Goal: Transaction & Acquisition: Subscribe to service/newsletter

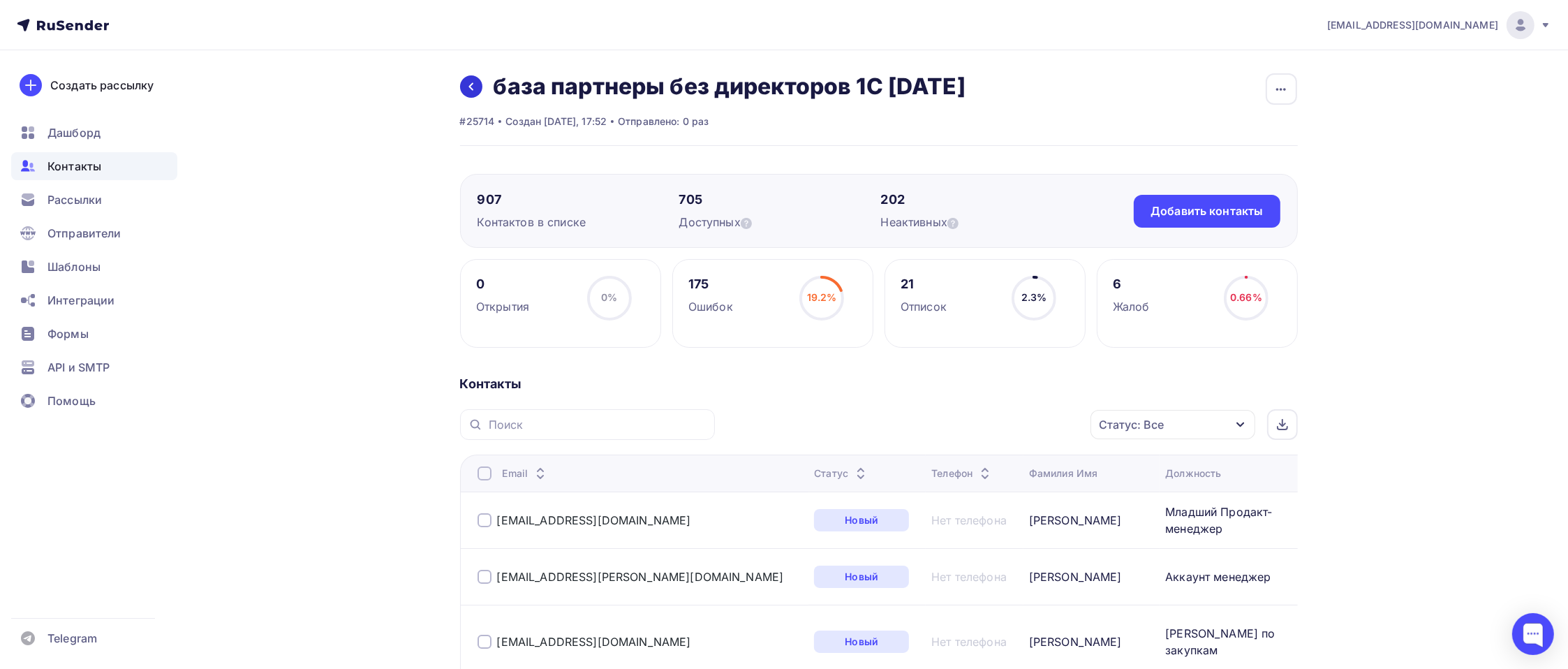
click at [471, 93] on link at bounding box center [471, 86] width 22 height 22
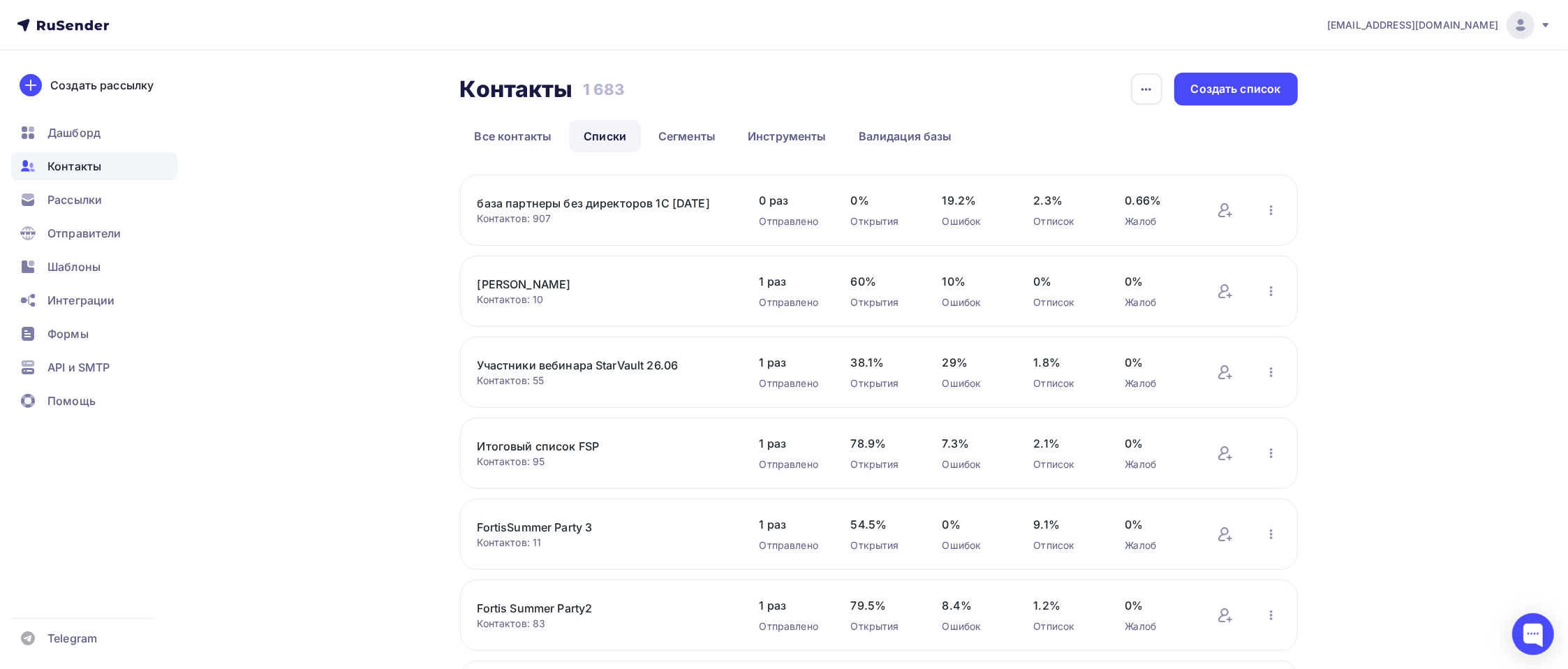
drag, startPoint x: 609, startPoint y: 200, endPoint x: 471, endPoint y: 249, distance: 146.4
click at [389, 307] on div "Контакты Контакты 1 683 1 683 История импорта Создать список Все контакты Списк…" at bounding box center [784, 572] width 1144 height 1043
click at [502, 206] on link "база партнеры без директоров 1С [DATE]" at bounding box center [596, 203] width 237 height 17
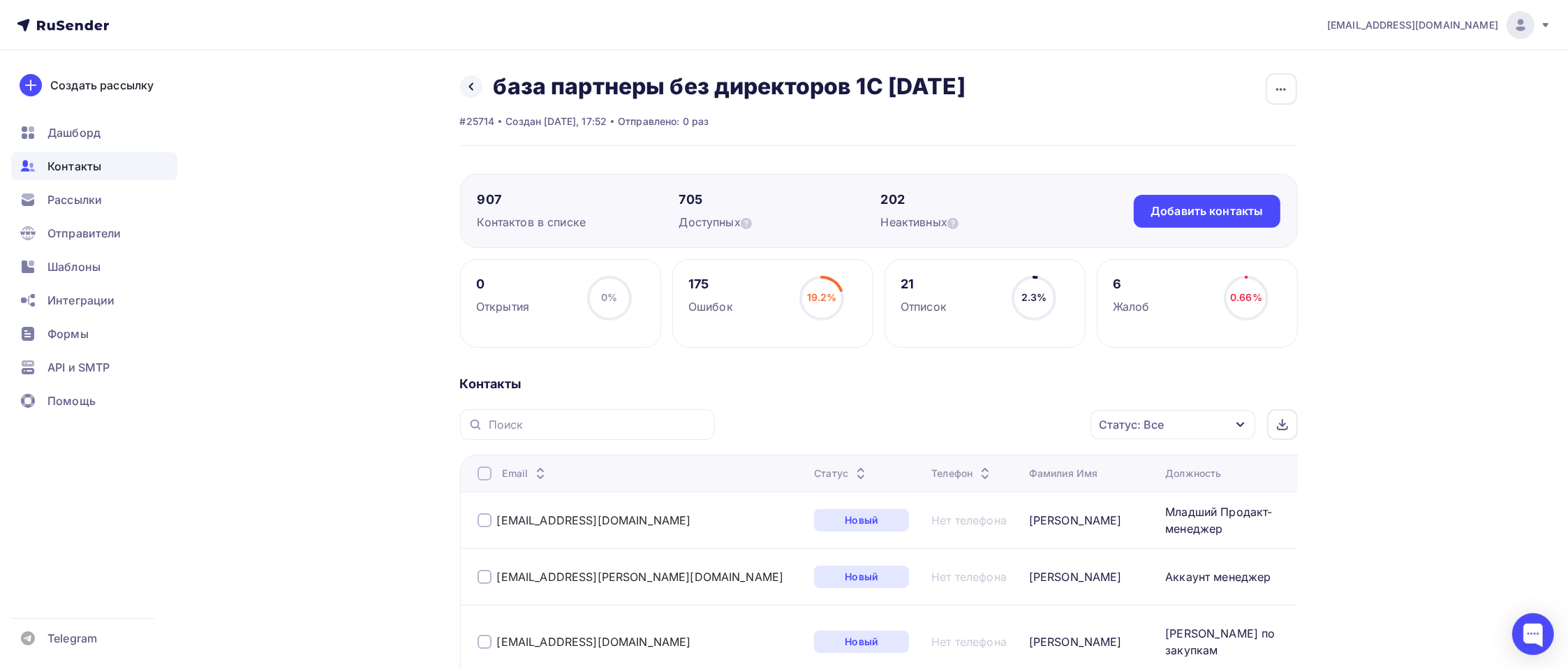
click at [1237, 425] on icon "button" at bounding box center [1240, 424] width 11 height 11
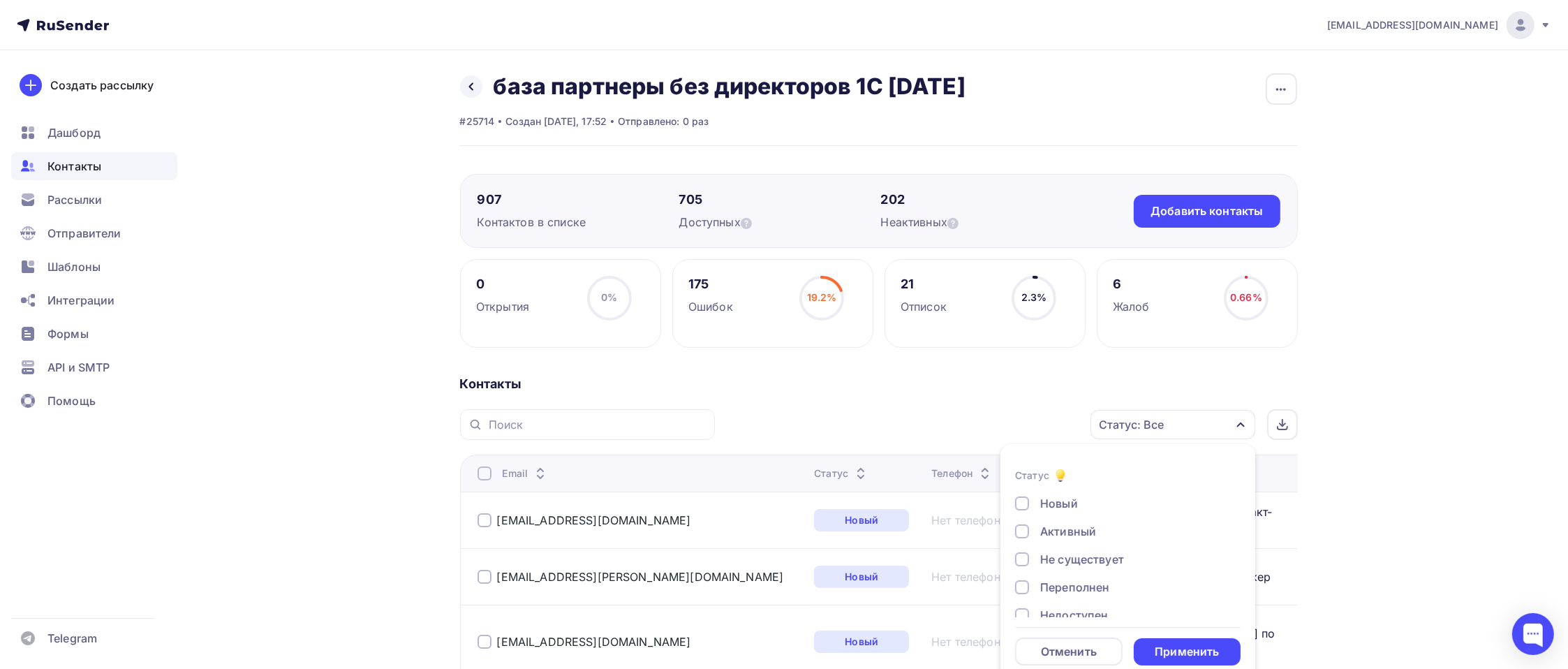
scroll to position [19, 0]
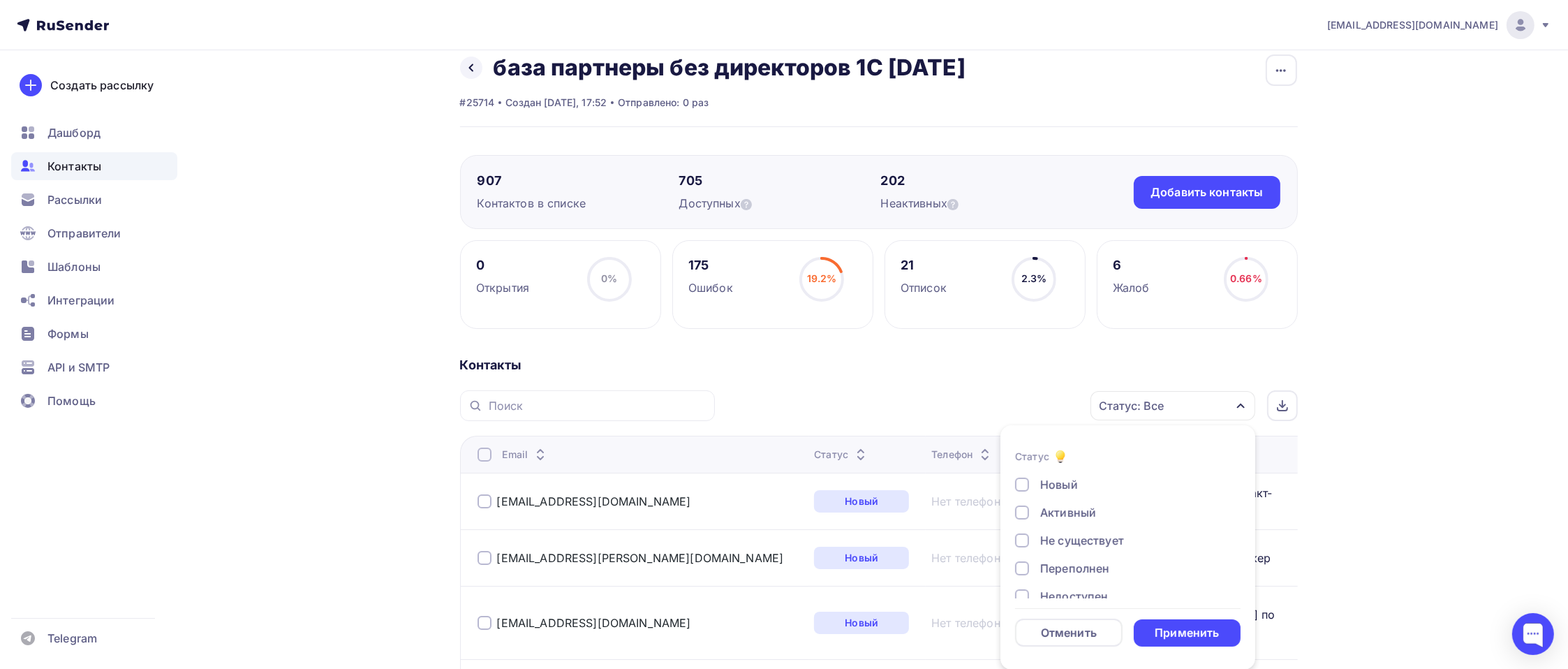
click at [1061, 510] on div "Активный" at bounding box center [1067, 512] width 56 height 17
click at [1185, 637] on div "Применить" at bounding box center [1186, 632] width 64 height 16
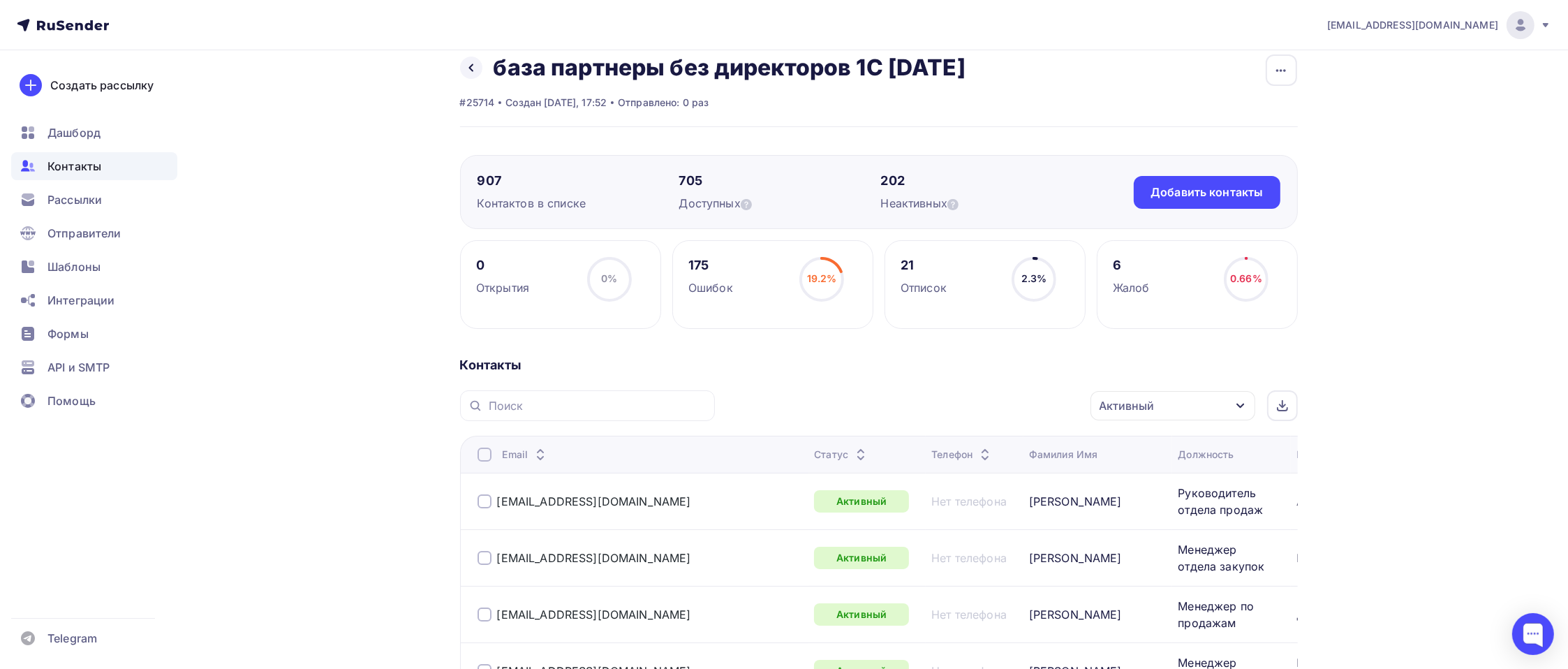
scroll to position [298, 0]
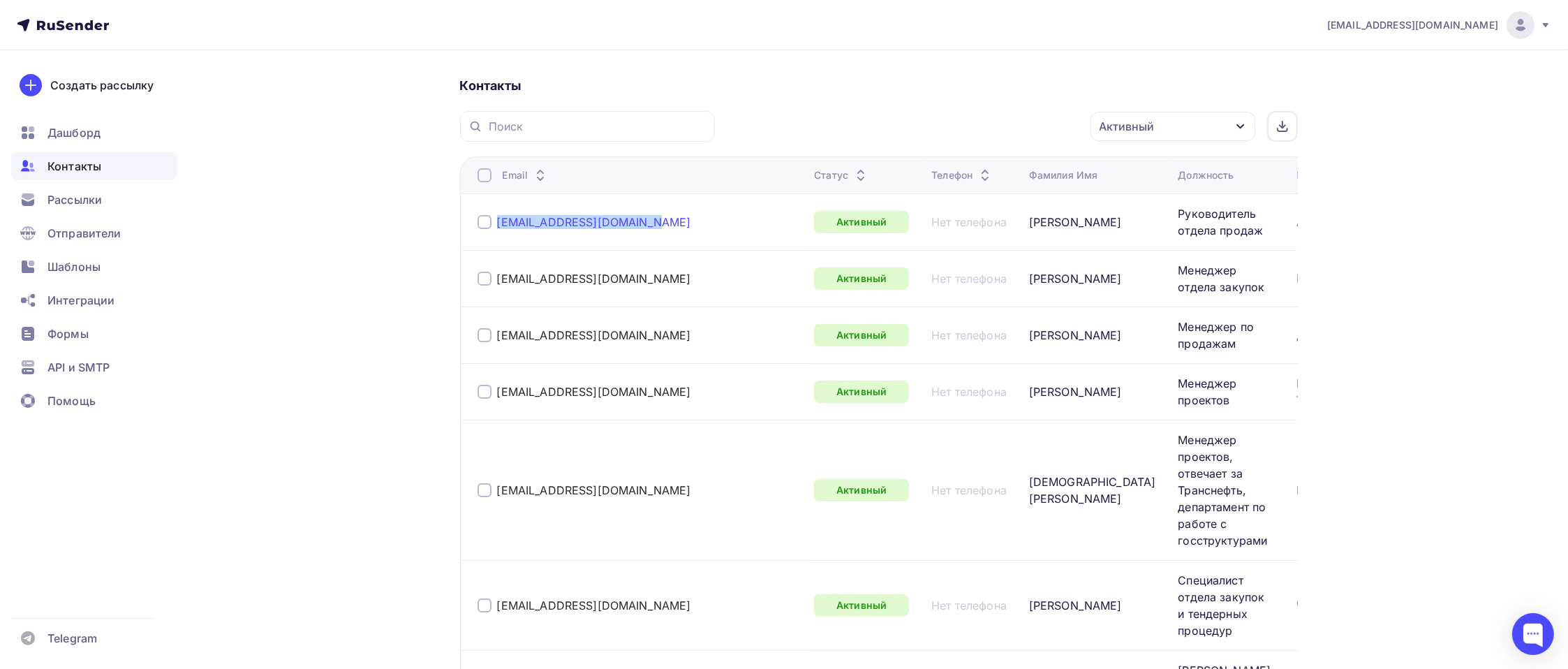
drag, startPoint x: 656, startPoint y: 226, endPoint x: 498, endPoint y: 222, distance: 158.1
click at [498, 222] on div "[EMAIL_ADDRESS][DOMAIN_NAME]" at bounding box center [640, 222] width 326 height 22
click at [1158, 132] on div "Активный" at bounding box center [1173, 126] width 165 height 29
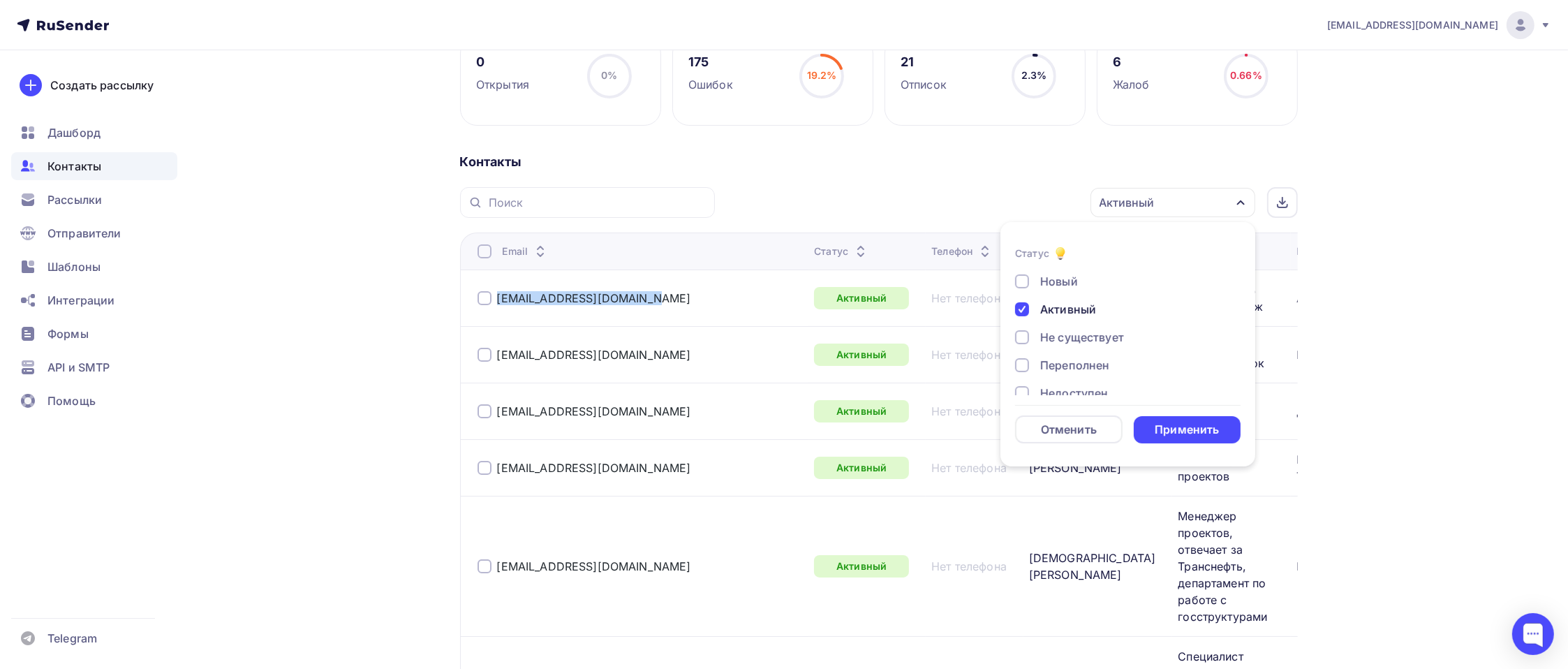
scroll to position [19, 0]
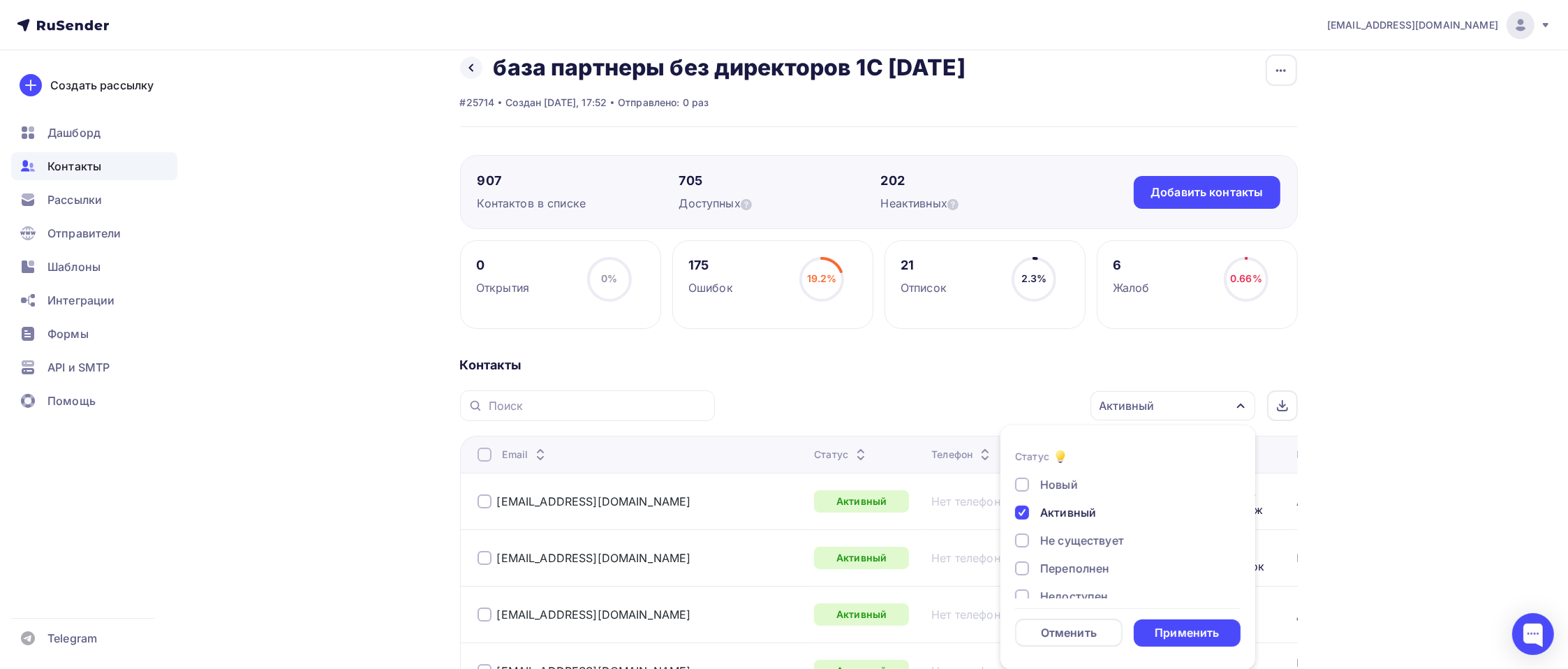
click at [1019, 513] on div at bounding box center [1021, 512] width 14 height 14
click at [1093, 635] on div "Отменить" at bounding box center [1068, 632] width 56 height 17
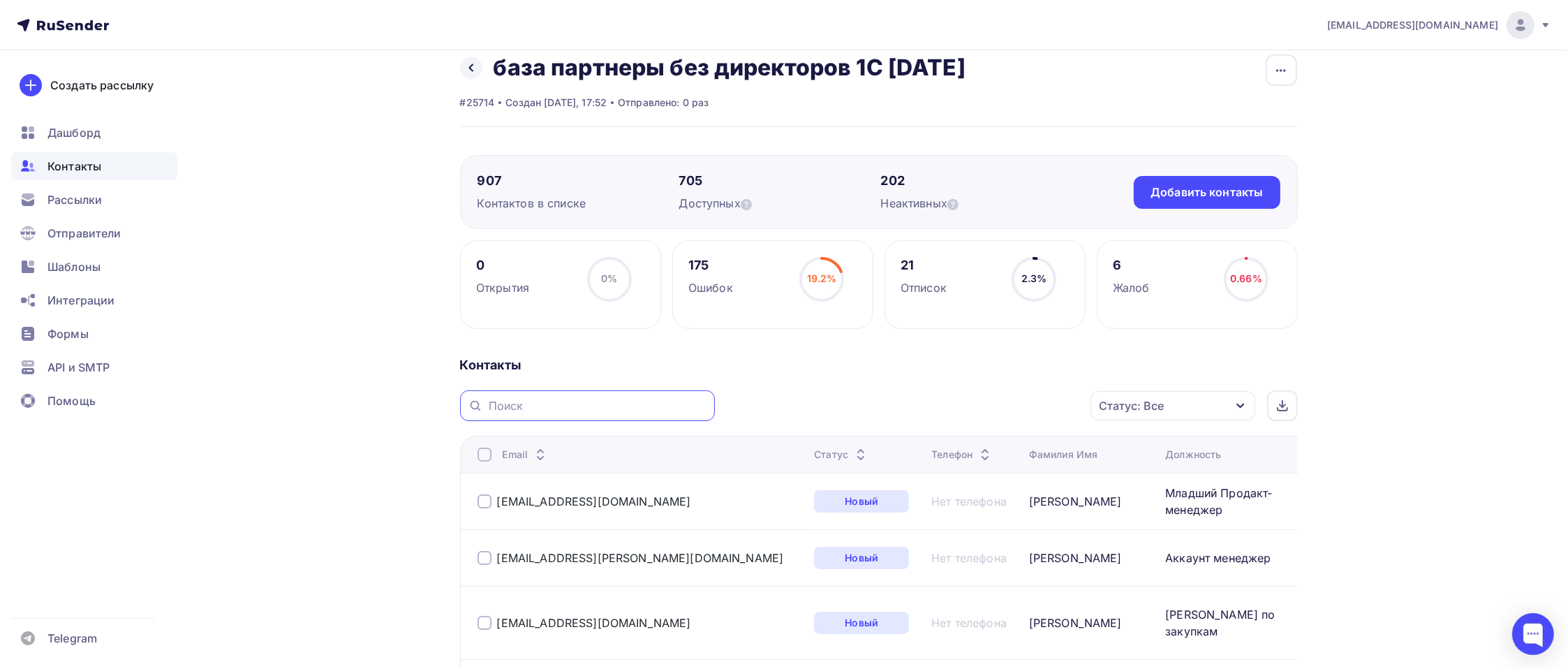
click at [572, 404] on input "text" at bounding box center [597, 406] width 217 height 15
paste input "[EMAIL_ADDRESS][DOMAIN_NAME]"
type input "[EMAIL_ADDRESS][DOMAIN_NAME]"
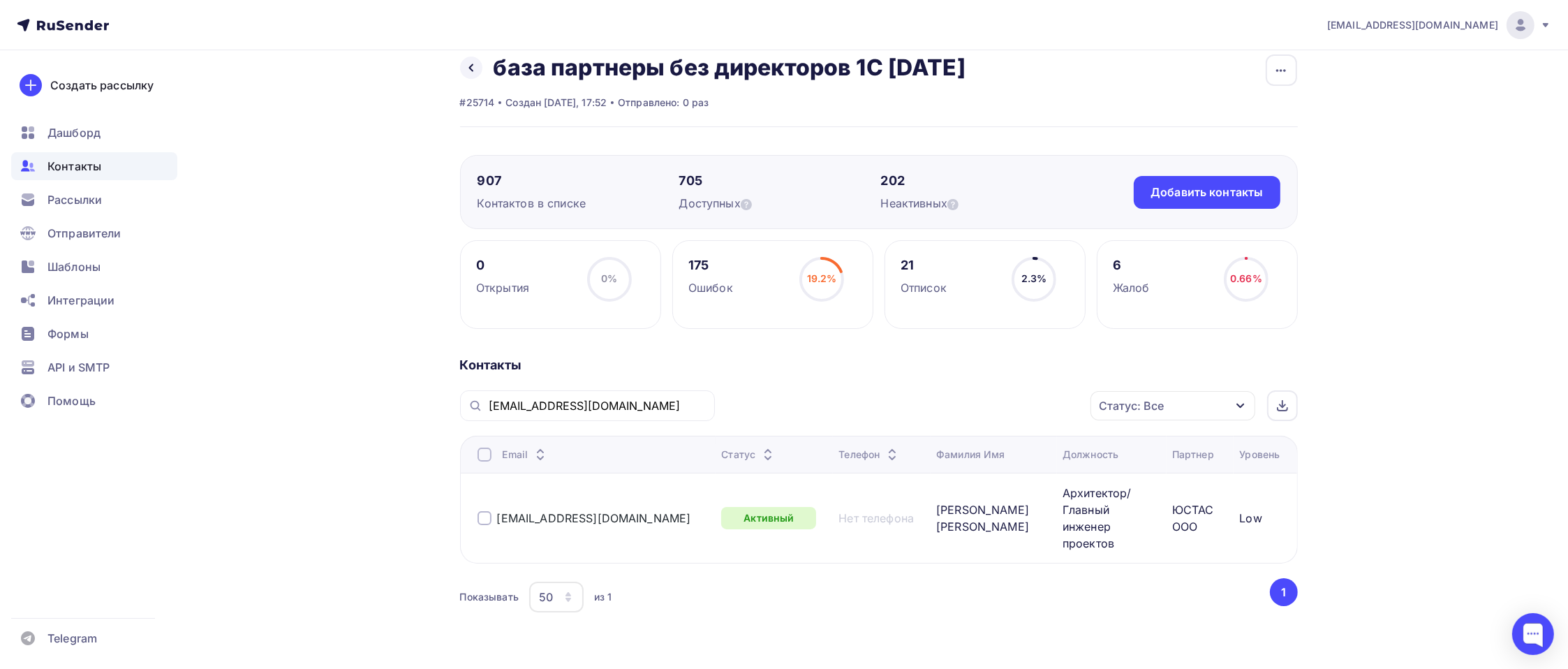
scroll to position [22, 0]
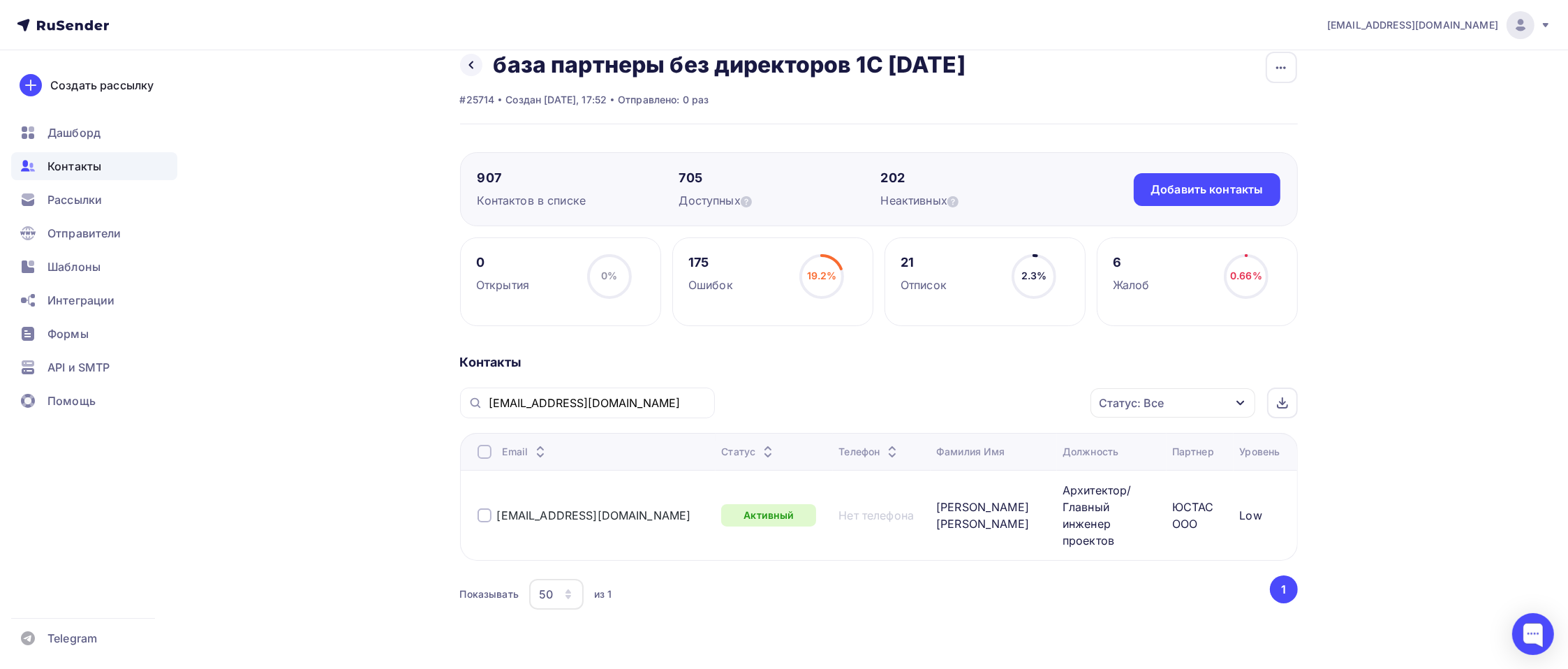
click at [1153, 415] on div "Статус: Все" at bounding box center [1173, 402] width 165 height 29
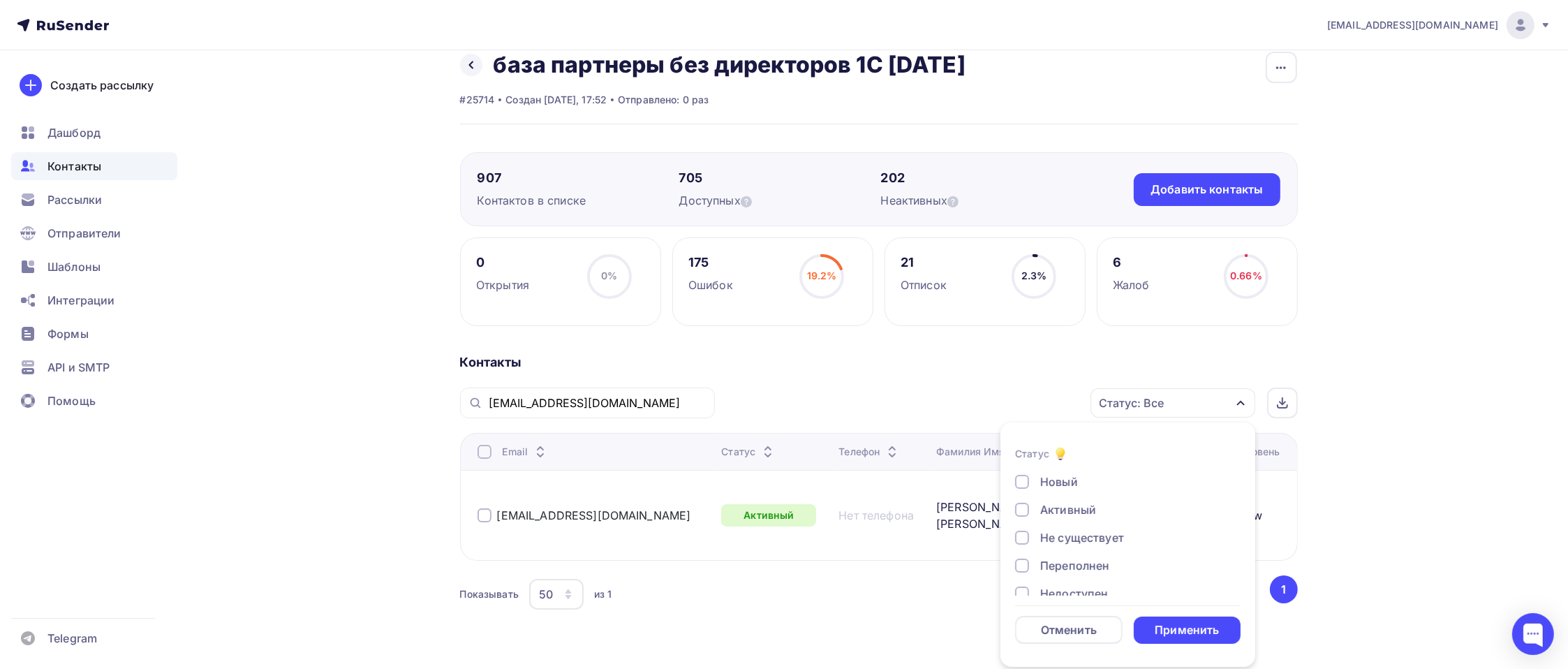
click at [1069, 478] on div "Новый" at bounding box center [1058, 482] width 37 height 17
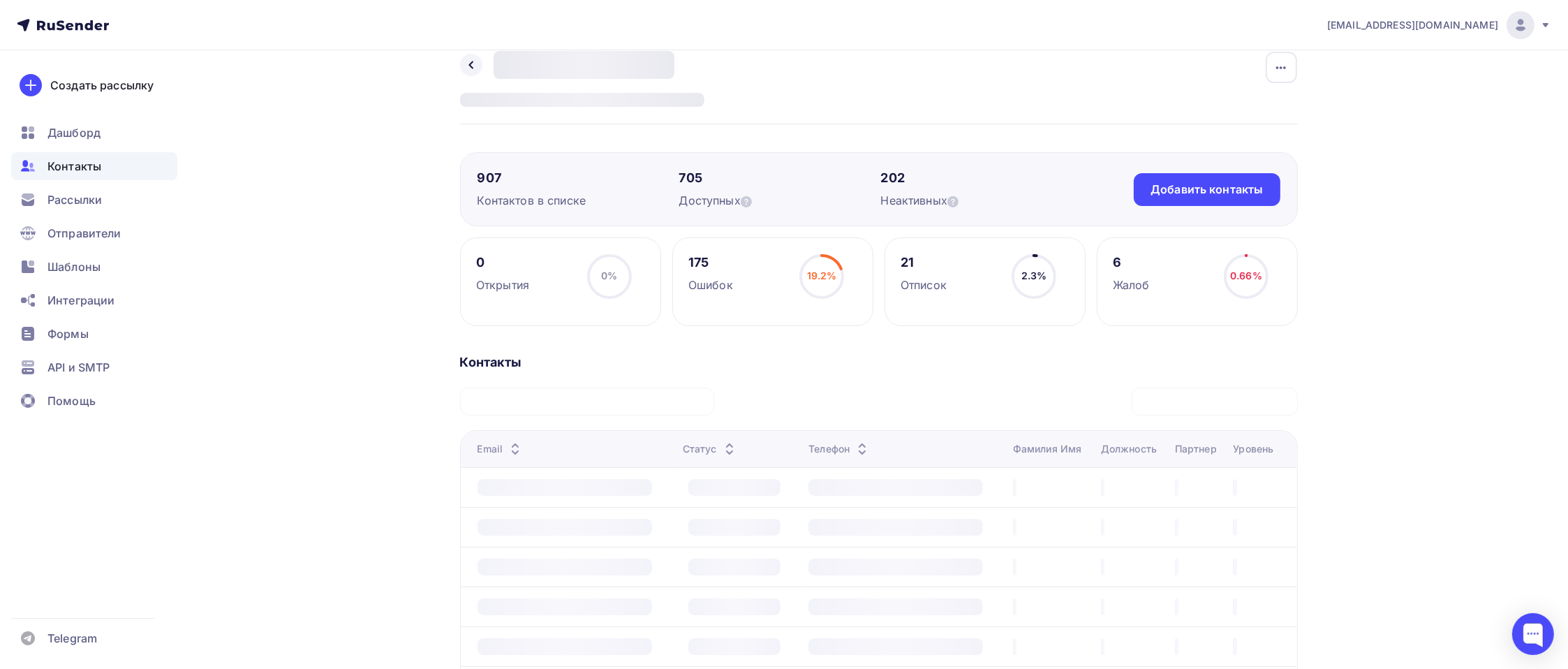
drag, startPoint x: 609, startPoint y: 405, endPoint x: 411, endPoint y: 416, distance: 198.3
click at [411, 416] on div "Назад база партнеры без директоров 1С [DATE] Переименовать список Скачать списо…" at bounding box center [784, 492] width 1144 height 927
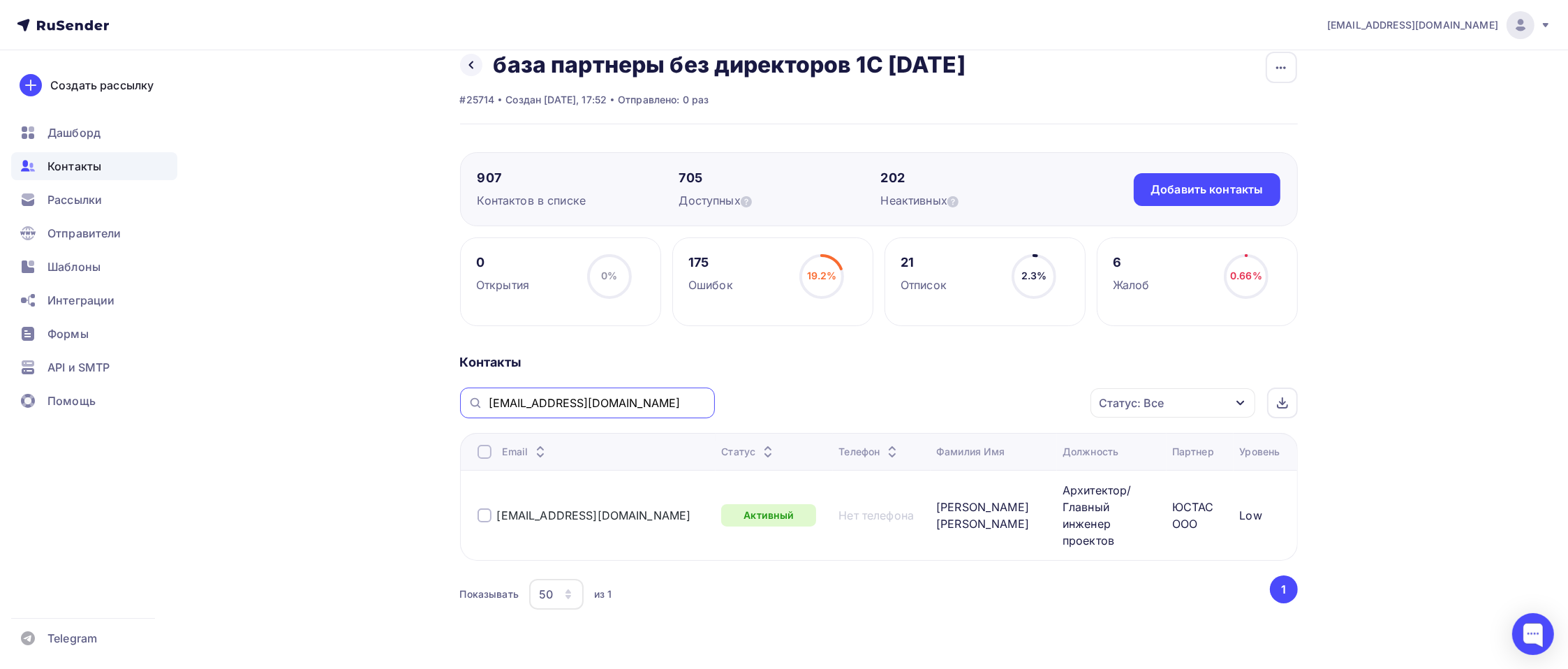
drag, startPoint x: 612, startPoint y: 405, endPoint x: 480, endPoint y: 398, distance: 132.2
click at [480, 398] on div "[EMAIL_ADDRESS][DOMAIN_NAME]" at bounding box center [587, 402] width 255 height 31
click at [1246, 401] on icon "button" at bounding box center [1240, 402] width 11 height 11
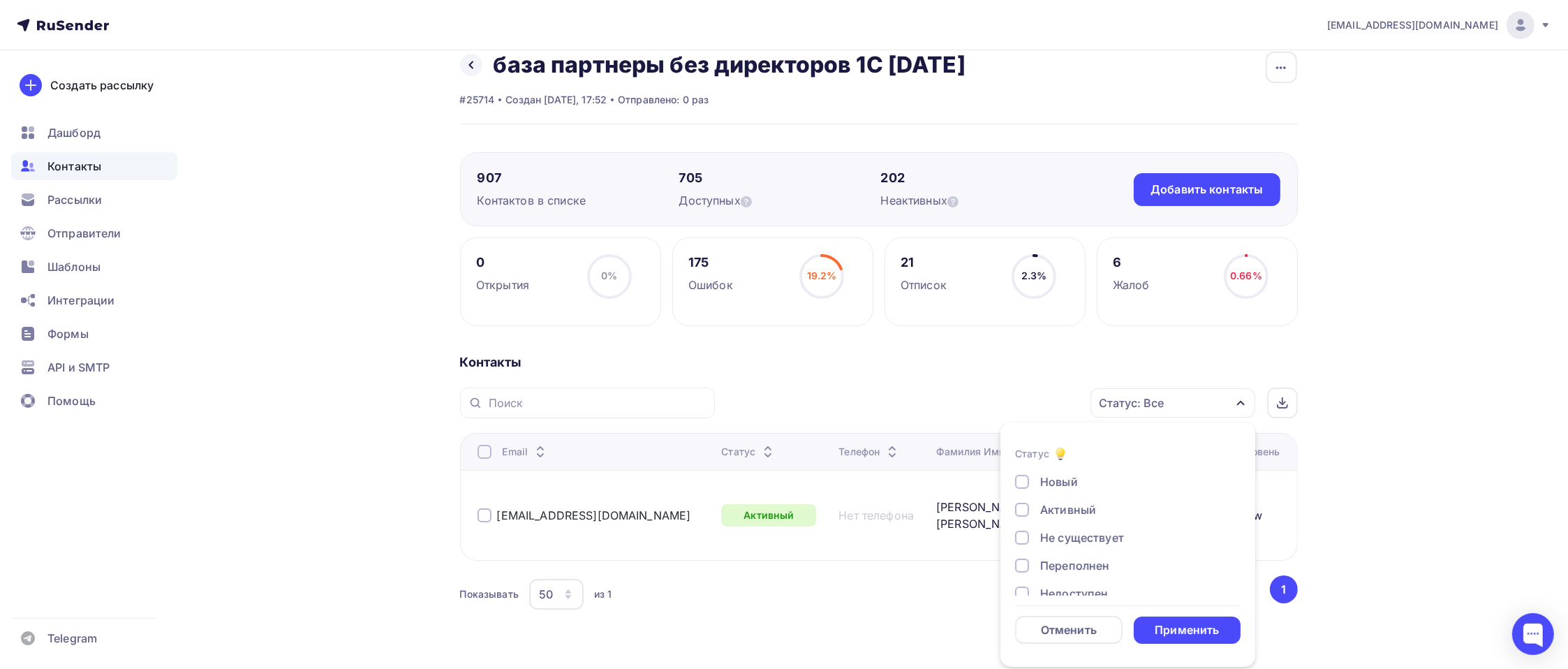
click at [1036, 479] on div "Новый" at bounding box center [1119, 482] width 209 height 17
click at [1063, 484] on div "Новый" at bounding box center [1058, 482] width 37 height 17
drag, startPoint x: 1164, startPoint y: 634, endPoint x: 1158, endPoint y: 640, distance: 8.5
click at [1161, 637] on div "Применить" at bounding box center [1186, 629] width 64 height 16
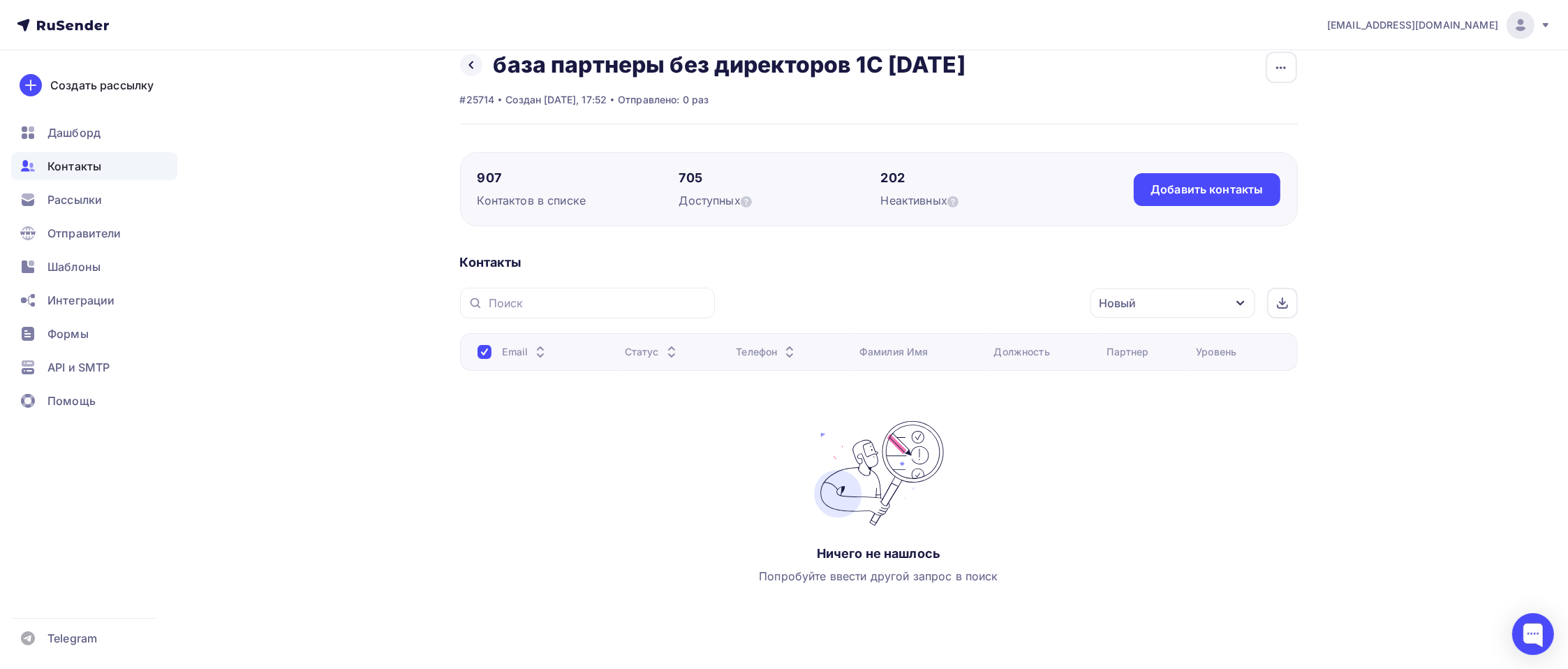
scroll to position [0, 0]
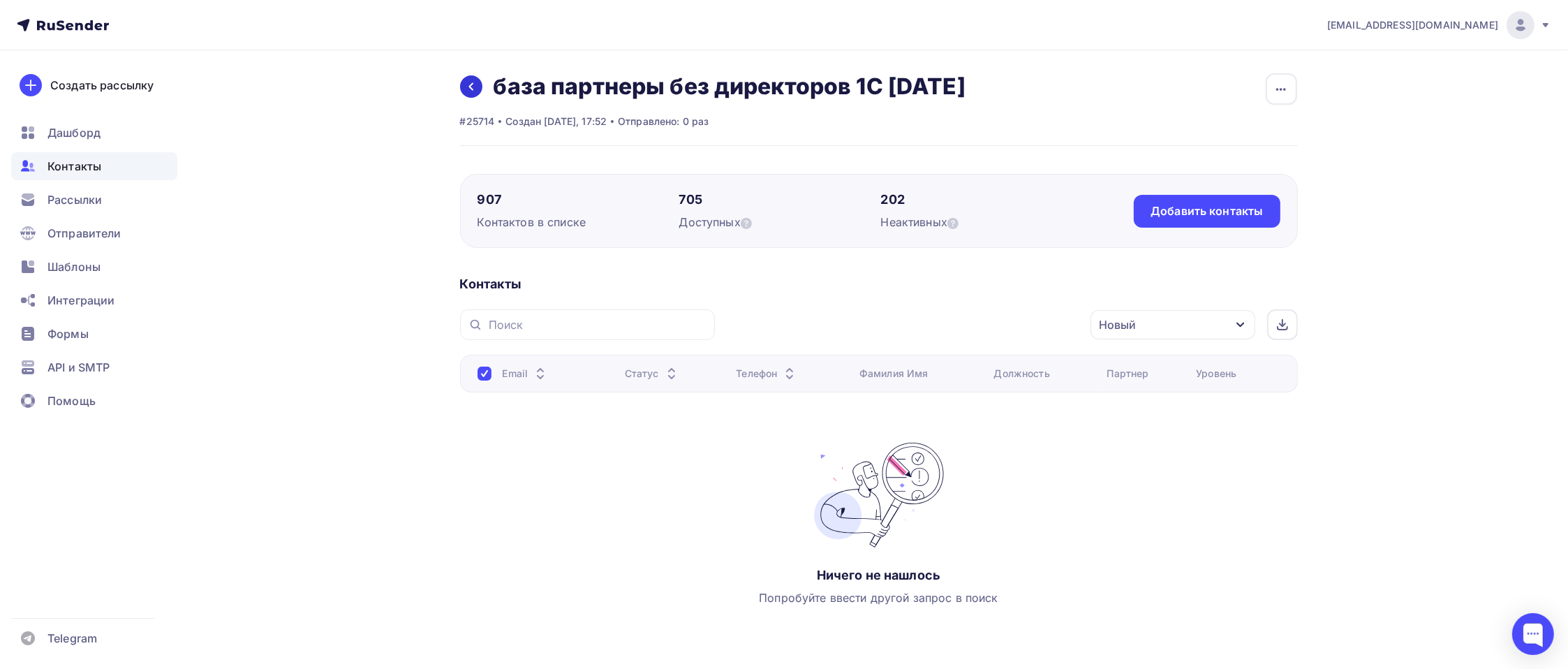
click at [476, 92] on icon at bounding box center [471, 86] width 11 height 11
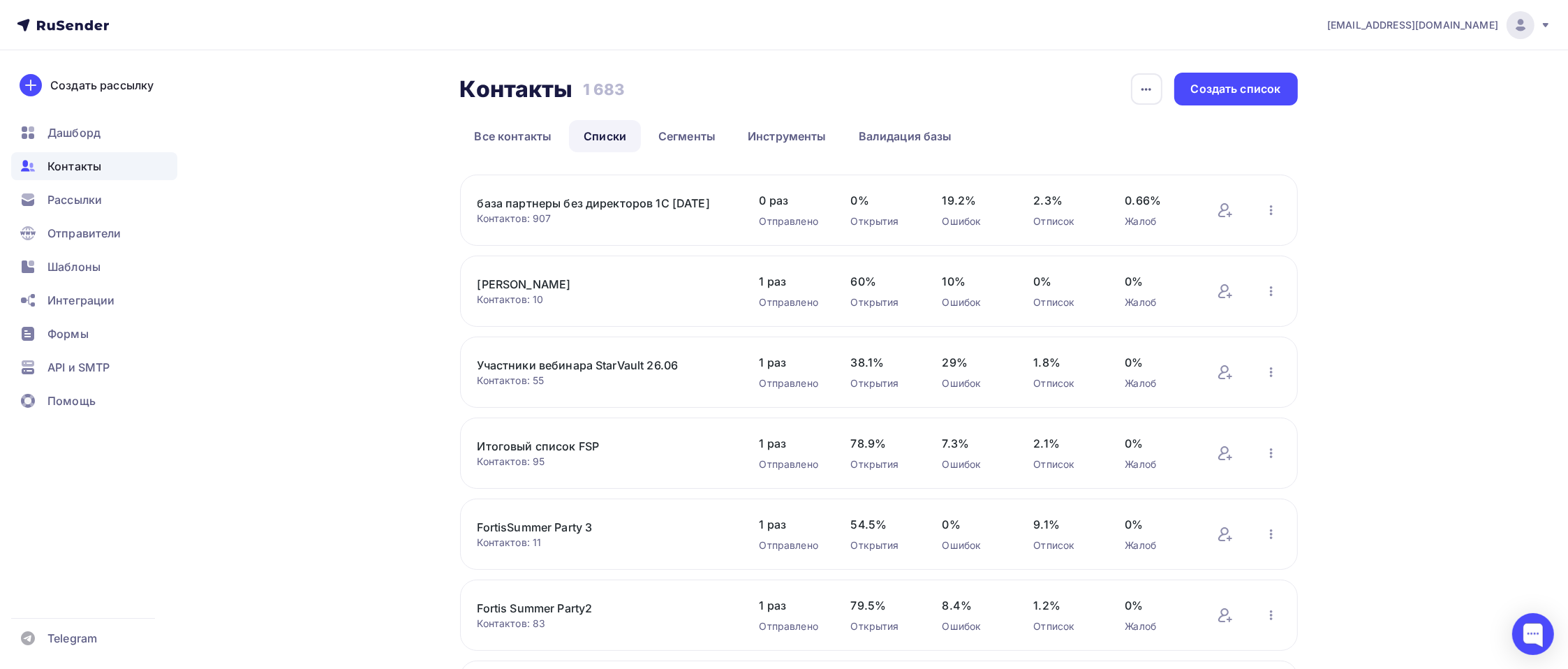
click at [531, 202] on link "база партнеры без директоров 1С [DATE]" at bounding box center [596, 203] width 237 height 17
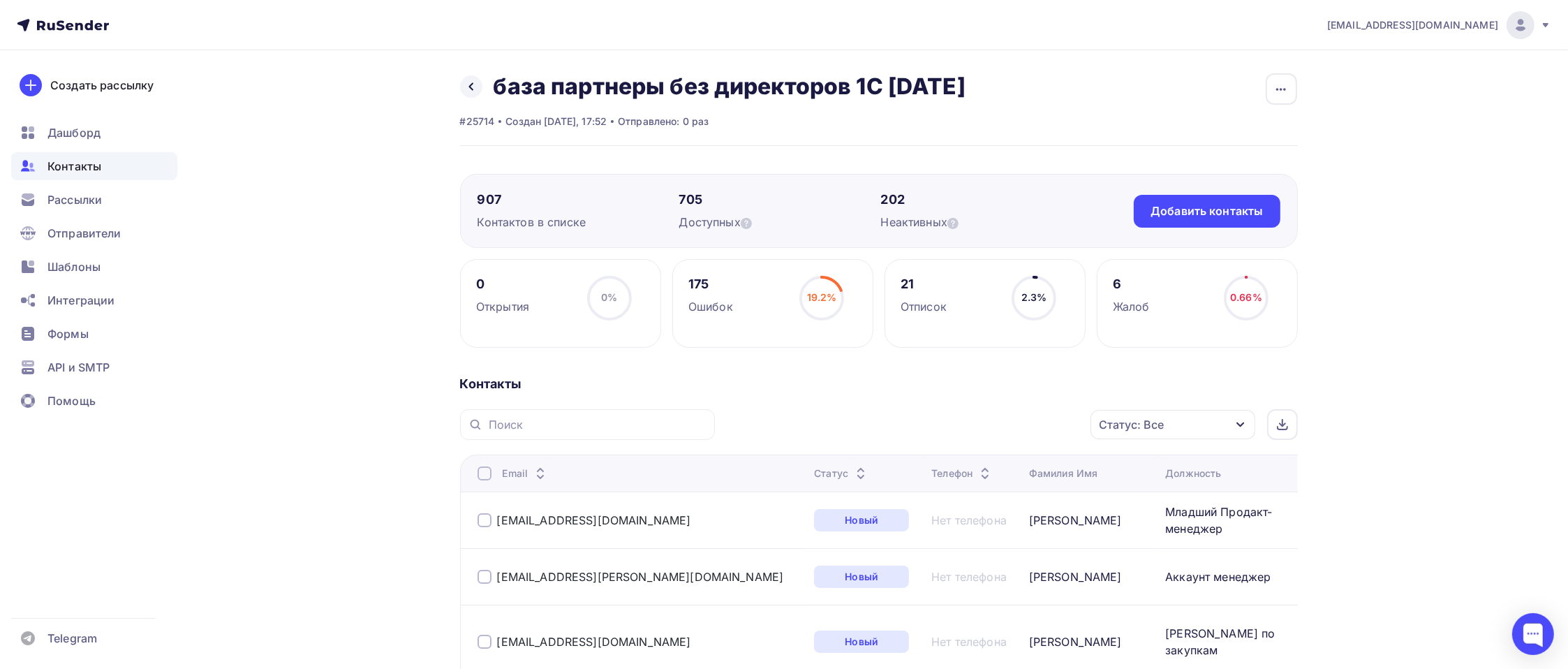
click at [1216, 415] on div "Статус: Все" at bounding box center [1173, 424] width 165 height 29
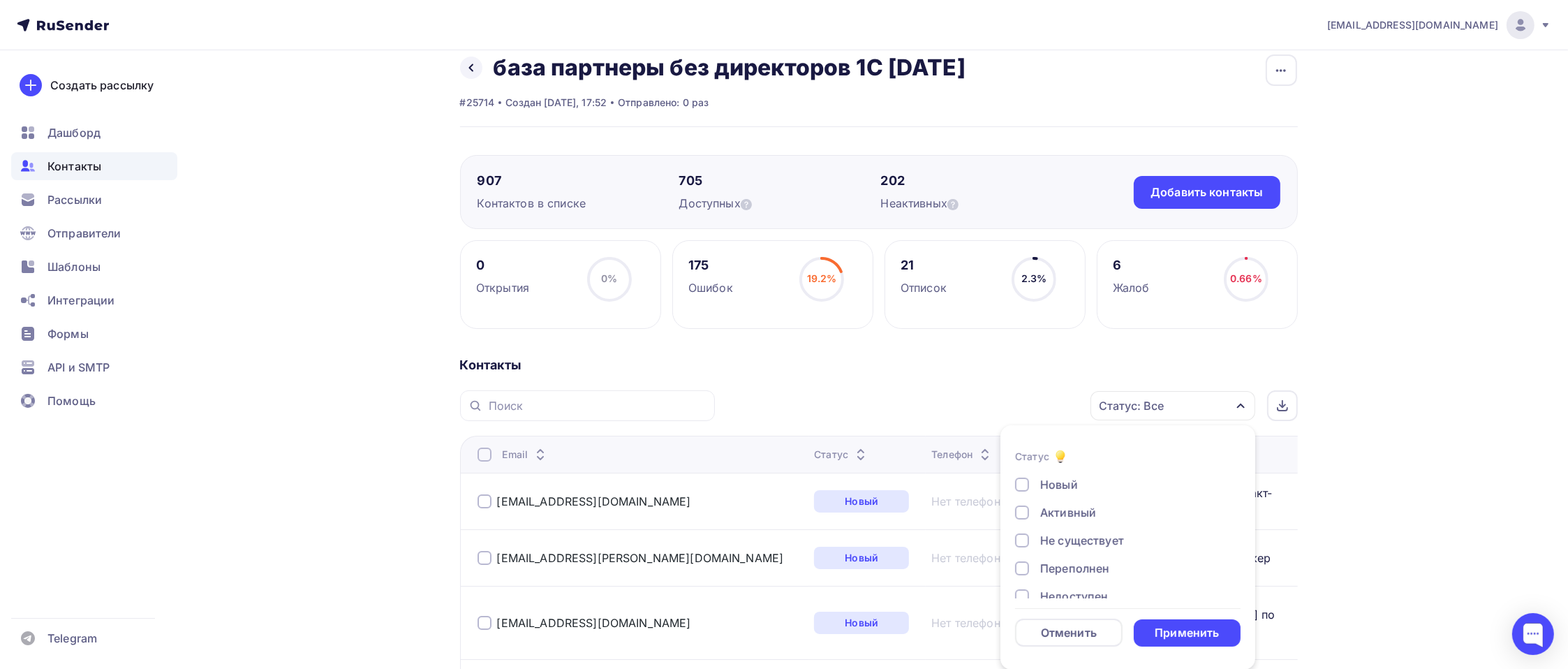
click at [1080, 481] on div "Новый" at bounding box center [1119, 484] width 209 height 17
drag, startPoint x: 1174, startPoint y: 628, endPoint x: 1163, endPoint y: 635, distance: 13.0
click at [1174, 629] on div "Применить" at bounding box center [1186, 632] width 64 height 16
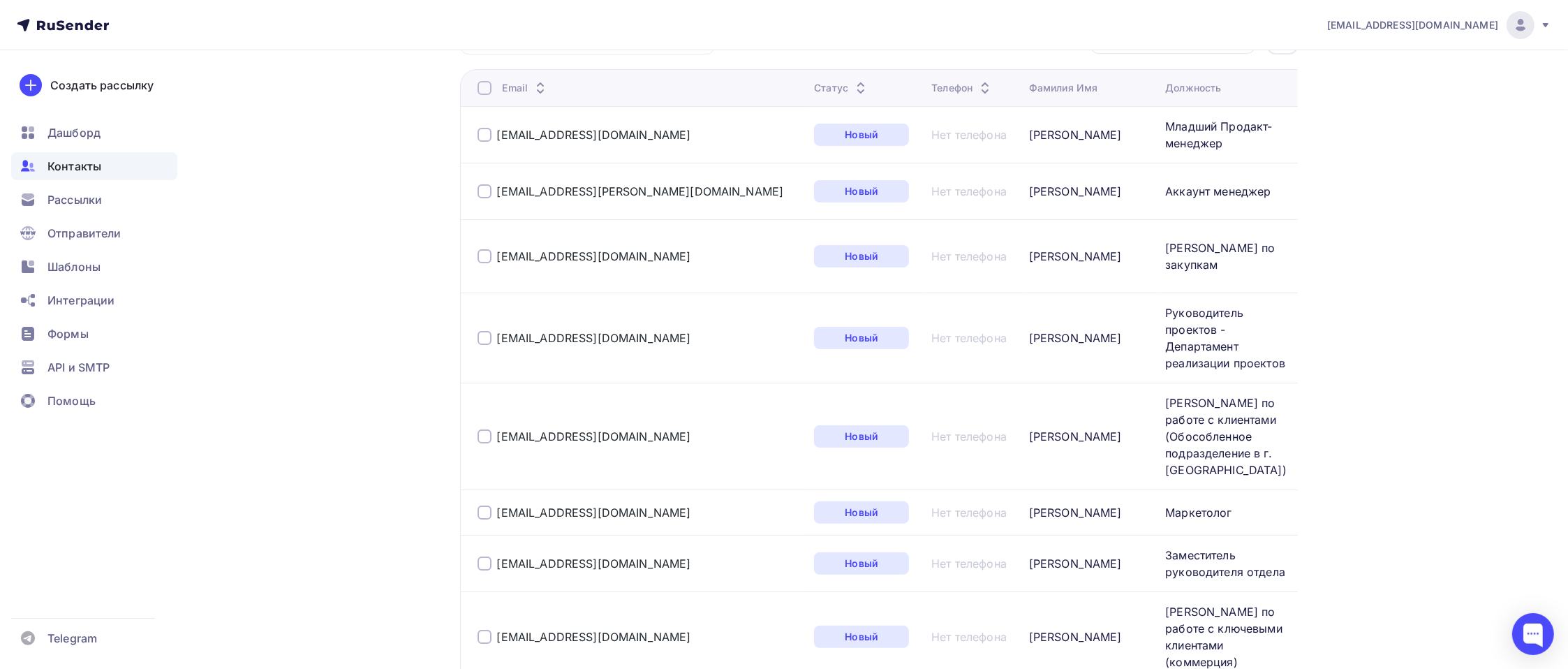
scroll to position [0, 0]
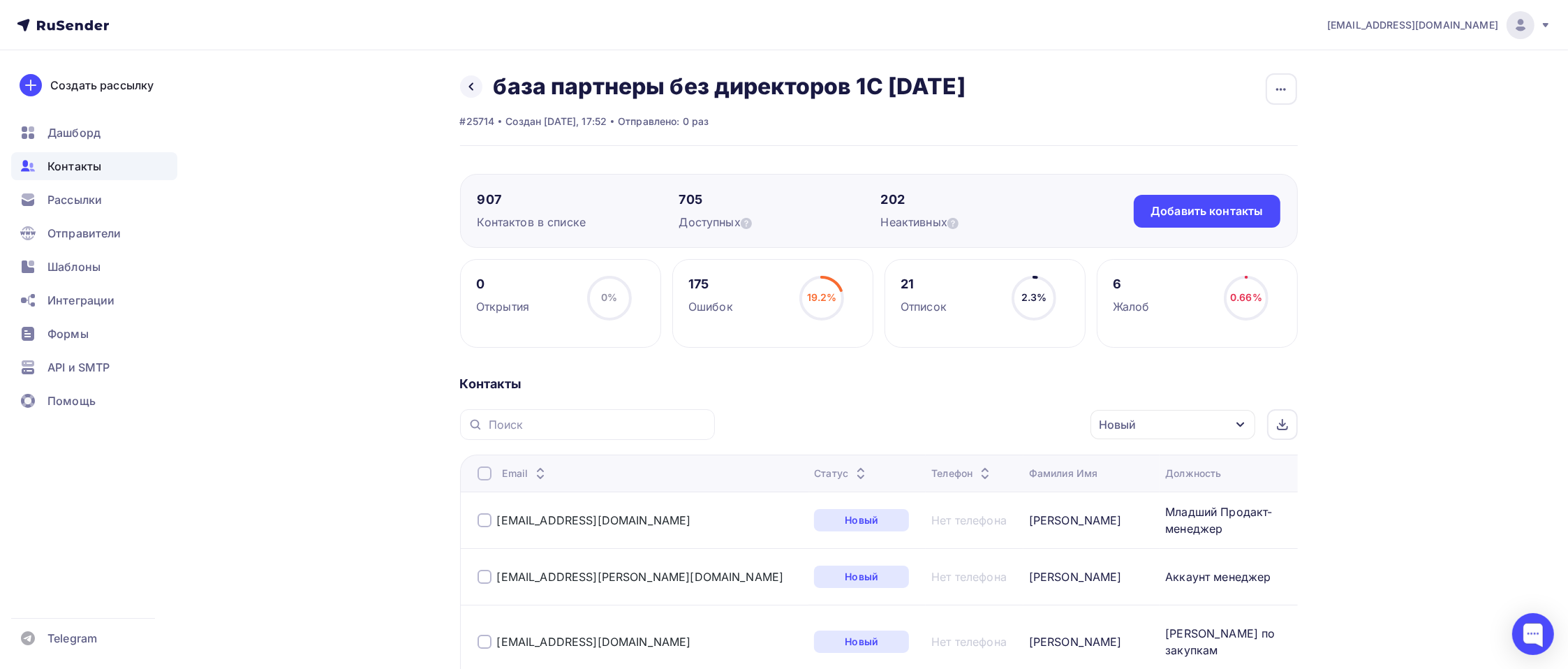
click at [1221, 428] on div "Новый" at bounding box center [1173, 424] width 165 height 29
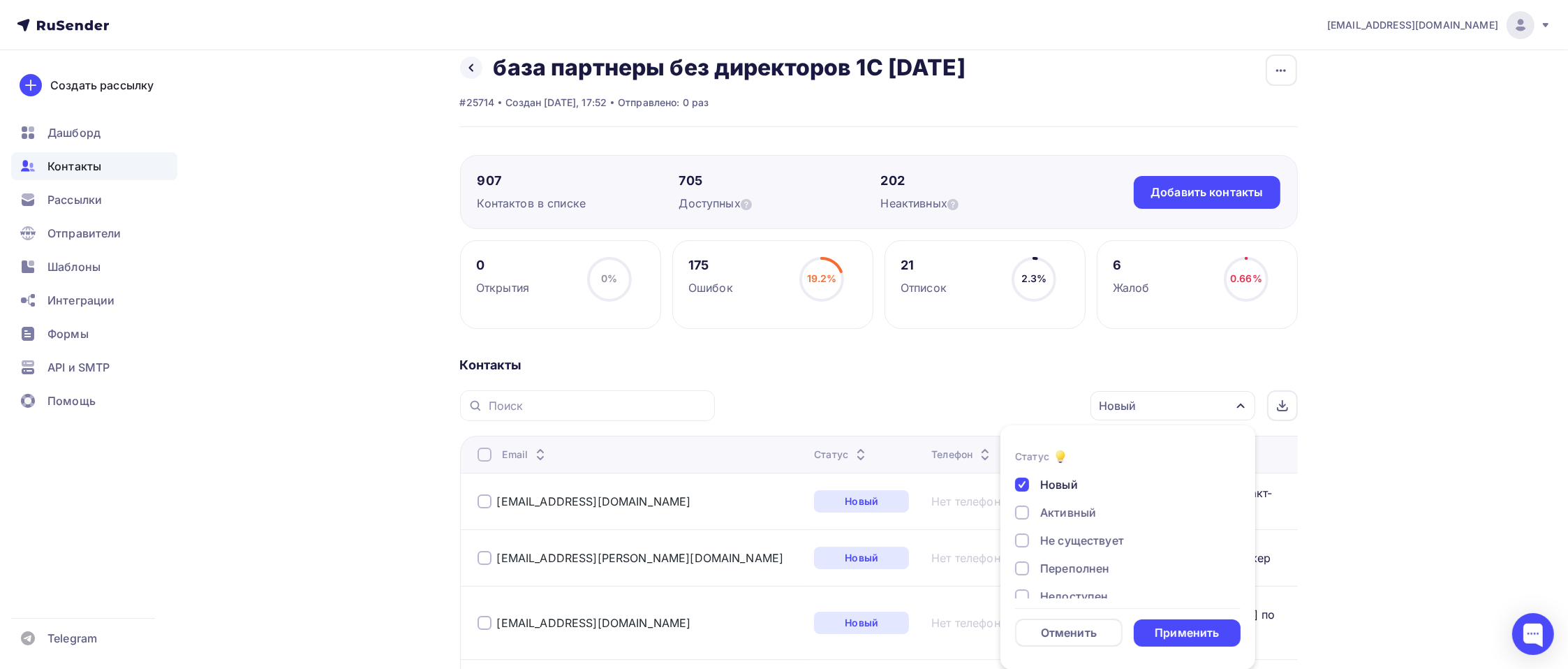
click at [1066, 480] on div "Новый" at bounding box center [1058, 484] width 37 height 17
click at [1168, 635] on div "Применить" at bounding box center [1186, 632] width 64 height 16
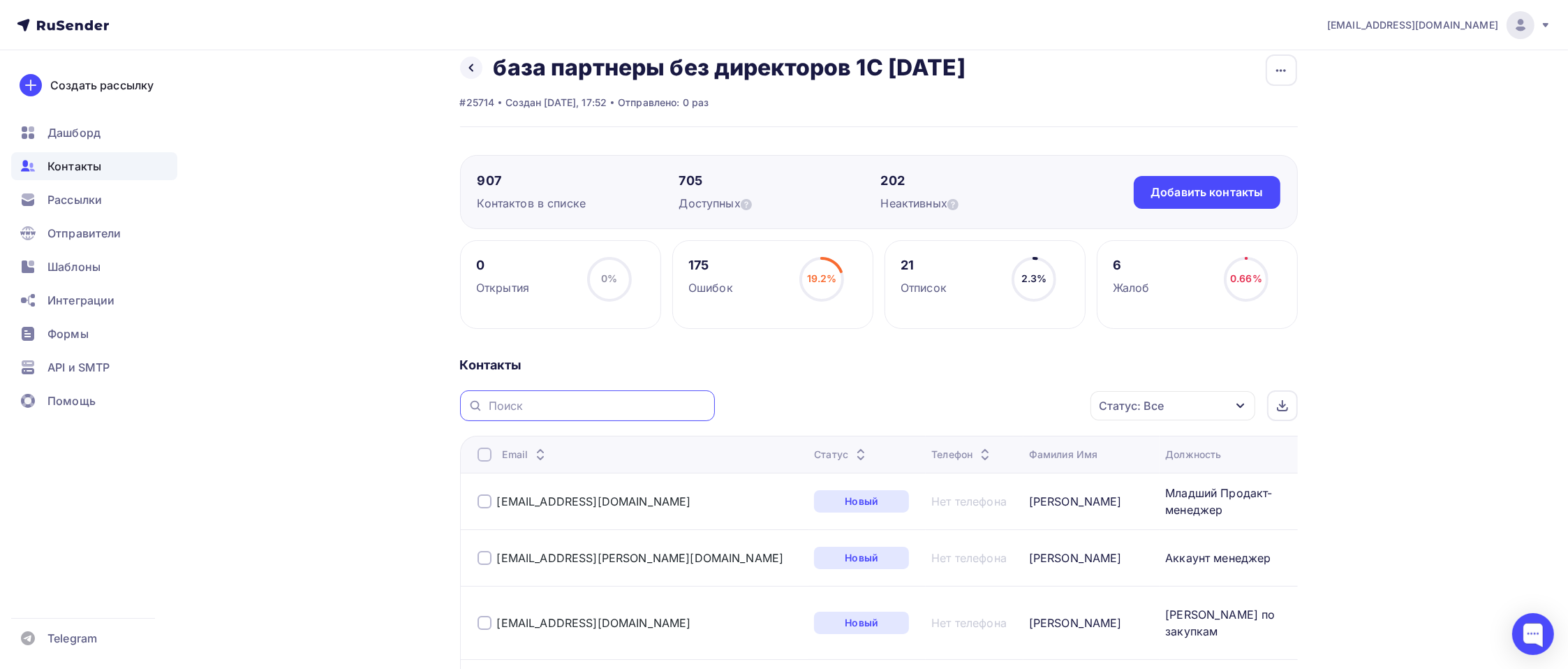
click at [527, 407] on input "text" at bounding box center [597, 406] width 217 height 15
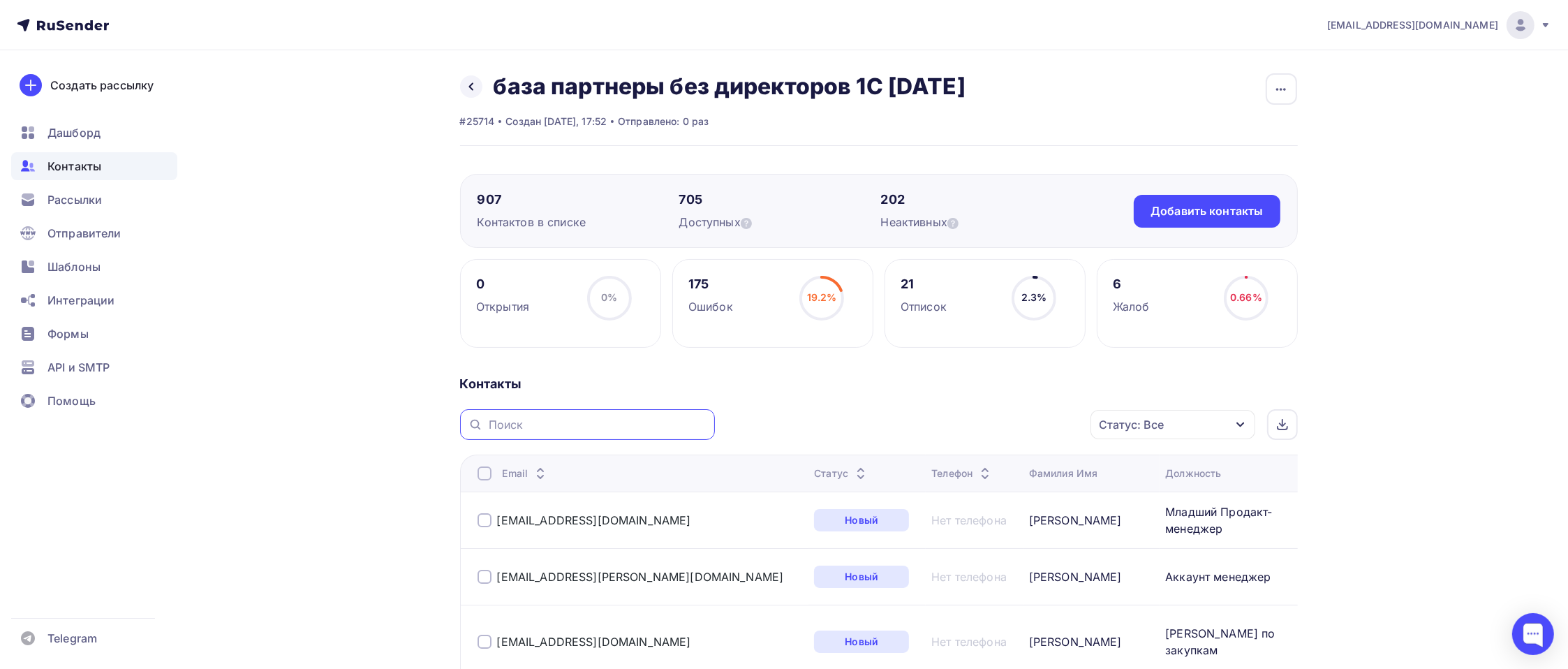
paste input "[EMAIL_ADDRESS][DOMAIN_NAME]"
type input "[EMAIL_ADDRESS][DOMAIN_NAME]"
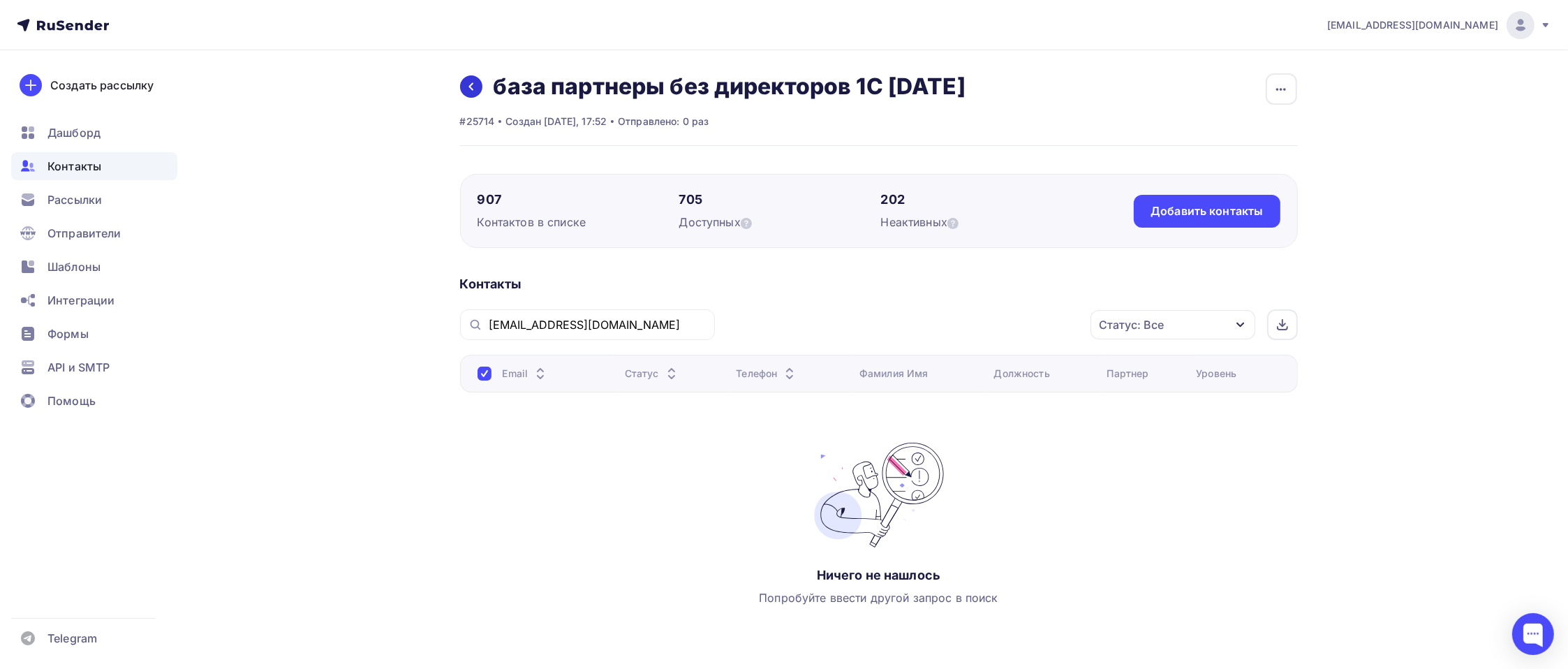
click at [475, 87] on icon at bounding box center [471, 86] width 11 height 11
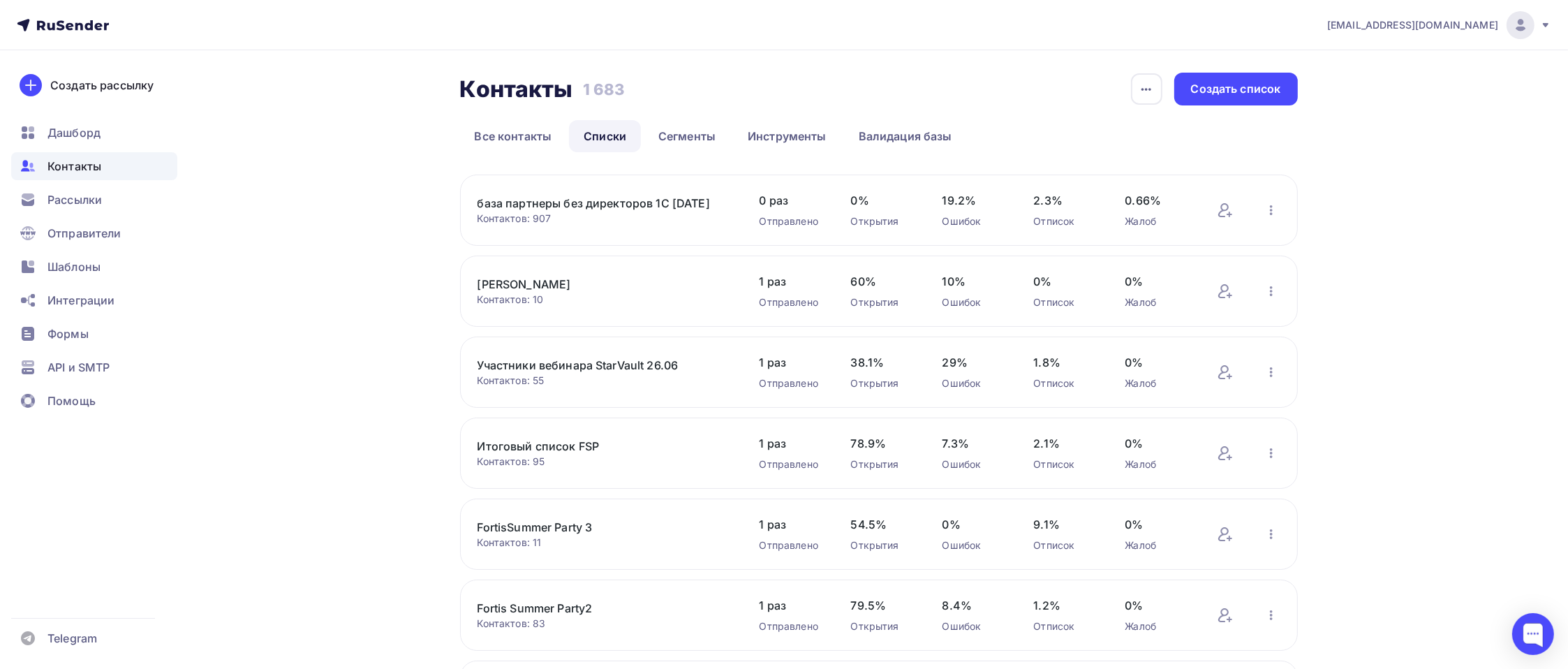
click at [626, 205] on link "база партнеры без директоров 1С [DATE]" at bounding box center [596, 203] width 237 height 17
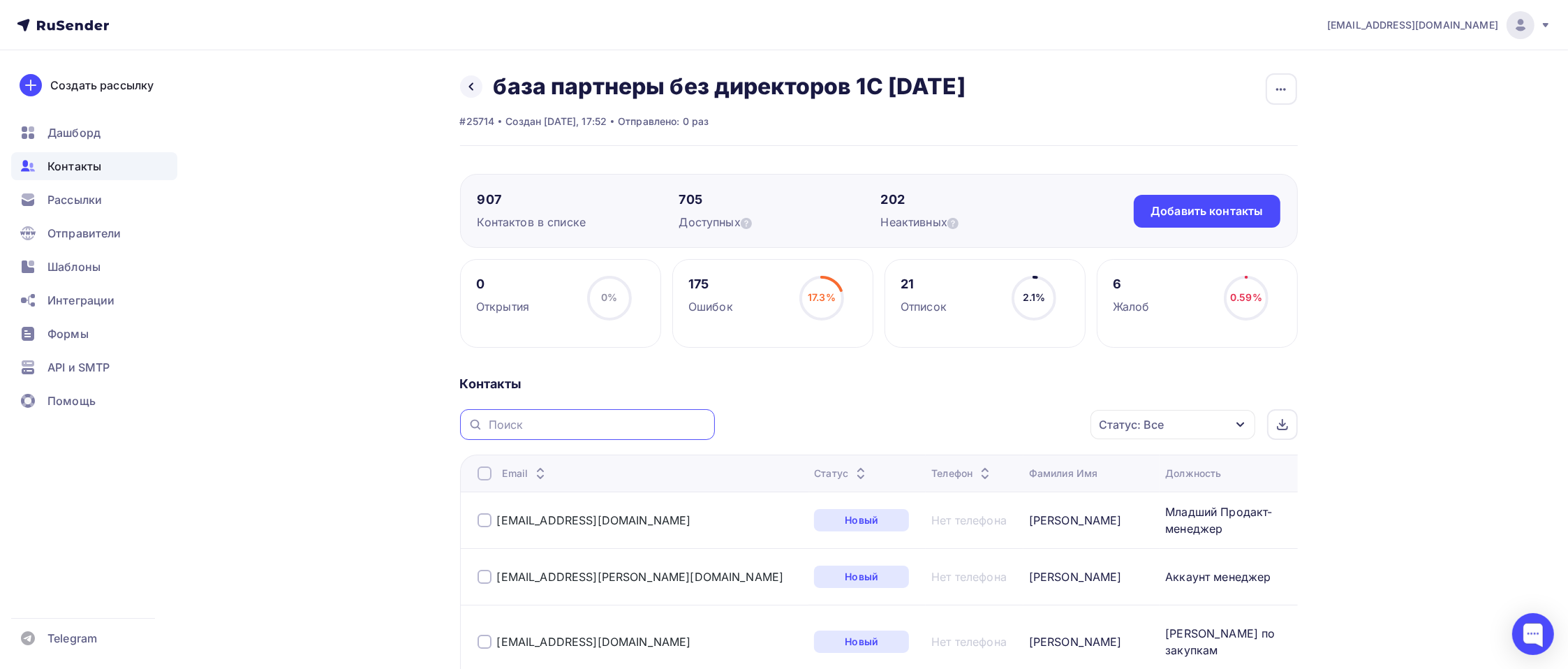
click at [599, 423] on input "text" at bounding box center [597, 424] width 217 height 15
paste input "[EMAIL_ADDRESS][DOMAIN_NAME]"
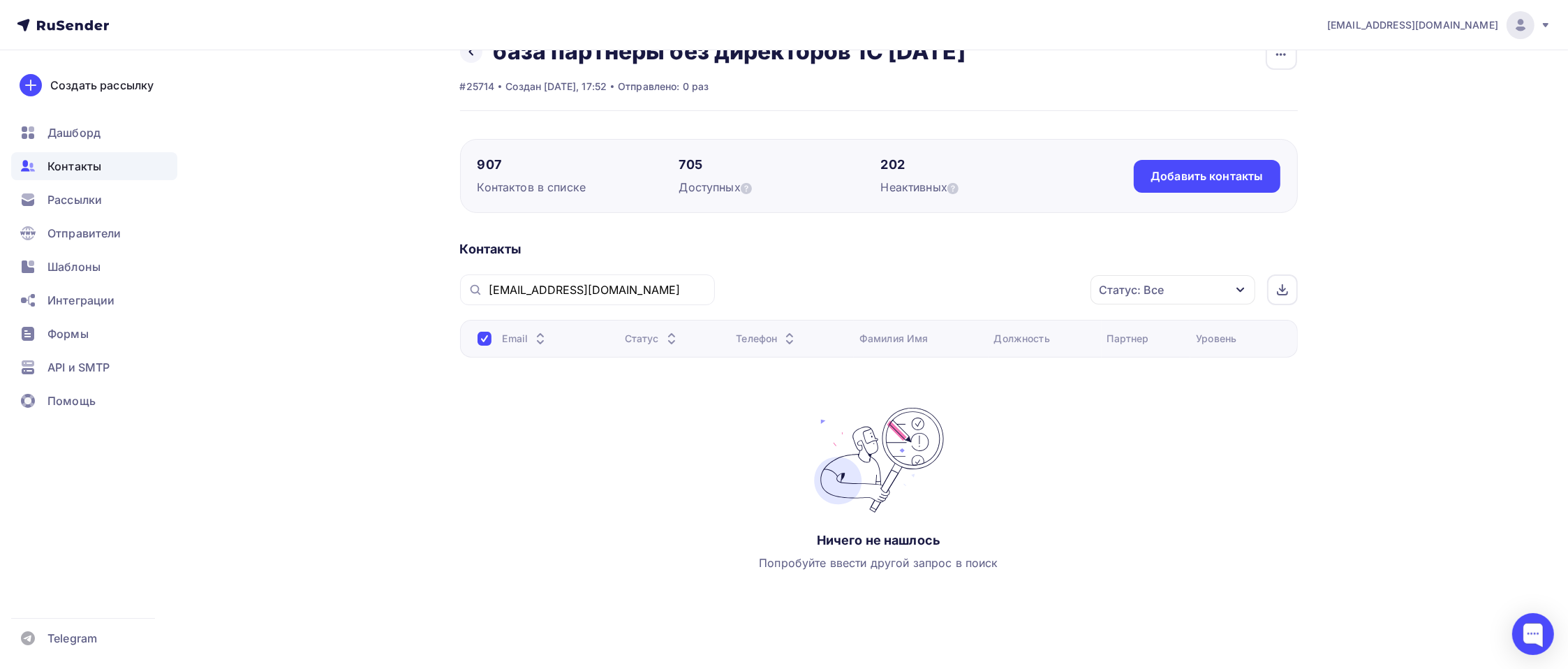
scroll to position [54, 0]
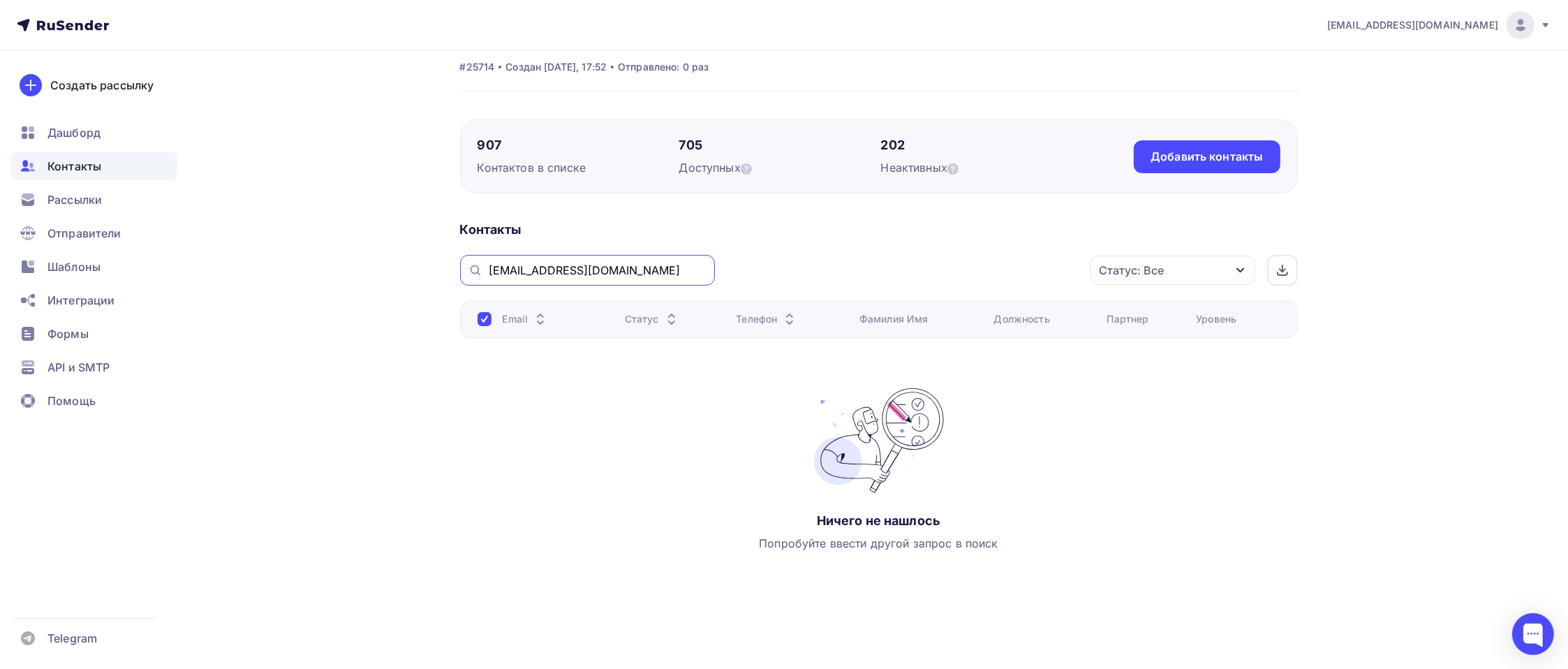
drag, startPoint x: 637, startPoint y: 264, endPoint x: 341, endPoint y: 272, distance: 296.1
click at [341, 272] on div "Назад база партнеры без директоров 1С [DATE] Переименовать список Скачать списо…" at bounding box center [784, 332] width 1144 height 673
paste input "krestyaninovami"
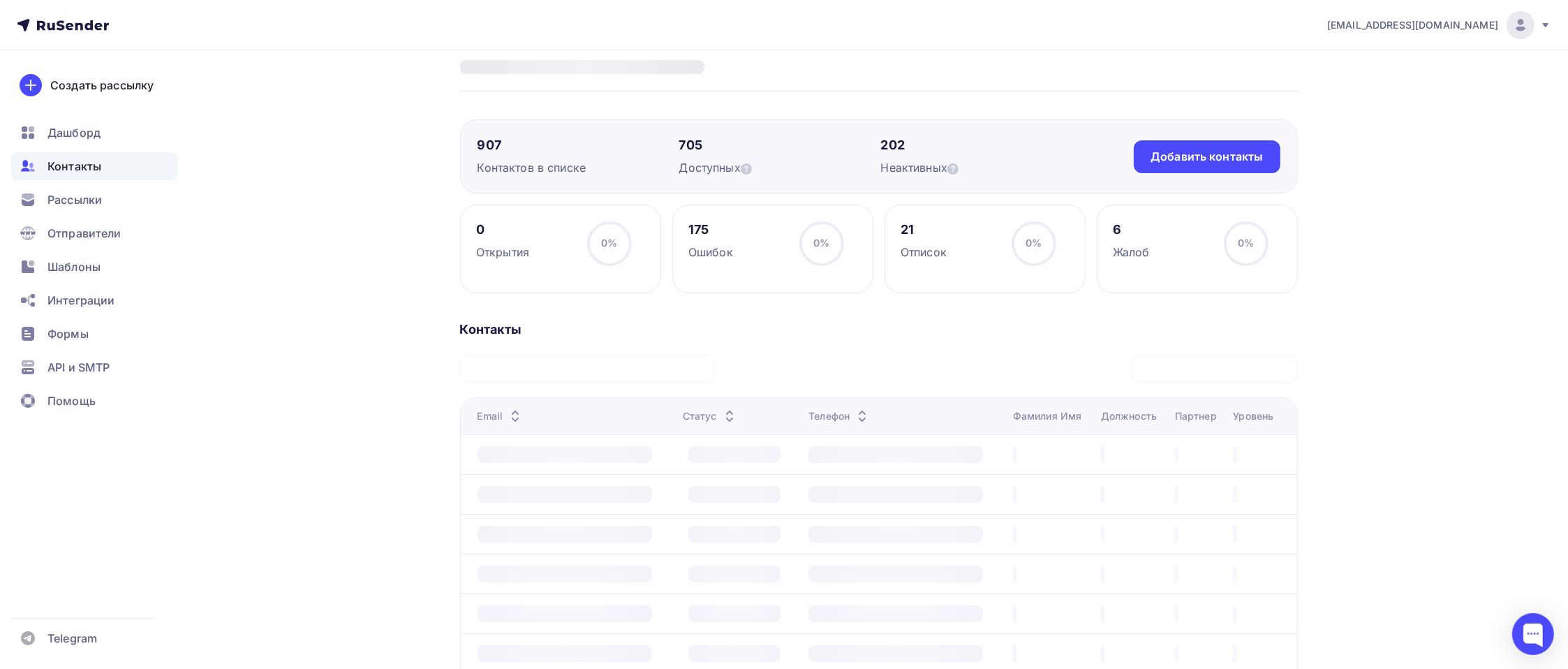
scroll to position [22, 0]
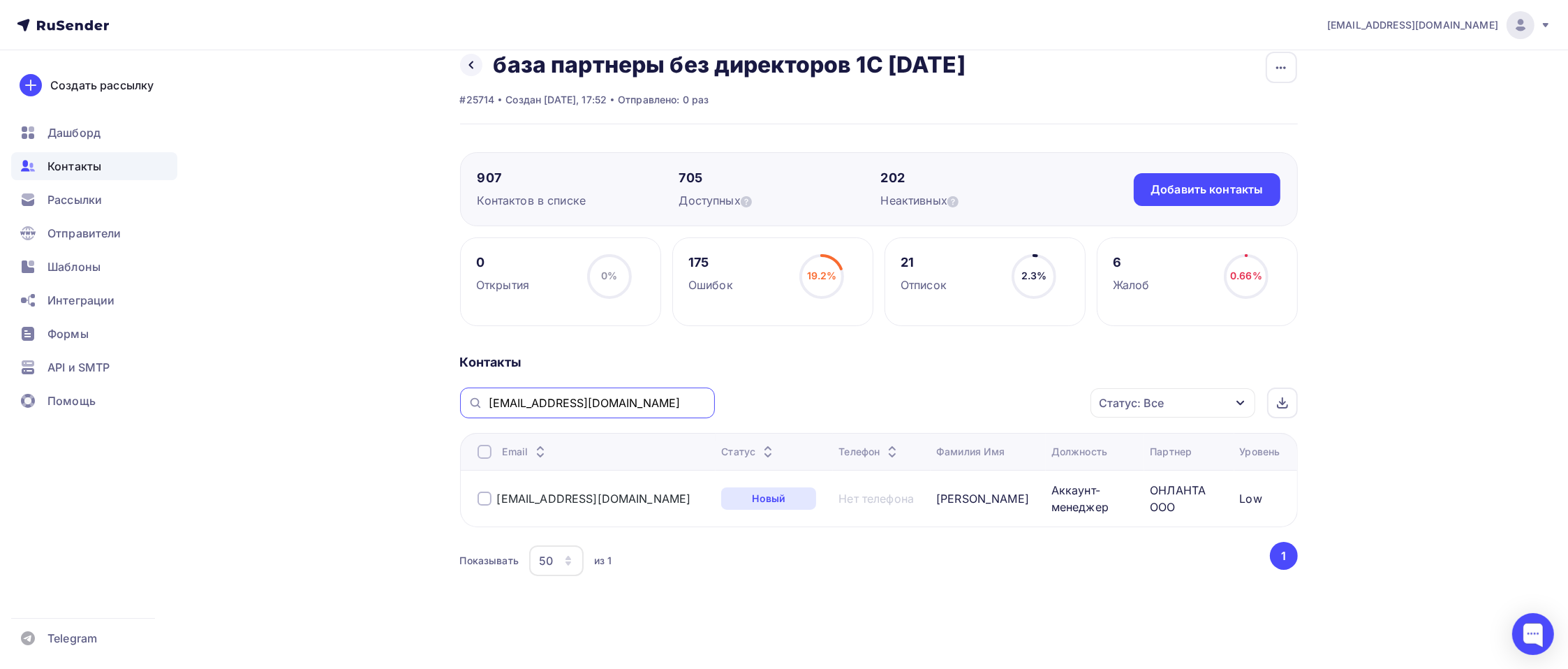
drag, startPoint x: 659, startPoint y: 404, endPoint x: 428, endPoint y: 393, distance: 231.3
click at [428, 393] on div "Назад база партнеры без директоров 1С [DATE] Переименовать список Скачать списо…" at bounding box center [784, 348] width 1144 height 641
paste input "milykovms"
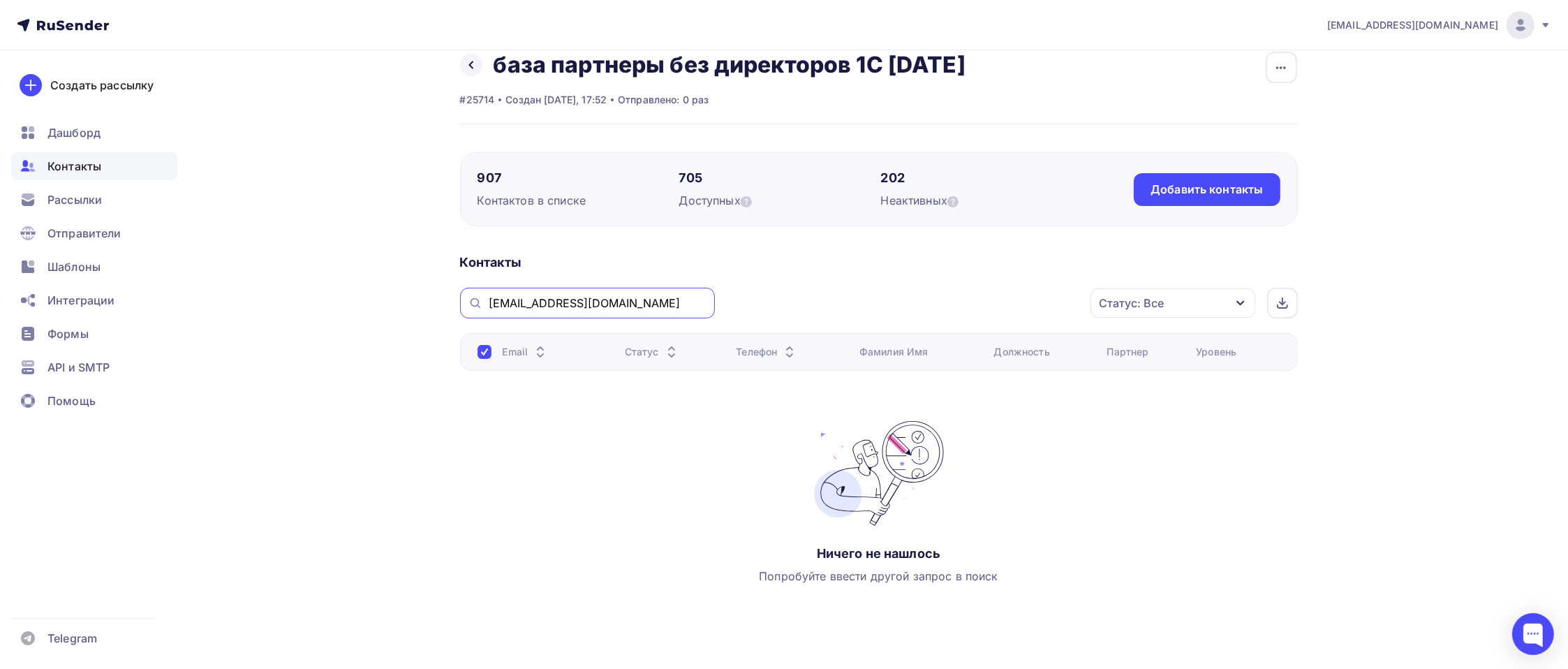
drag, startPoint x: 643, startPoint y: 303, endPoint x: 316, endPoint y: 303, distance: 327.0
click at [316, 303] on div "Назад база партнеры без директоров 1С [DATE] Переименовать список Скачать списо…" at bounding box center [784, 365] width 1144 height 673
paste input "novikoviy"
type input "[EMAIL_ADDRESS][DOMAIN_NAME]"
click at [1210, 303] on div "Статус: Все" at bounding box center [1173, 302] width 165 height 29
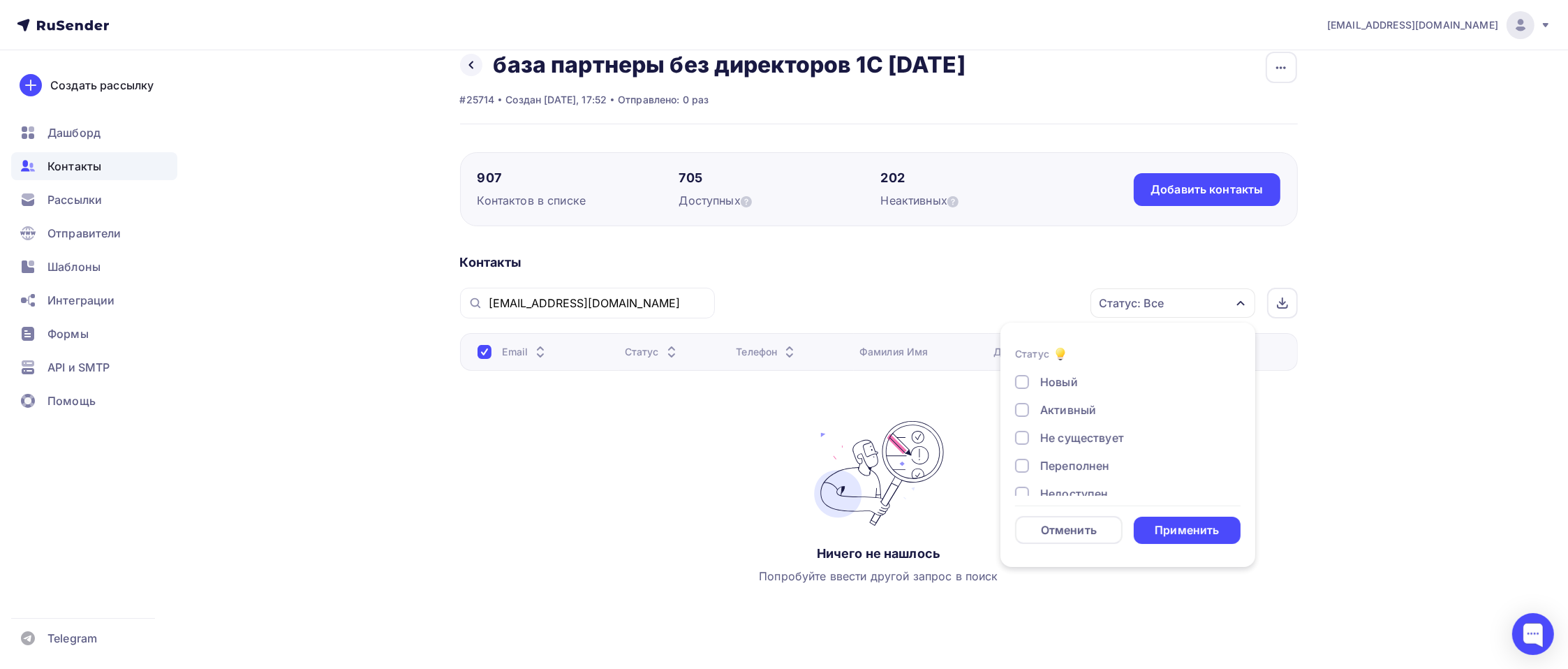
scroll to position [101, 0]
click at [1096, 445] on div "Отписан вручную" at bounding box center [1090, 449] width 101 height 17
click at [1078, 420] on div "Отписан" at bounding box center [1064, 421] width 48 height 17
click at [1166, 534] on div "Применить" at bounding box center [1186, 530] width 64 height 16
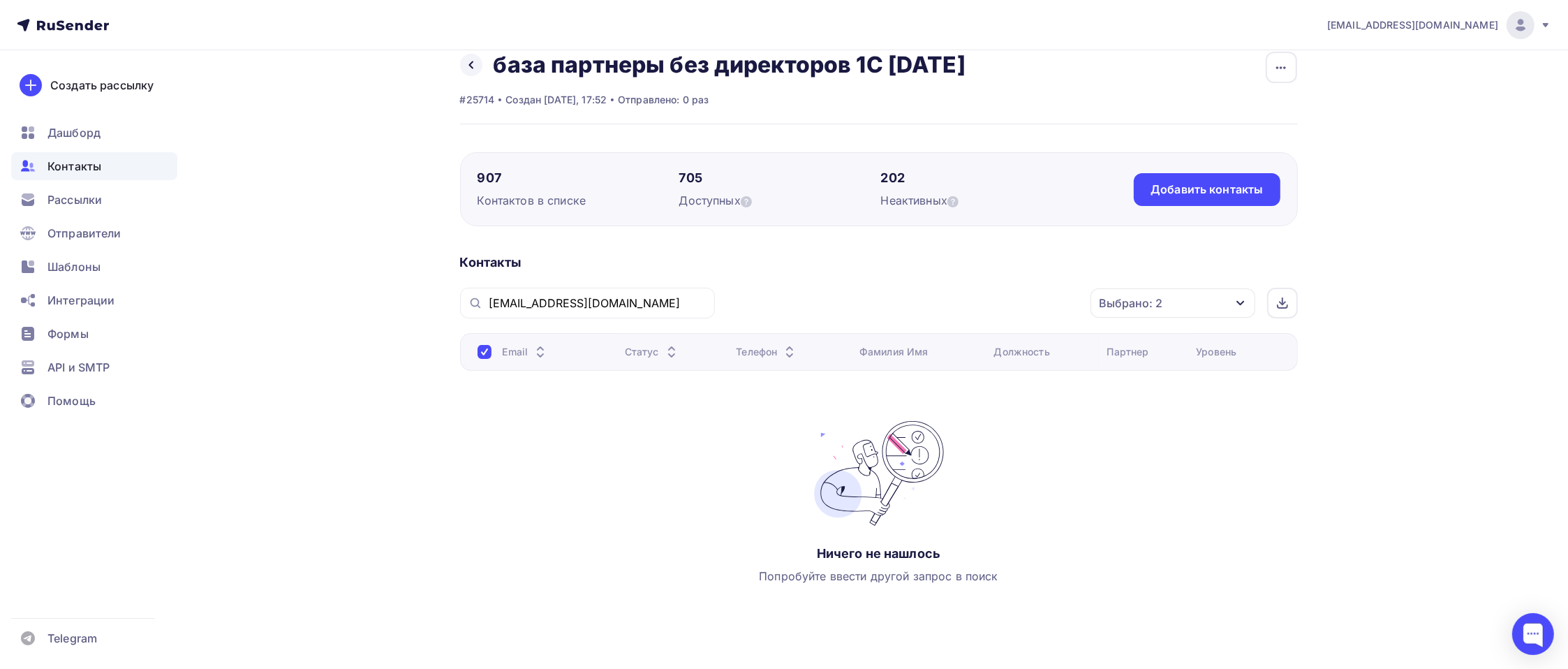
drag, startPoint x: 637, startPoint y: 295, endPoint x: 399, endPoint y: 290, distance: 238.1
click at [399, 290] on div "Назад база партнеры без директоров 1С [DATE] Переименовать список Скачать списо…" at bounding box center [784, 365] width 1144 height 673
click at [623, 312] on div "[EMAIL_ADDRESS][DOMAIN_NAME]" at bounding box center [587, 302] width 255 height 31
drag, startPoint x: 630, startPoint y: 304, endPoint x: 479, endPoint y: 299, distance: 151.1
click at [477, 299] on div "[EMAIL_ADDRESS][DOMAIN_NAME]" at bounding box center [587, 302] width 255 height 31
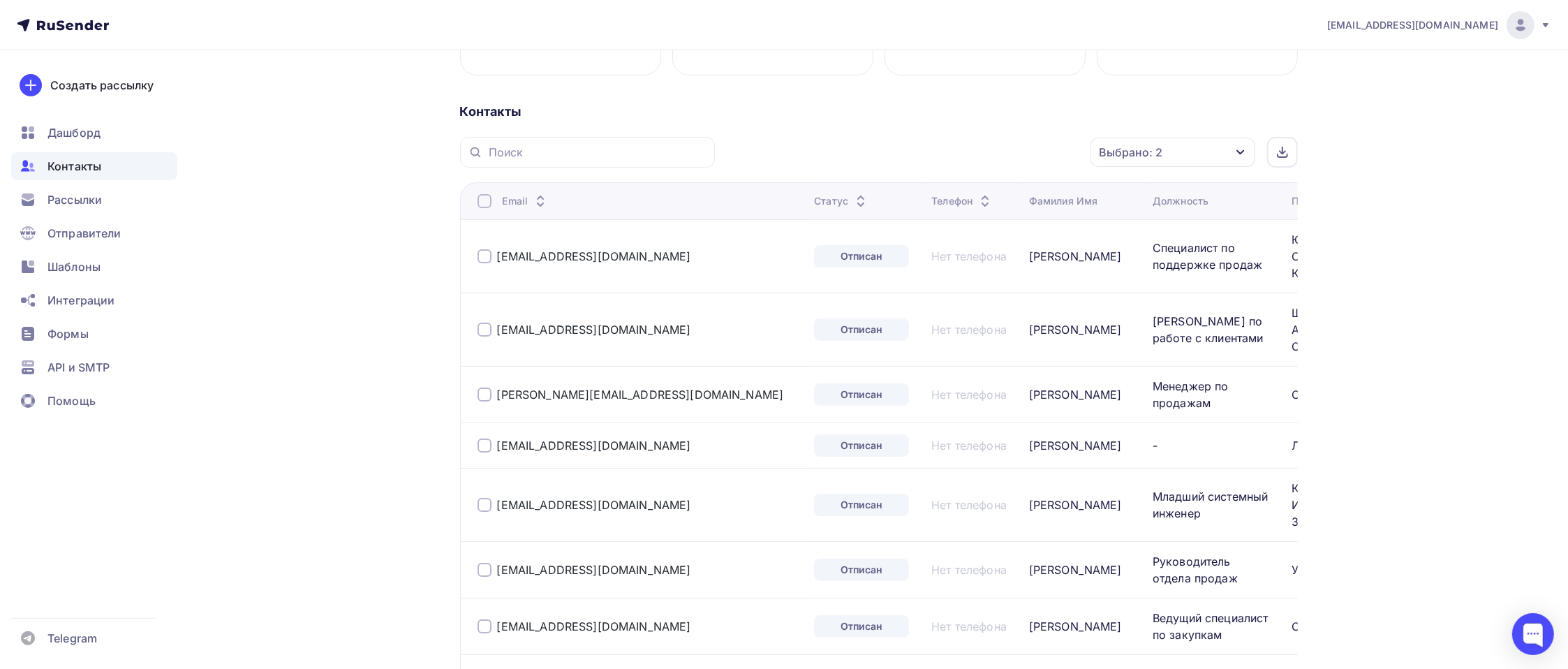
scroll to position [301, 0]
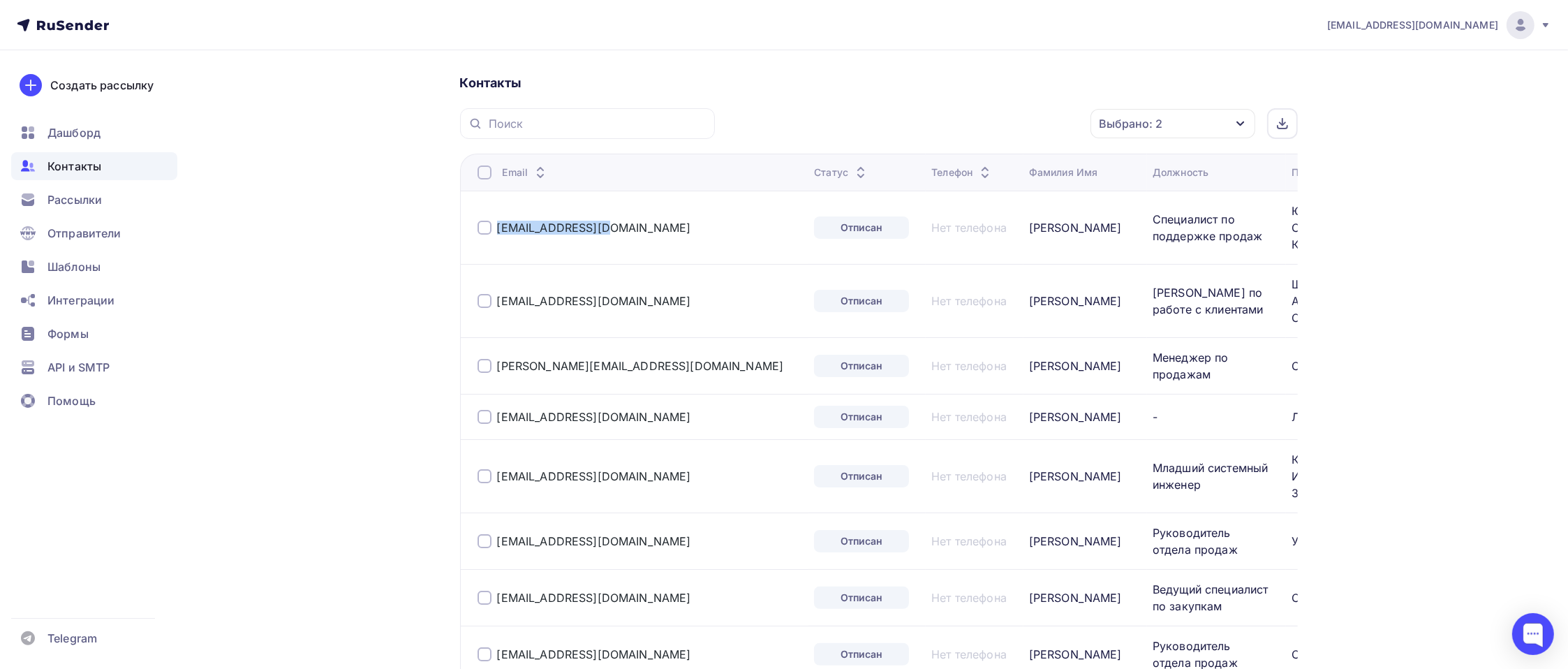
drag, startPoint x: 597, startPoint y: 222, endPoint x: 481, endPoint y: 232, distance: 116.4
click at [481, 232] on div "[EMAIL_ADDRESS][DOMAIN_NAME]" at bounding box center [640, 227] width 326 height 22
copy div "[EMAIL_ADDRESS][DOMAIN_NAME]"
drag, startPoint x: 576, startPoint y: 488, endPoint x: 499, endPoint y: 496, distance: 77.4
click at [494, 487] on div "[EMAIL_ADDRESS][DOMAIN_NAME]" at bounding box center [640, 476] width 326 height 22
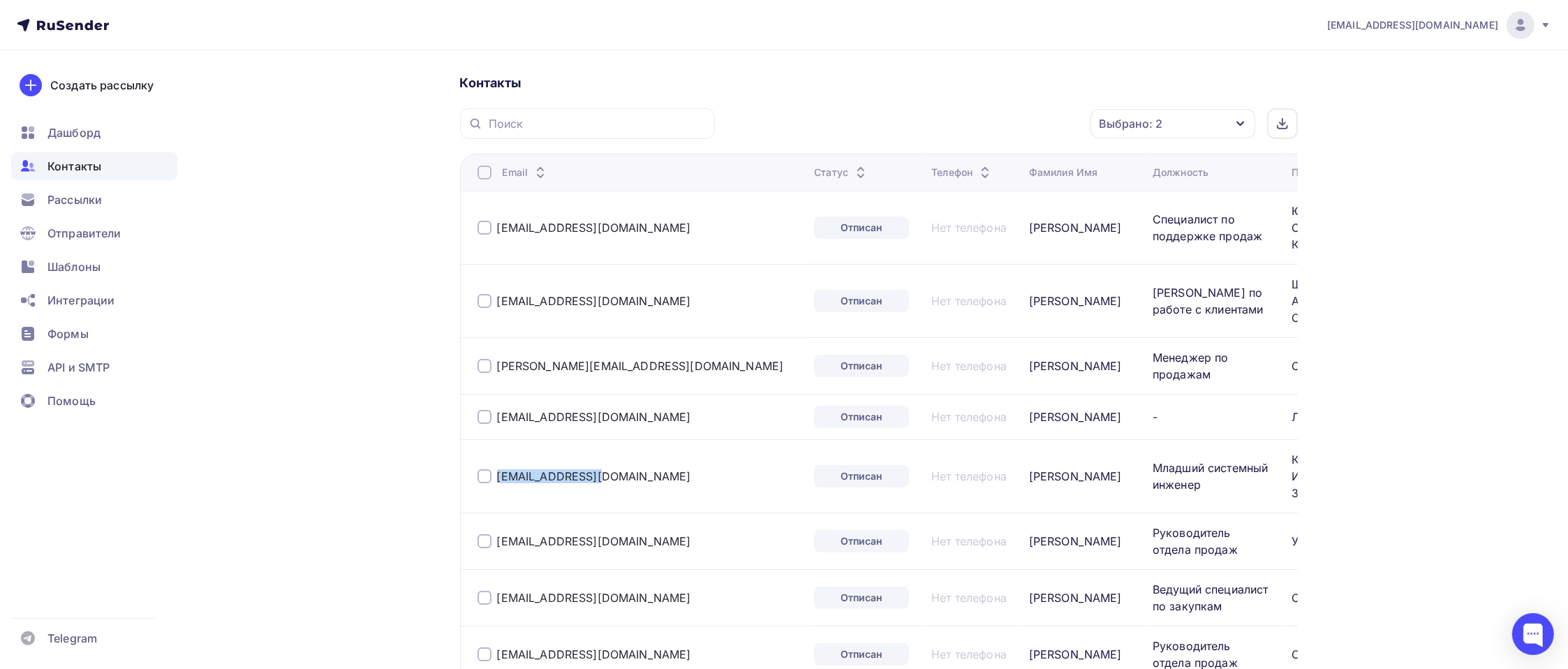
copy link "[EMAIL_ADDRESS][DOMAIN_NAME]"
click at [484, 170] on div at bounding box center [484, 172] width 14 height 14
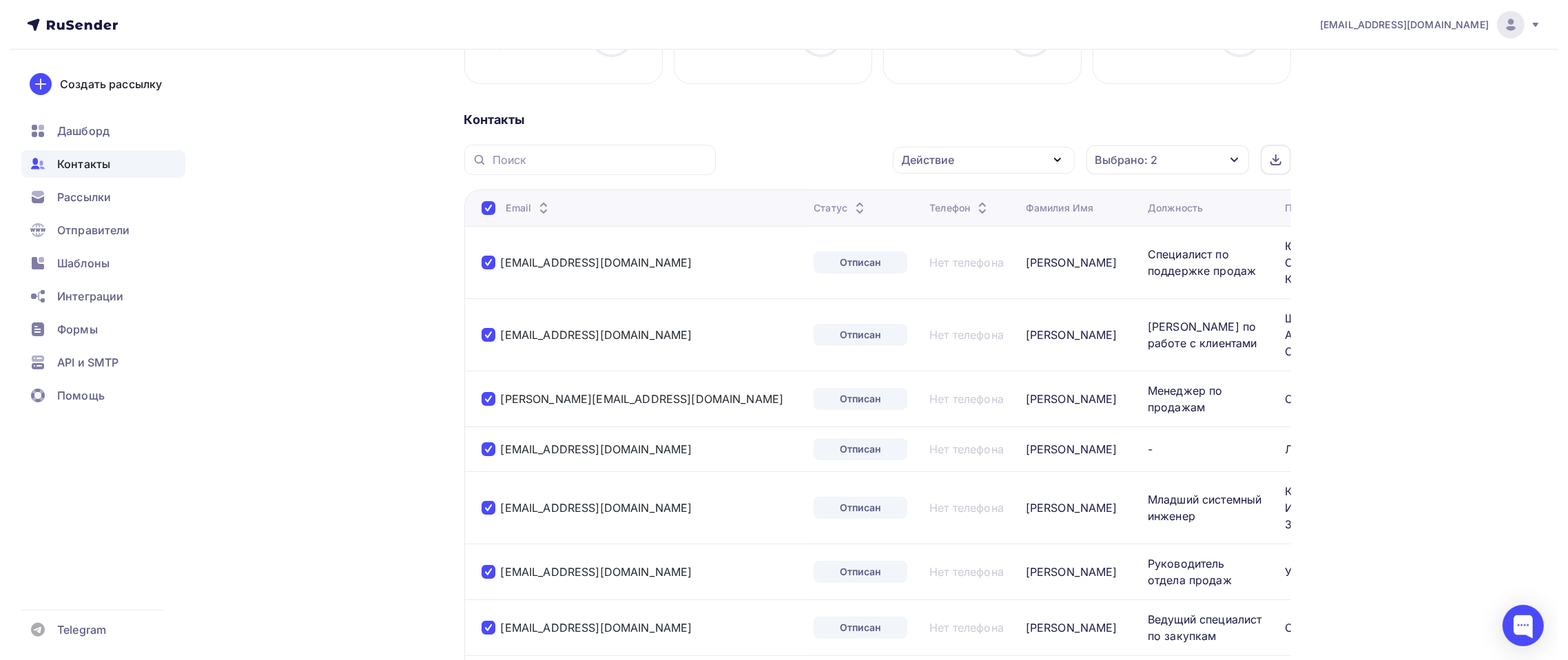
scroll to position [231, 0]
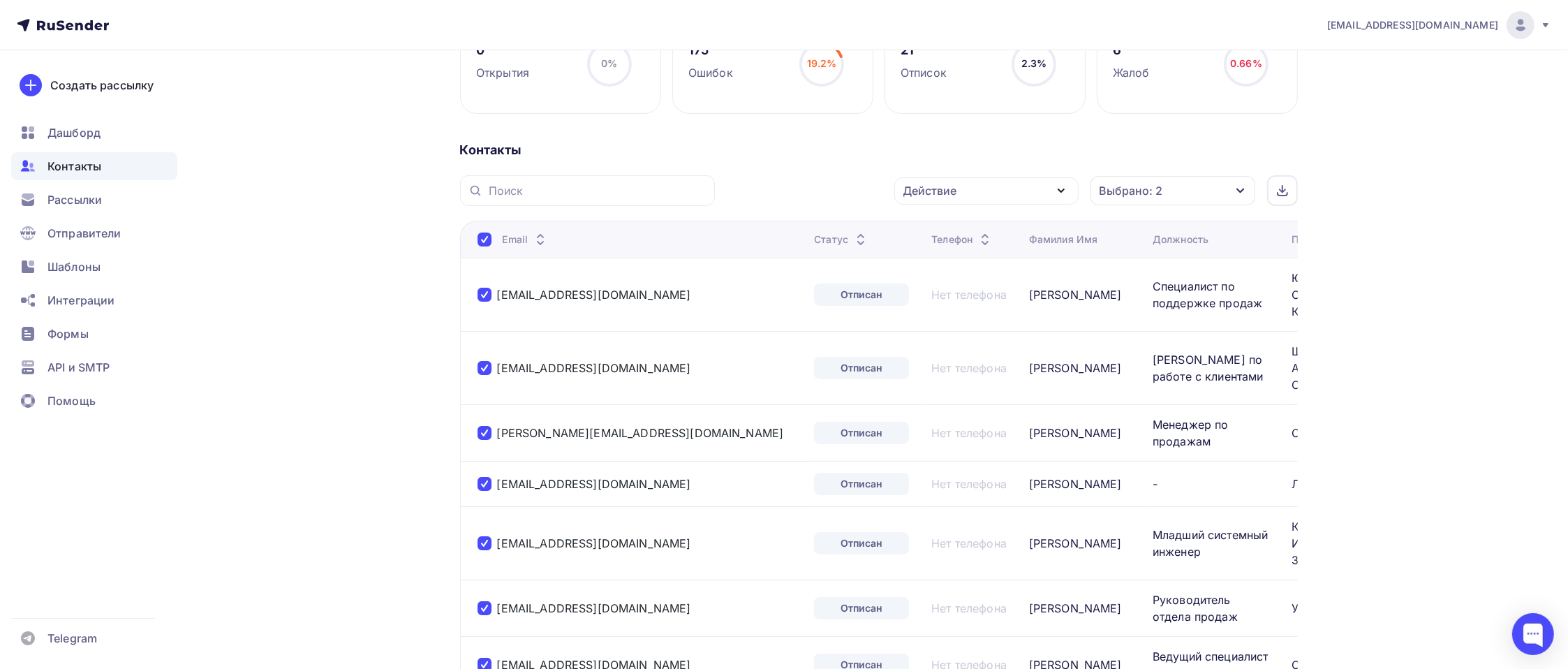
click at [1056, 192] on icon "button" at bounding box center [1061, 191] width 17 height 17
click at [997, 224] on div "Добавить в списки" at bounding box center [964, 232] width 107 height 17
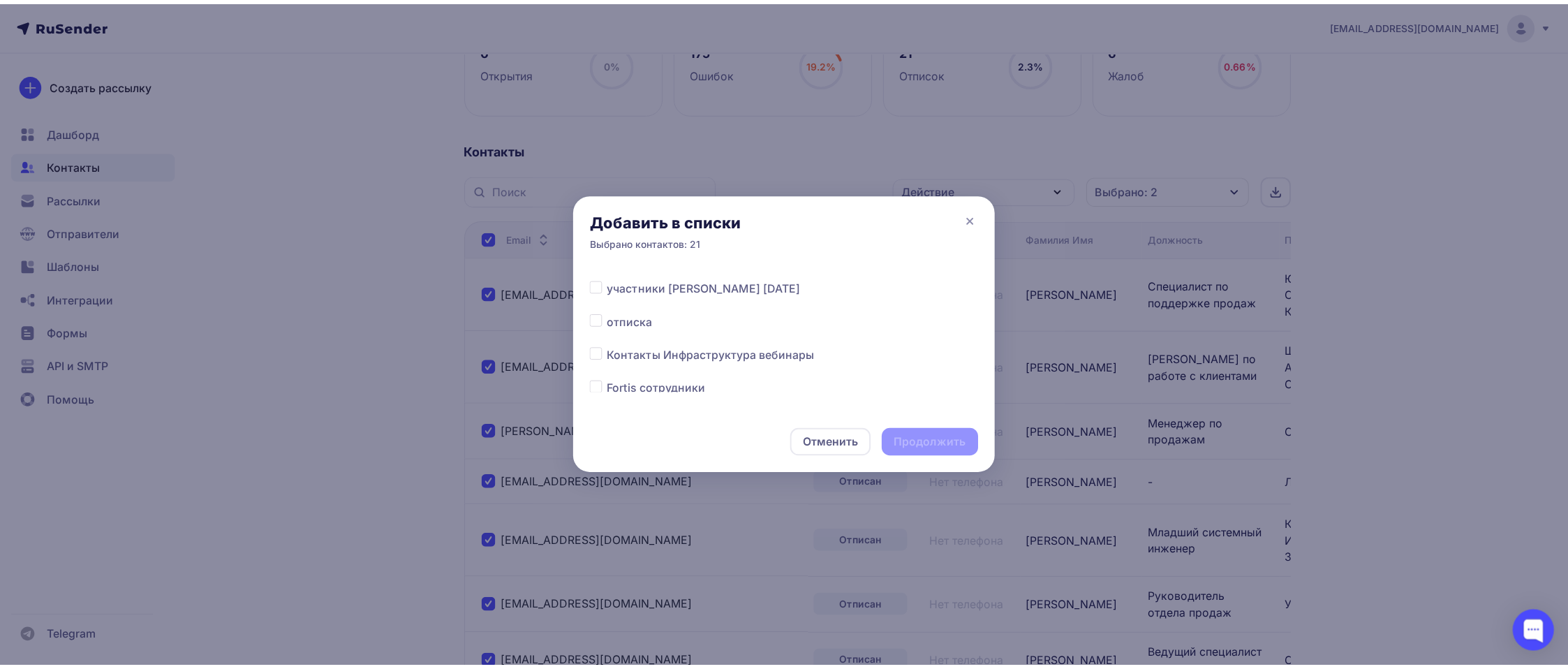
scroll to position [419, 0]
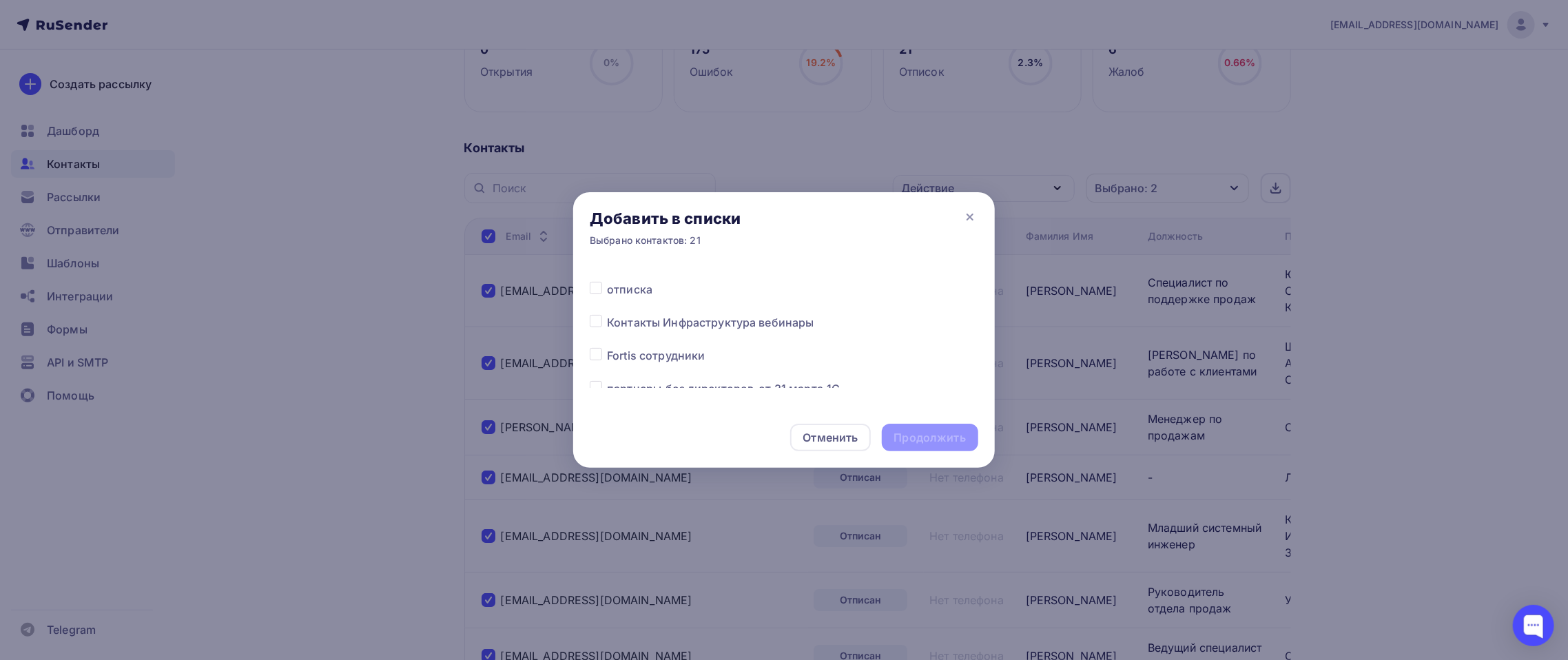
click at [625, 281] on span "отписка" at bounding box center [629, 289] width 45 height 16
click at [607, 281] on label at bounding box center [607, 281] width 0 height 0
click at [597, 287] on input "checkbox" at bounding box center [595, 287] width 12 height 12
checkbox input "true"
click at [944, 434] on div "Продолжить" at bounding box center [929, 437] width 72 height 16
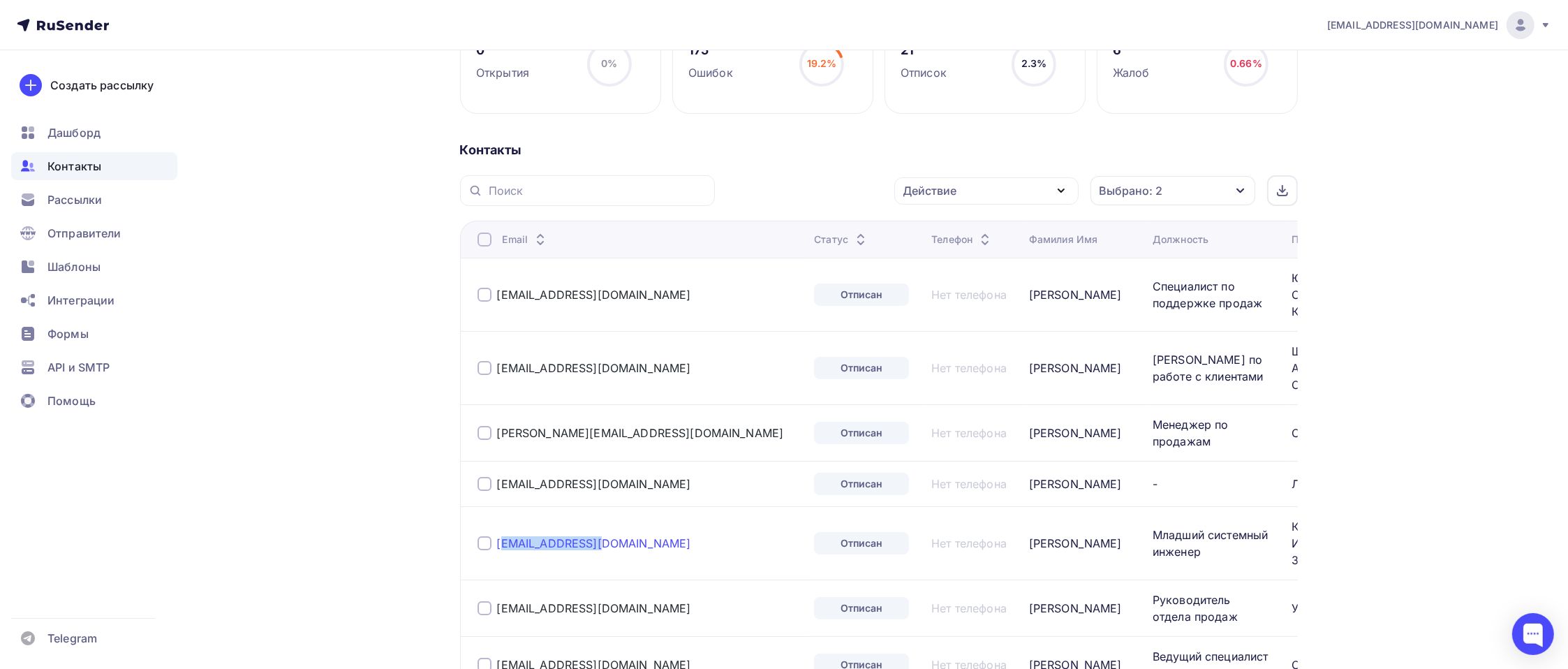
drag, startPoint x: 620, startPoint y: 547, endPoint x: 500, endPoint y: 548, distance: 120.0
click at [500, 548] on div "[EMAIL_ADDRESS][DOMAIN_NAME]" at bounding box center [640, 542] width 326 height 22
click at [500, 548] on link "[EMAIL_ADDRESS][DOMAIN_NAME]" at bounding box center [593, 542] width 194 height 14
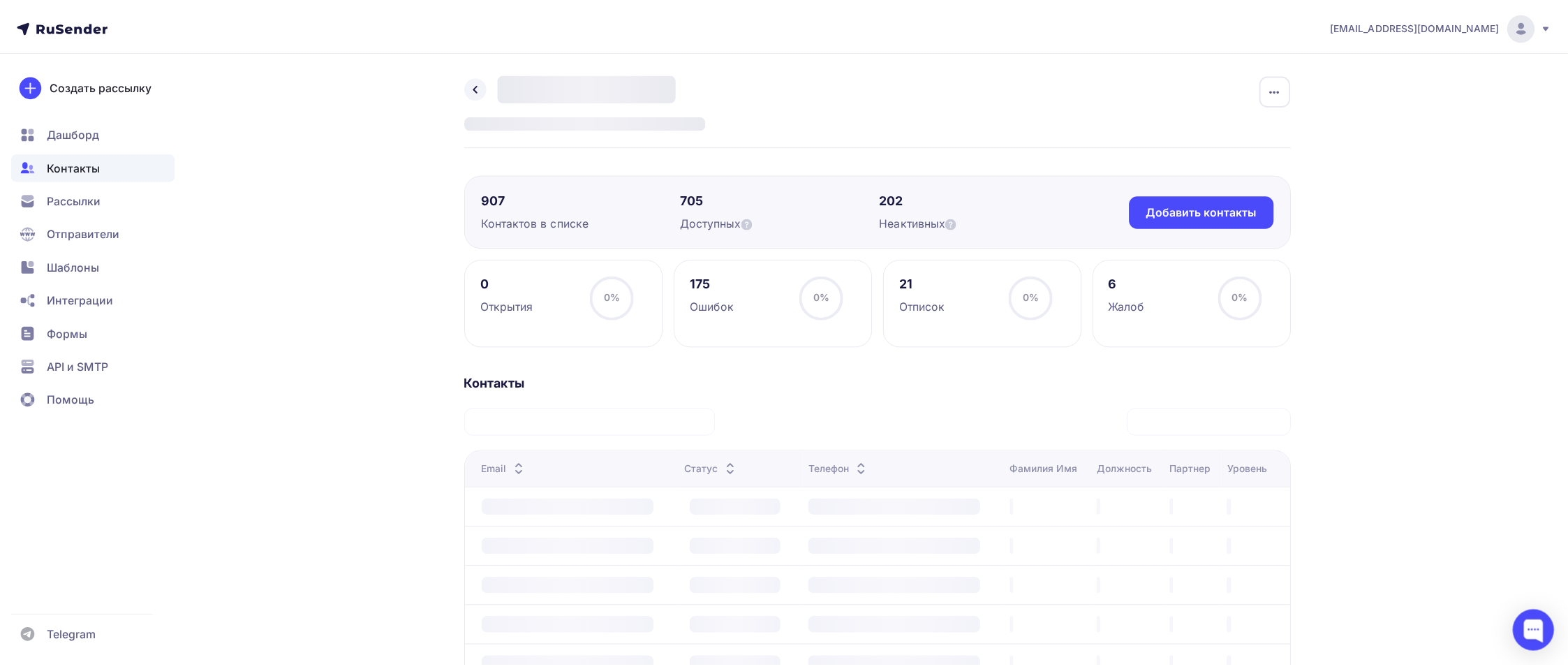
scroll to position [234, 0]
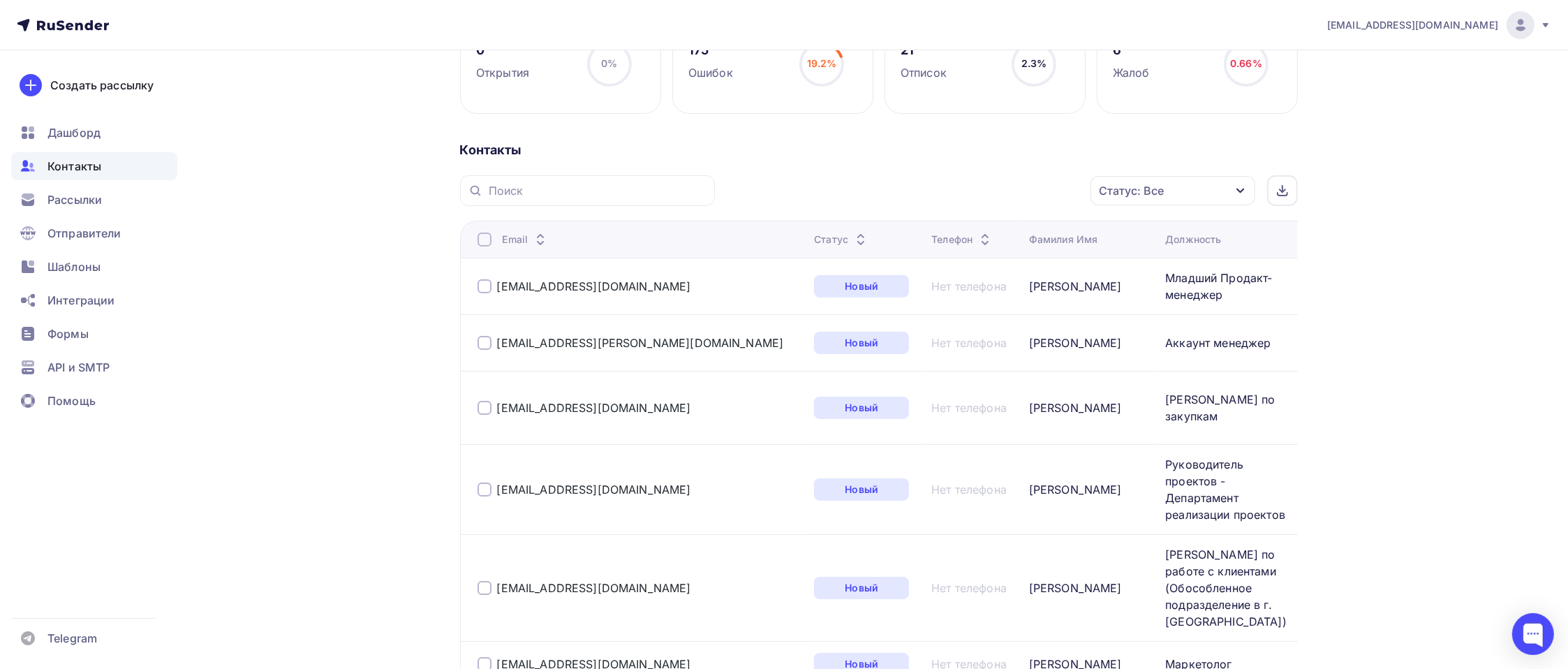
click at [1233, 190] on div "Статус: Все" at bounding box center [1173, 190] width 165 height 29
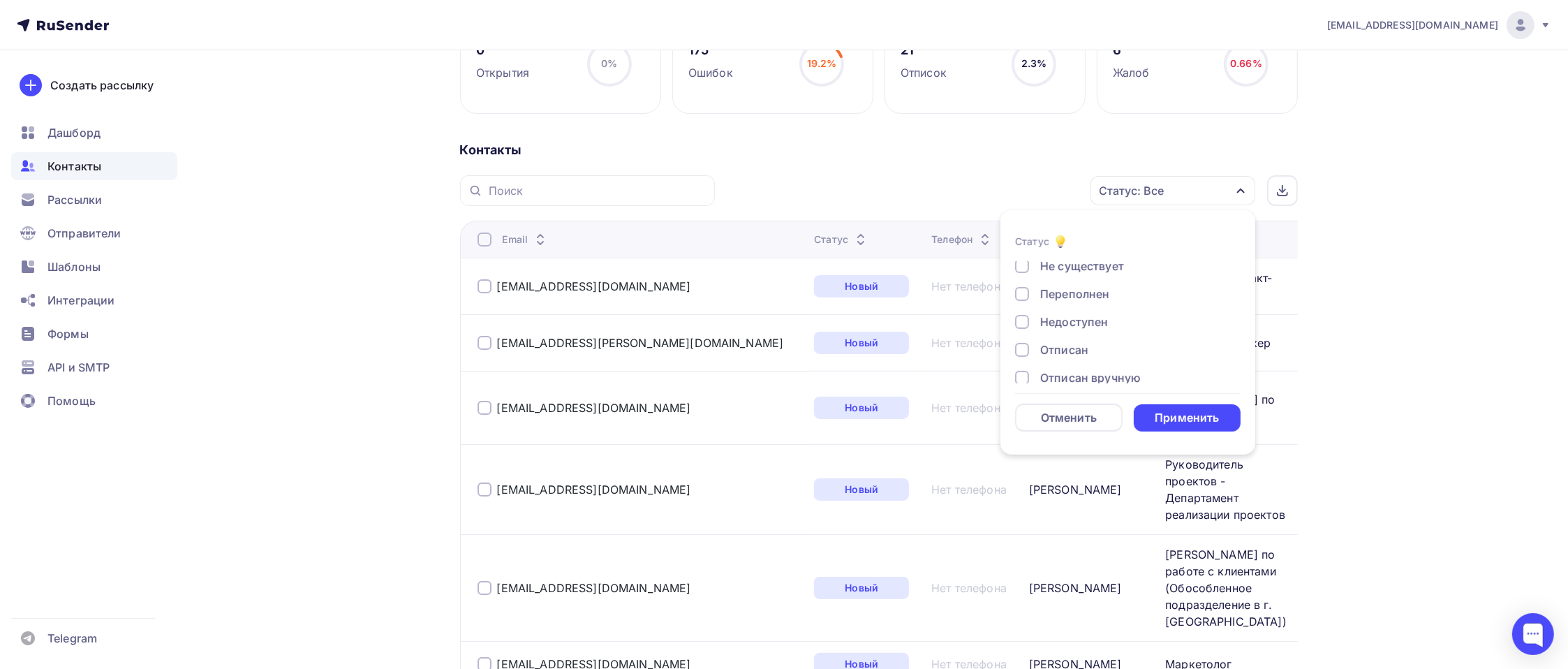
scroll to position [101, 0]
click at [1065, 333] on div "Отписан вручную" at bounding box center [1090, 337] width 101 height 17
click at [1058, 309] on div "Отписан" at bounding box center [1064, 308] width 48 height 17
click at [1169, 415] on div "Применить" at bounding box center [1186, 417] width 64 height 16
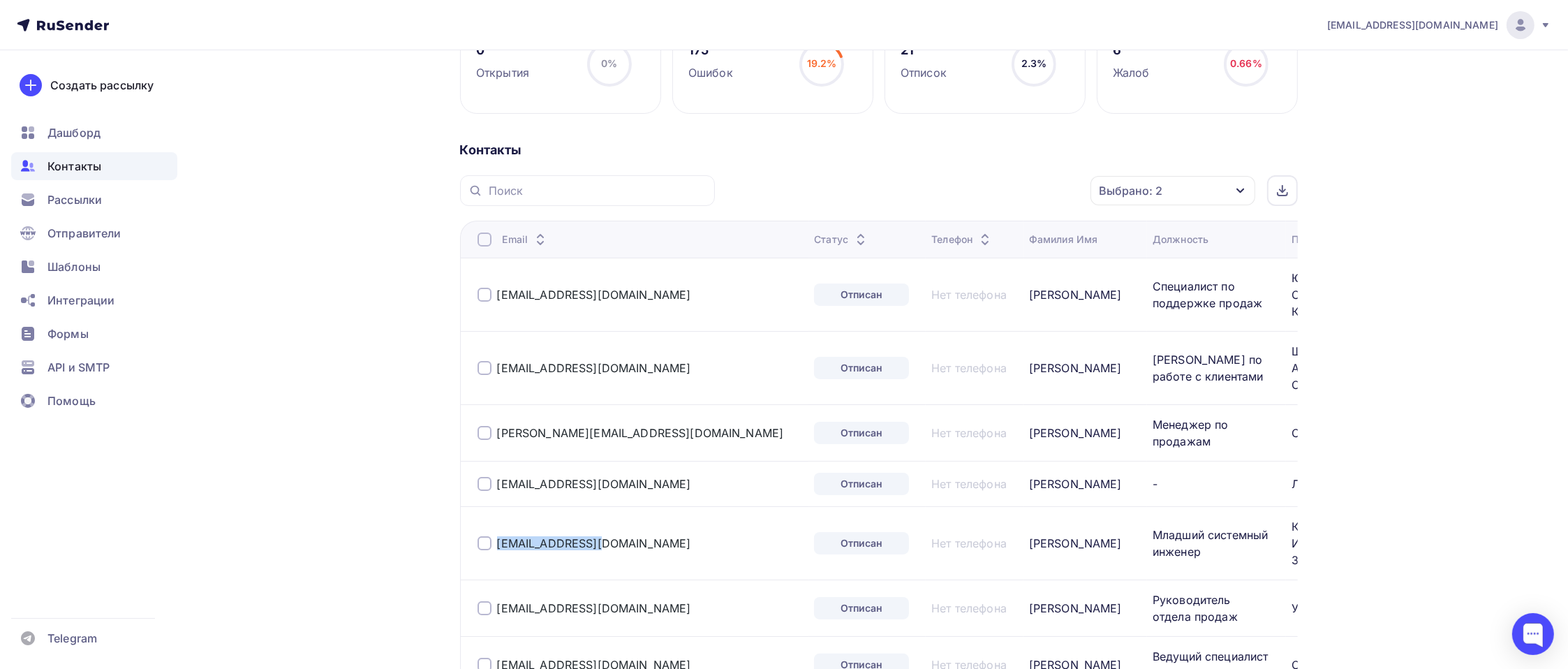
drag, startPoint x: 617, startPoint y: 546, endPoint x: 495, endPoint y: 552, distance: 122.1
click at [495, 552] on div "[EMAIL_ADDRESS][DOMAIN_NAME]" at bounding box center [640, 542] width 326 height 22
copy link "[EMAIL_ADDRESS][DOMAIN_NAME]"
click at [480, 239] on div at bounding box center [484, 239] width 14 height 14
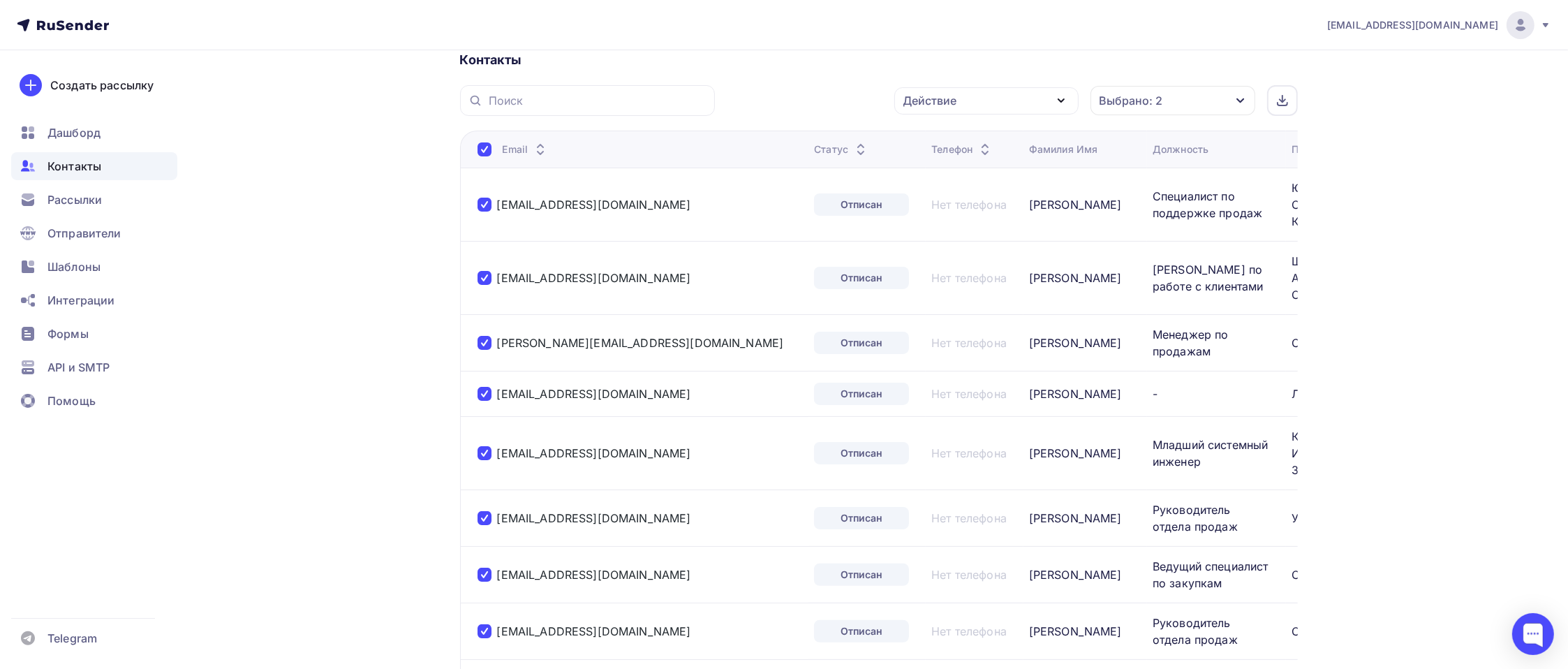
scroll to position [94, 0]
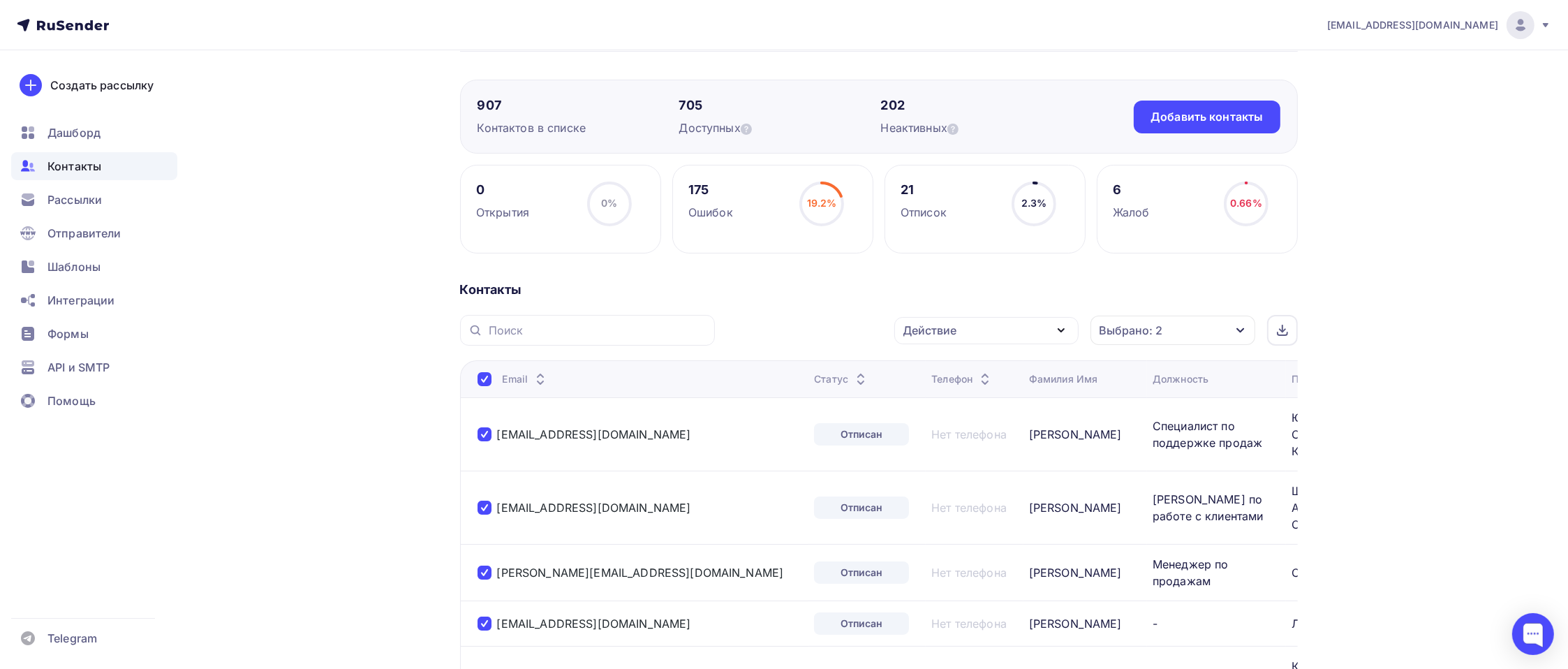
click at [1069, 325] on icon "button" at bounding box center [1061, 330] width 17 height 17
click at [1034, 398] on div "Исключить из списка" at bounding box center [986, 399] width 151 height 17
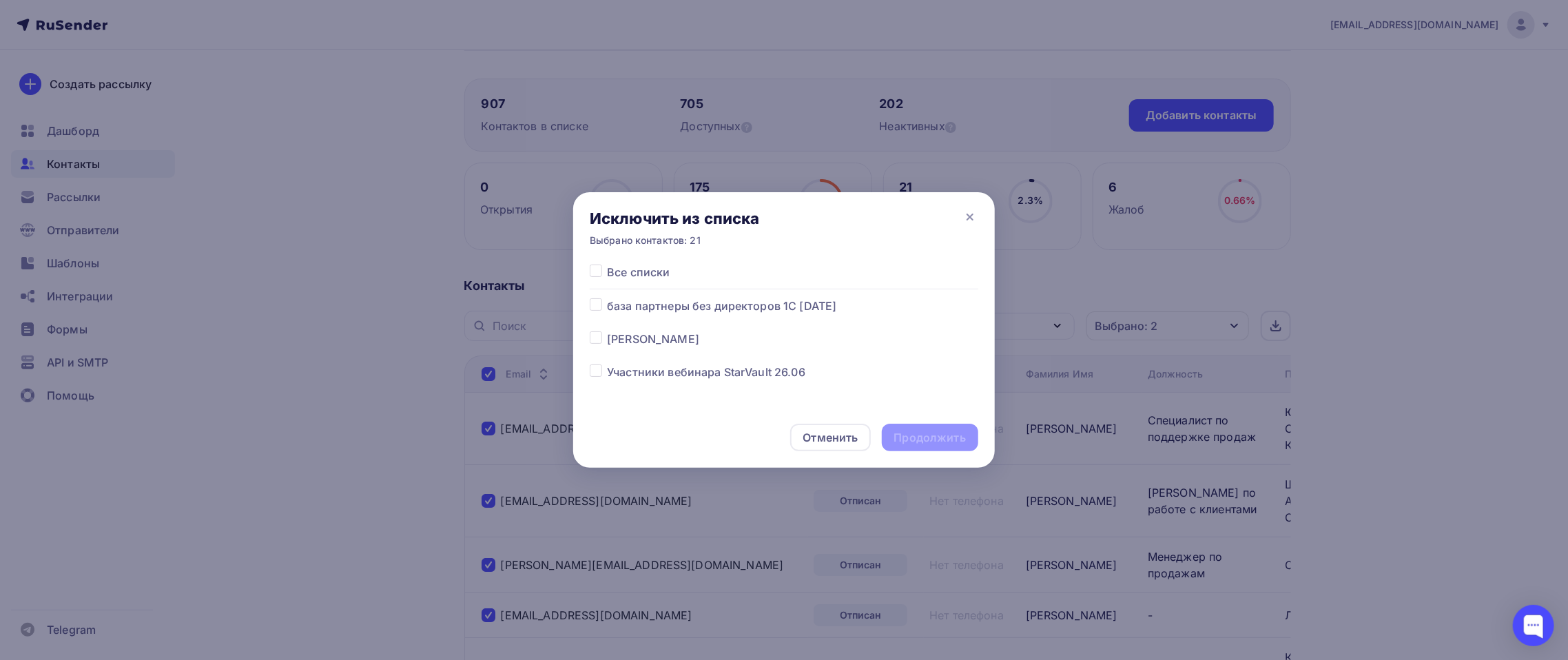
click at [607, 298] on label at bounding box center [607, 298] width 0 height 0
click at [595, 303] on input "checkbox" at bounding box center [595, 303] width 12 height 12
checkbox input "true"
click at [822, 446] on div "Отменить" at bounding box center [830, 437] width 80 height 28
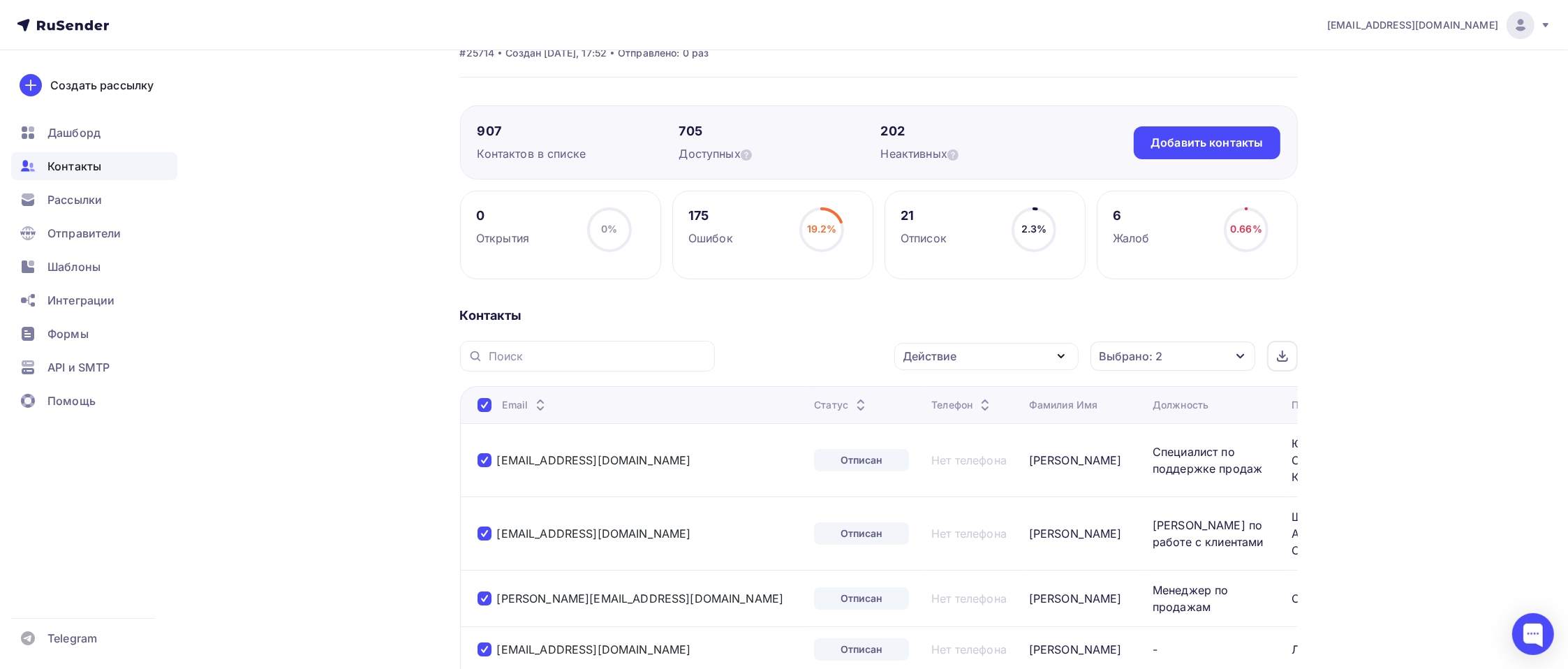
scroll to position [140, 0]
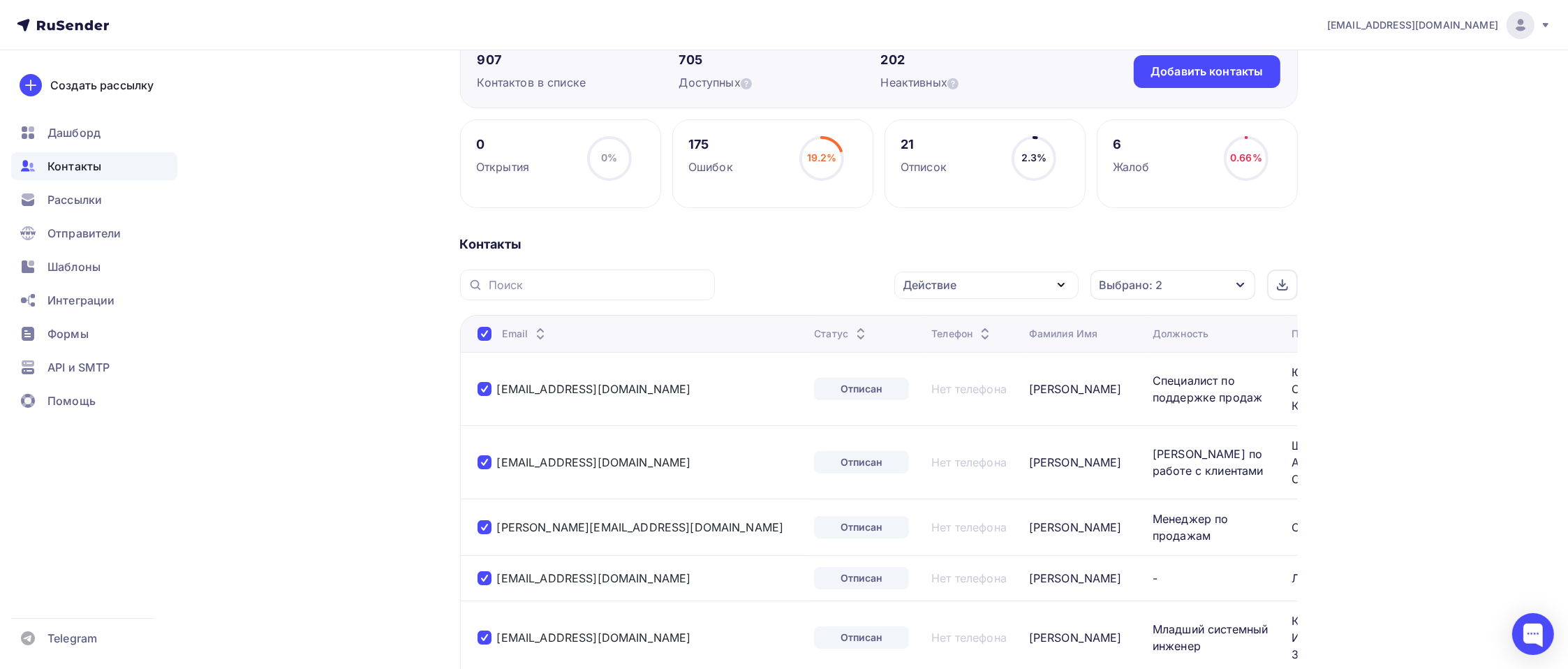
click at [1006, 291] on div "Действие" at bounding box center [986, 285] width 184 height 27
click at [966, 356] on div "Исключить из списка" at bounding box center [971, 354] width 122 height 17
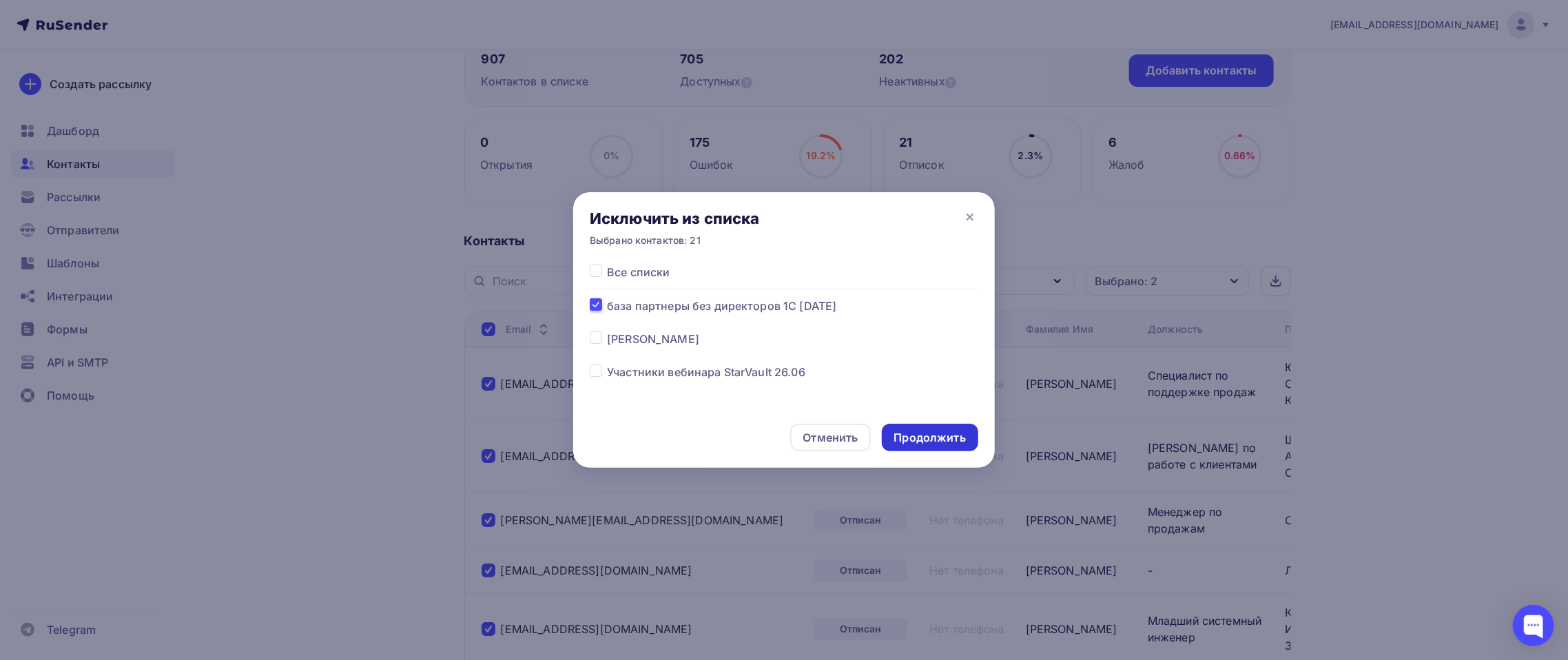
click at [946, 441] on div "Продолжить" at bounding box center [929, 437] width 72 height 16
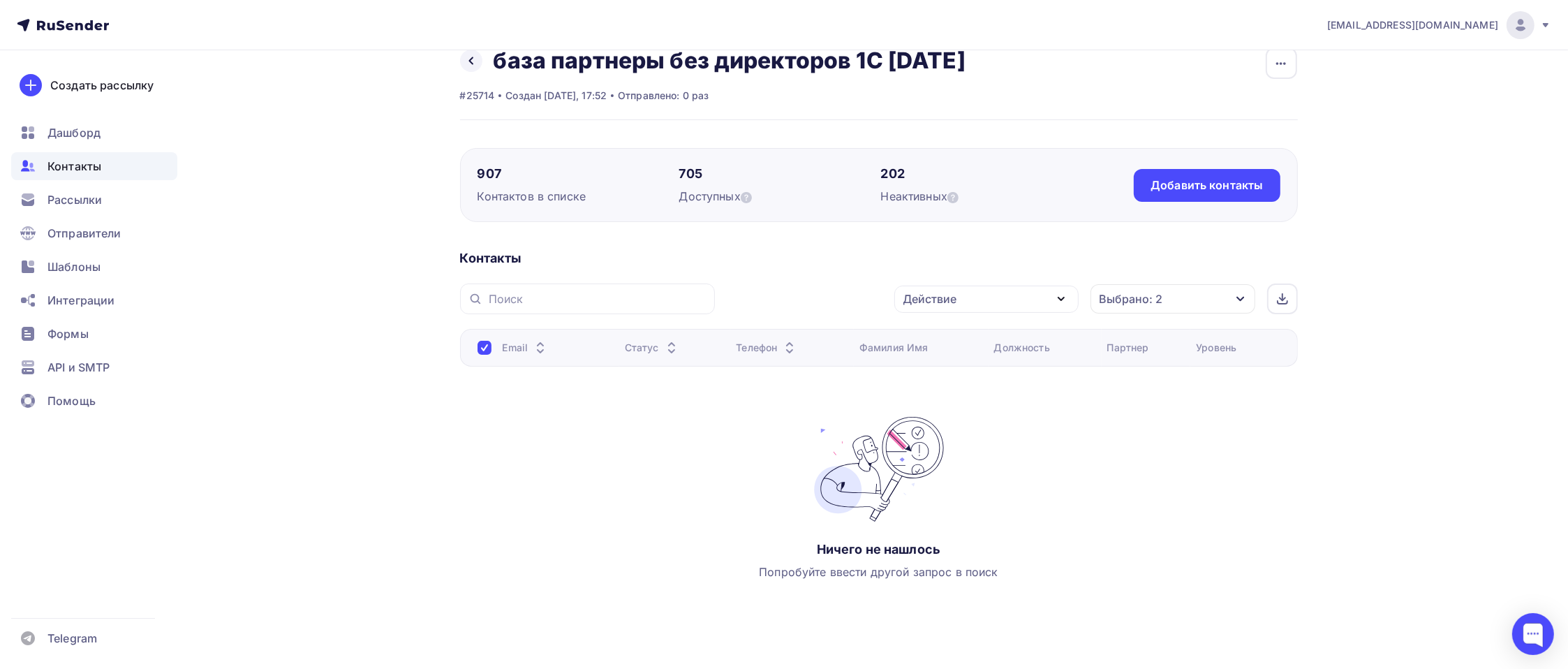
scroll to position [0, 0]
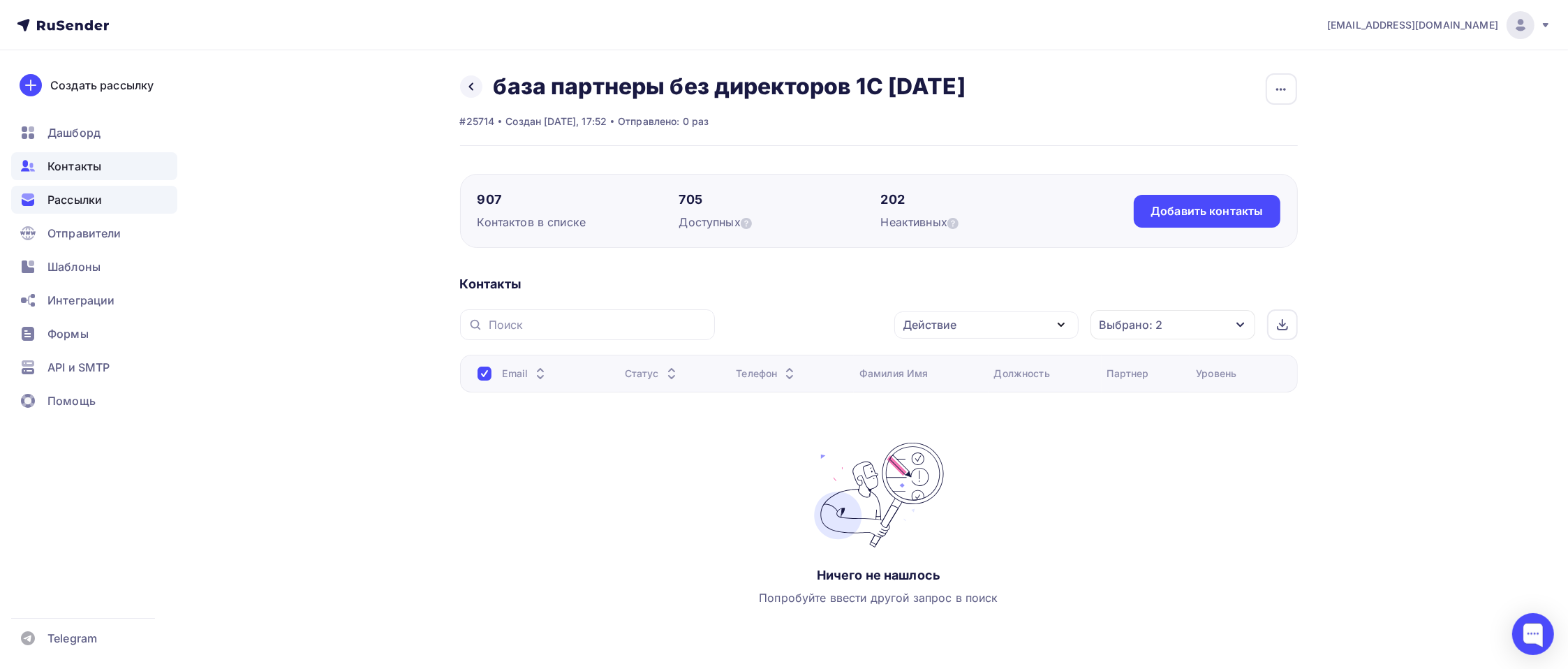
click at [80, 203] on span "Рассылки" at bounding box center [74, 200] width 54 height 17
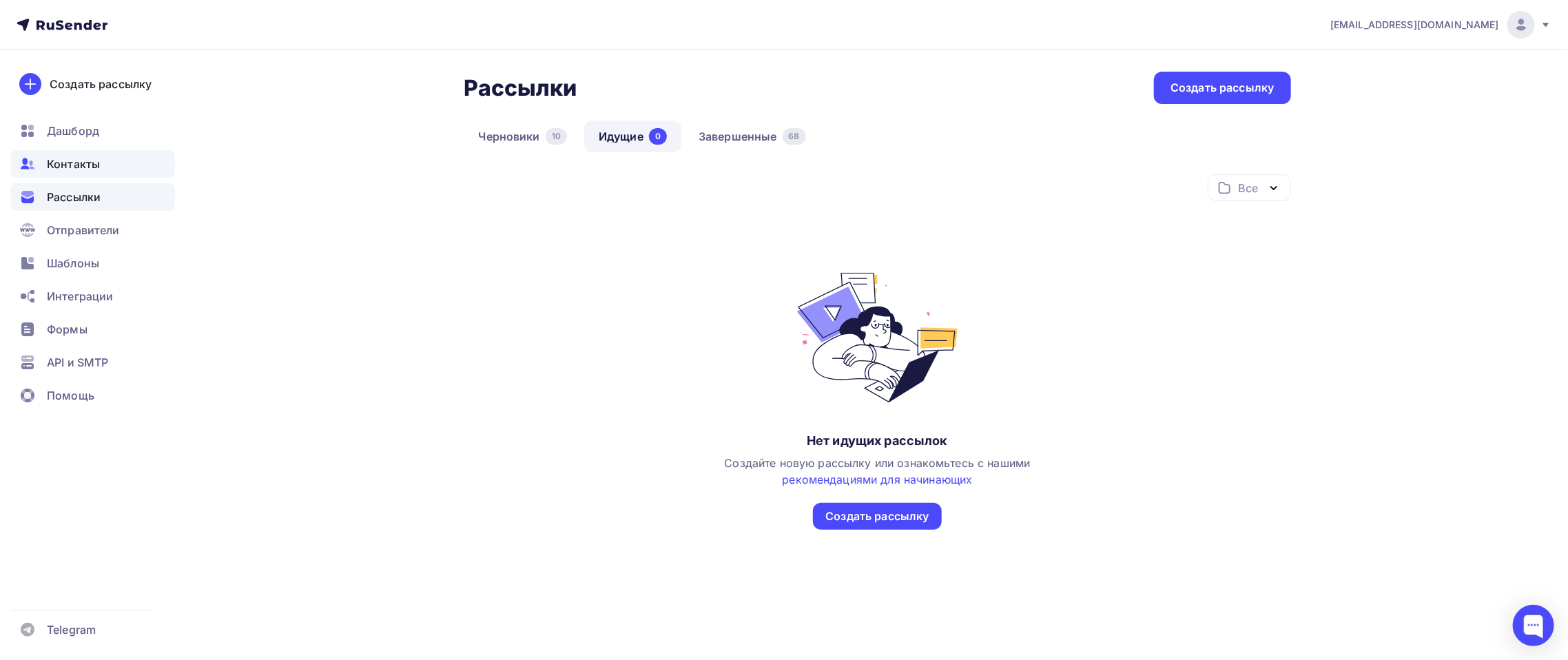
click at [66, 157] on span "Контакты" at bounding box center [73, 164] width 53 height 16
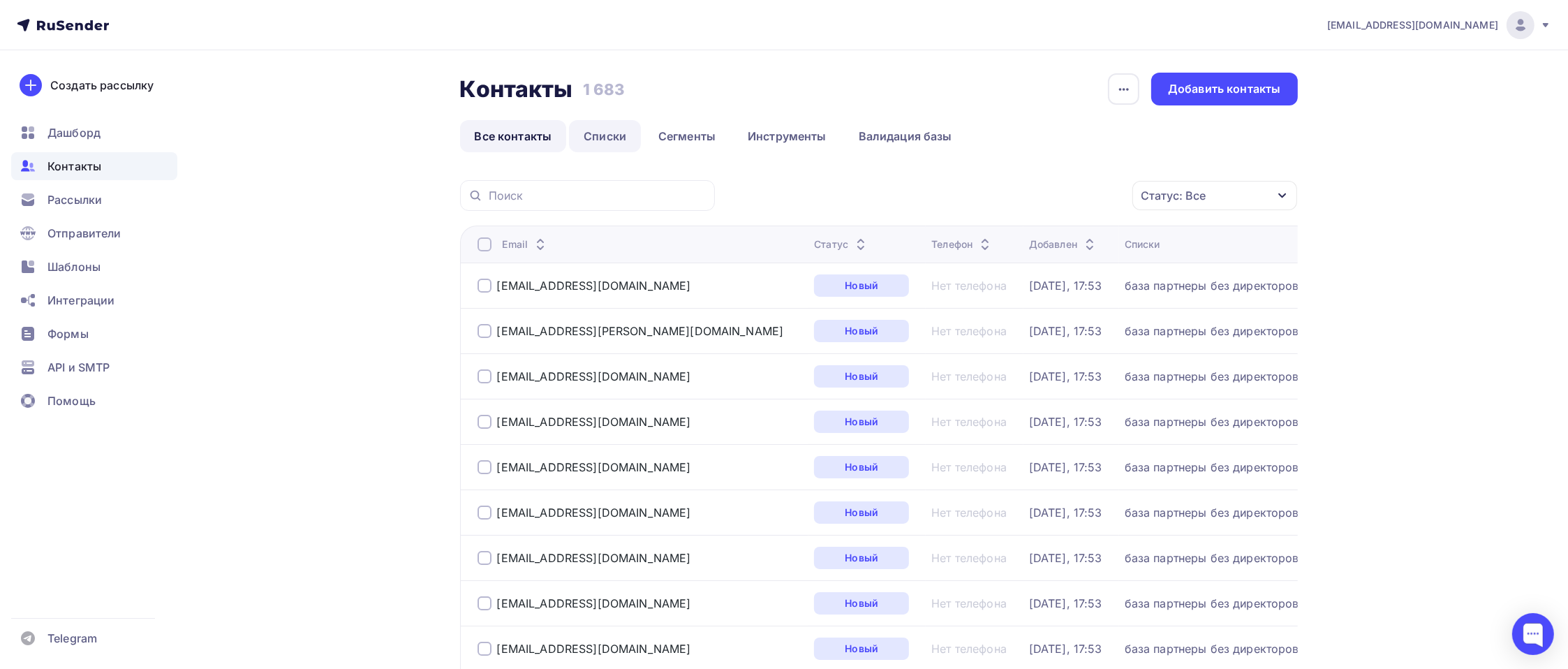
click at [609, 136] on link "Списки" at bounding box center [605, 136] width 72 height 32
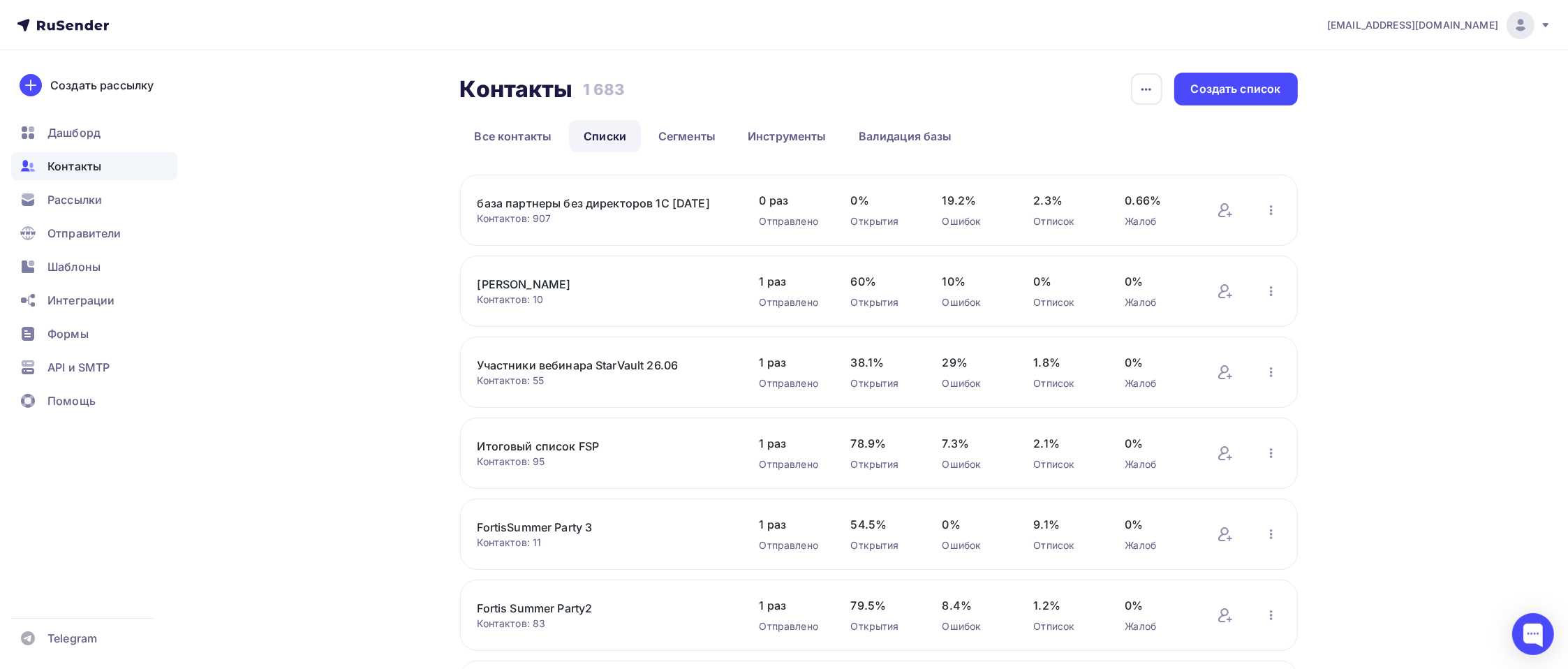
click at [583, 199] on link "база партнеры без директоров 1С [DATE]" at bounding box center [596, 203] width 237 height 17
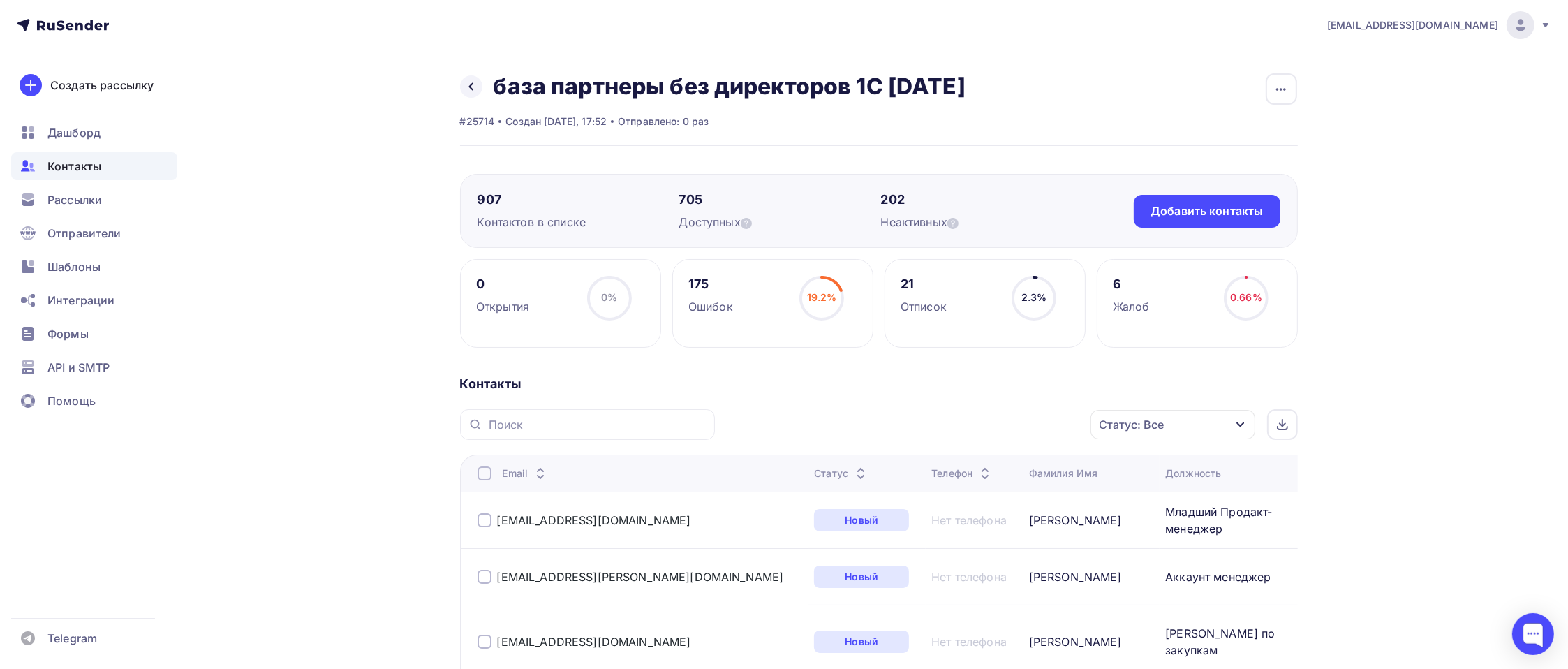
scroll to position [279, 0]
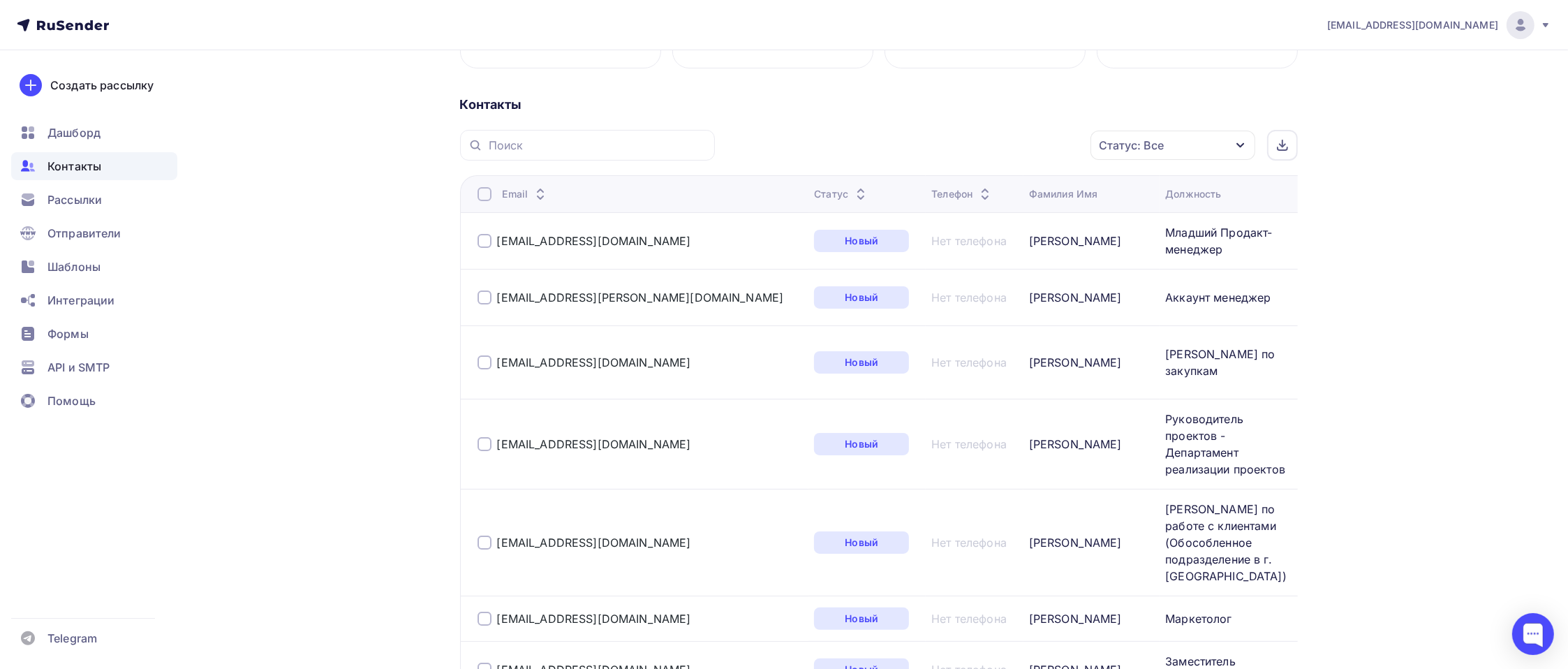
click at [1240, 151] on div "Статус: Все" at bounding box center [1173, 145] width 165 height 29
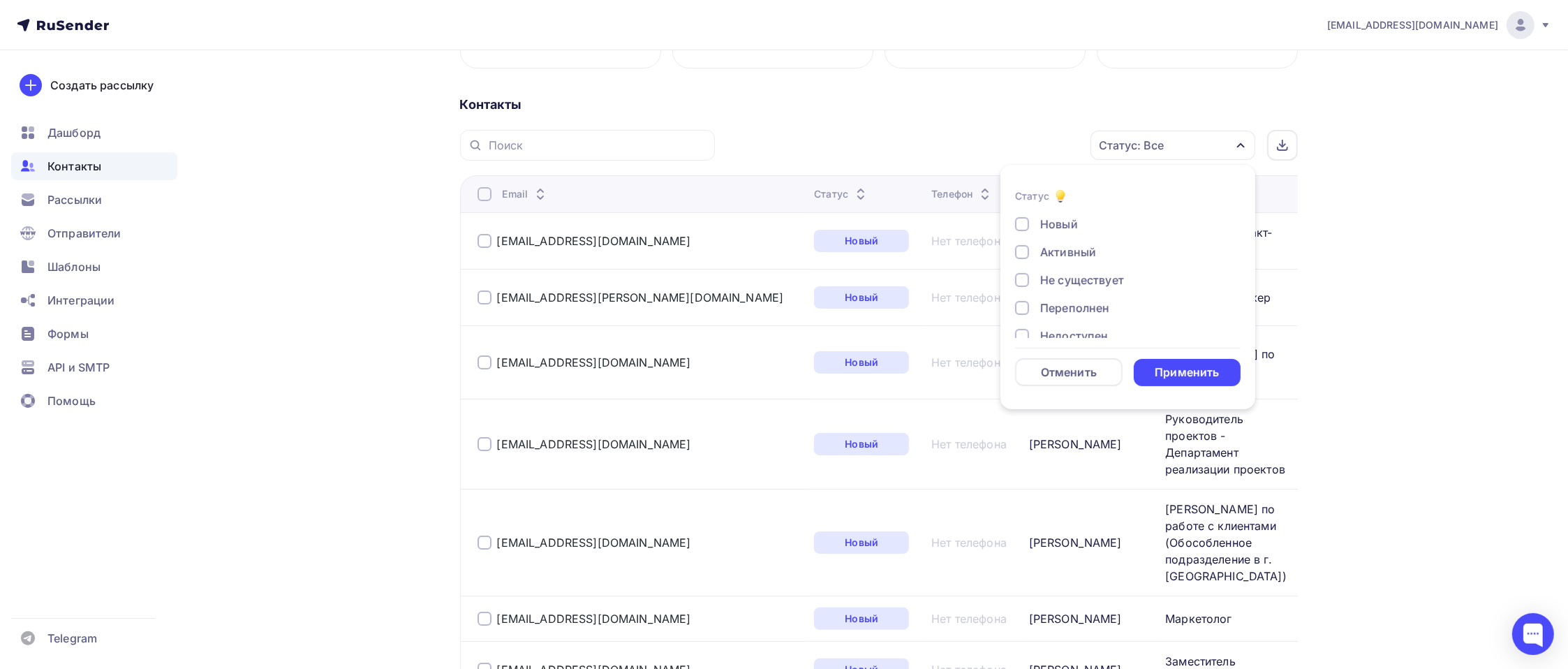
click at [1096, 277] on div "Не существует" at bounding box center [1081, 280] width 84 height 17
click at [1206, 367] on div "Применить" at bounding box center [1186, 372] width 64 height 16
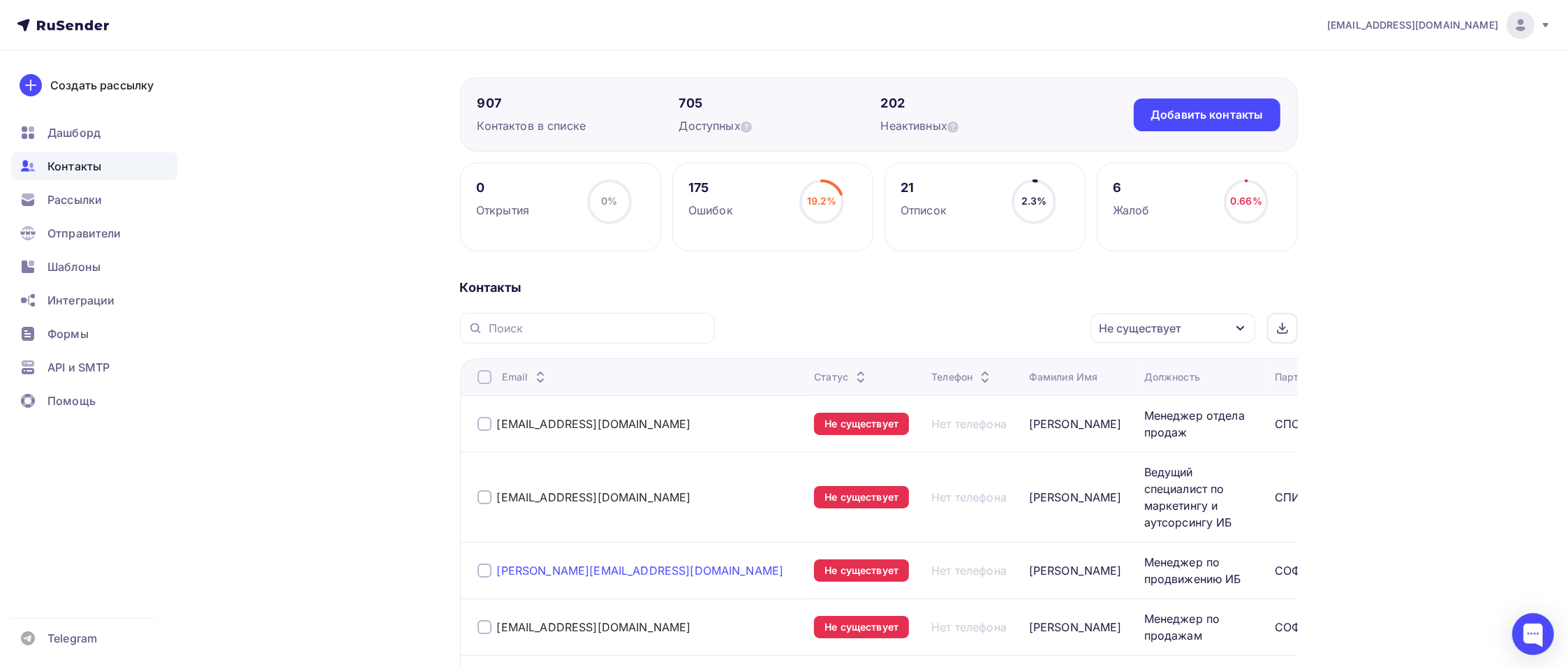
scroll to position [140, 0]
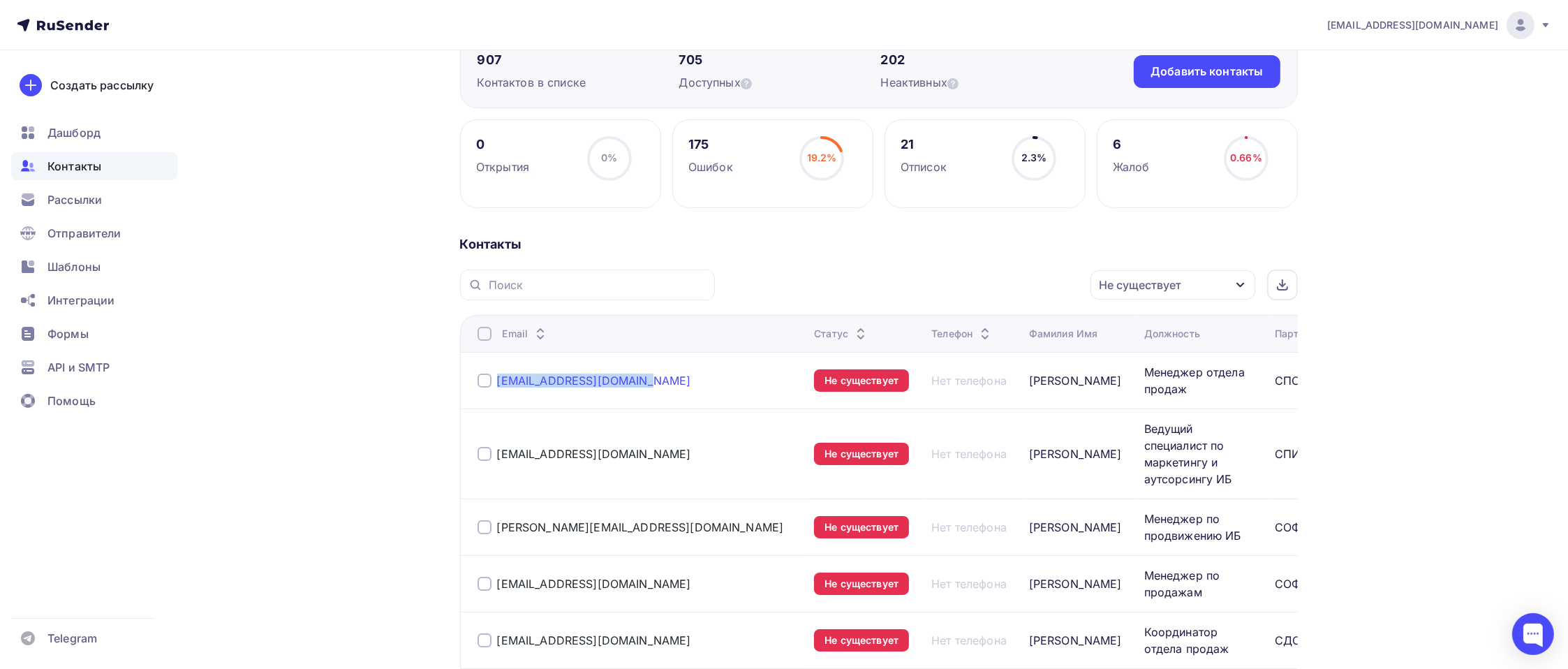
drag, startPoint x: 645, startPoint y: 381, endPoint x: 497, endPoint y: 377, distance: 148.1
click at [496, 376] on div "[EMAIL_ADDRESS][DOMAIN_NAME]" at bounding box center [640, 380] width 326 height 22
copy link "[EMAIL_ADDRESS][DOMAIN_NAME]"
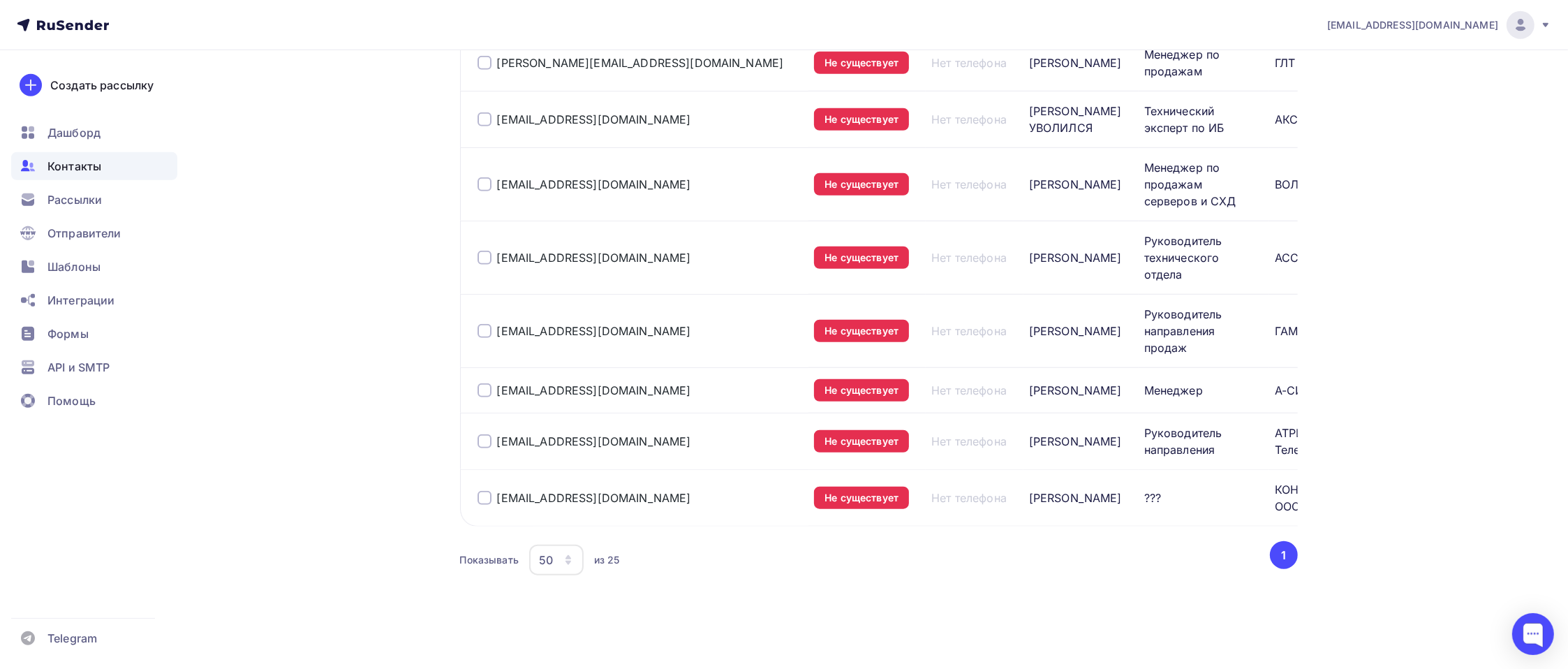
scroll to position [1615, 0]
click at [569, 562] on icon "button" at bounding box center [568, 562] width 6 height 4
click at [591, 594] on div "100" at bounding box center [612, 602] width 134 height 17
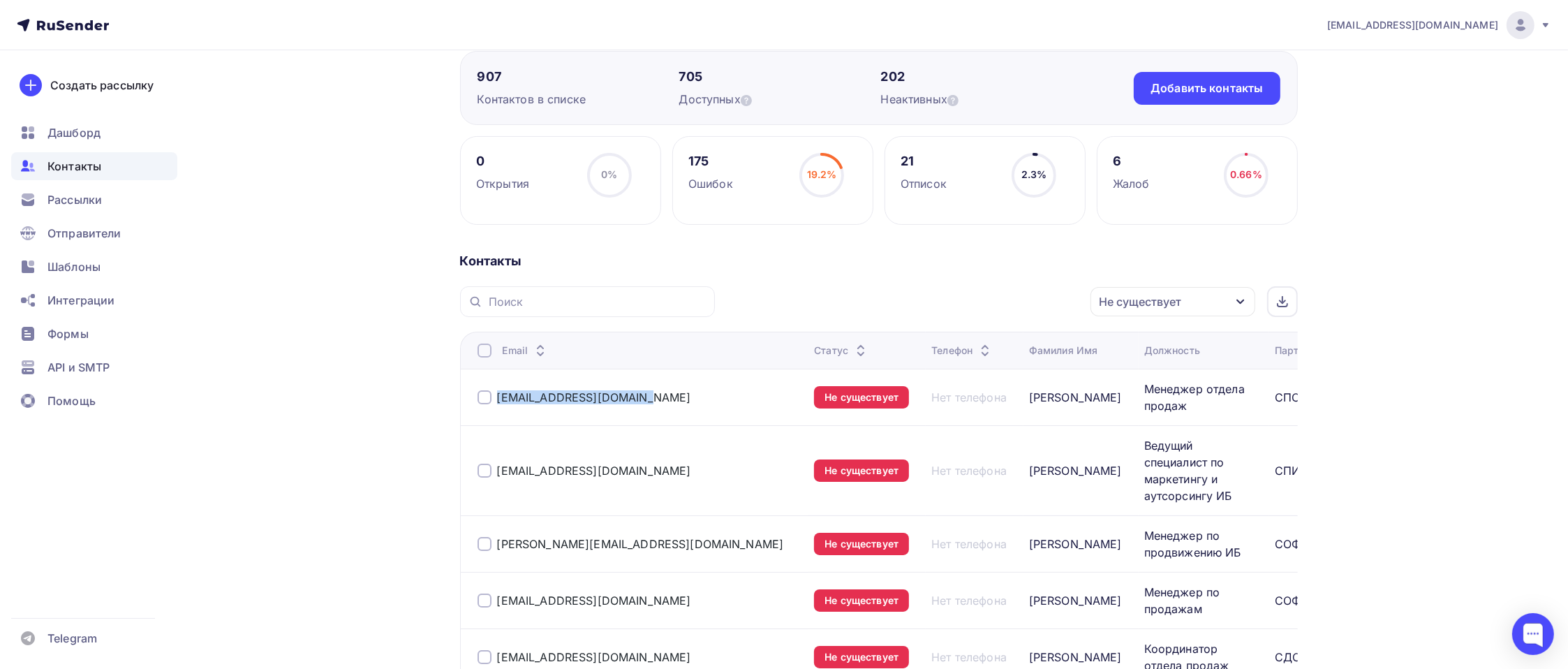
scroll to position [0, 0]
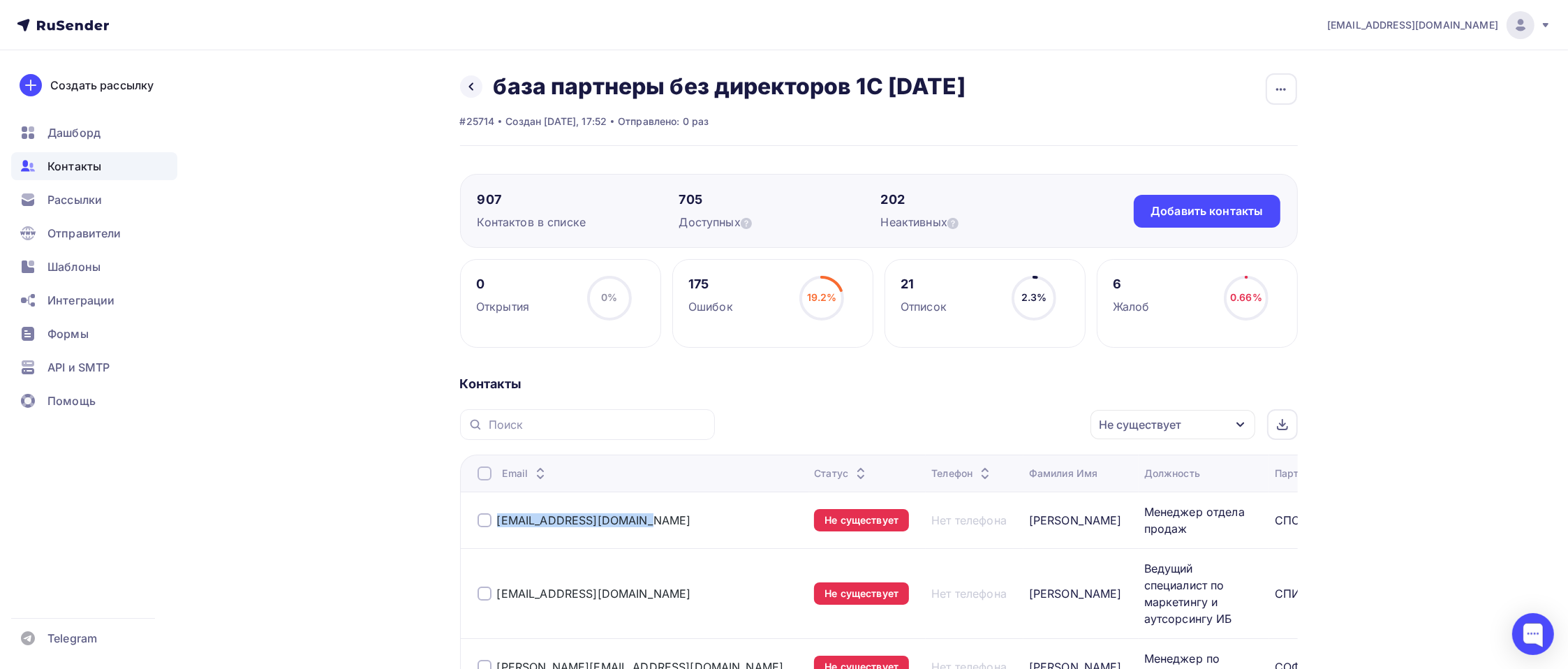
click at [1128, 424] on div "Не существует" at bounding box center [1140, 424] width 82 height 17
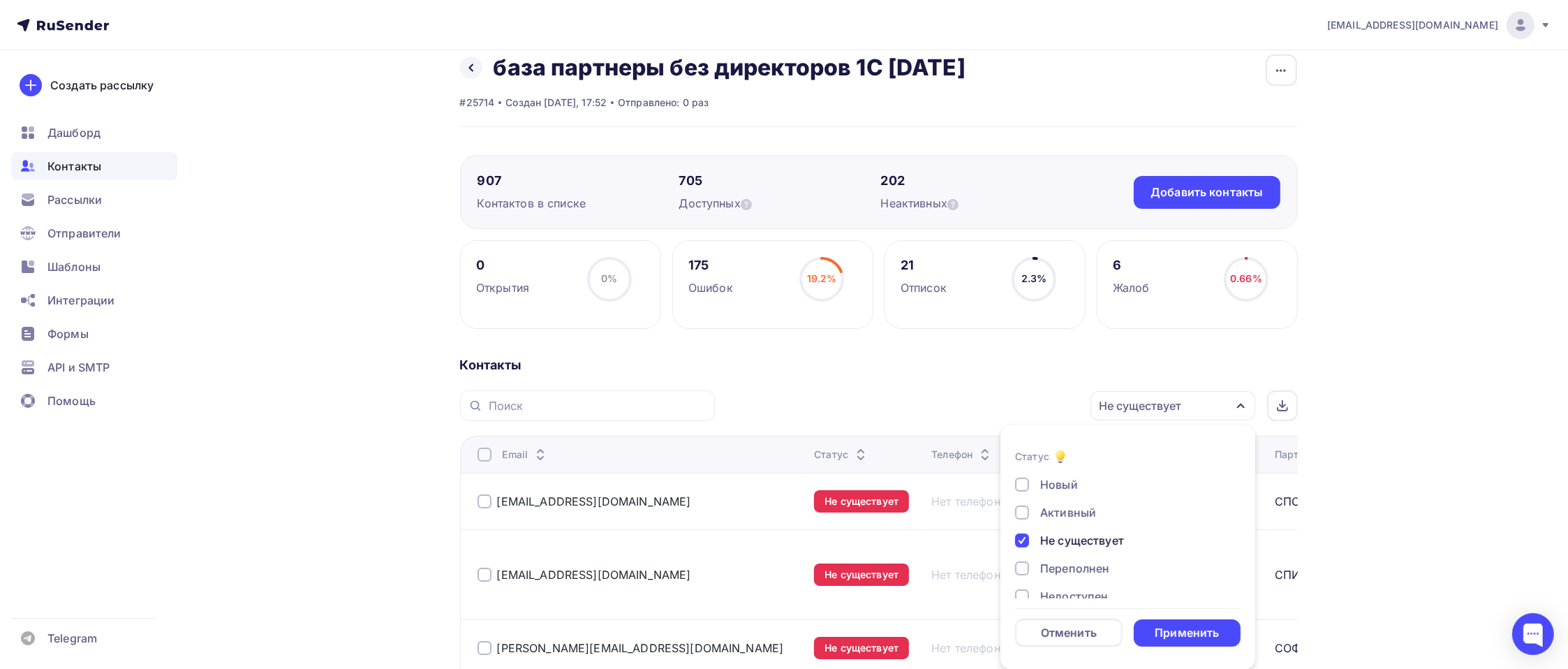
click at [1072, 544] on div "Не существует" at bounding box center [1081, 540] width 84 height 17
click at [1077, 566] on div "Переполнен" at bounding box center [1074, 568] width 69 height 17
click at [1086, 521] on div "Отписан" at bounding box center [1064, 523] width 48 height 17
click at [1089, 552] on div "Отписан вручную" at bounding box center [1090, 552] width 101 height 17
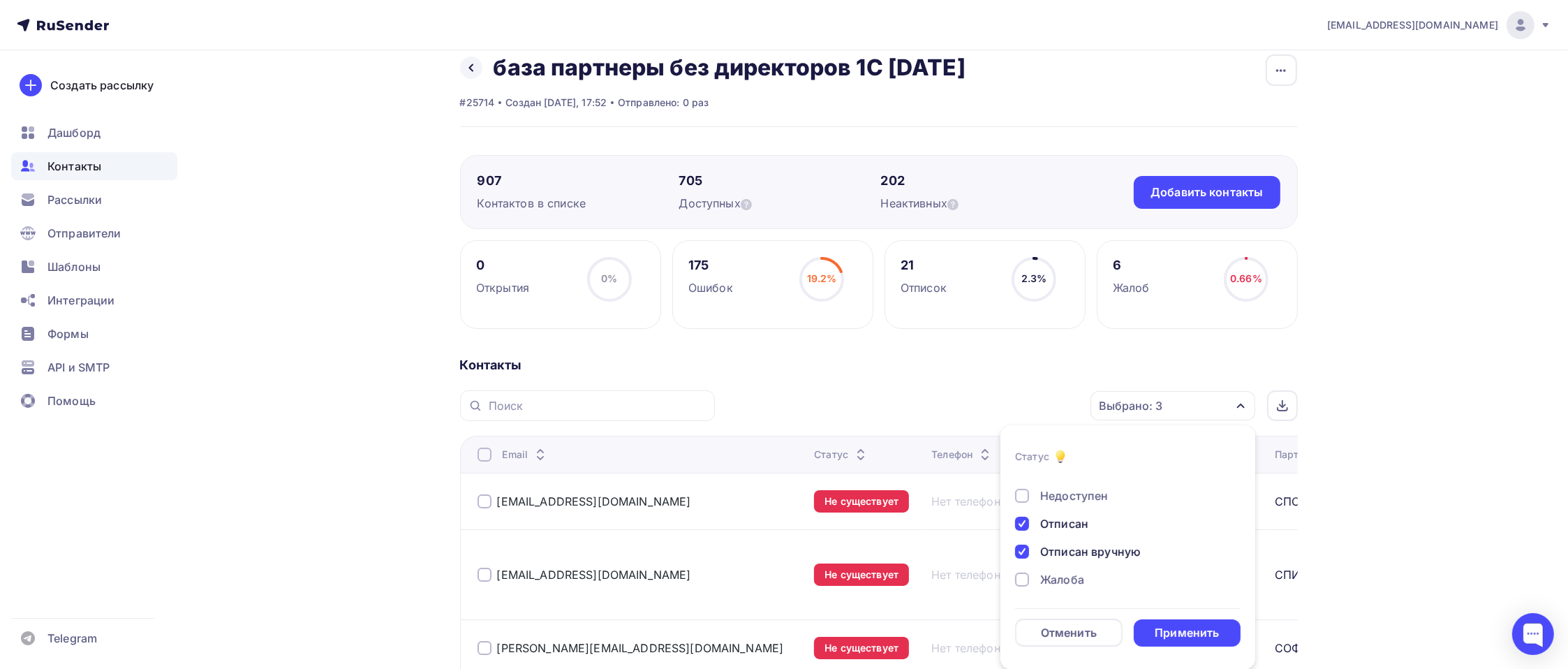
click at [1085, 567] on div "Новый Активный Не существует Переполнен Недоступен Отписан Отписан вручную [GEO…" at bounding box center [1127, 482] width 226 height 212
click at [1081, 571] on div "Жалоба" at bounding box center [1061, 579] width 44 height 17
click at [1181, 633] on div "Применить" at bounding box center [1186, 632] width 64 height 16
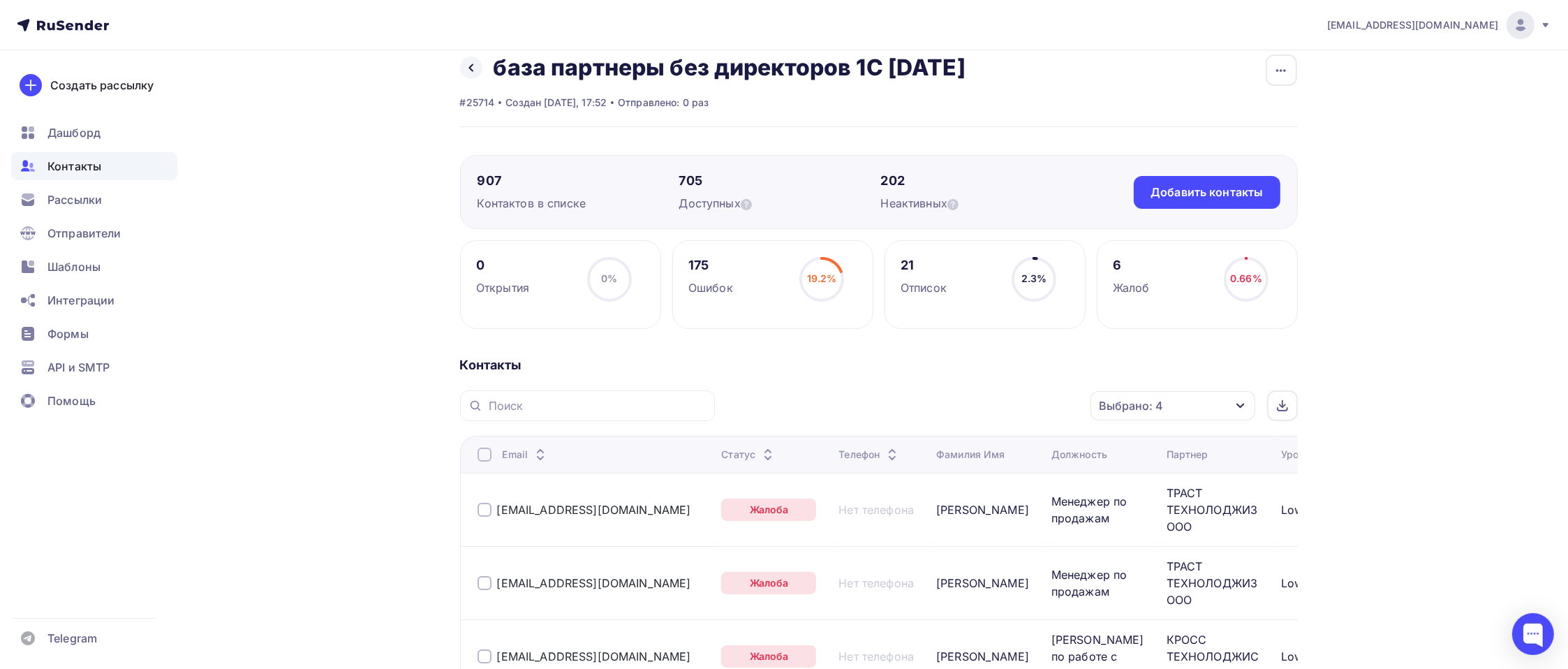
scroll to position [387, 0]
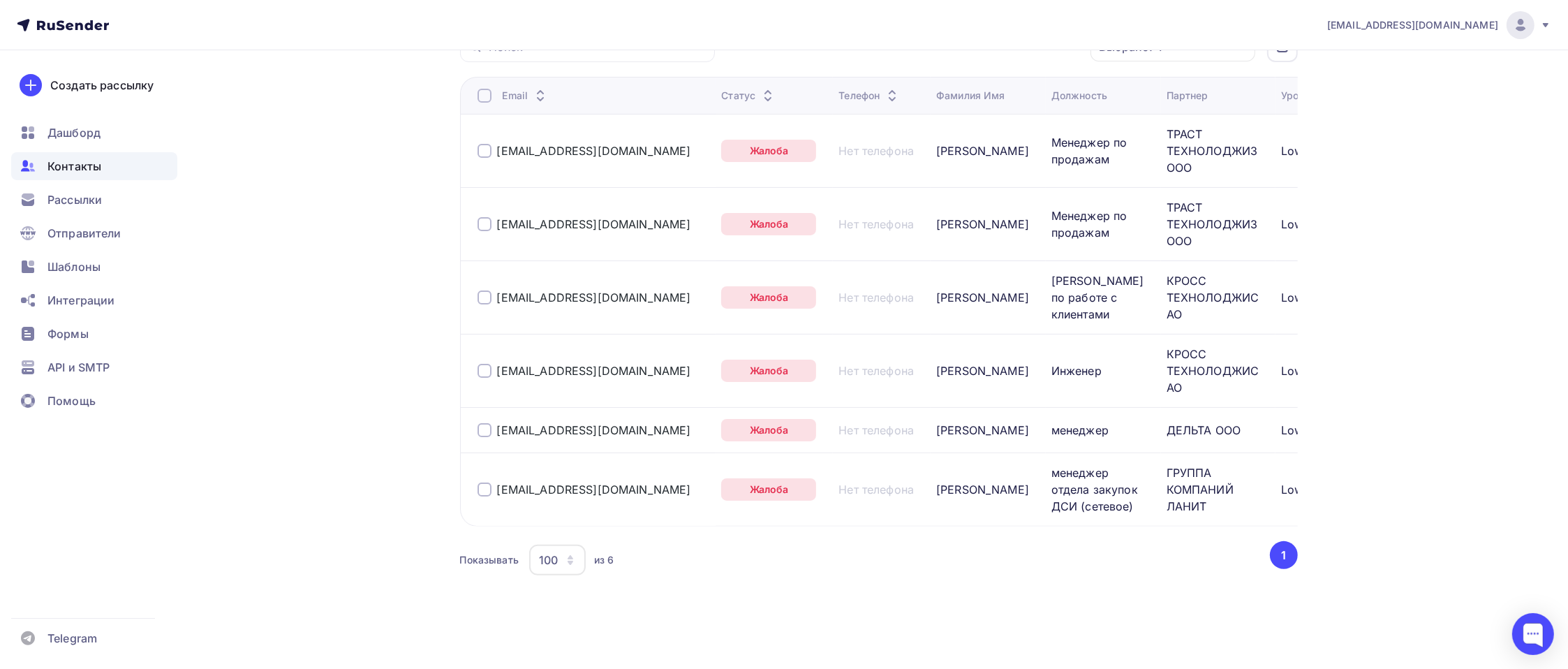
click at [486, 92] on th "Email" at bounding box center [587, 95] width 256 height 37
click at [484, 89] on div at bounding box center [484, 95] width 14 height 14
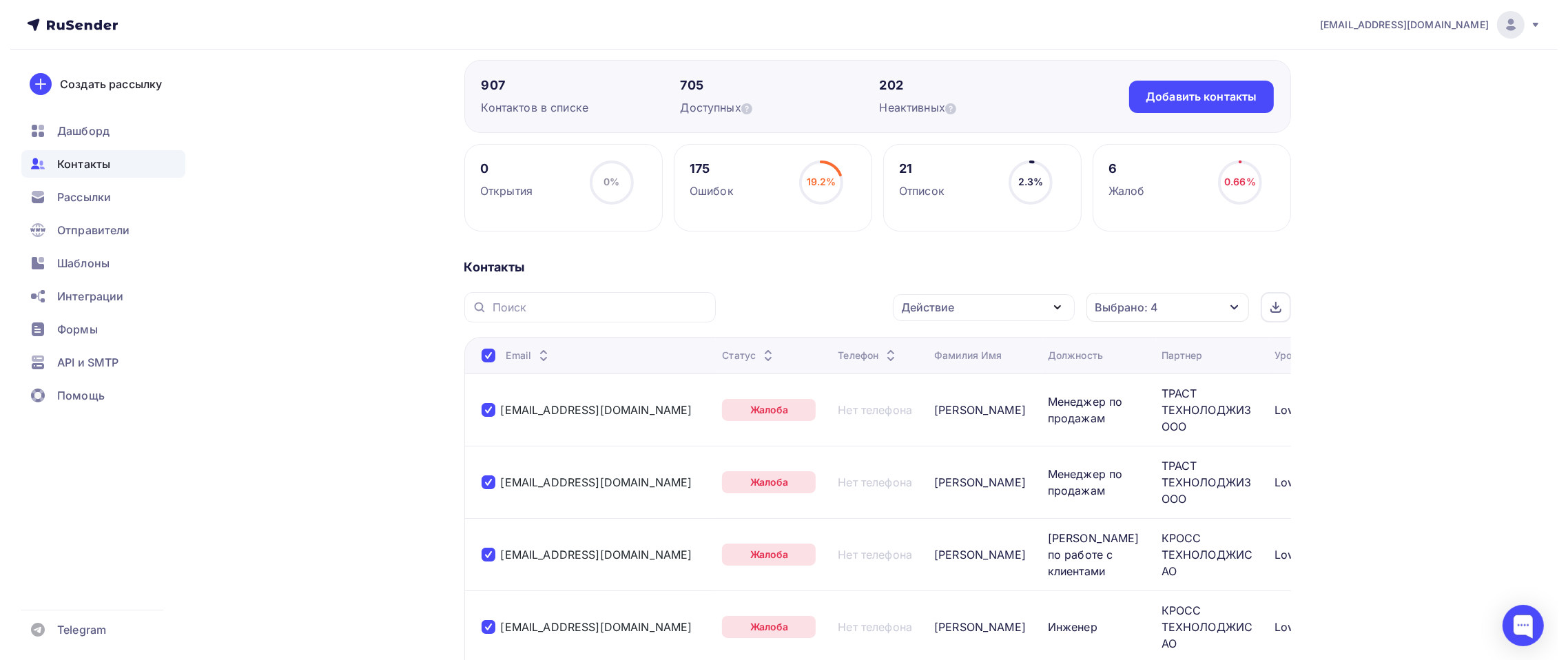
scroll to position [107, 0]
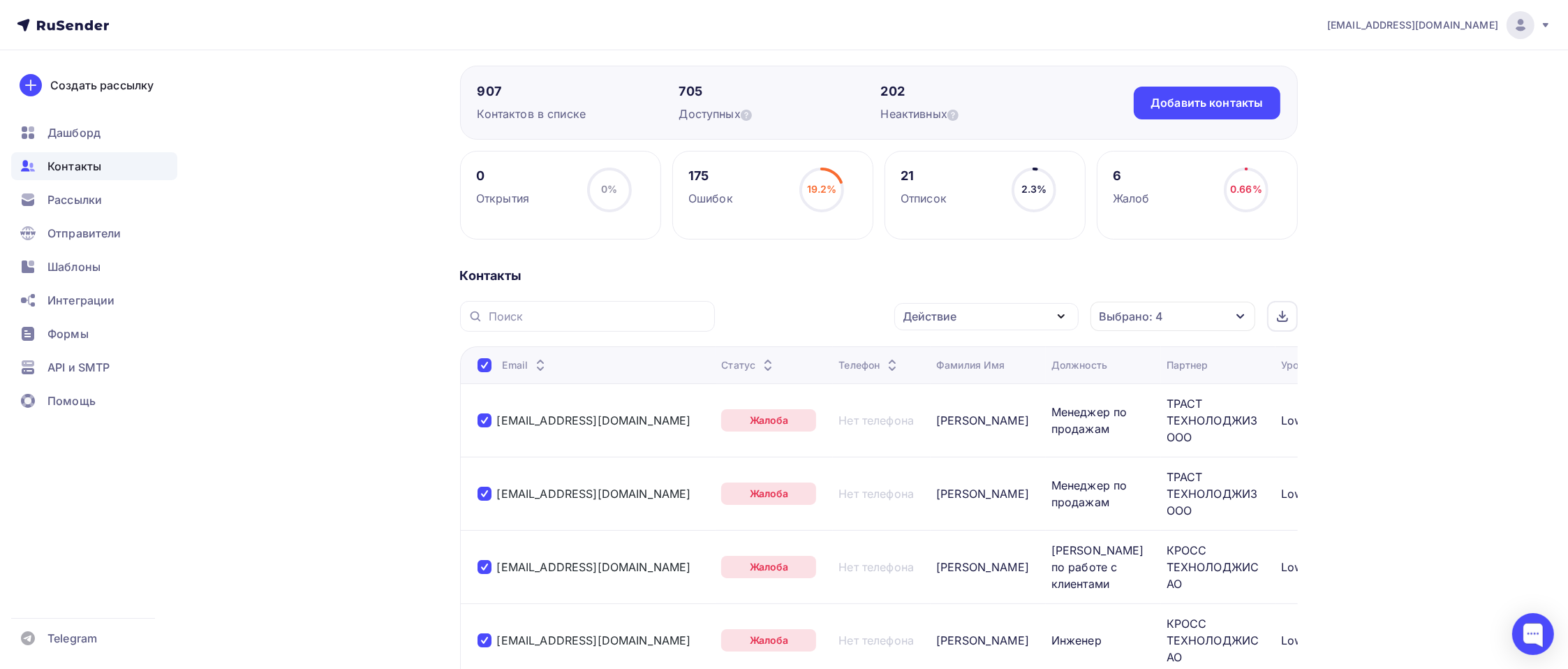
click at [1059, 312] on icon "button" at bounding box center [1061, 316] width 17 height 17
click at [966, 381] on div "Исключить из списка" at bounding box center [971, 385] width 122 height 17
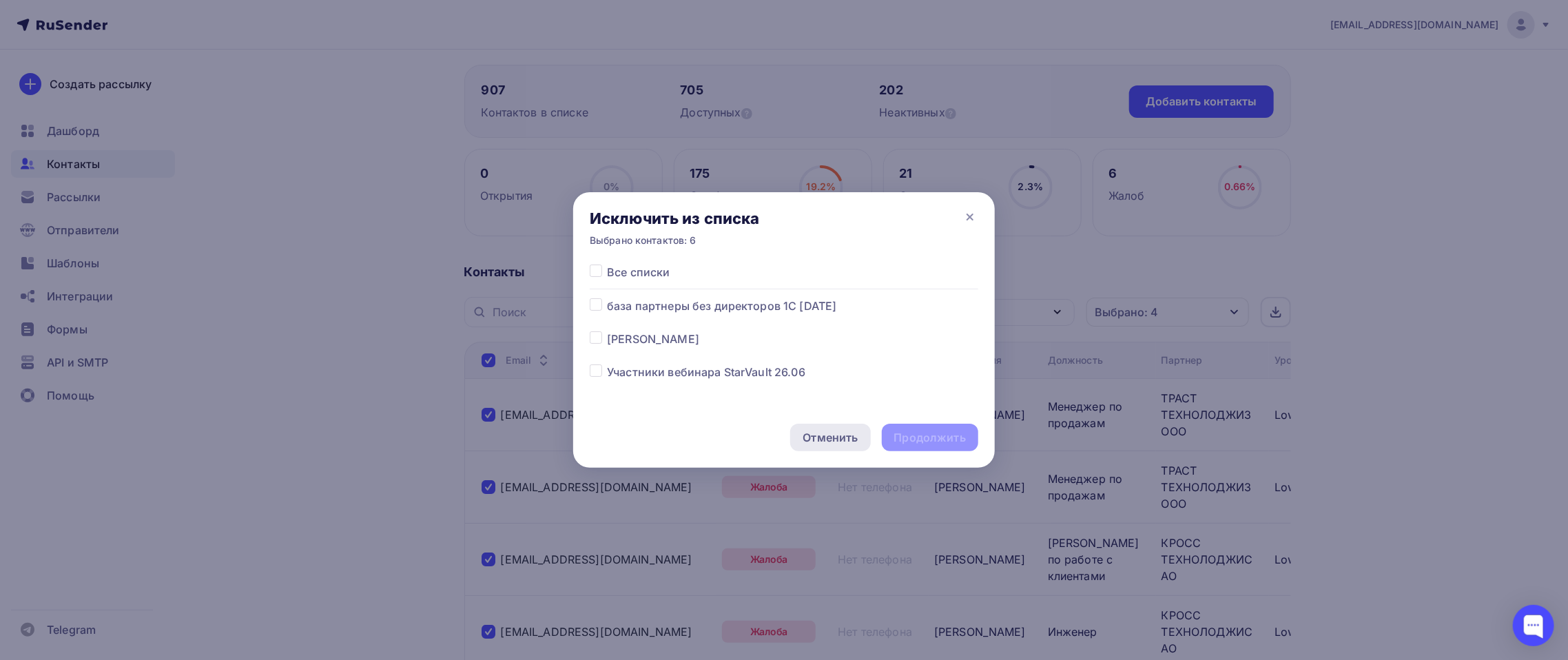
click at [810, 436] on div "Отменить" at bounding box center [830, 437] width 55 height 16
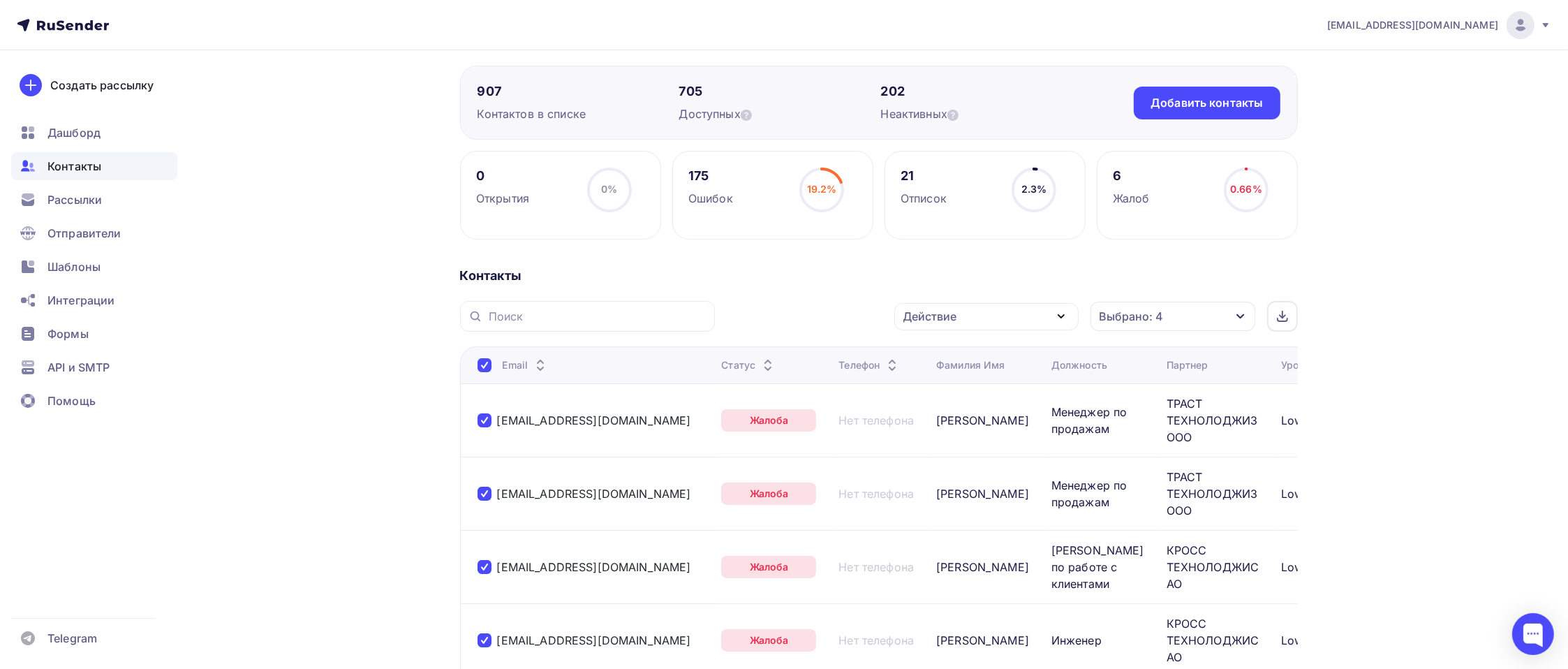
click at [1011, 318] on div "Действие" at bounding box center [986, 317] width 184 height 27
click at [1001, 351] on div "Добавить в списки" at bounding box center [964, 357] width 107 height 17
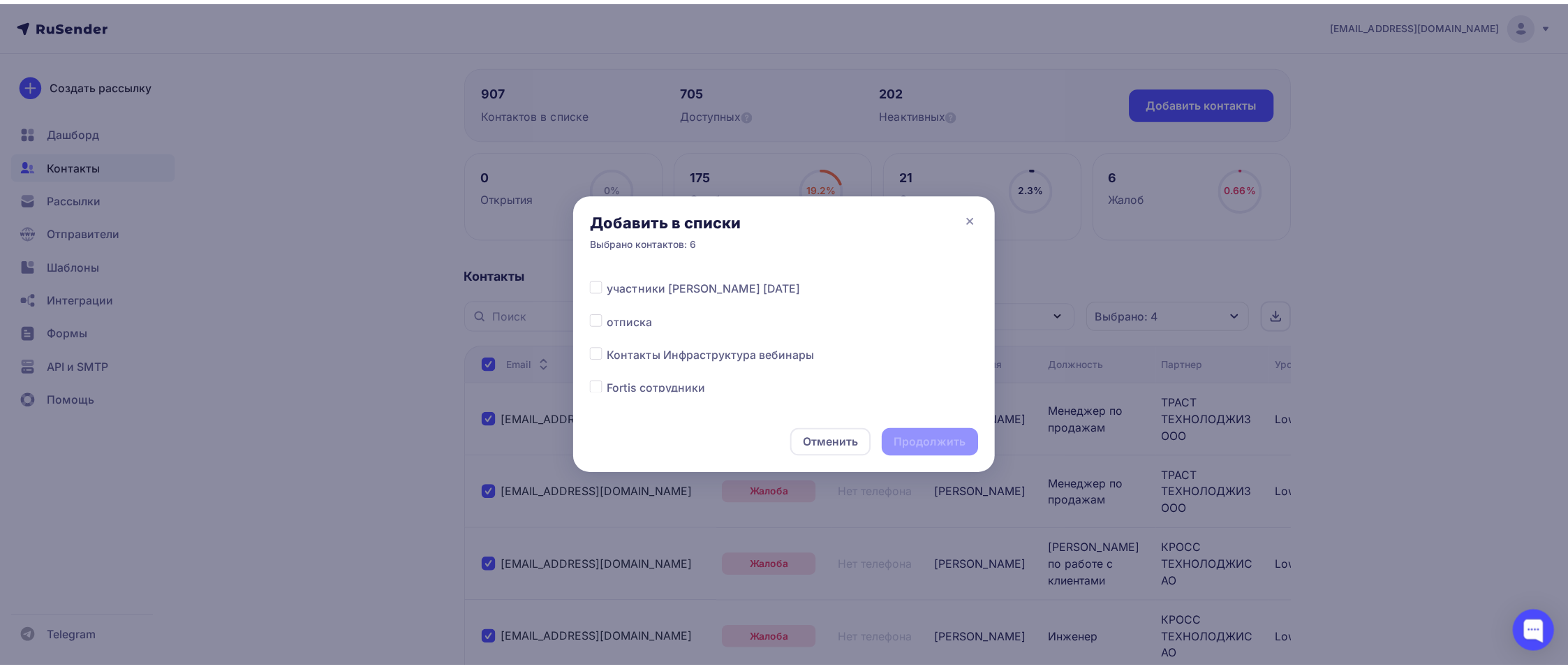
scroll to position [419, 0]
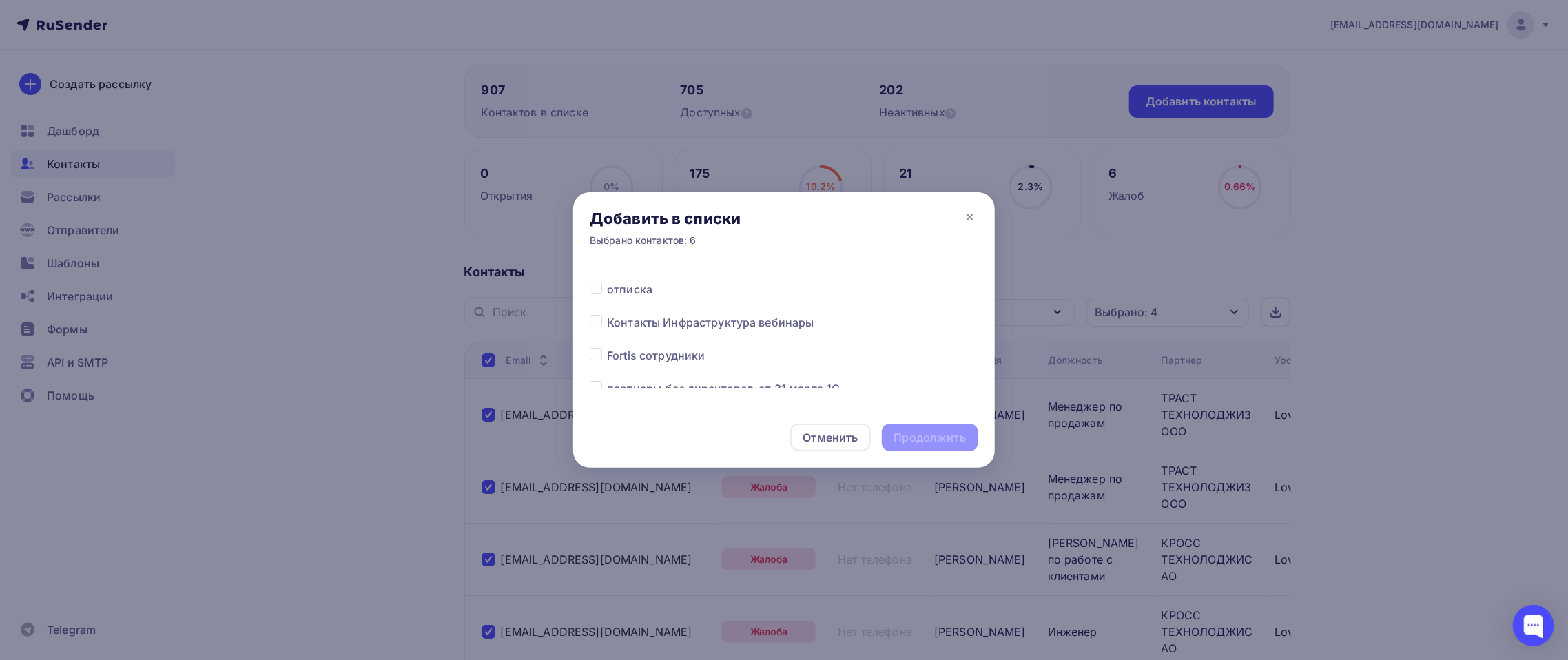
click at [644, 287] on span "отписка" at bounding box center [629, 289] width 45 height 16
click at [607, 281] on label at bounding box center [607, 281] width 0 height 0
click at [598, 287] on input "checkbox" at bounding box center [595, 287] width 12 height 12
checkbox input "true"
click at [924, 430] on div "Продолжить" at bounding box center [929, 437] width 72 height 16
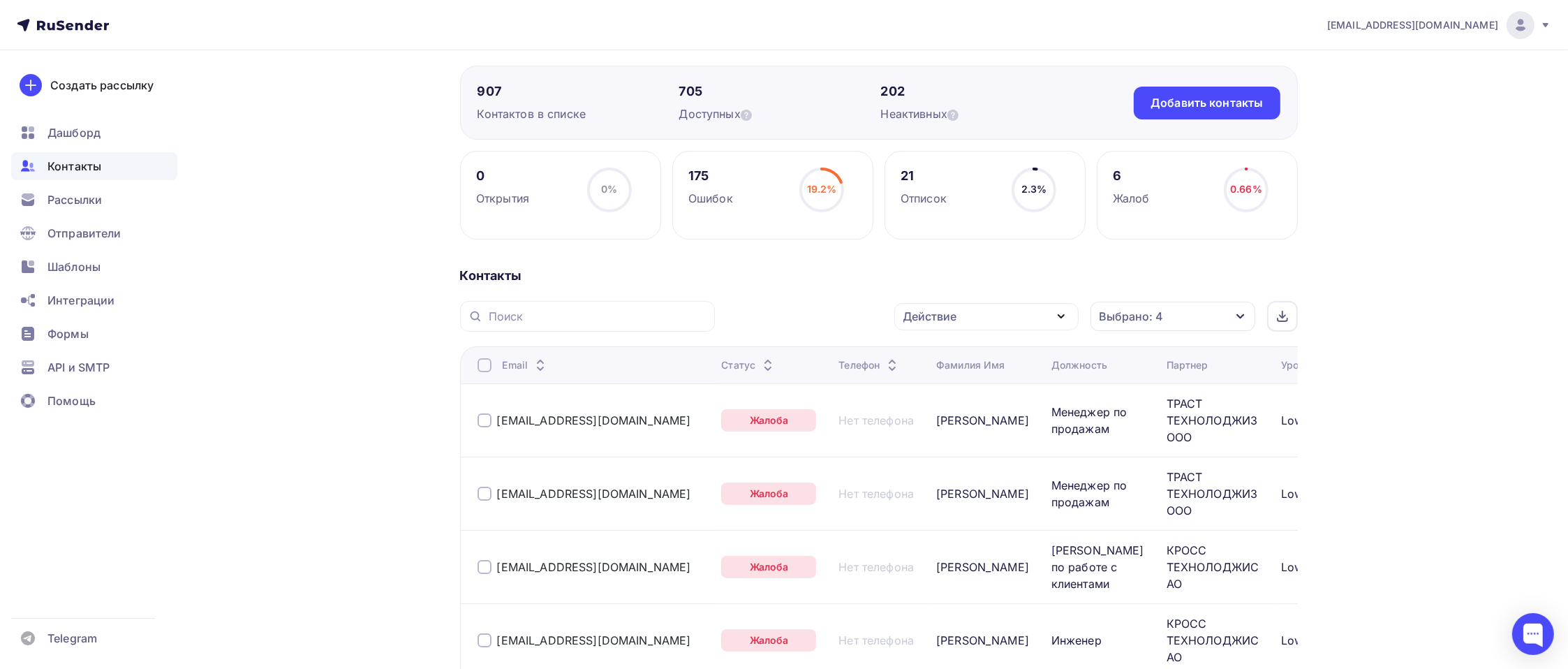
click at [484, 358] on div at bounding box center [484, 365] width 14 height 14
click at [477, 365] on div at bounding box center [484, 365] width 14 height 14
click at [1022, 313] on div "Действие" at bounding box center [986, 317] width 184 height 27
click at [973, 381] on div "Исключить из списка" at bounding box center [971, 385] width 122 height 17
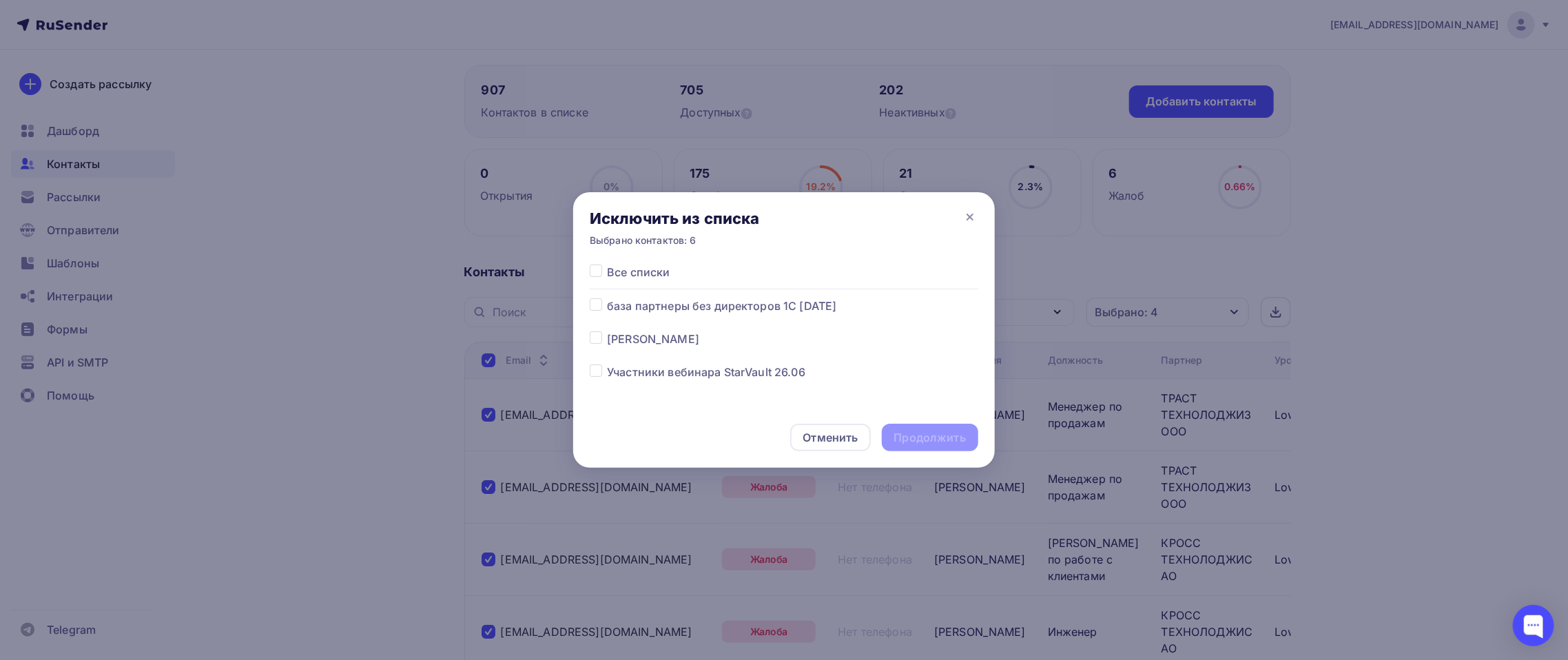
click at [607, 298] on label at bounding box center [607, 298] width 0 height 0
click at [595, 299] on input "checkbox" at bounding box center [595, 303] width 12 height 12
checkbox input "true"
click at [915, 431] on div "Продолжить" at bounding box center [929, 437] width 72 height 16
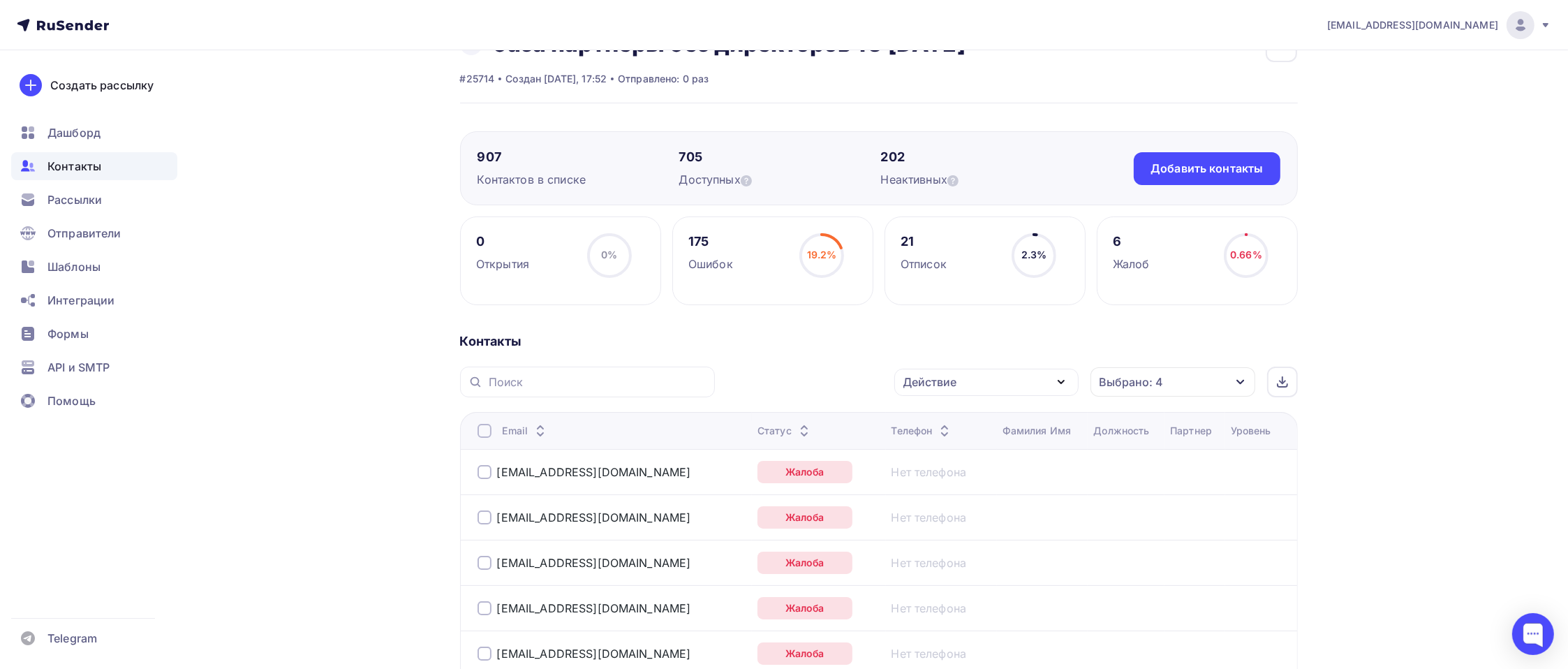
scroll to position [0, 0]
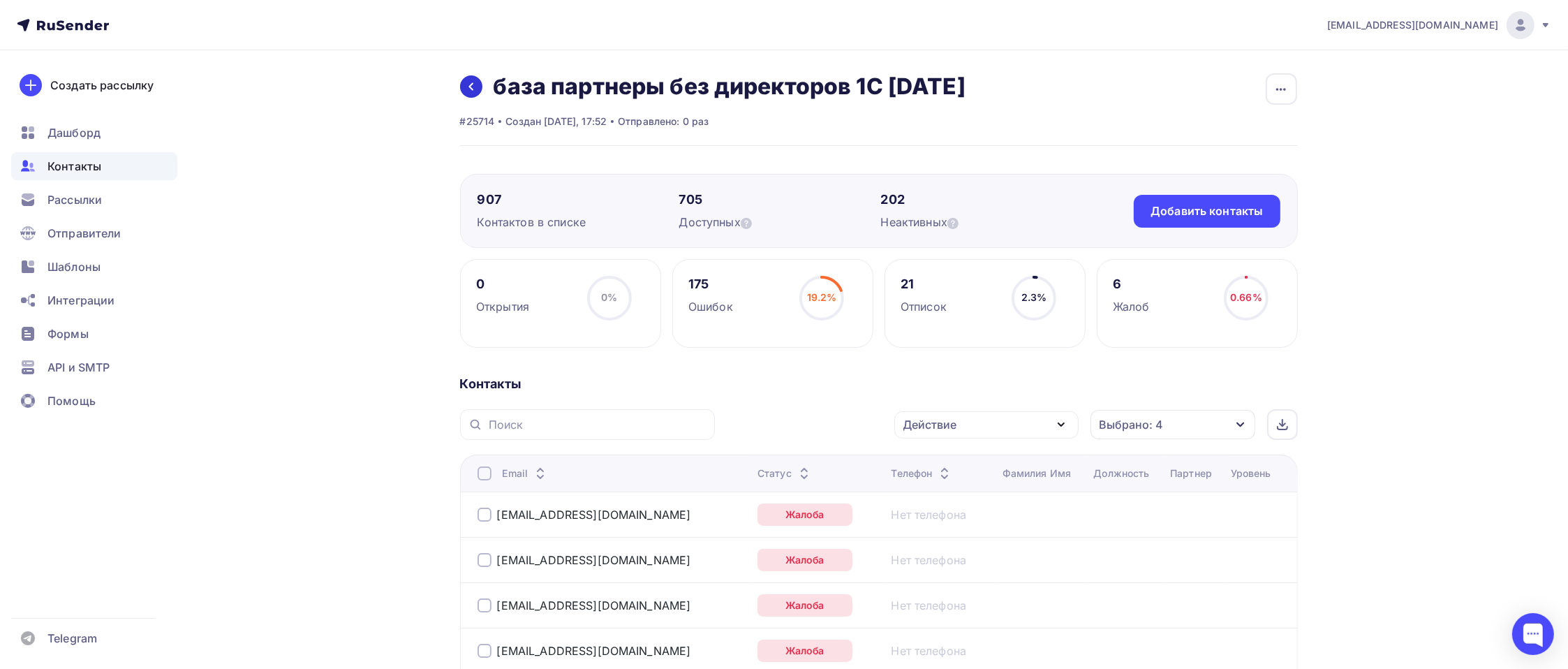
click at [476, 84] on link at bounding box center [471, 86] width 22 height 22
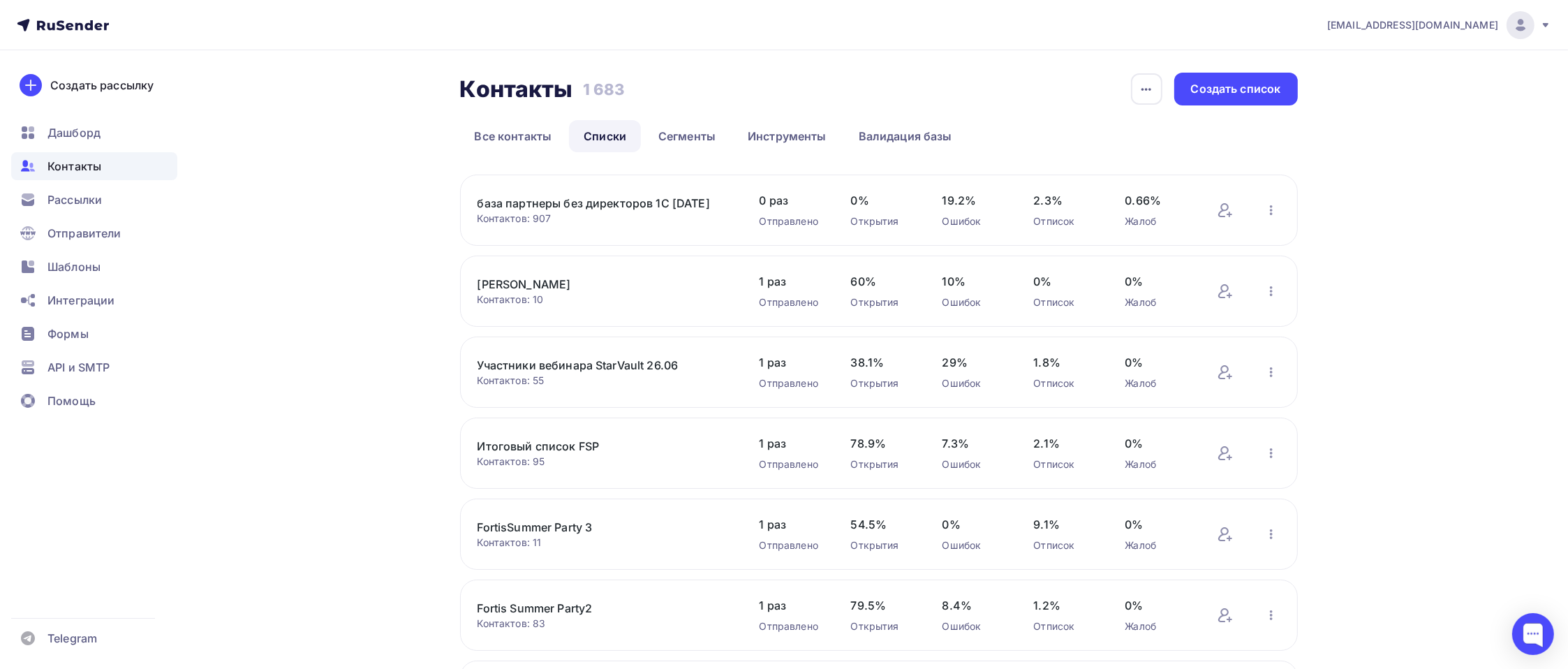
click at [656, 195] on link "база партнеры без директоров 1С [DATE]" at bounding box center [596, 203] width 237 height 17
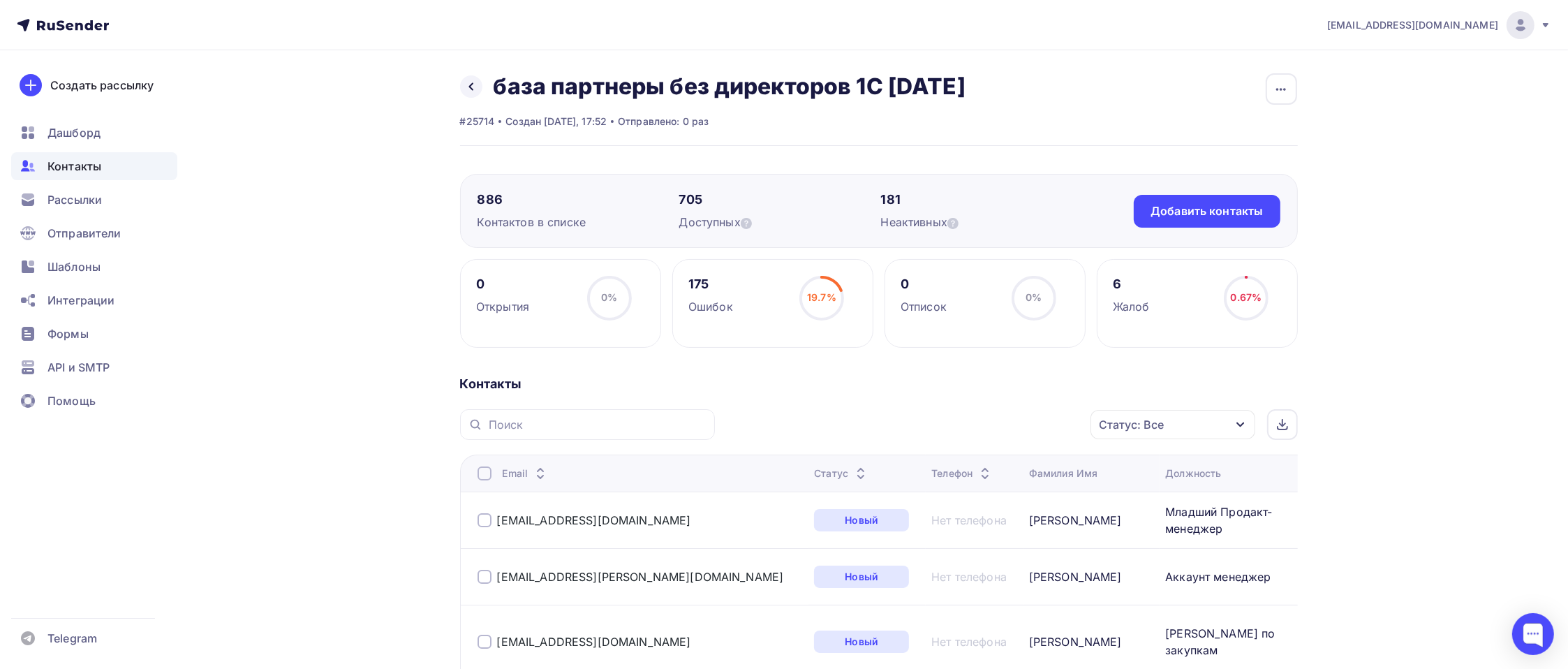
scroll to position [279, 0]
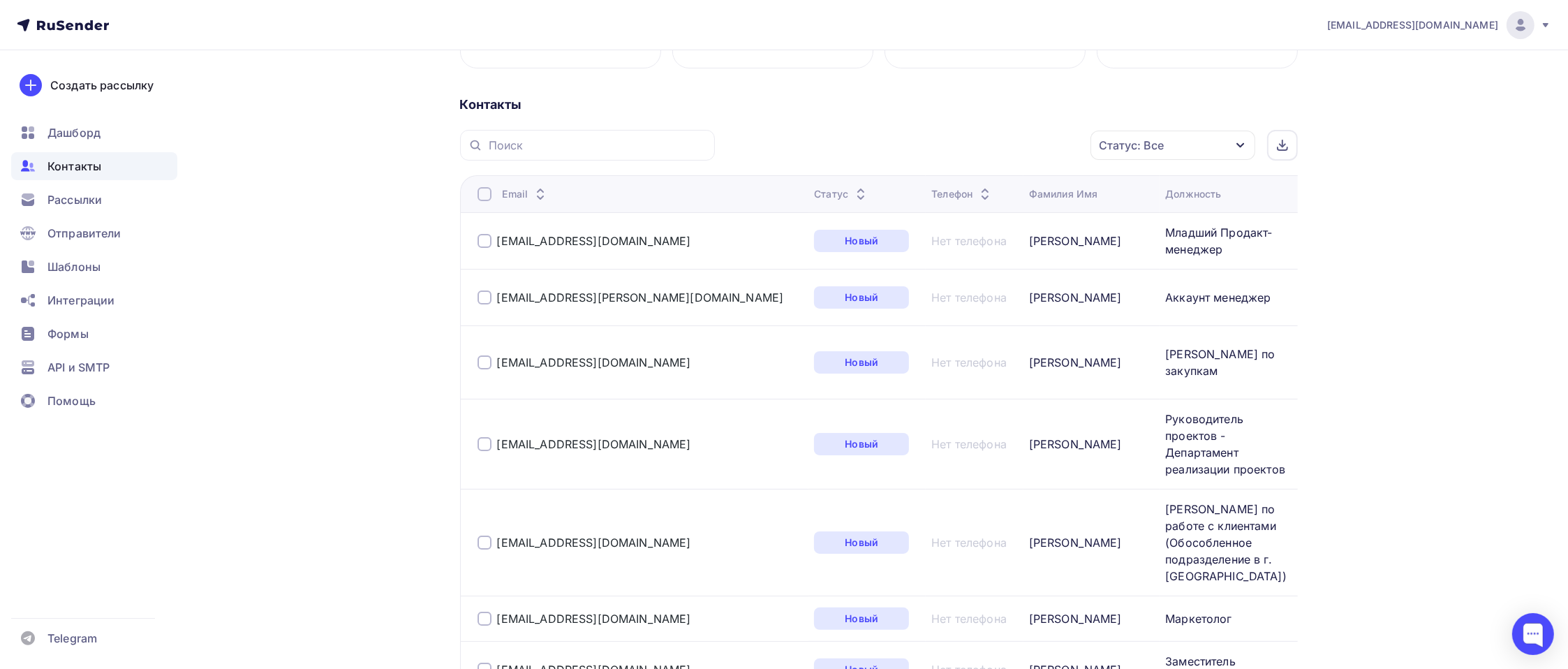
click at [1121, 138] on div "Статус: Все" at bounding box center [1131, 145] width 65 height 17
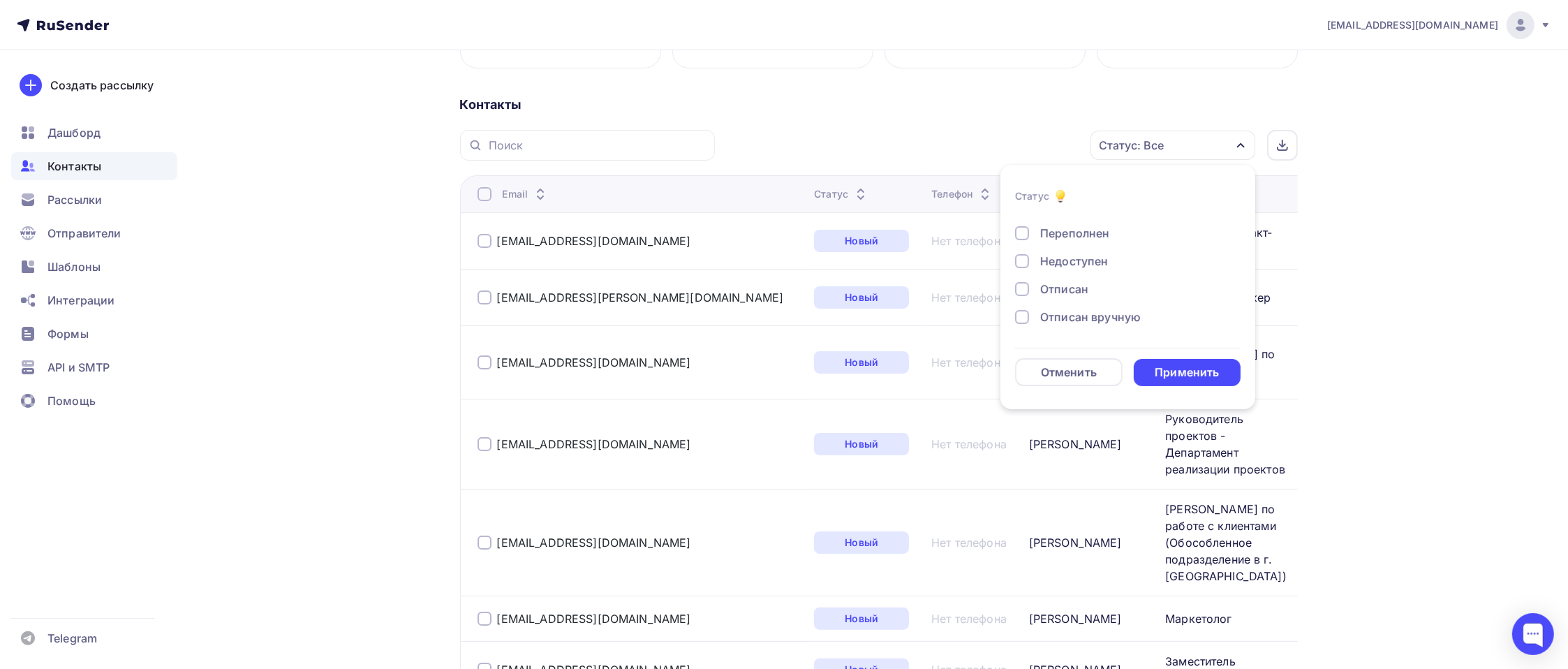
scroll to position [101, 0]
click at [1093, 289] on div "Отписан вручную" at bounding box center [1090, 291] width 101 height 17
click at [1076, 259] on div "Отписан" at bounding box center [1064, 263] width 48 height 17
click at [1074, 316] on div "Жалоба" at bounding box center [1061, 319] width 44 height 17
click at [1214, 374] on div "Применить" at bounding box center [1186, 372] width 64 height 16
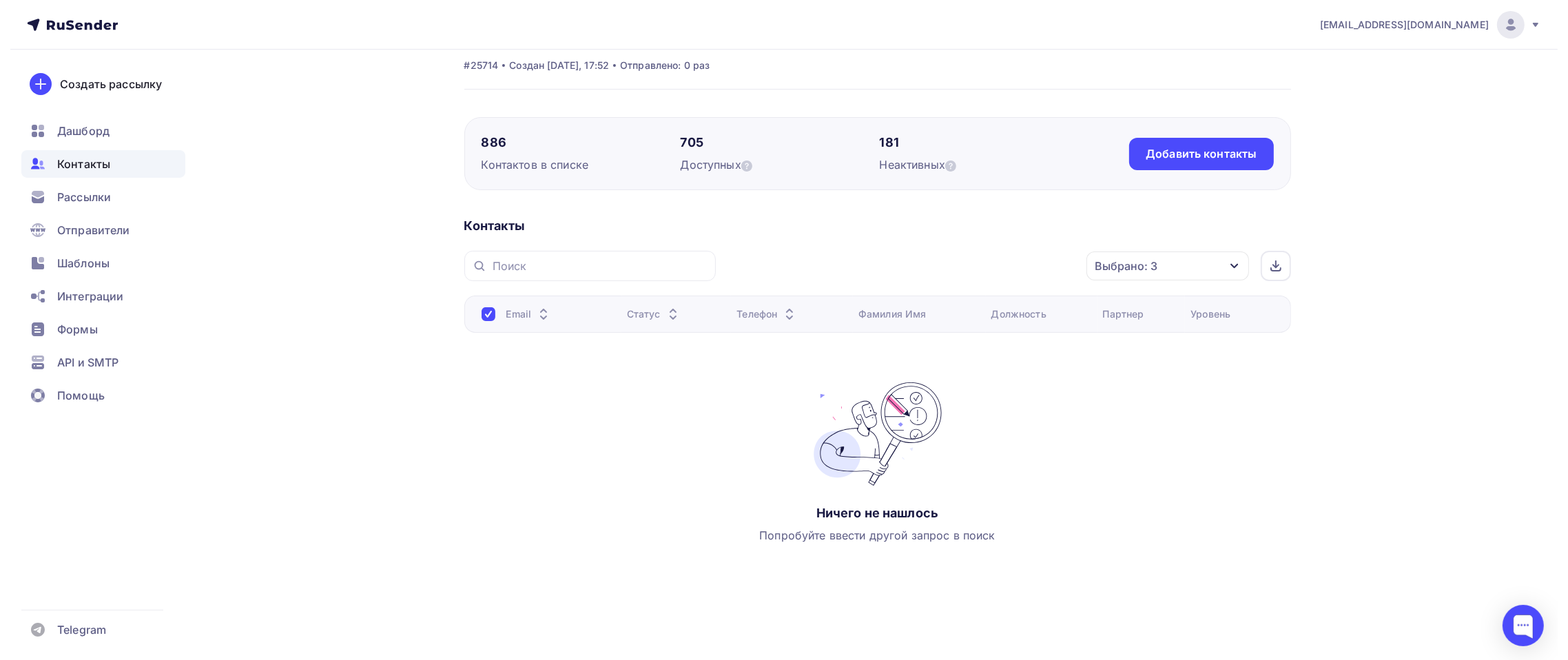
scroll to position [0, 0]
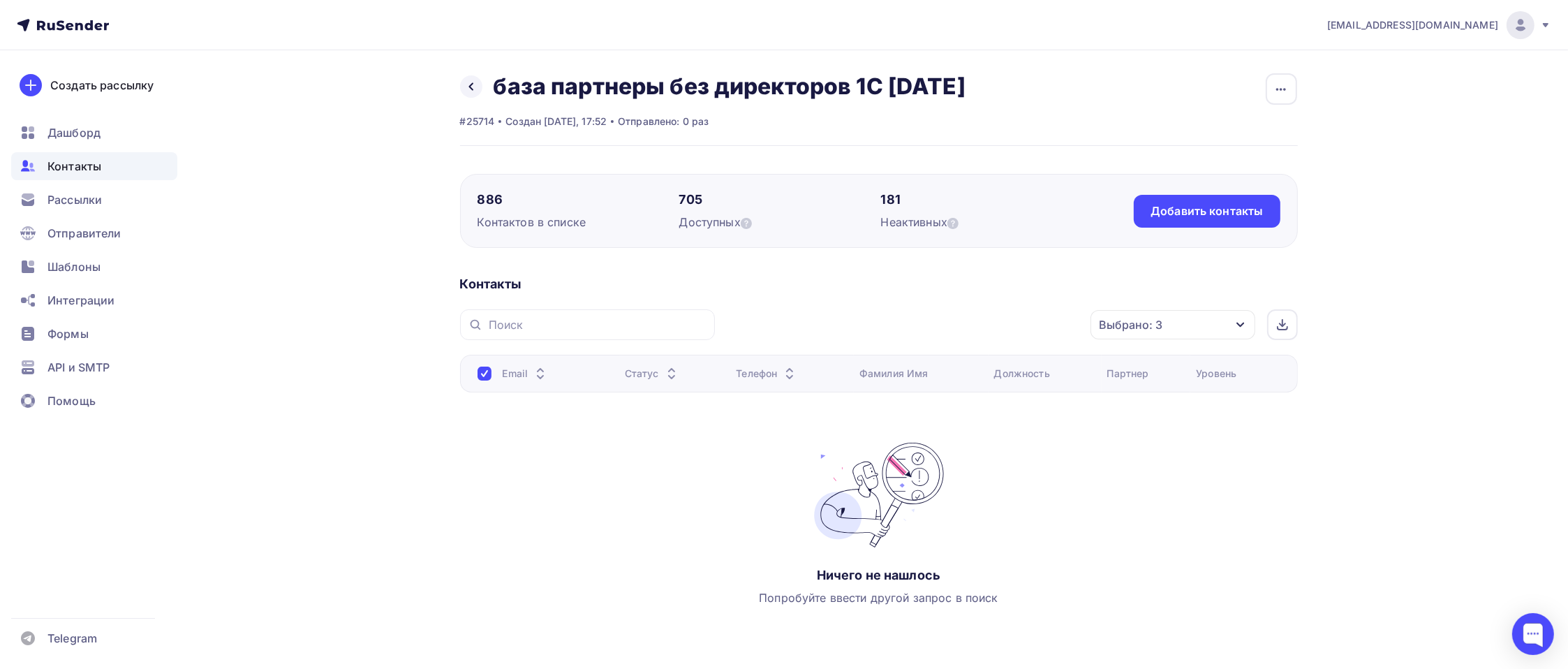
click at [1186, 315] on div "Выбрано: 3" at bounding box center [1173, 324] width 165 height 29
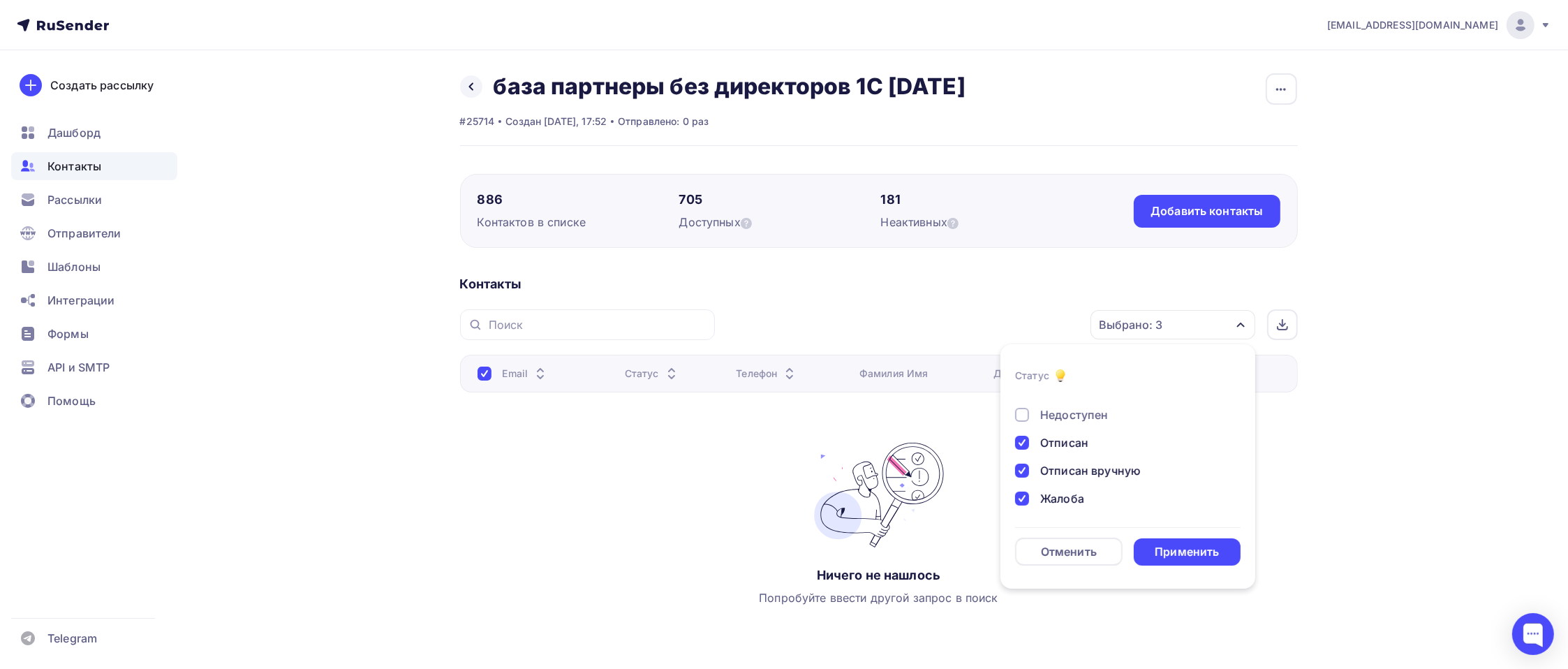
drag, startPoint x: 1050, startPoint y: 434, endPoint x: 1048, endPoint y: 461, distance: 27.1
click at [1050, 437] on div "Отписан" at bounding box center [1064, 442] width 48 height 17
drag, startPoint x: 1045, startPoint y: 473, endPoint x: 1049, endPoint y: 497, distance: 24.3
click at [1046, 479] on div "Новый Активный Не существует Переполнен Недоступен Отписан Отписан вручную [GEO…" at bounding box center [1127, 401] width 226 height 212
click at [1049, 497] on div "Жалоба" at bounding box center [1061, 498] width 44 height 17
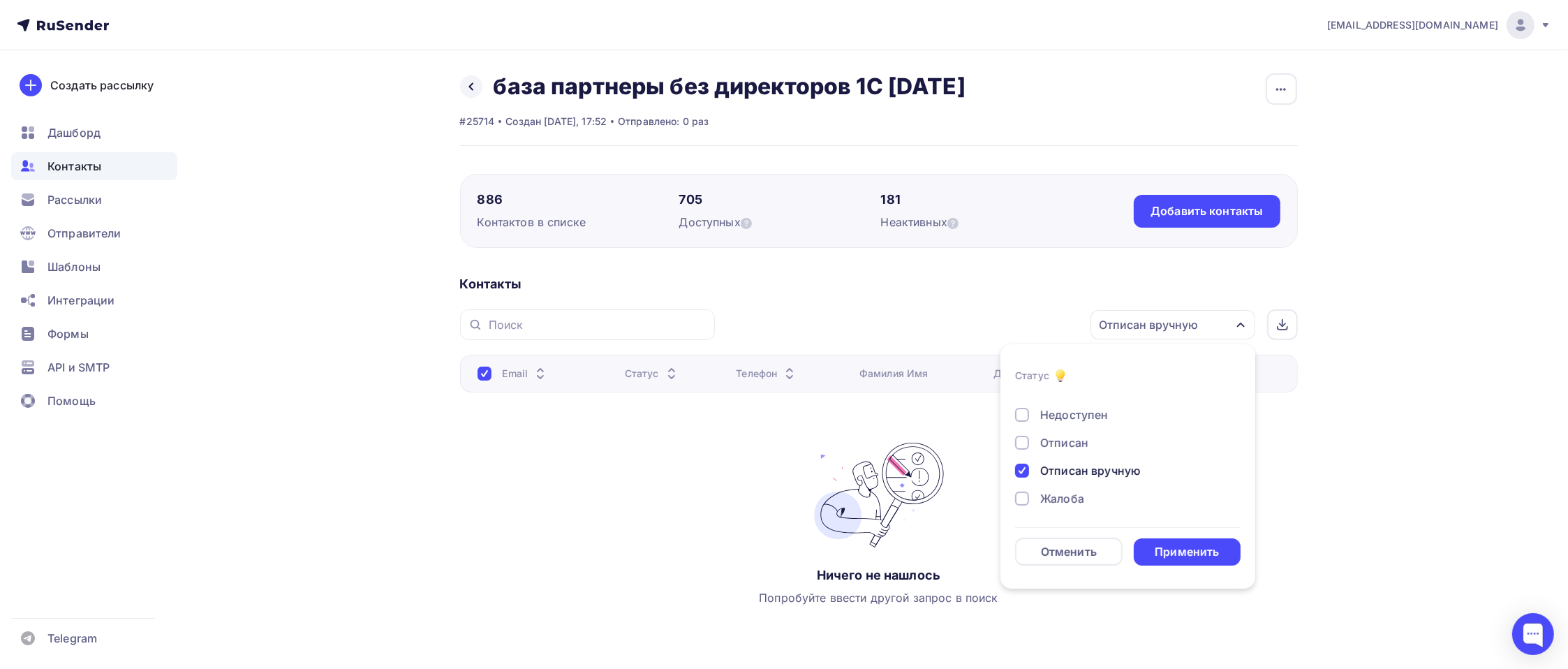
click at [1082, 466] on div "Отписан вручную" at bounding box center [1090, 471] width 101 height 17
click at [1214, 544] on div "Применить" at bounding box center [1186, 552] width 64 height 16
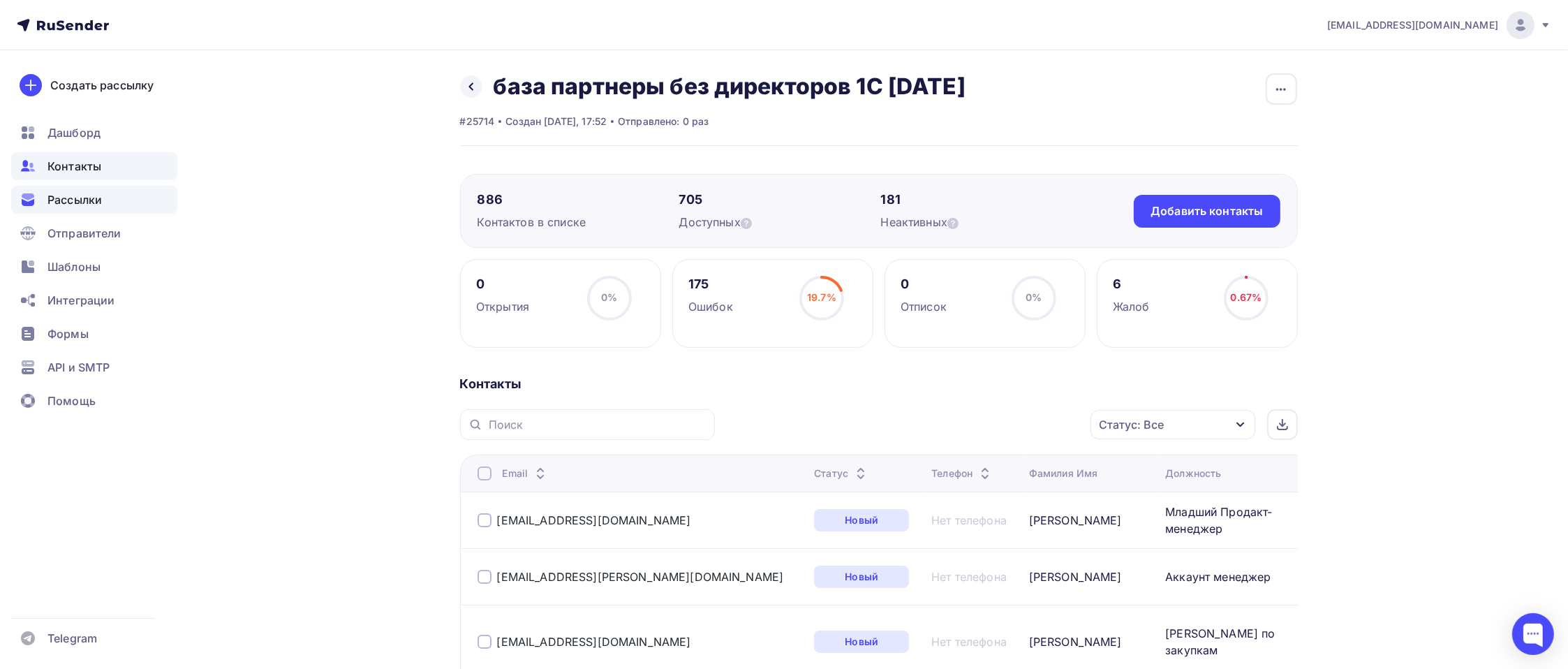
click at [77, 200] on span "Рассылки" at bounding box center [74, 200] width 54 height 17
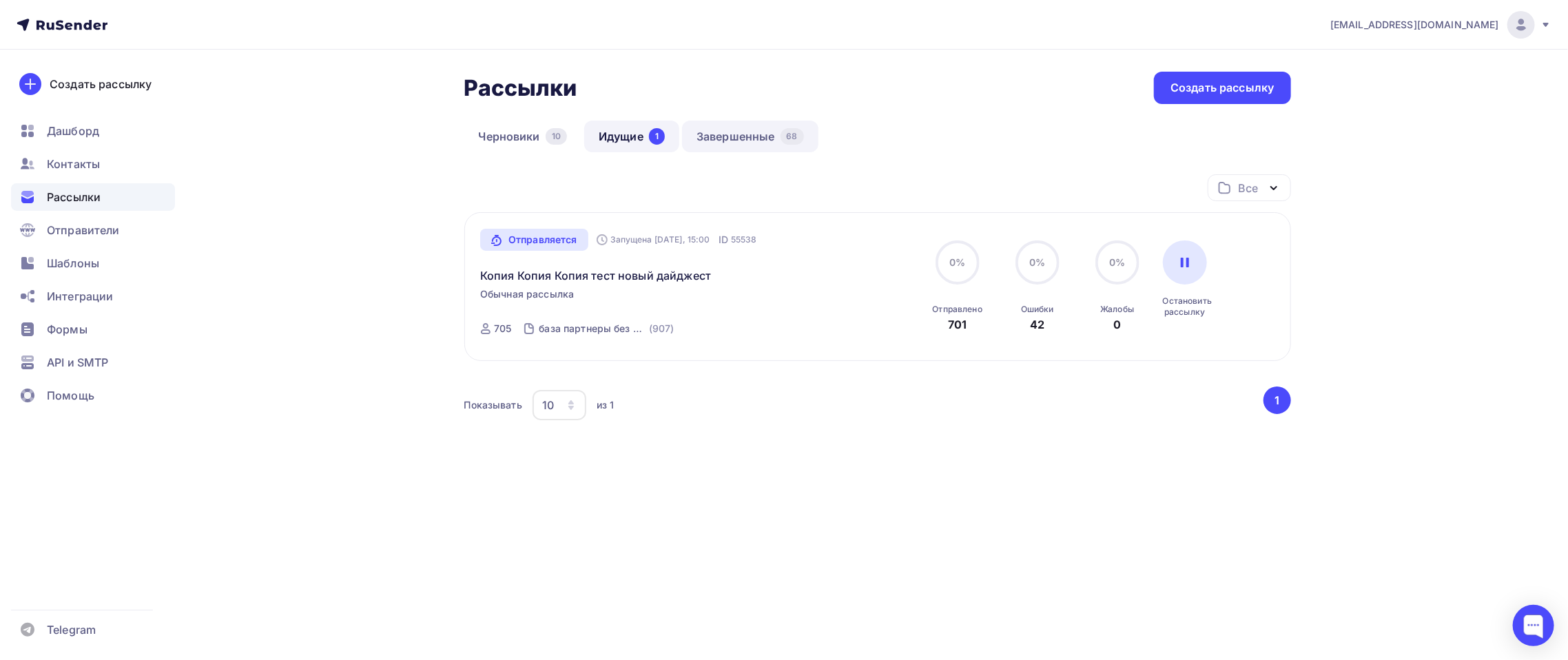
click at [747, 133] on link "Завершенные 68" at bounding box center [750, 136] width 136 height 32
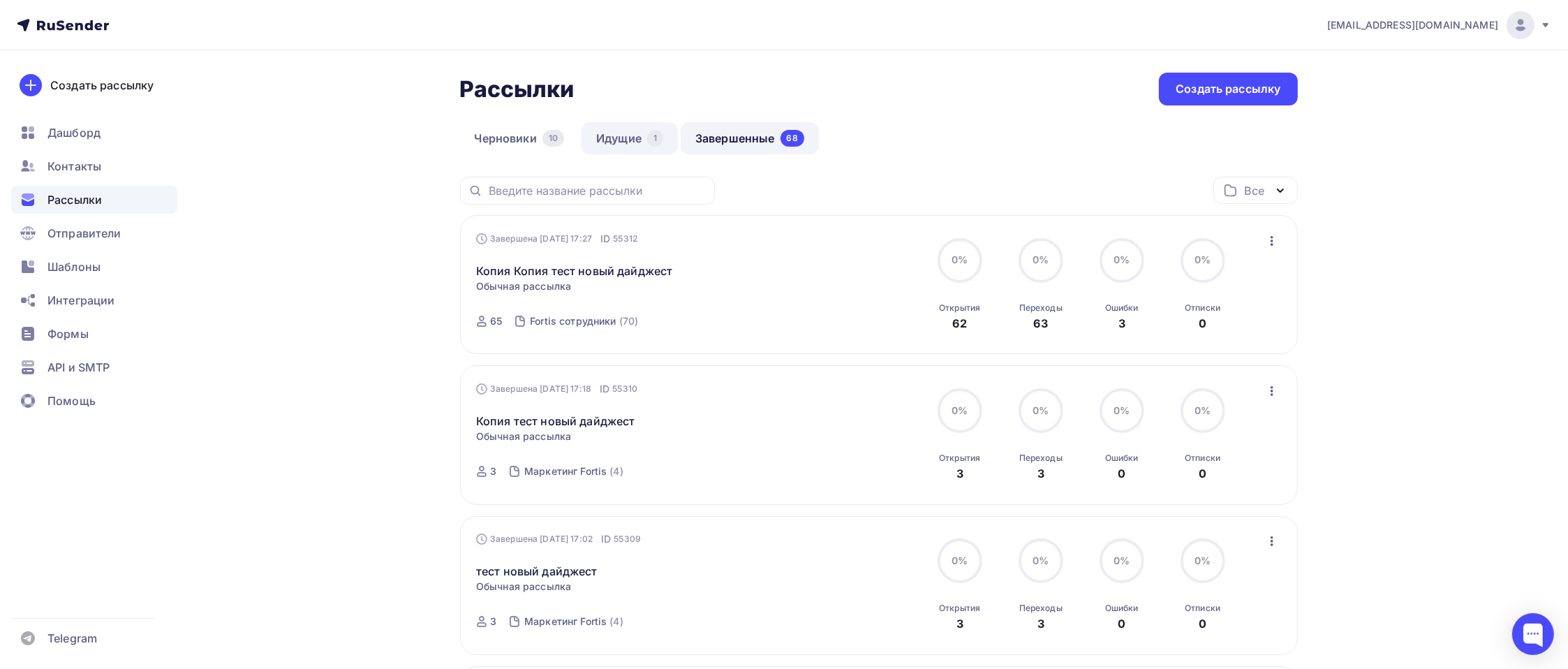
click at [637, 145] on link "Идущие 1" at bounding box center [630, 138] width 97 height 32
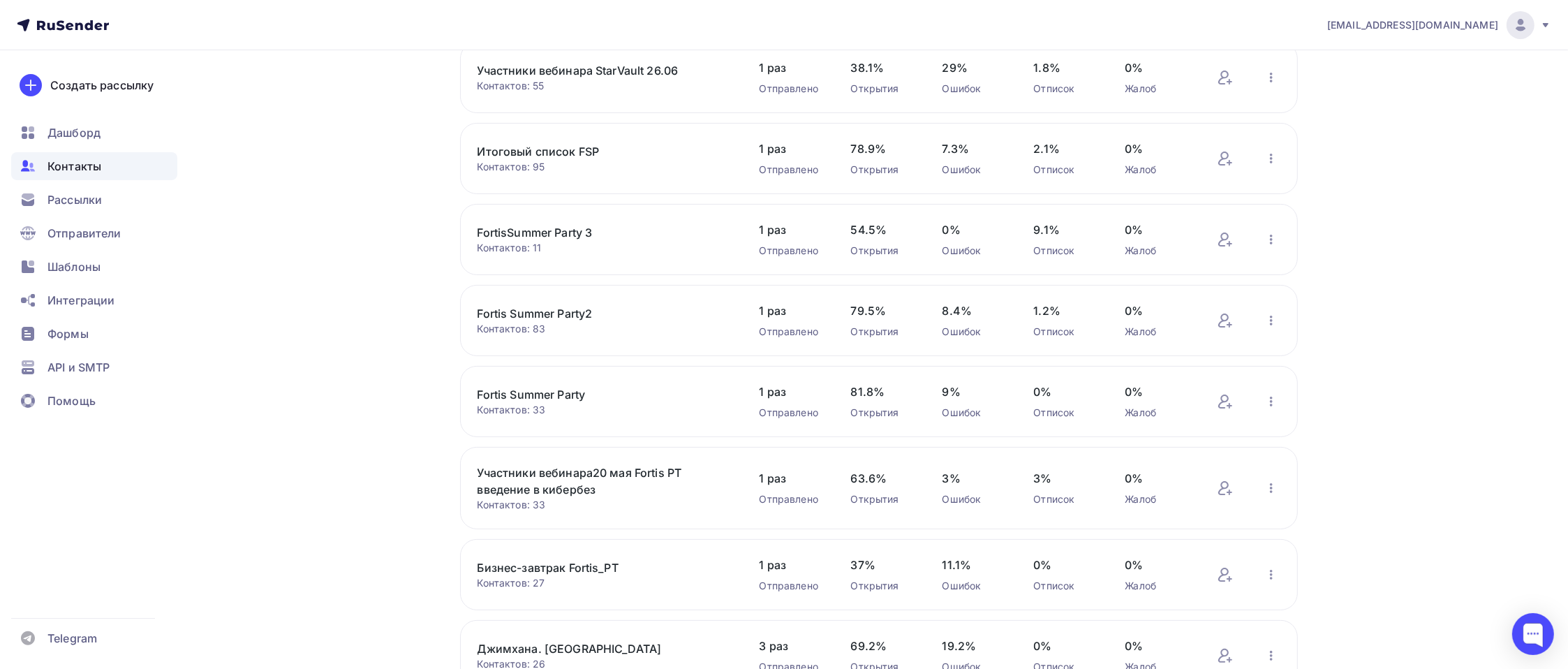
scroll to position [434, 0]
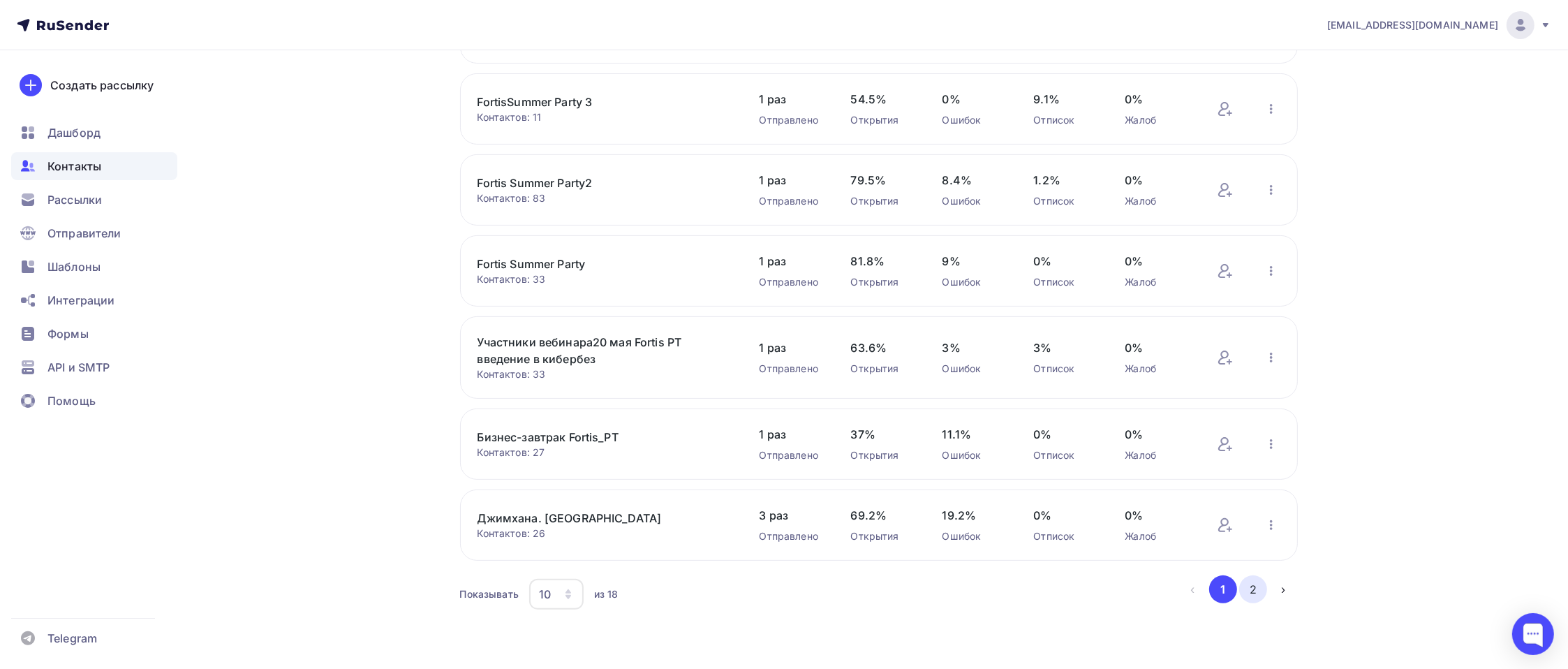
click at [1261, 591] on button "2" at bounding box center [1253, 589] width 28 height 28
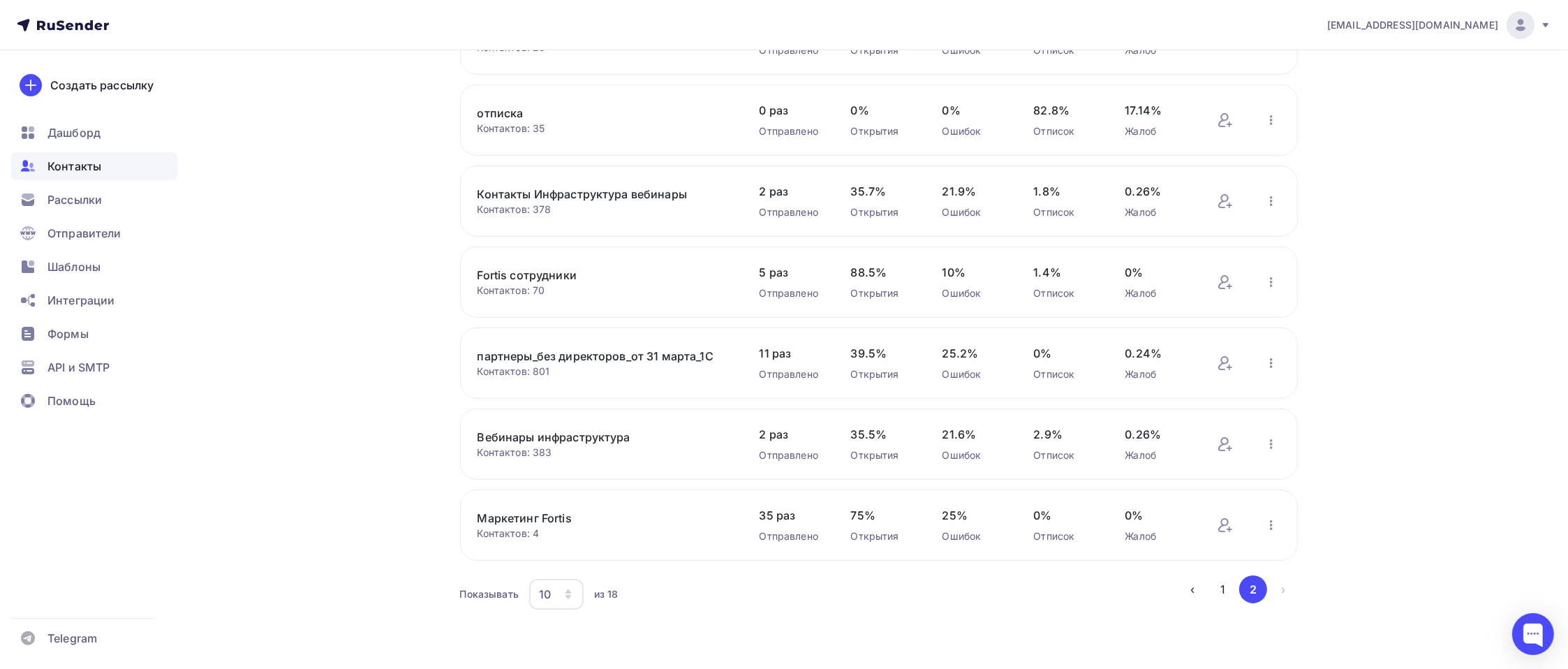
scroll to position [251, 0]
click at [586, 356] on link "партнеры_без директоров_от 31 марта_1С" at bounding box center [596, 357] width 237 height 17
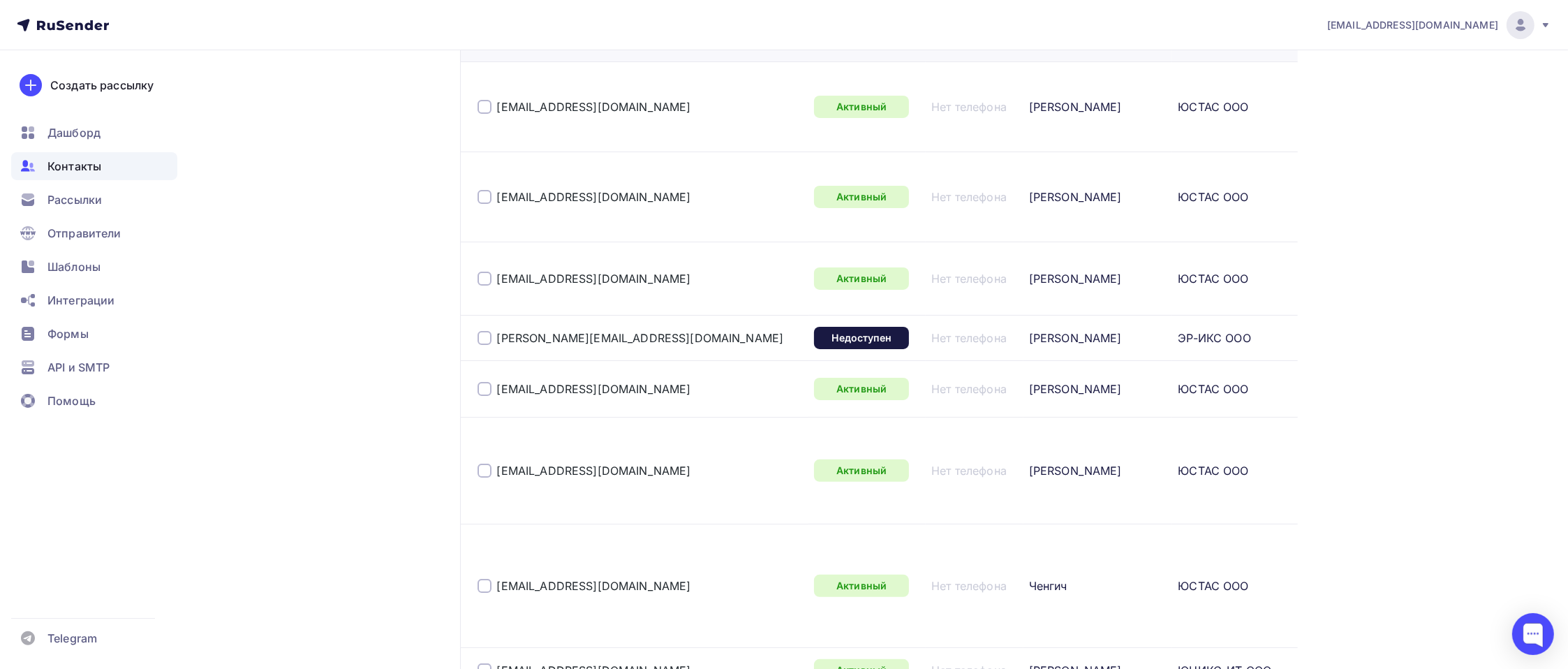
scroll to position [558, 0]
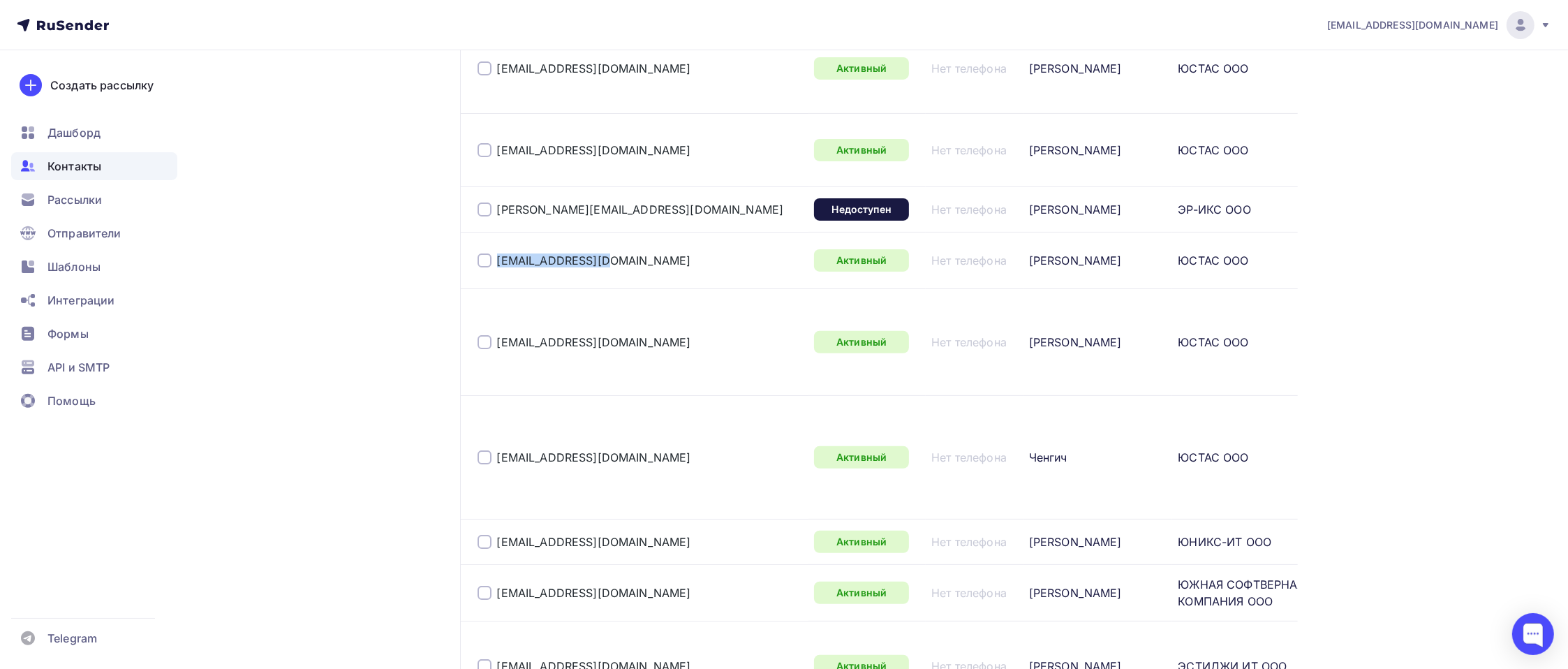
drag, startPoint x: 609, startPoint y: 233, endPoint x: 496, endPoint y: 231, distance: 113.0
click at [496, 249] on div "[EMAIL_ADDRESS][DOMAIN_NAME]" at bounding box center [640, 260] width 326 height 22
copy link "[EMAIL_ADDRESS][DOMAIN_NAME]"
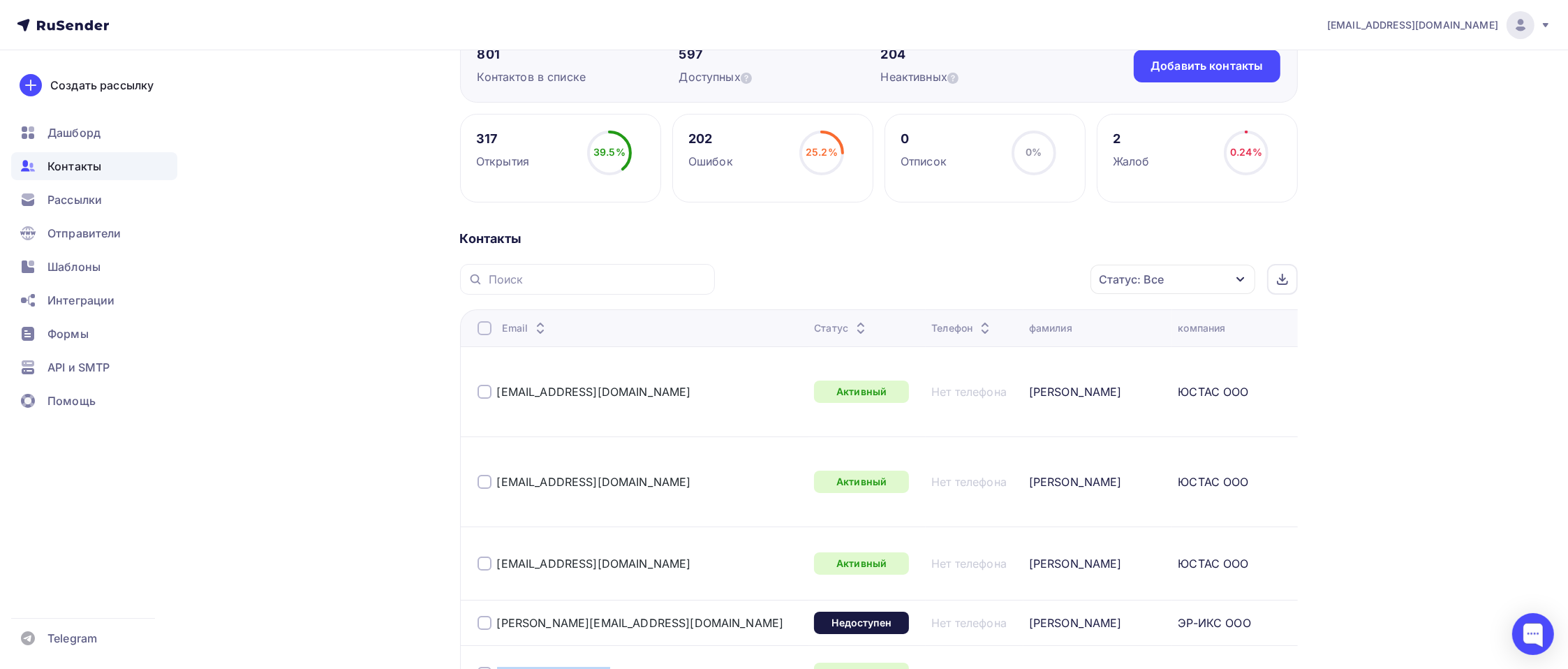
scroll to position [0, 0]
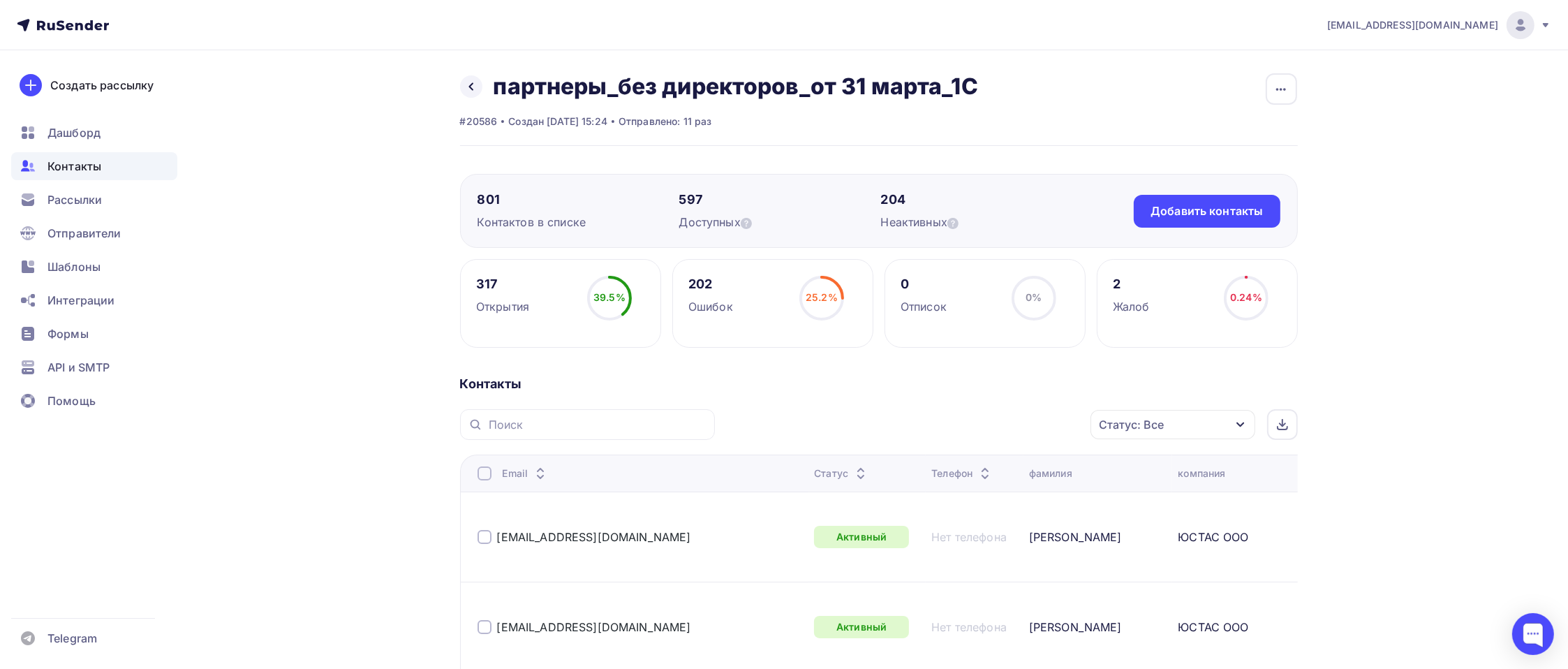
click at [1164, 422] on div "Статус: Все" at bounding box center [1173, 424] width 165 height 29
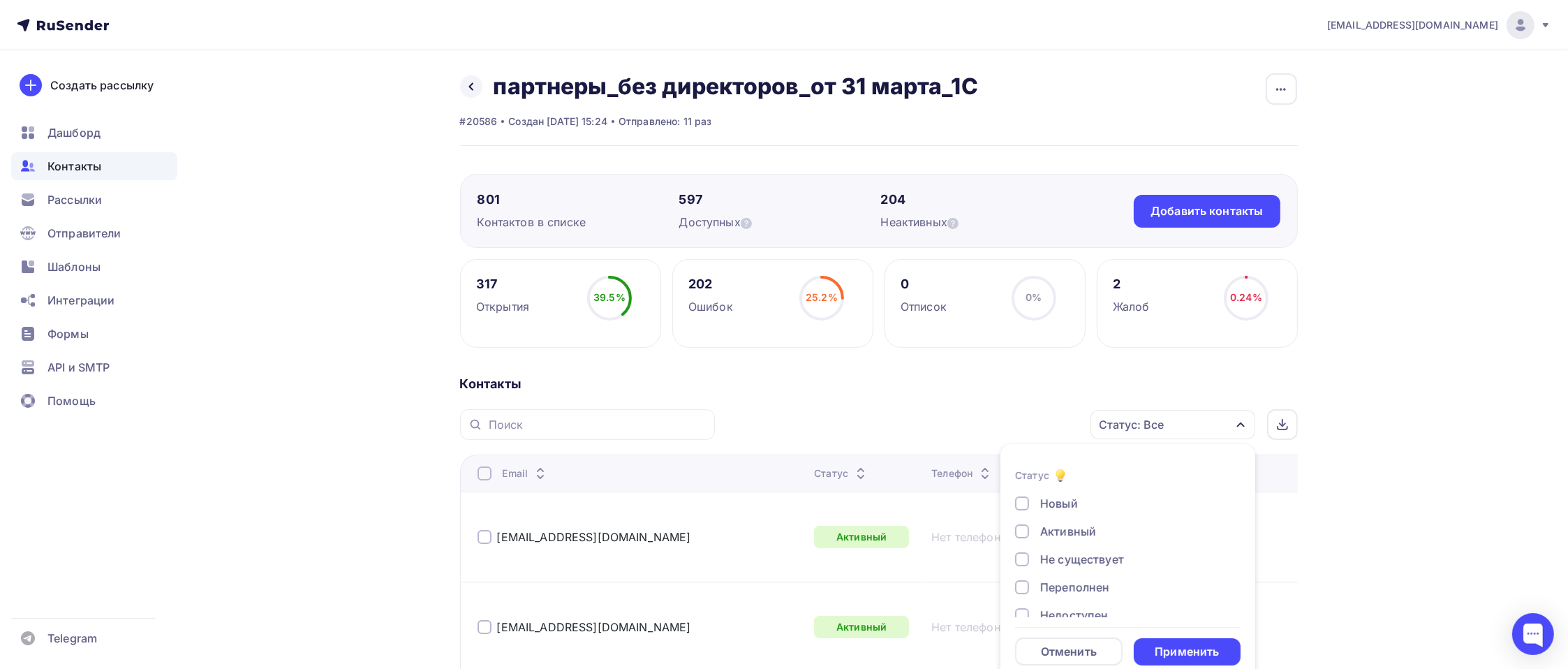
scroll to position [19, 0]
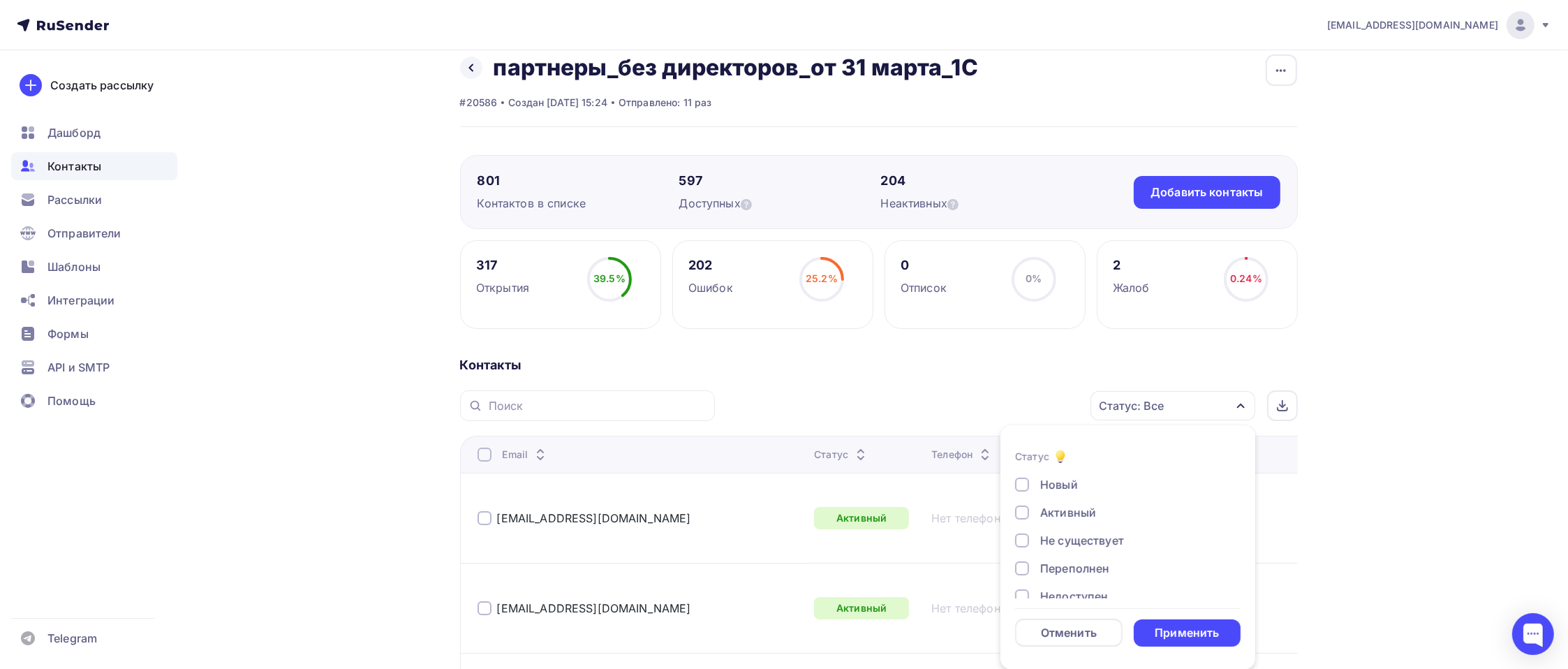
click at [1056, 487] on div "Новый" at bounding box center [1058, 484] width 37 height 17
drag, startPoint x: 1192, startPoint y: 628, endPoint x: 1190, endPoint y: 637, distance: 9.2
click at [1192, 635] on div "Применить" at bounding box center [1186, 632] width 64 height 16
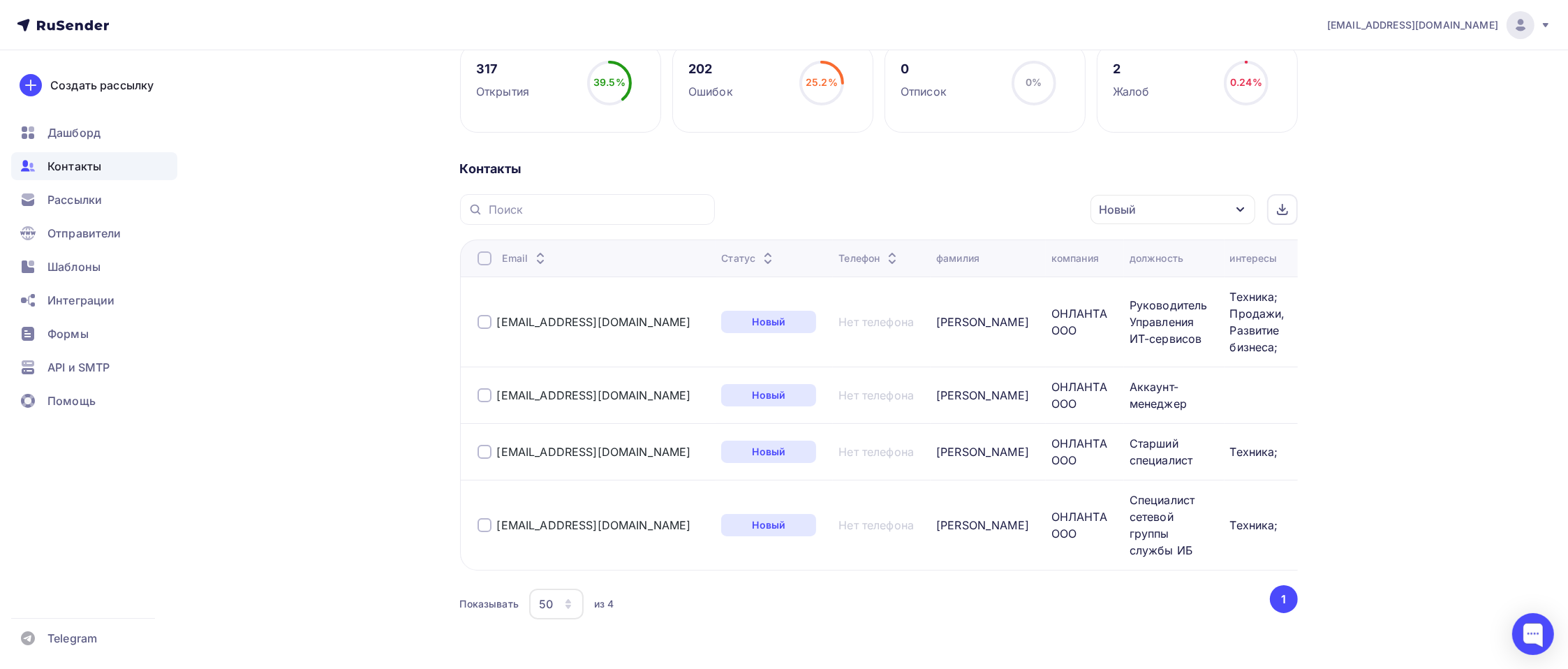
scroll to position [241, 0]
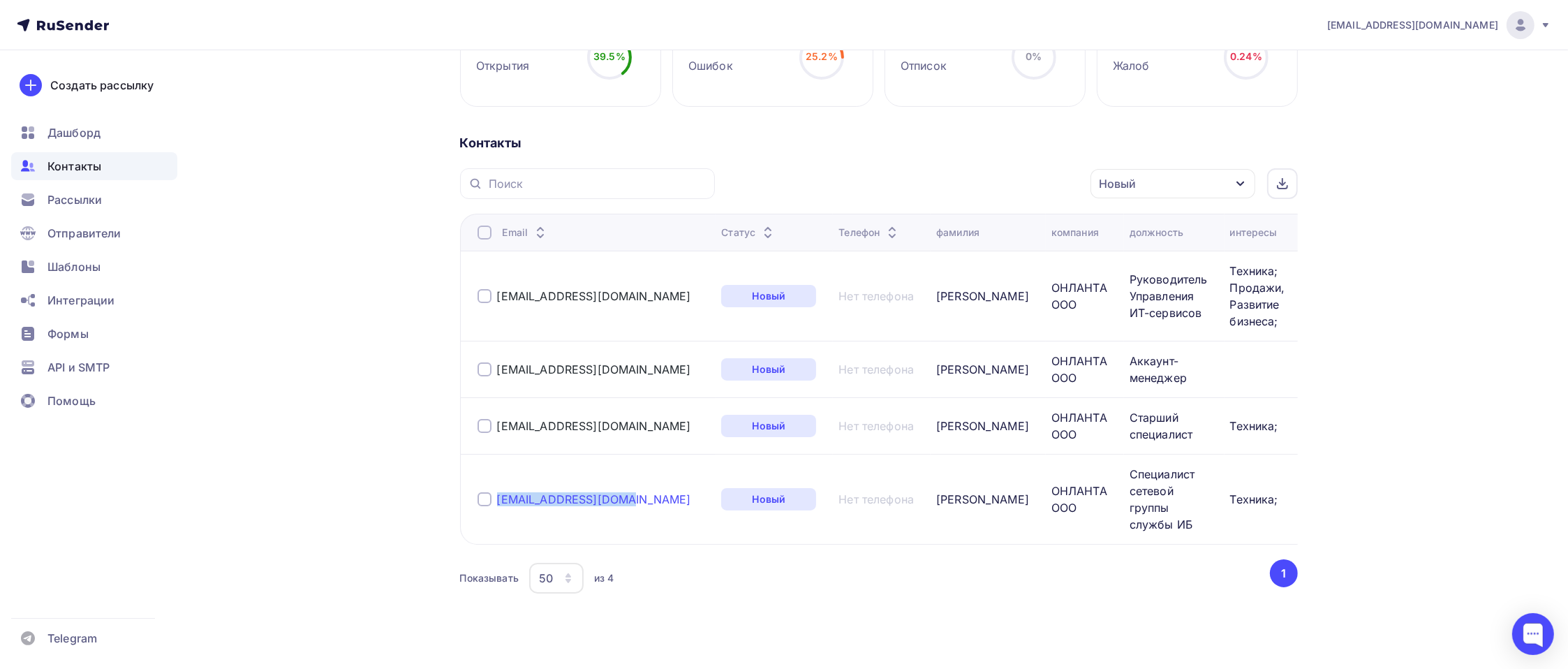
drag, startPoint x: 608, startPoint y: 488, endPoint x: 500, endPoint y: 486, distance: 108.0
click at [500, 488] on div "[EMAIL_ADDRESS][DOMAIN_NAME]" at bounding box center [594, 499] width 233 height 22
copy link "[EMAIL_ADDRESS][DOMAIN_NAME]"
click at [1240, 182] on icon "button" at bounding box center [1240, 183] width 11 height 11
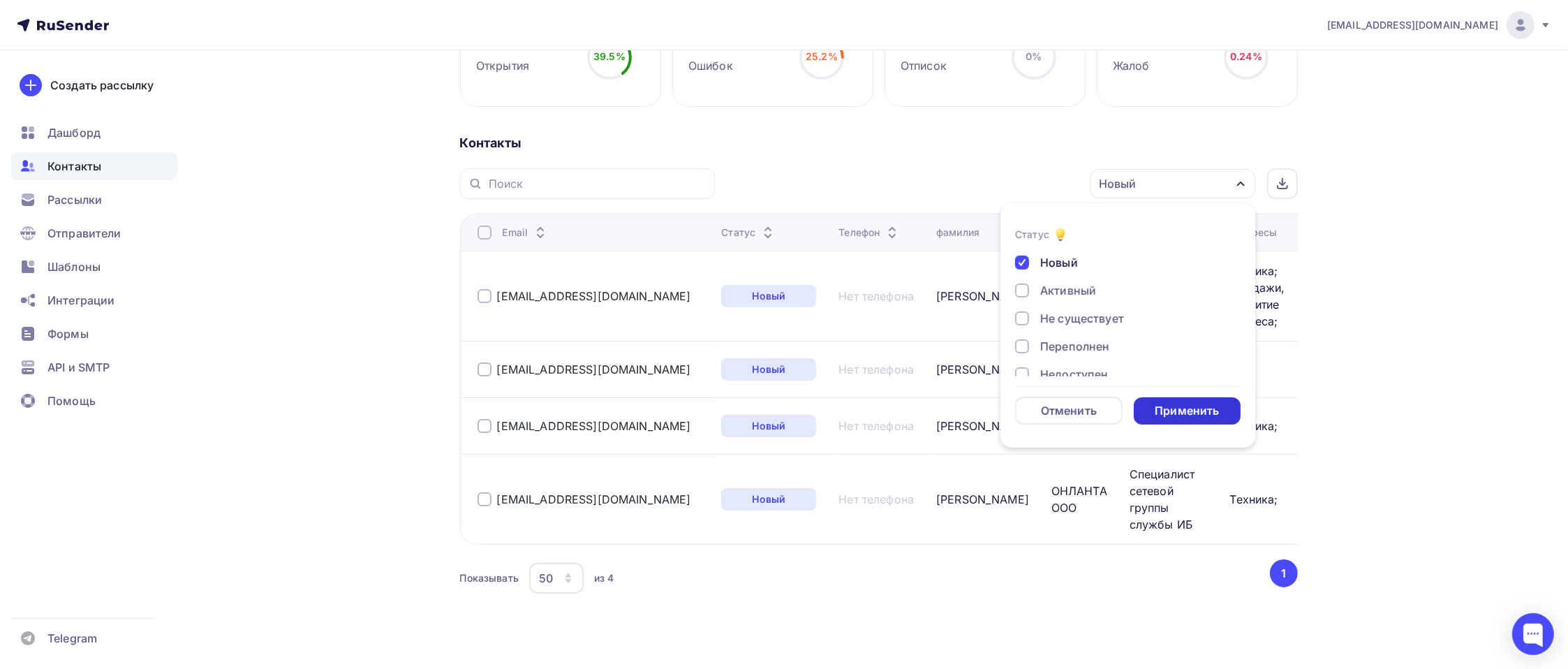
click at [1164, 412] on div "Применить" at bounding box center [1186, 410] width 64 height 16
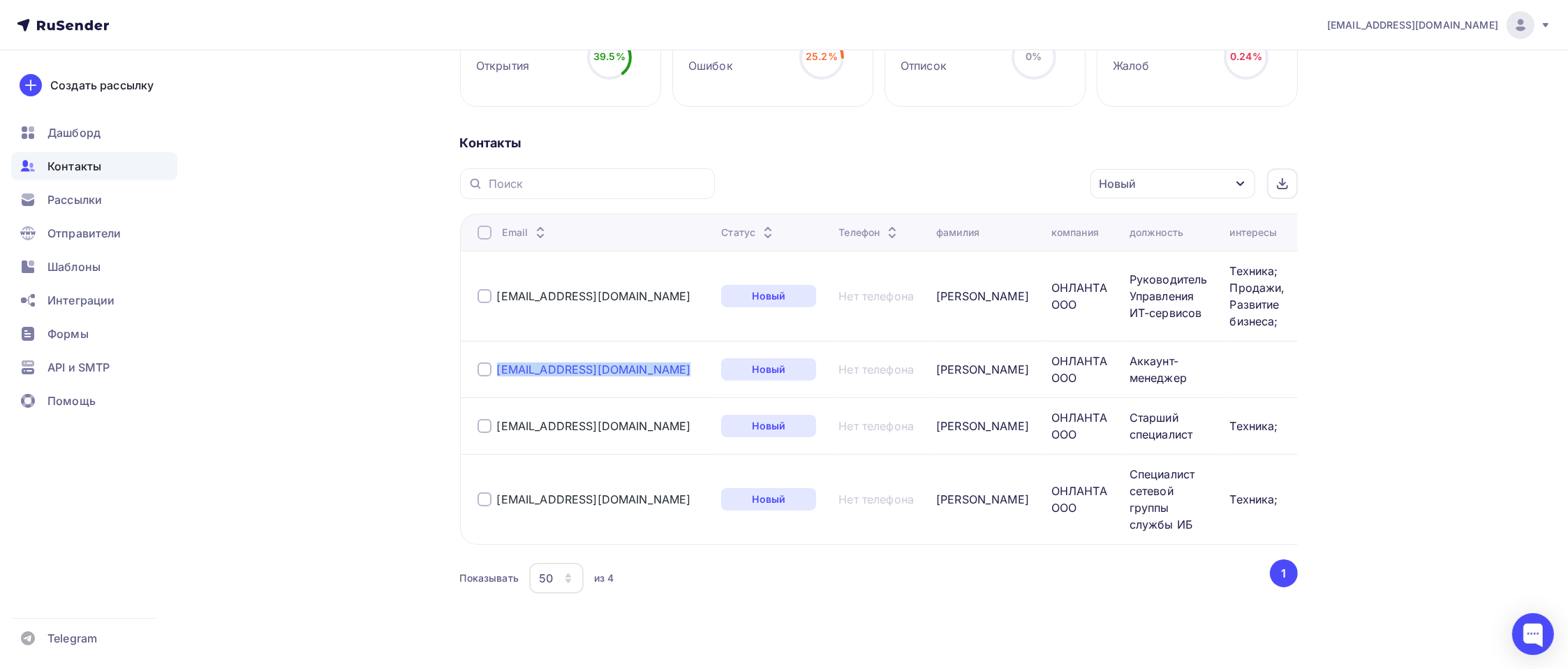
drag, startPoint x: 631, startPoint y: 368, endPoint x: 497, endPoint y: 372, distance: 134.1
click at [497, 372] on div "[EMAIL_ADDRESS][DOMAIN_NAME]" at bounding box center [594, 369] width 233 height 22
copy div "[EMAIL_ADDRESS][DOMAIN_NAME]"
drag, startPoint x: 625, startPoint y: 492, endPoint x: 493, endPoint y: 492, distance: 132.0
click at [493, 492] on div "[EMAIL_ADDRESS][DOMAIN_NAME]" at bounding box center [594, 499] width 233 height 22
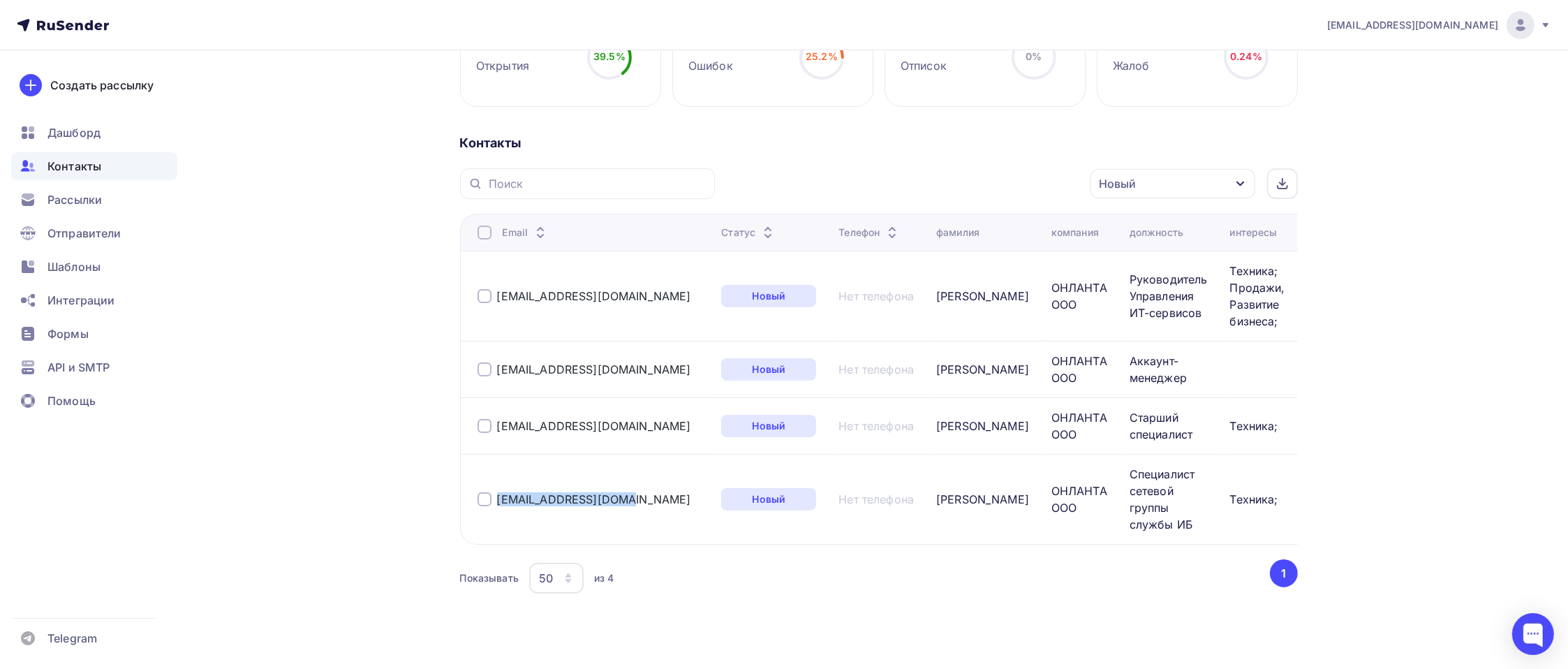
copy link "[EMAIL_ADDRESS][DOMAIN_NAME]"
drag, startPoint x: 599, startPoint y: 432, endPoint x: 492, endPoint y: 427, distance: 107.1
click at [492, 427] on div "[EMAIL_ADDRESS][DOMAIN_NAME]" at bounding box center [594, 426] width 233 height 22
copy div "[EMAIL_ADDRESS][DOMAIN_NAME]"
click at [75, 172] on span "Контакты" at bounding box center [74, 166] width 54 height 17
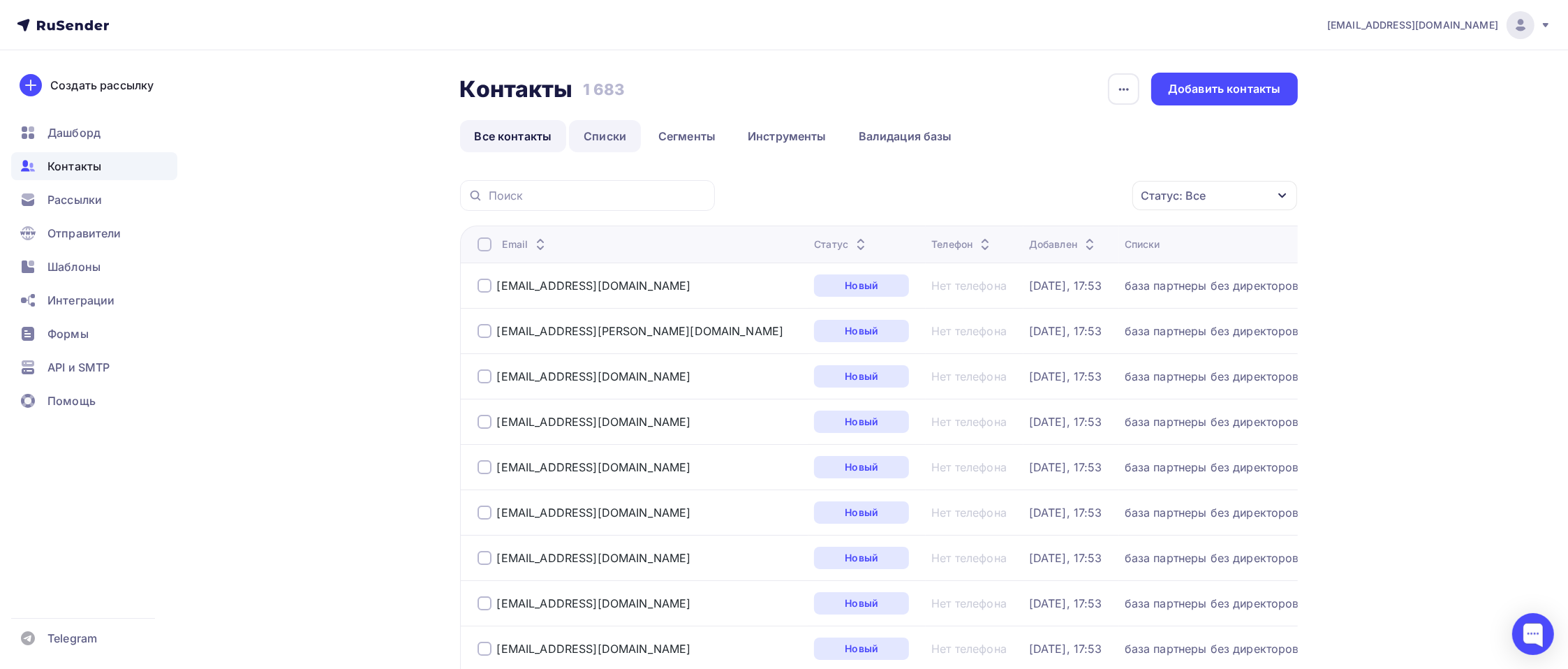
click at [613, 142] on link "Списки" at bounding box center [605, 136] width 72 height 32
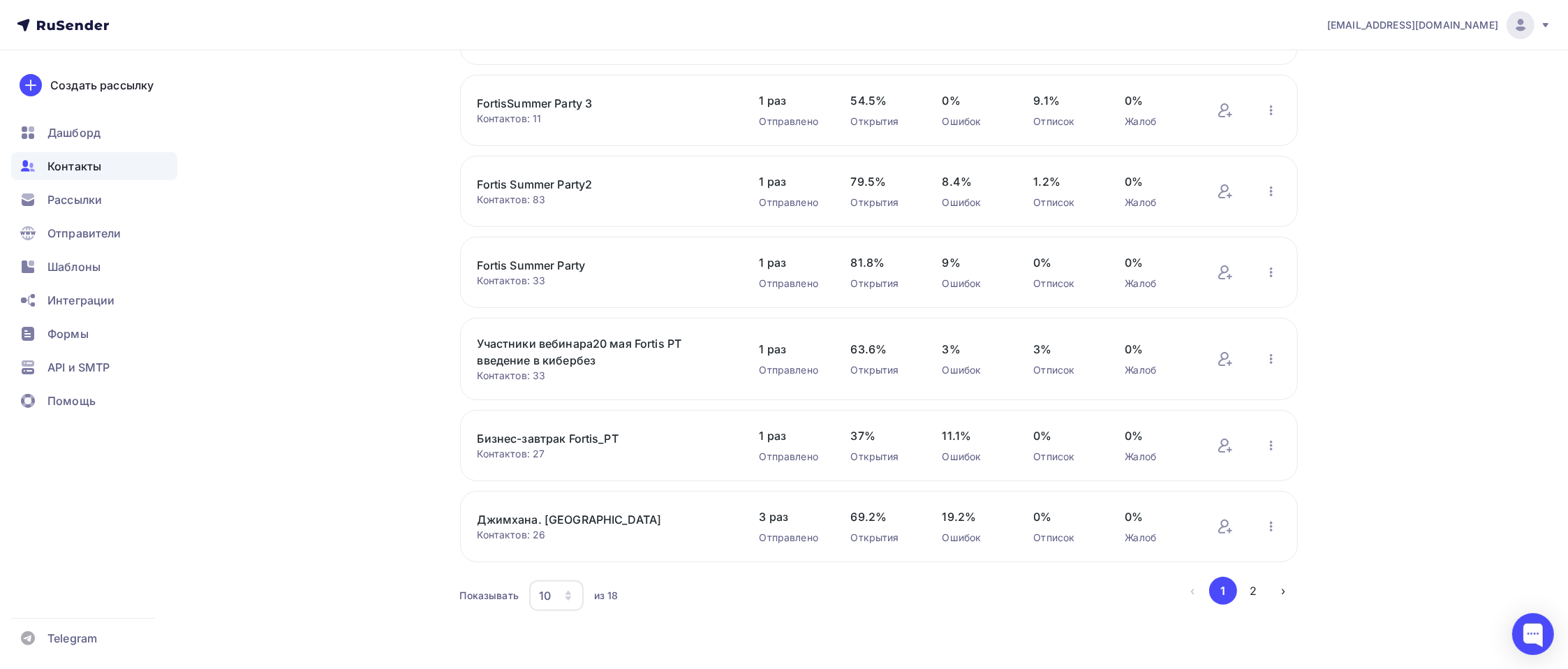
scroll to position [434, 0]
click at [1241, 591] on button "2" at bounding box center [1253, 589] width 28 height 28
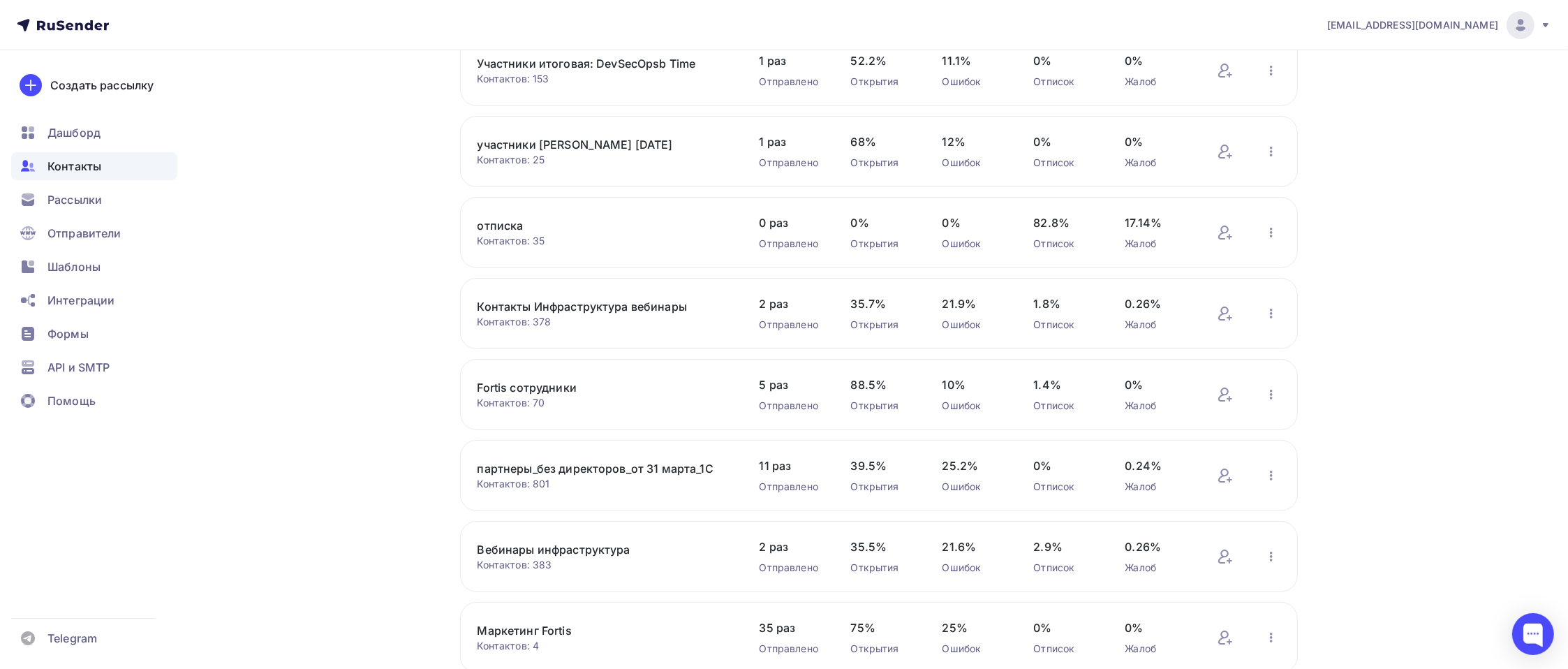
scroll to position [111, 0]
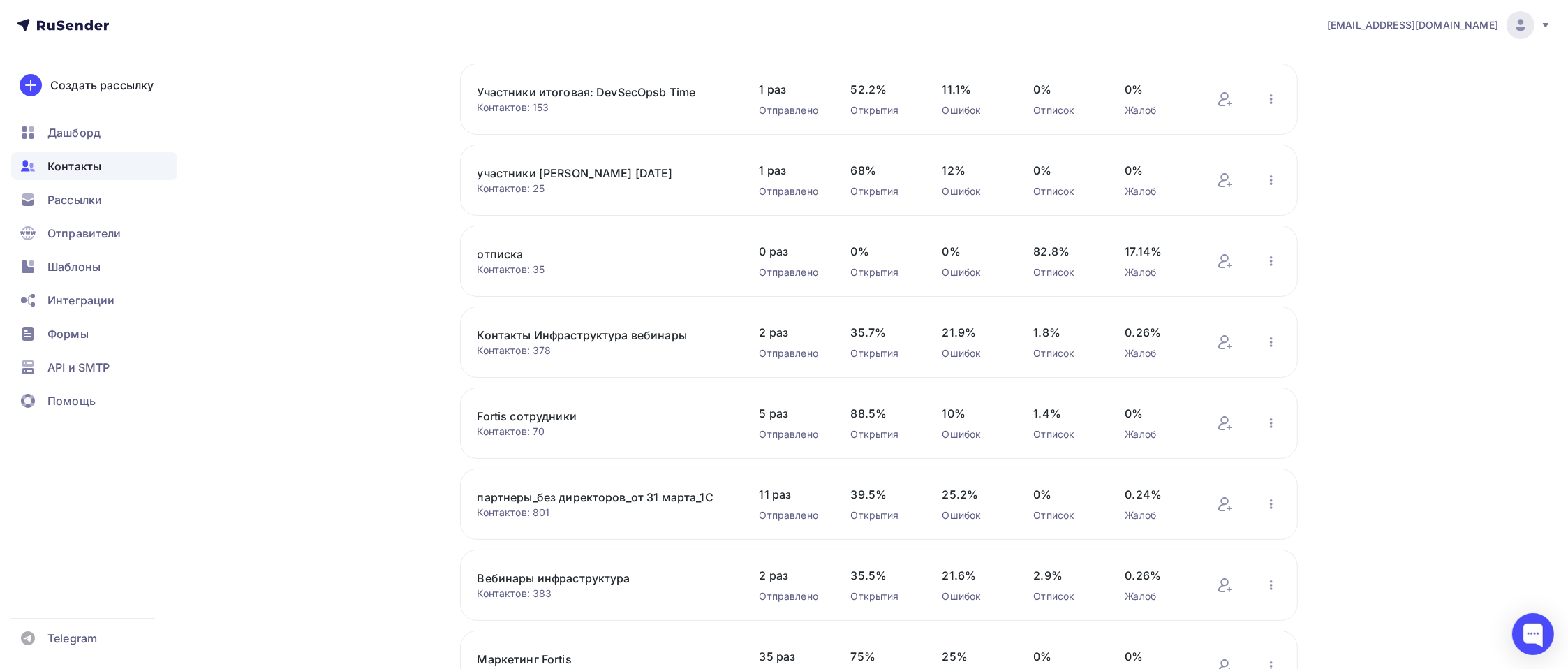
click at [512, 244] on div "отписка Контактов: 35 Добавить контакты Переименовать список Скачать список Отп…" at bounding box center [878, 261] width 837 height 71
click at [508, 249] on link "отписка" at bounding box center [596, 254] width 237 height 17
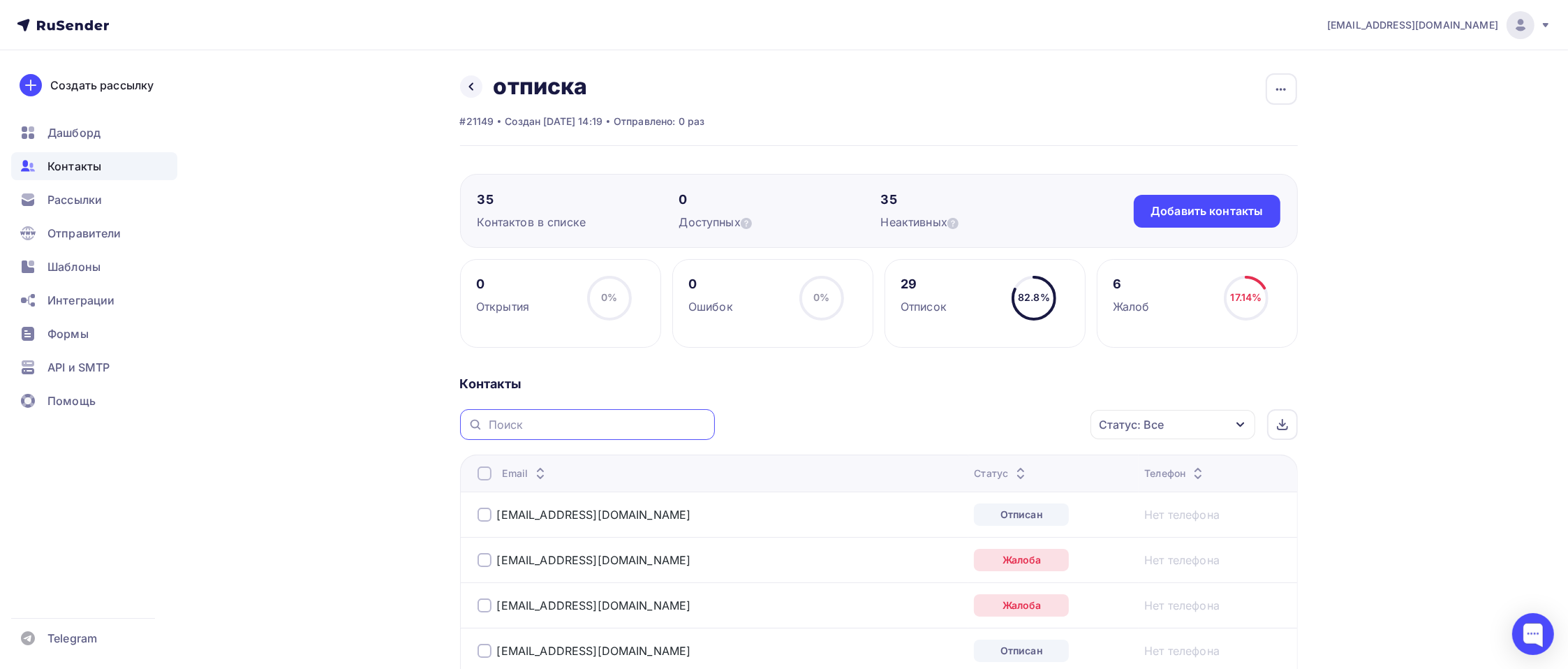
click at [552, 422] on input "text" at bounding box center [597, 424] width 217 height 15
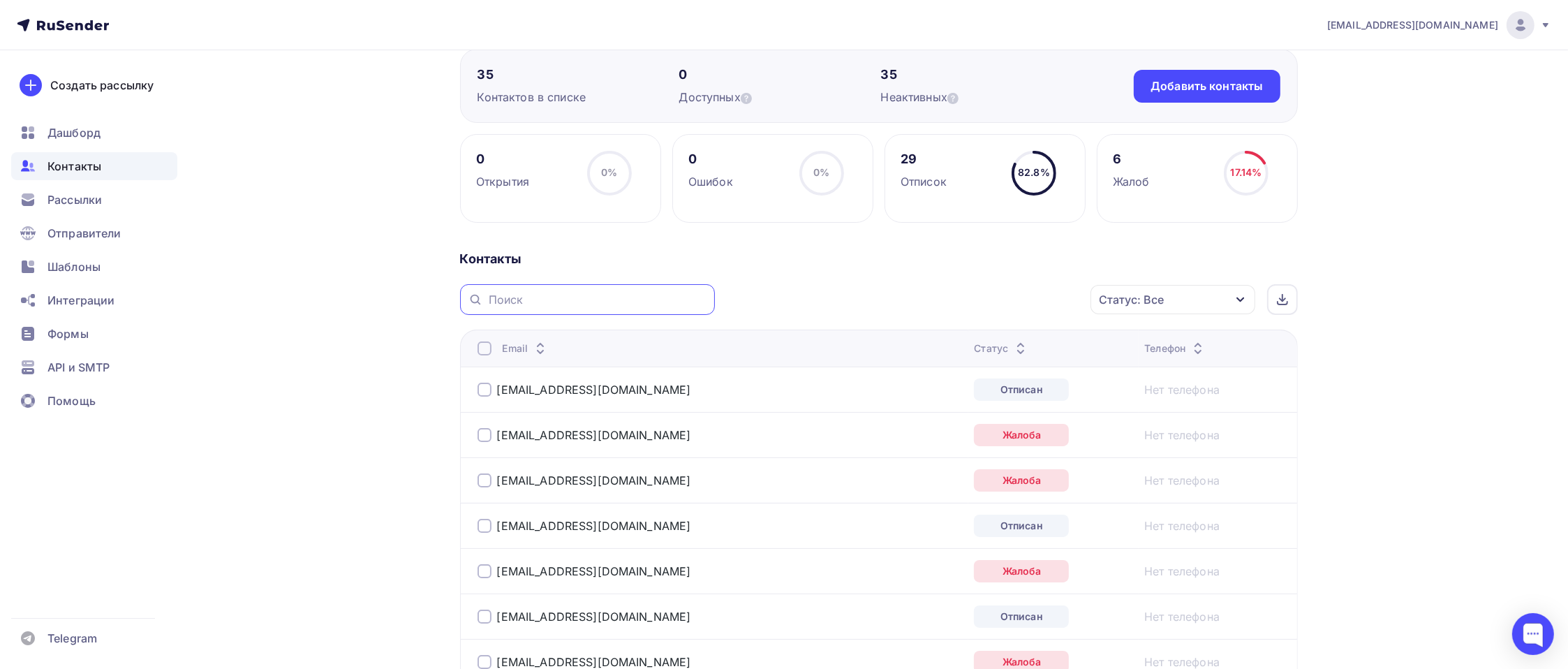
scroll to position [279, 0]
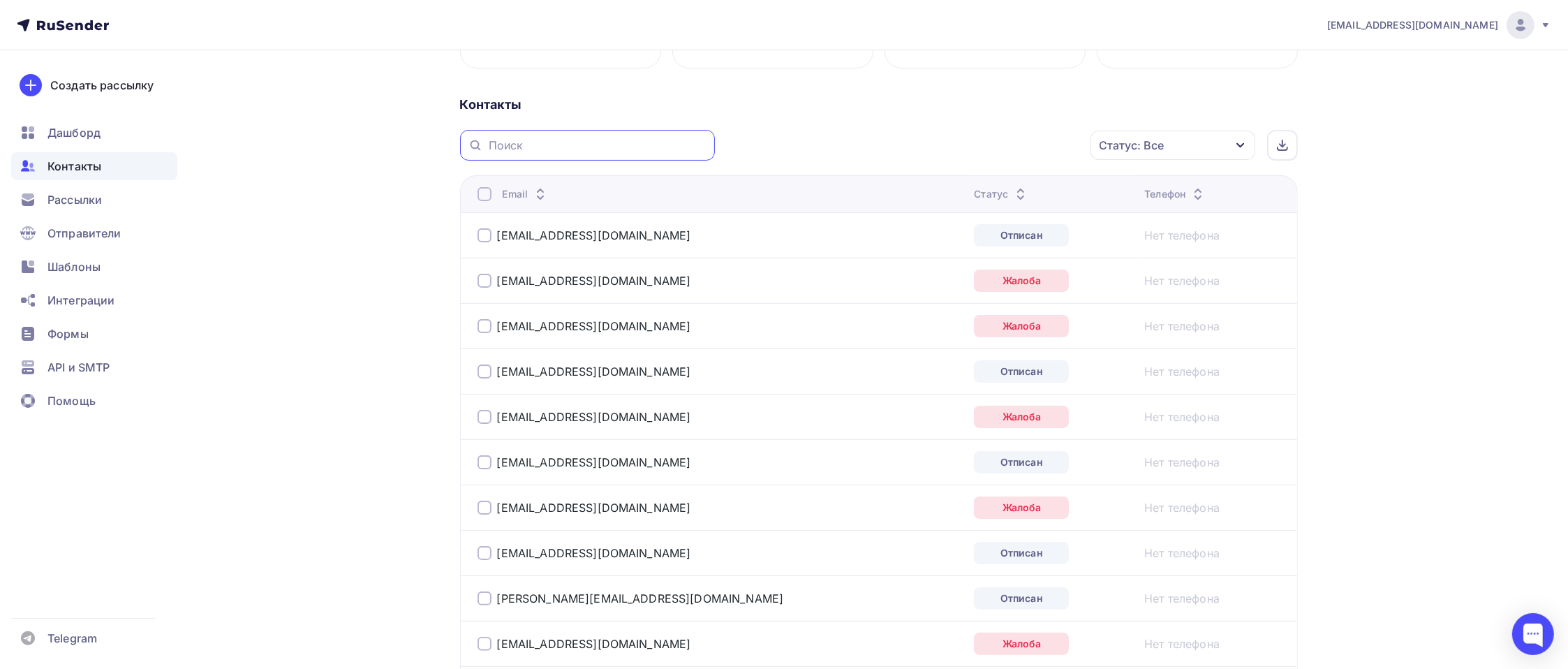
paste input "[EMAIL_ADDRESS][DOMAIN_NAME]"
type input "[EMAIL_ADDRESS][DOMAIN_NAME]"
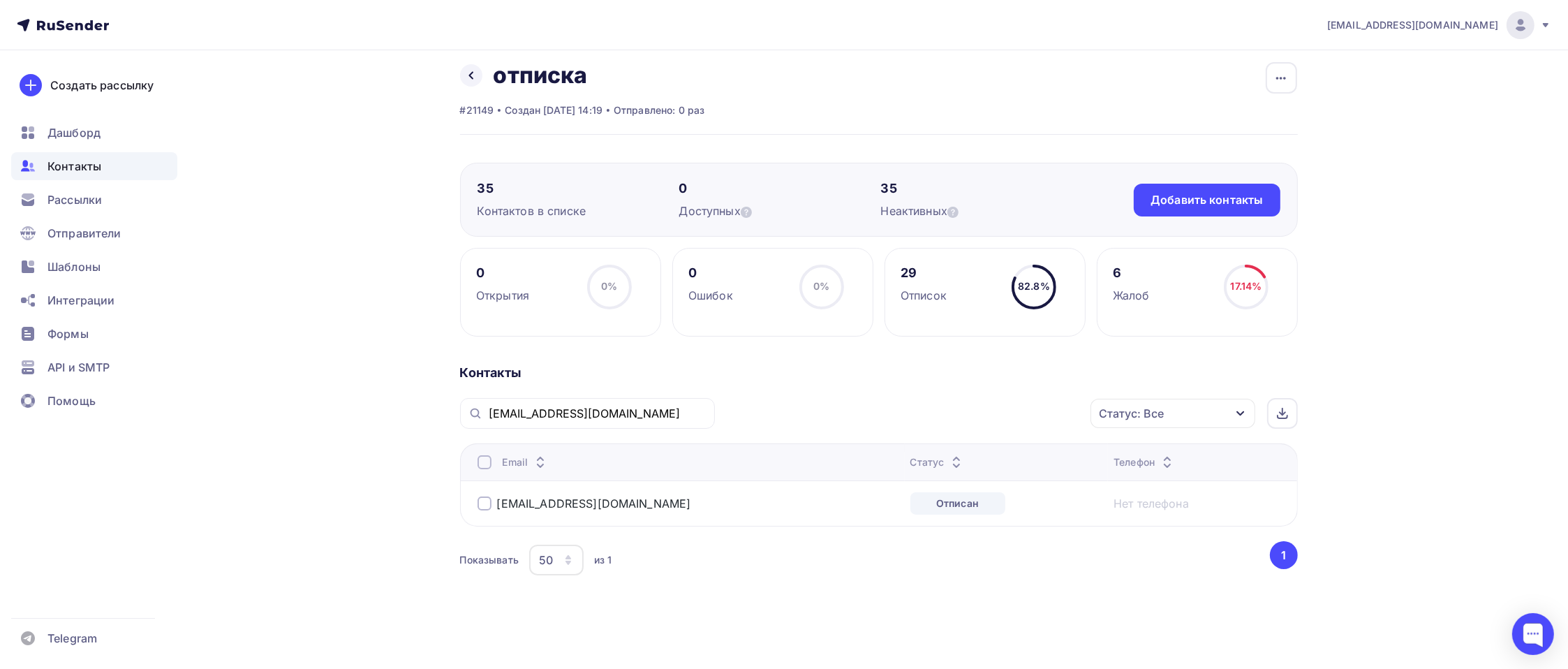
scroll to position [11, 0]
click at [475, 75] on icon at bounding box center [471, 76] width 11 height 11
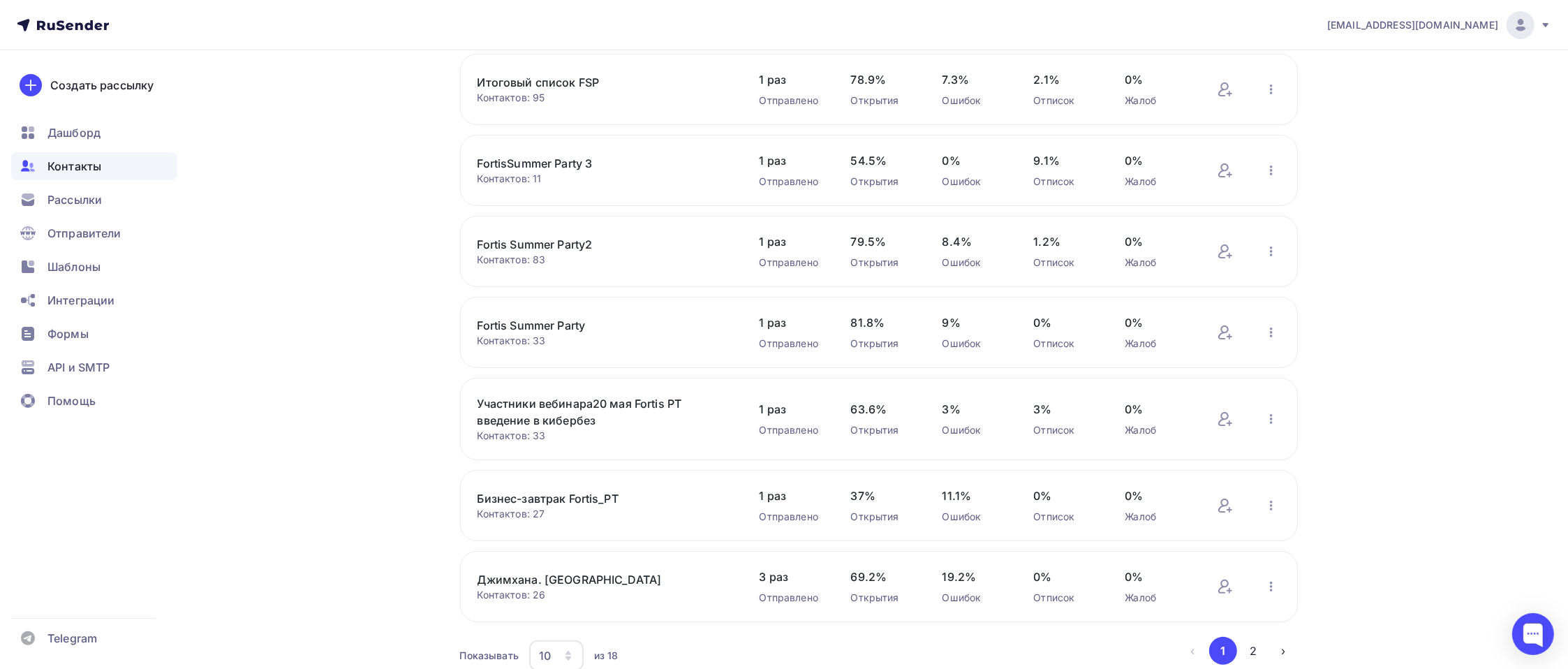
scroll to position [434, 0]
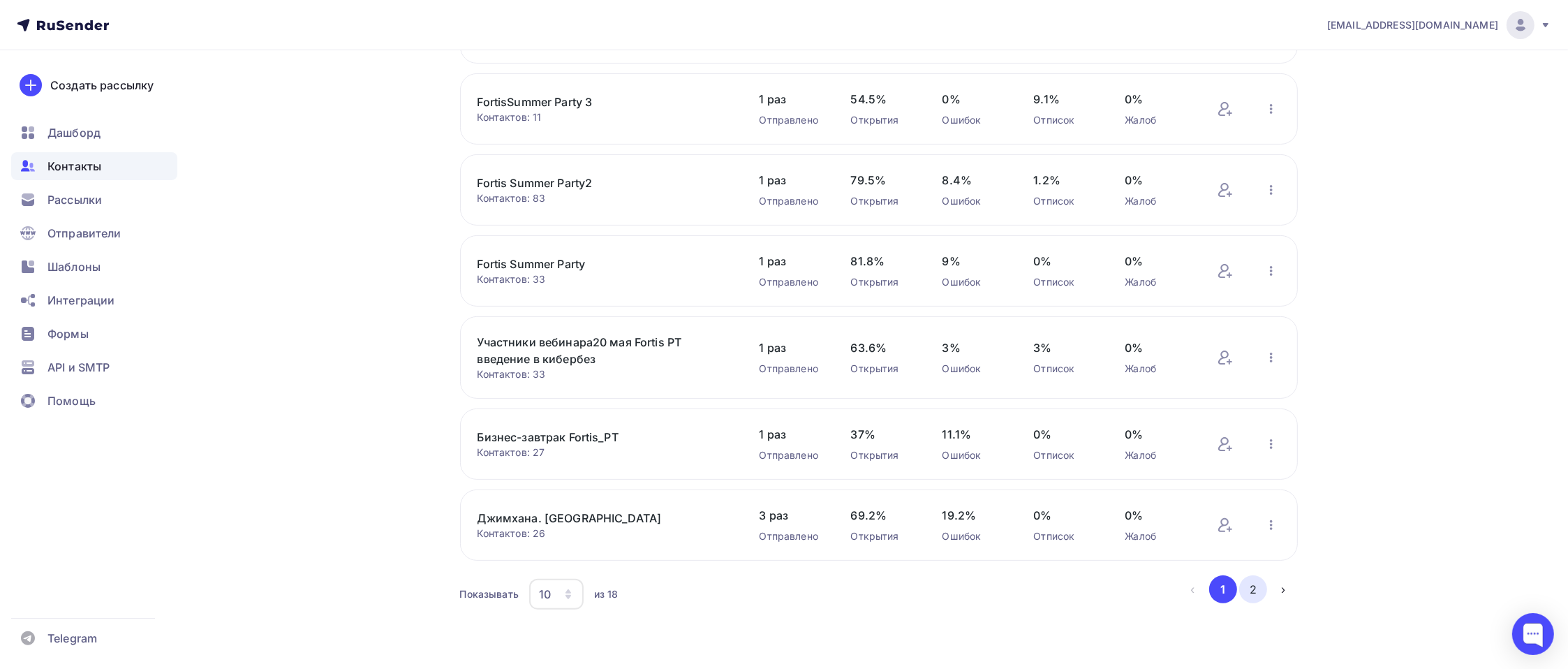
click at [1251, 596] on button "2" at bounding box center [1253, 589] width 28 height 28
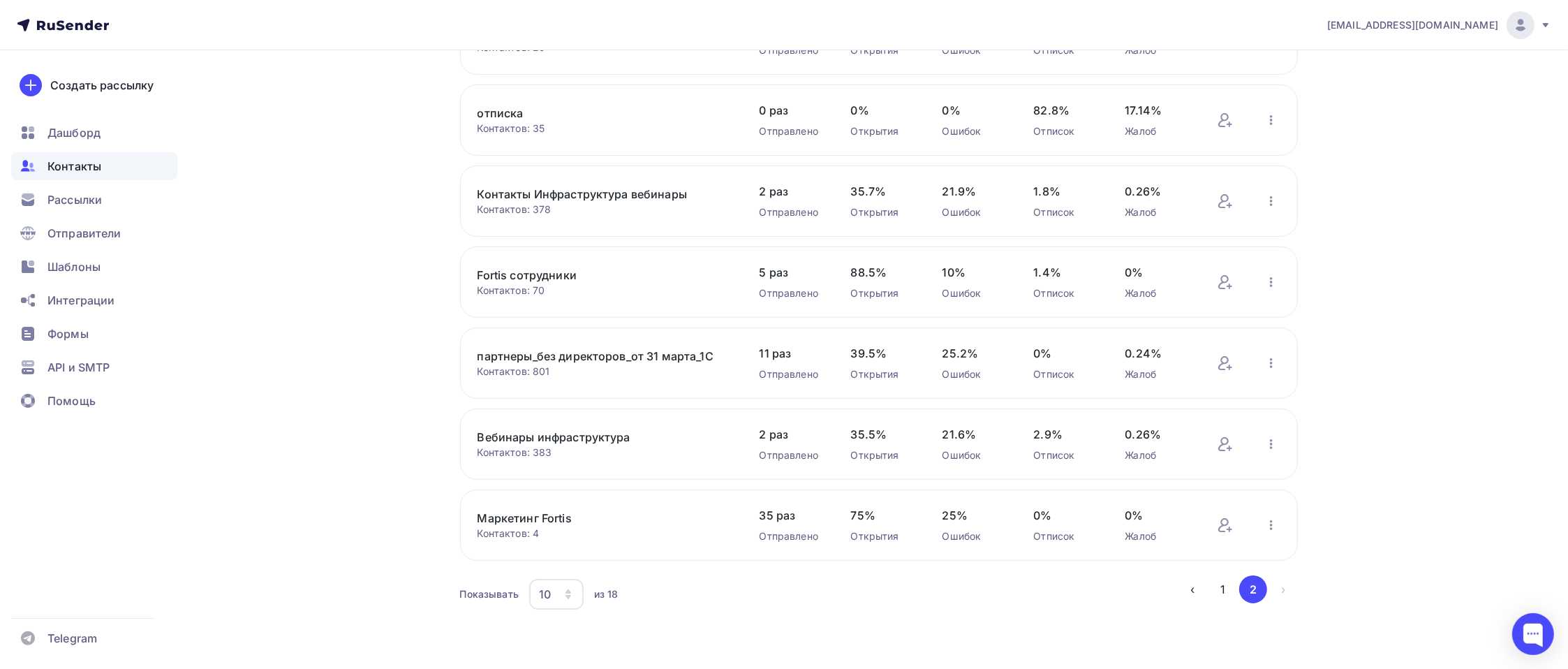
scroll to position [251, 0]
click at [501, 110] on link "отписка" at bounding box center [596, 114] width 237 height 17
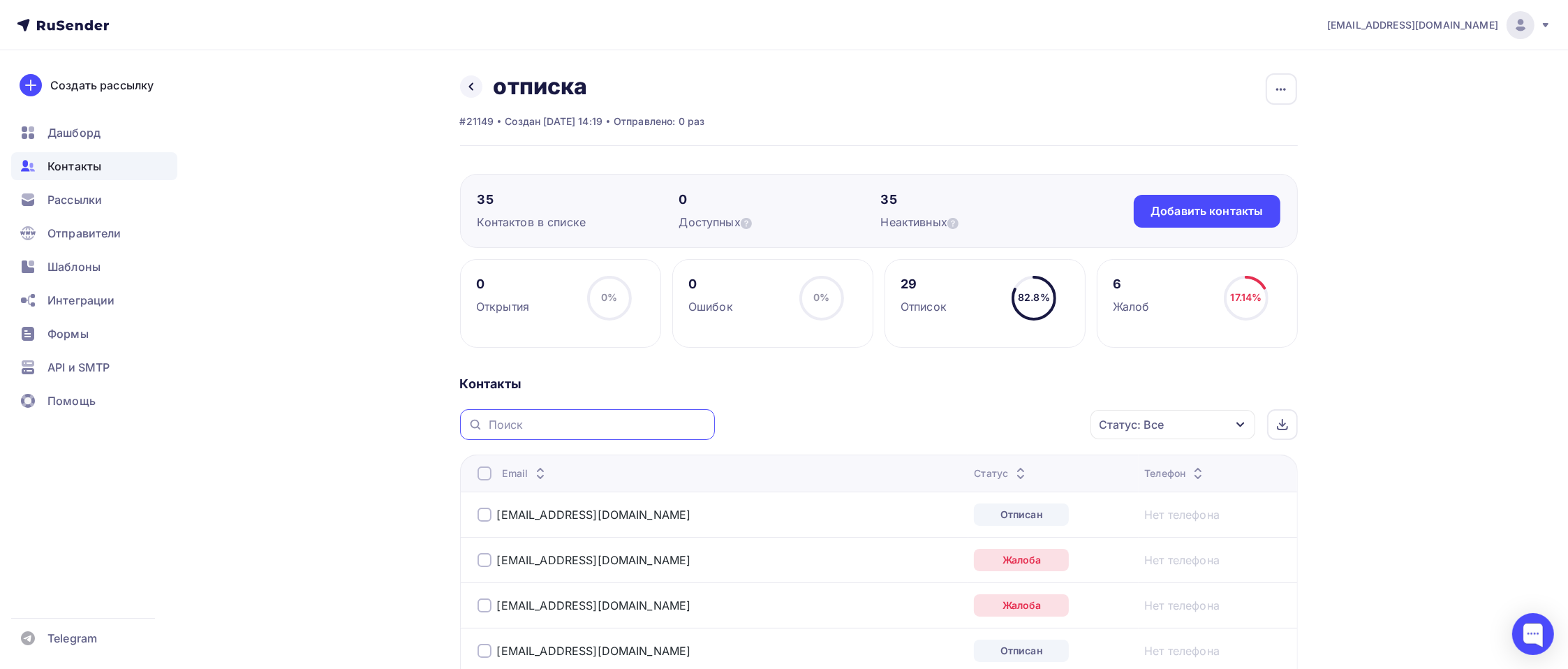
click at [607, 423] on input "text" at bounding box center [597, 424] width 217 height 15
paste input "[EMAIL_ADDRESS][DOMAIN_NAME]"
type input "[EMAIL_ADDRESS][DOMAIN_NAME]"
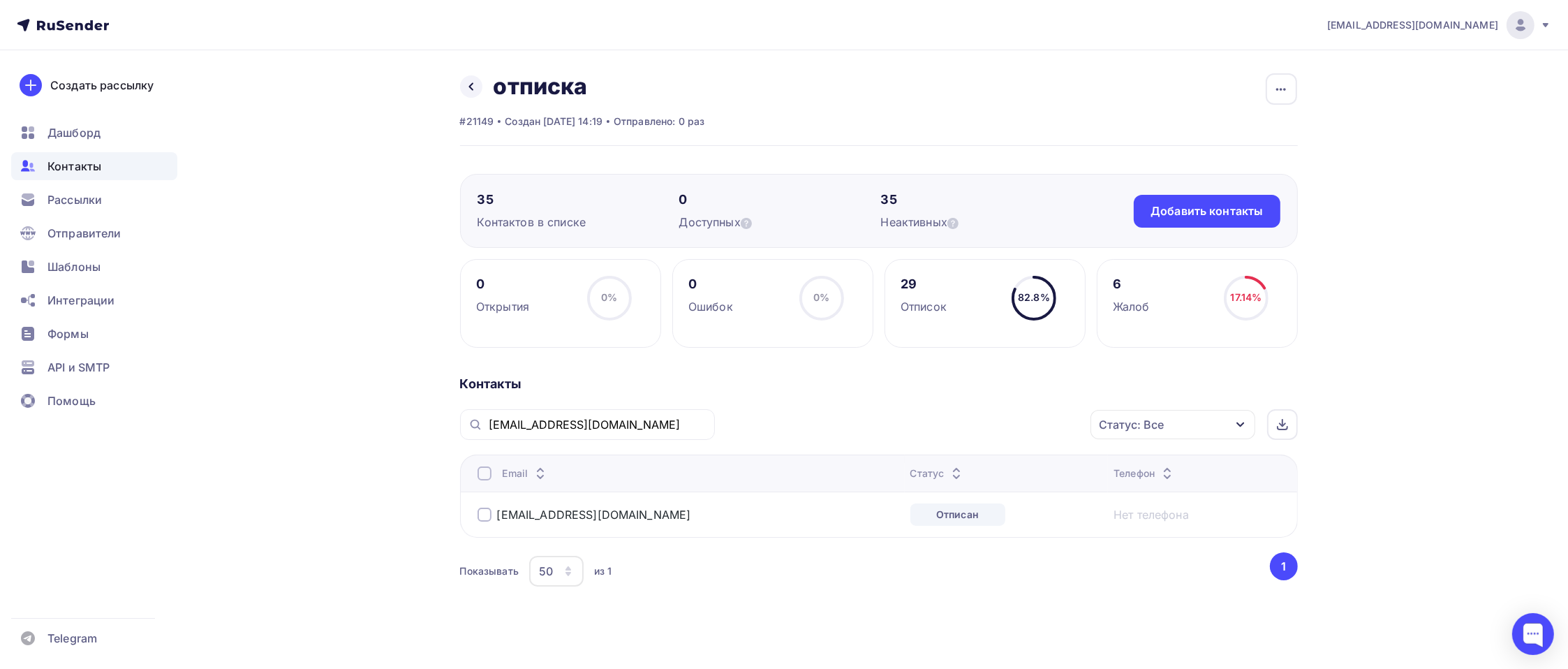
drag, startPoint x: 592, startPoint y: 421, endPoint x: 471, endPoint y: 409, distance: 121.6
click at [477, 414] on div "[EMAIL_ADDRESS][DOMAIN_NAME]" at bounding box center [587, 424] width 255 height 31
click at [462, 84] on link at bounding box center [471, 86] width 22 height 22
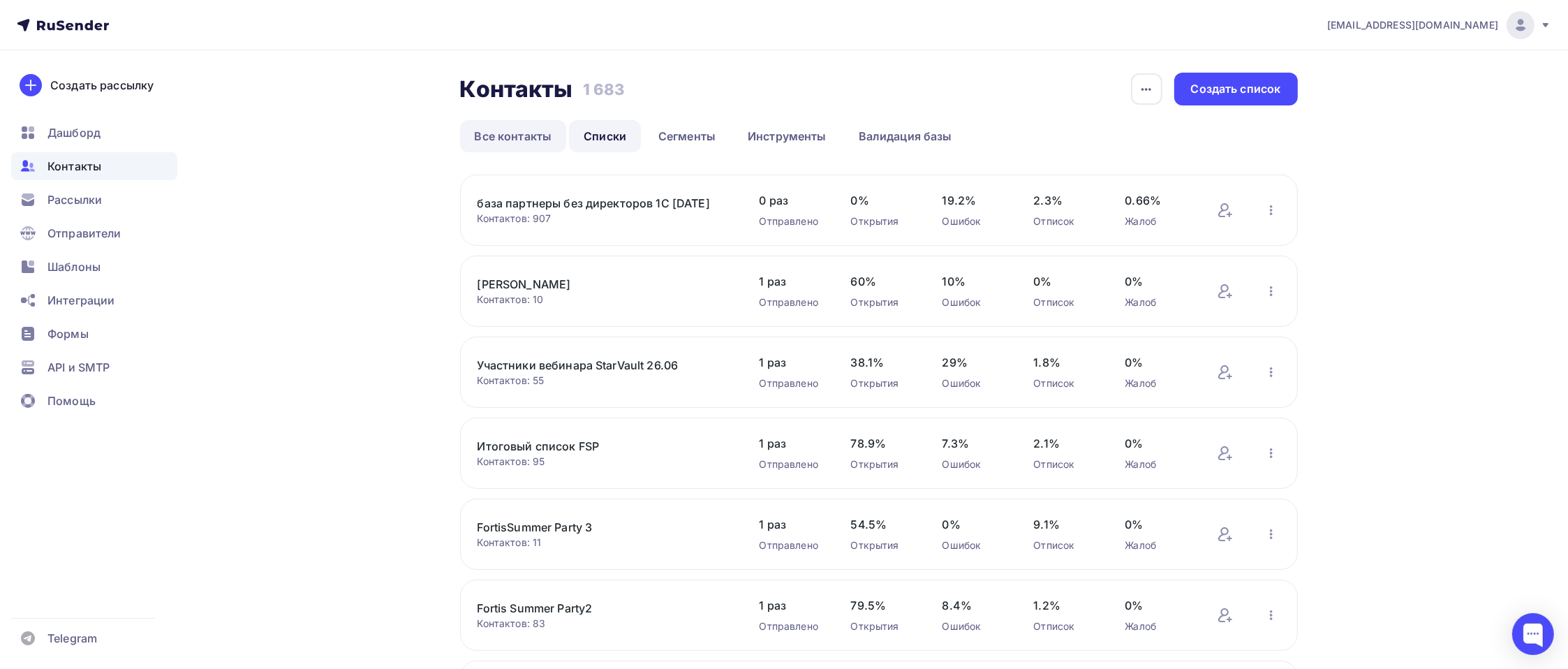
click at [534, 137] on link "Все контакты" at bounding box center [513, 136] width 107 height 32
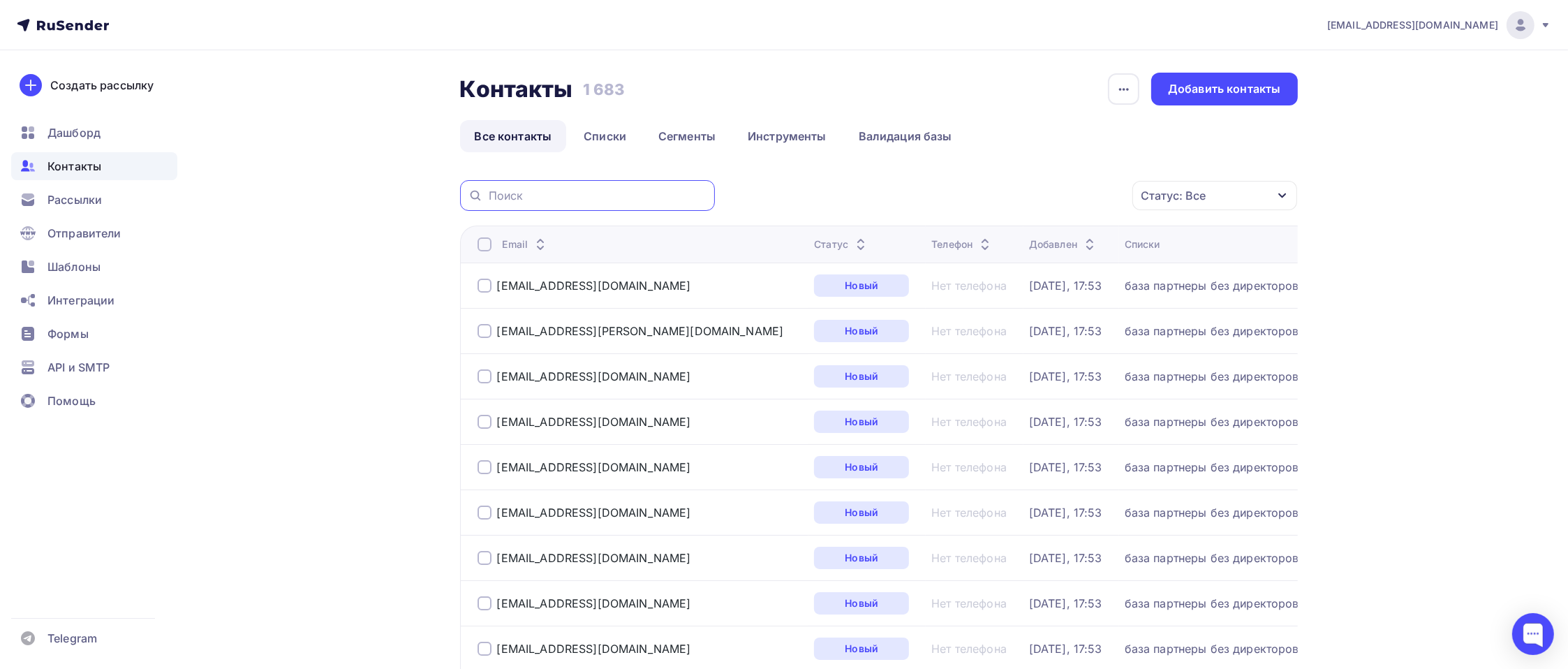
click at [596, 194] on input "text" at bounding box center [597, 195] width 217 height 15
paste input "[EMAIL_ADDRESS][DOMAIN_NAME]"
type input "[EMAIL_ADDRESS][DOMAIN_NAME]"
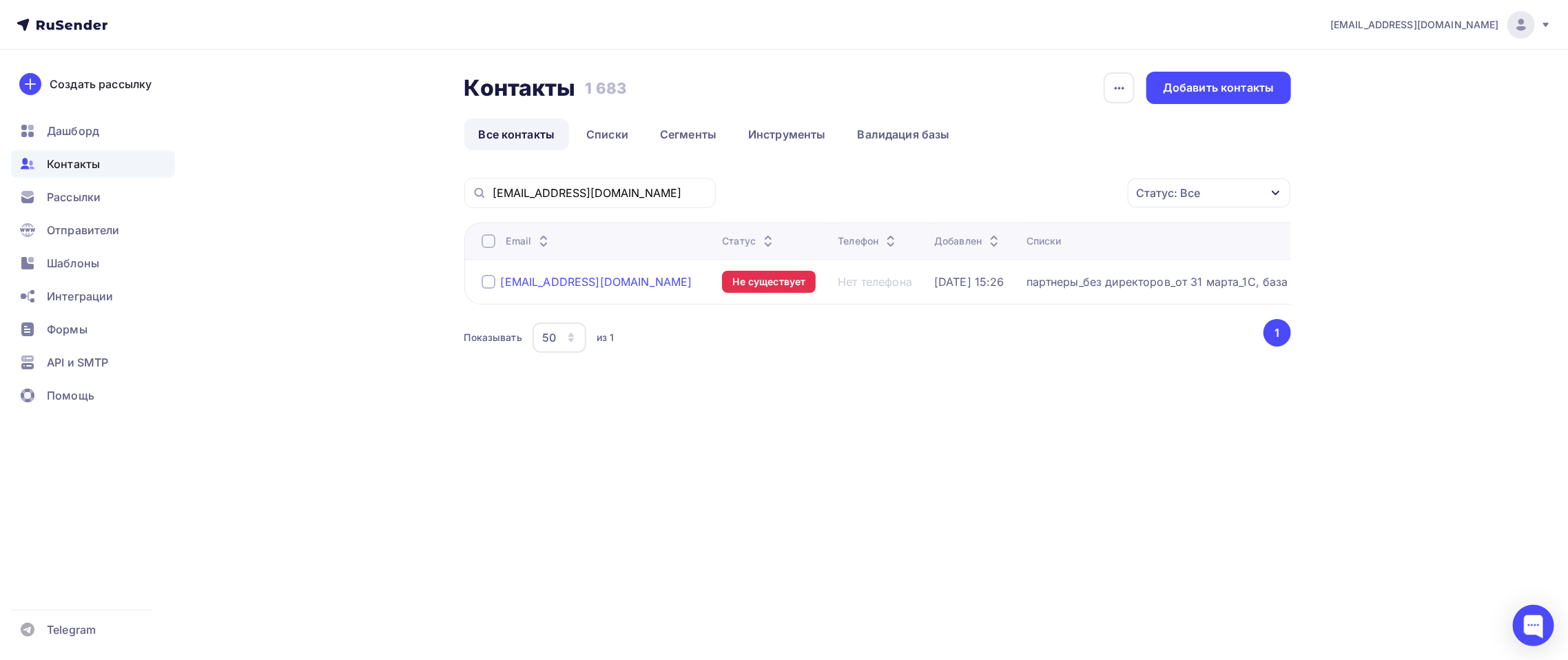
click at [609, 275] on div "[EMAIL_ADDRESS][DOMAIN_NAME]" at bounding box center [596, 281] width 192 height 14
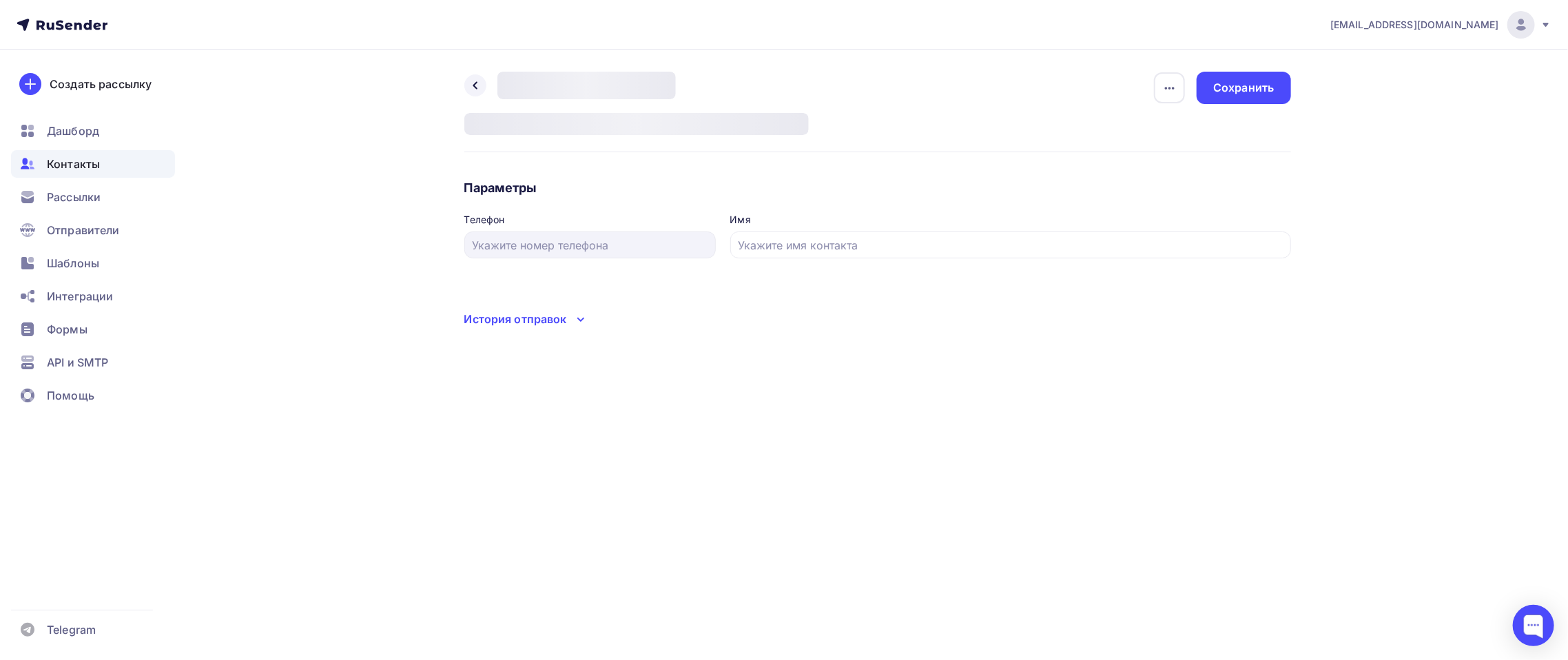
type input "Андрей"
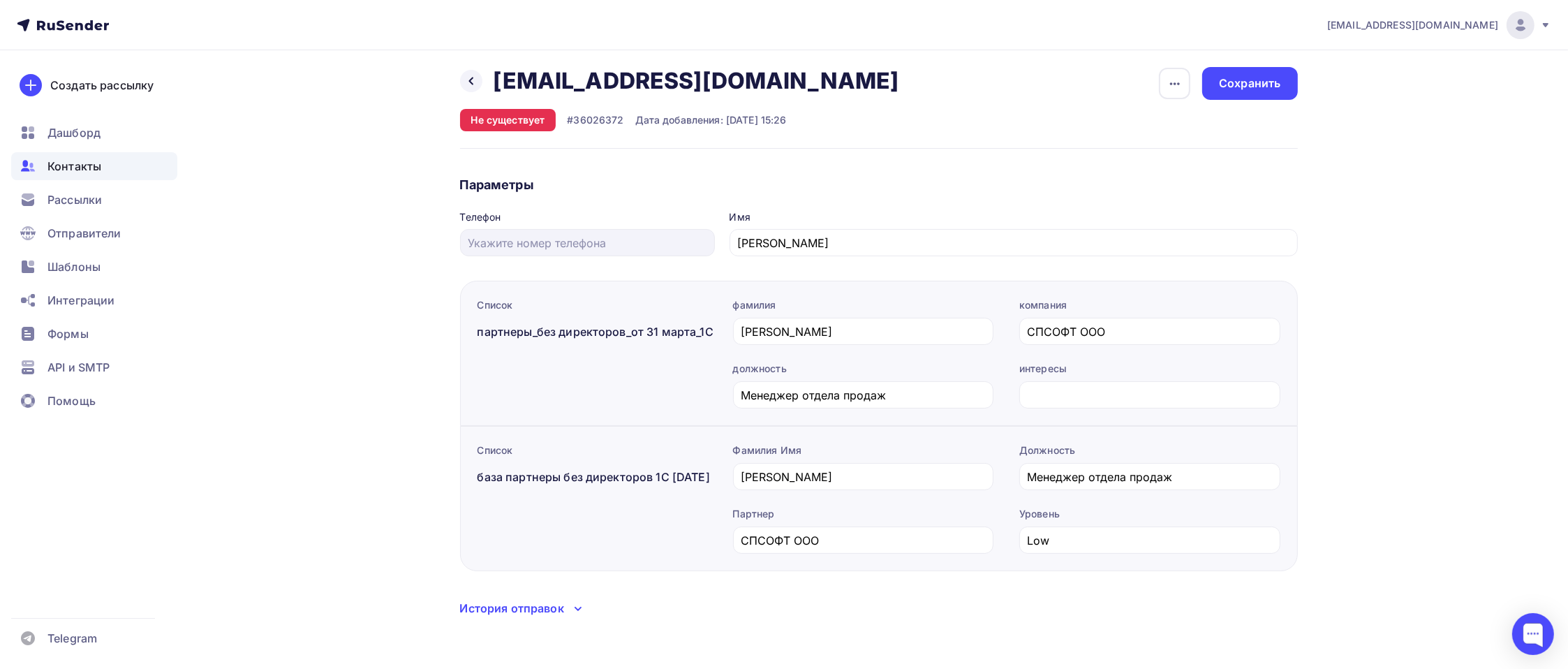
scroll to position [7, 0]
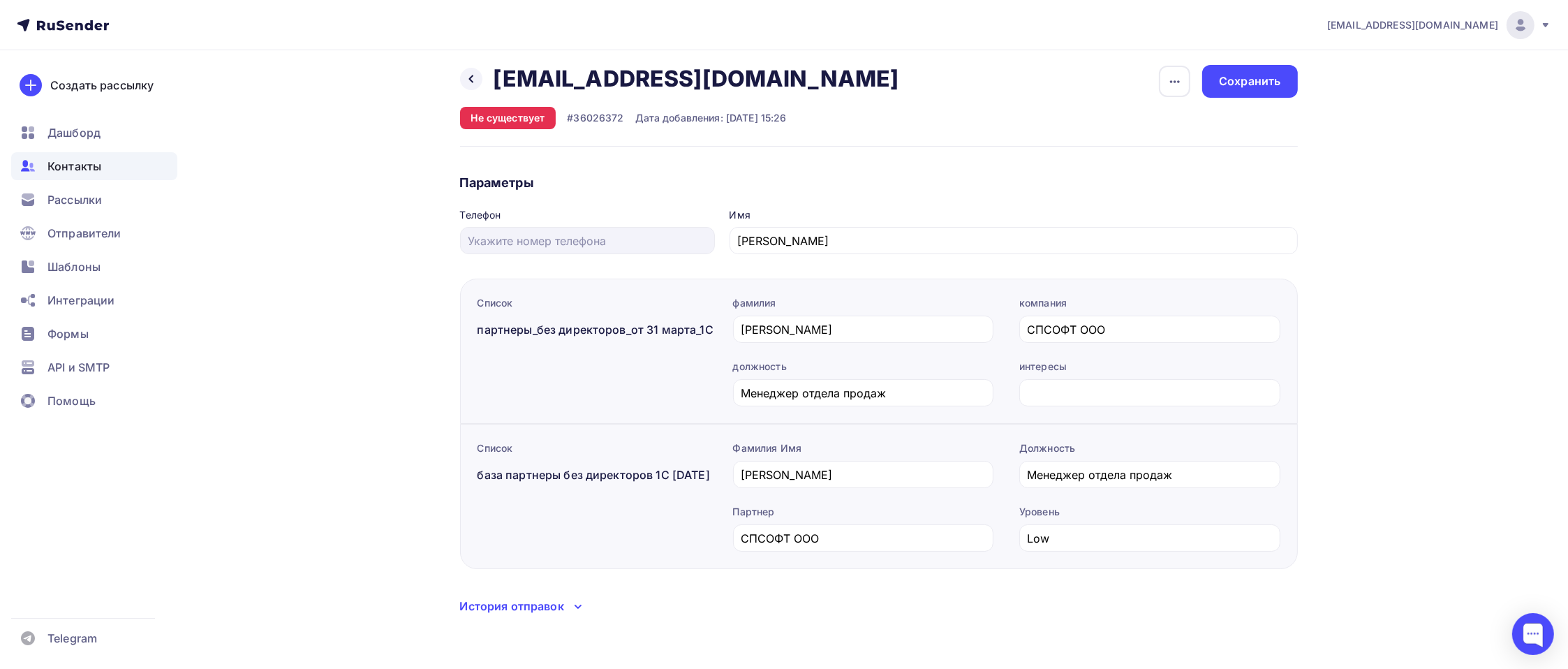
click at [581, 605] on icon at bounding box center [577, 606] width 6 height 2
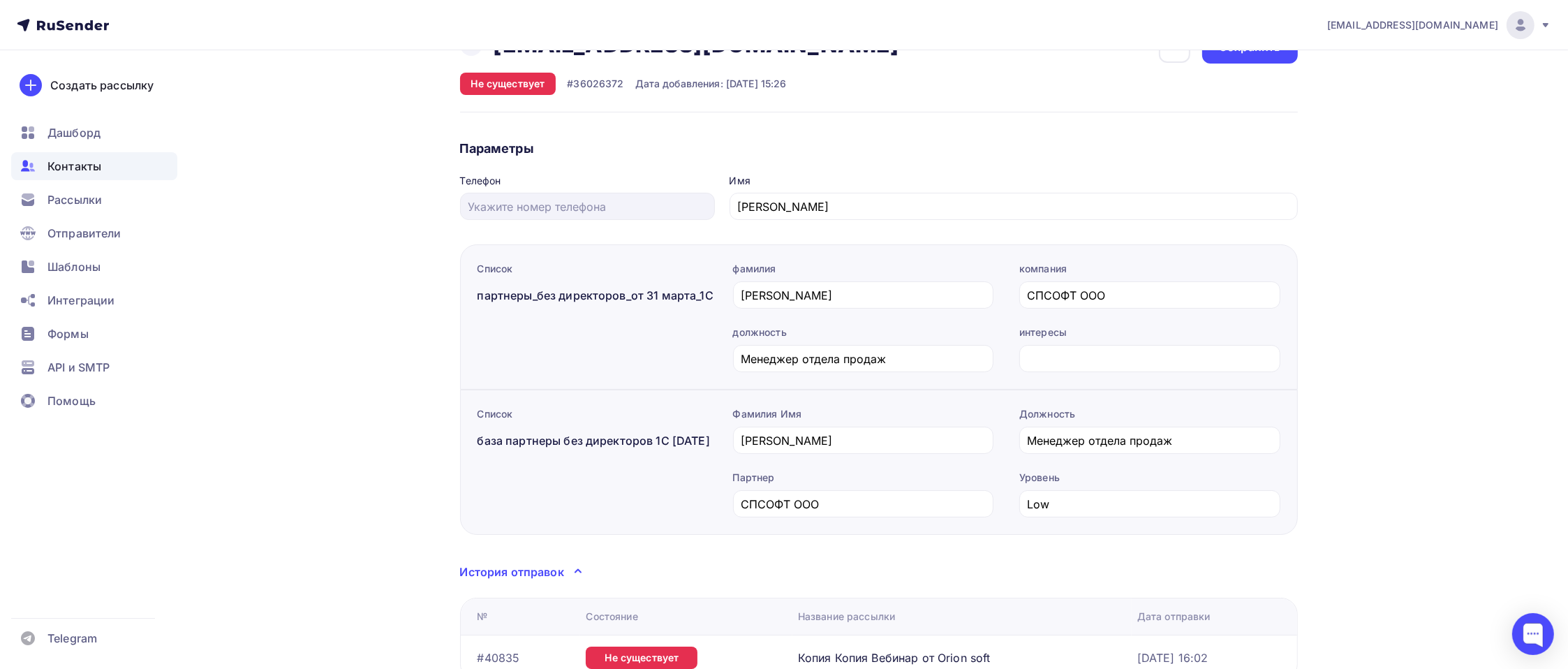
scroll to position [0, 0]
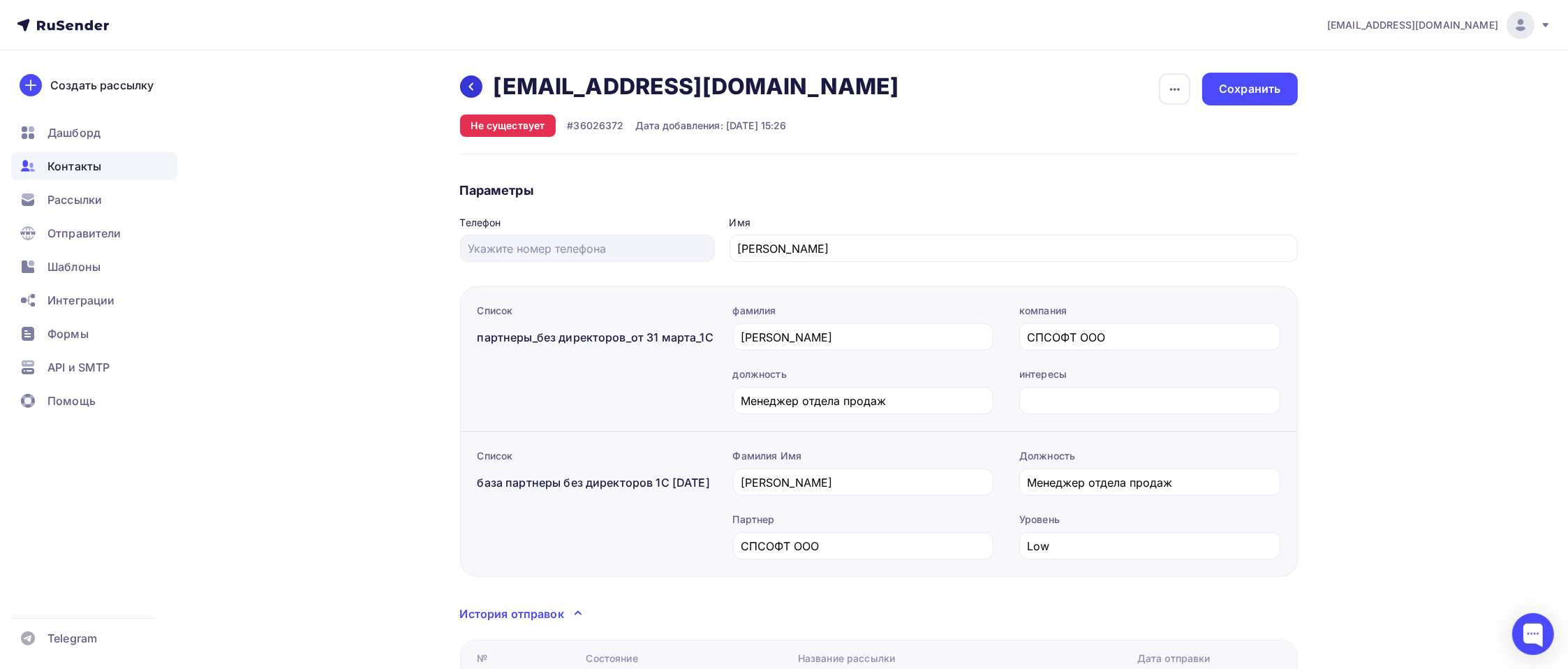
click at [466, 83] on icon at bounding box center [471, 86] width 11 height 11
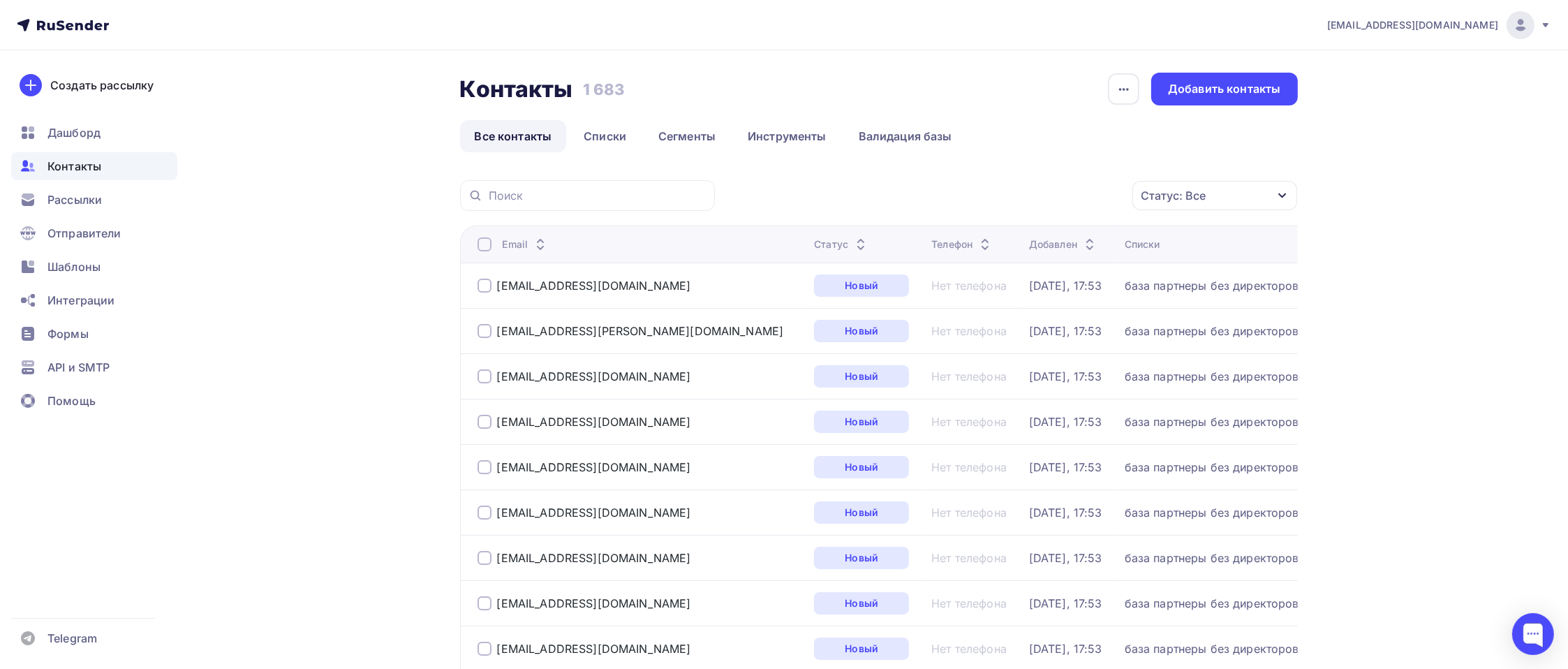
click at [614, 118] on div "Контакты Контакты 1 683 1 683 История импорта Добавить контакты Все контакты Сп…" at bounding box center [878, 112] width 837 height 80
click at [605, 133] on link "Списки" at bounding box center [605, 136] width 72 height 32
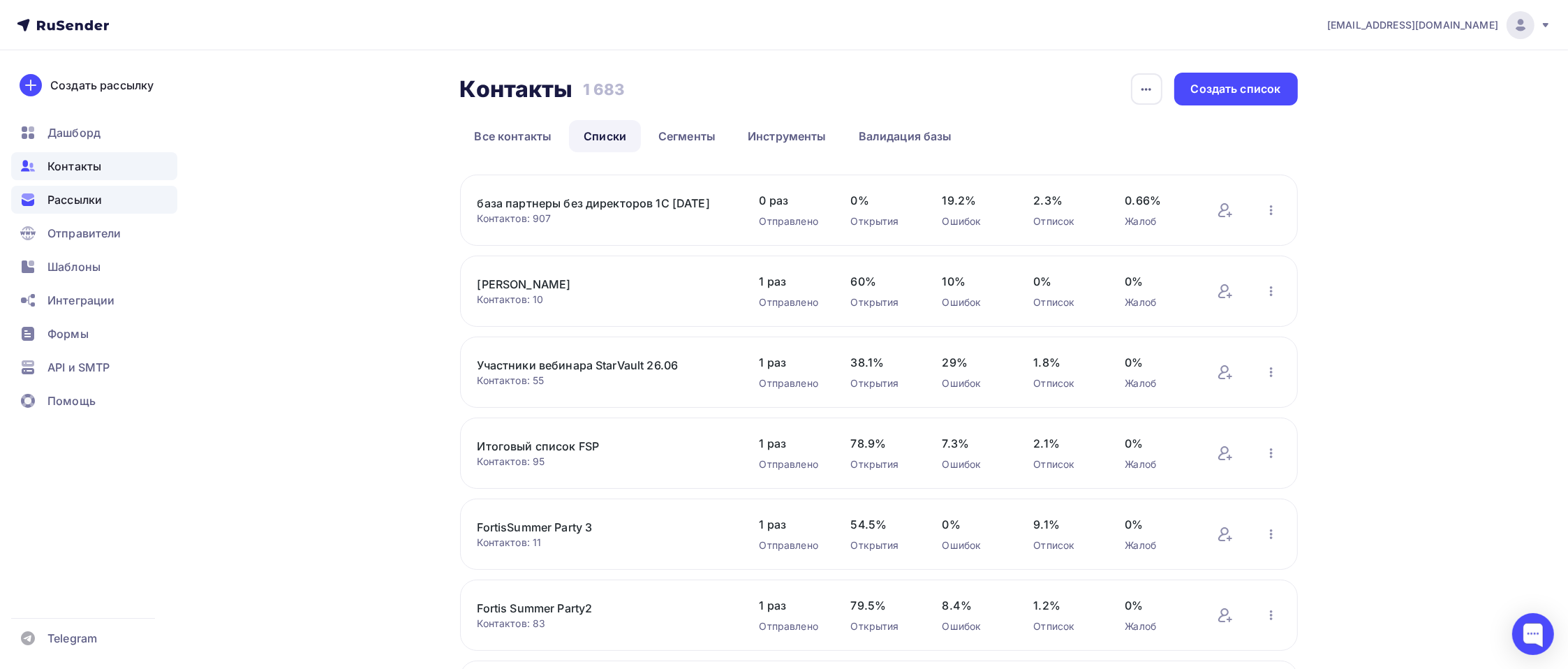
click at [90, 204] on span "Рассылки" at bounding box center [74, 200] width 54 height 17
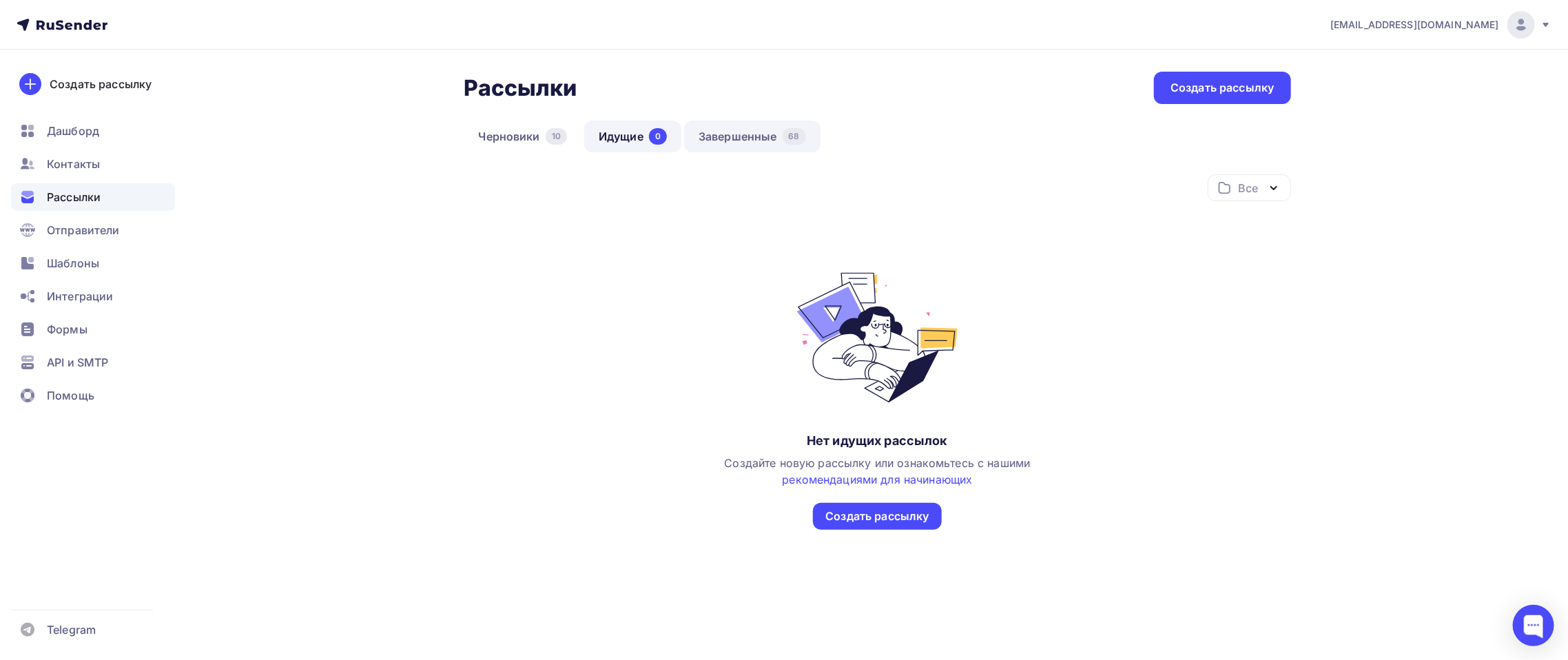
click at [725, 140] on link "Завершенные 68" at bounding box center [752, 136] width 136 height 32
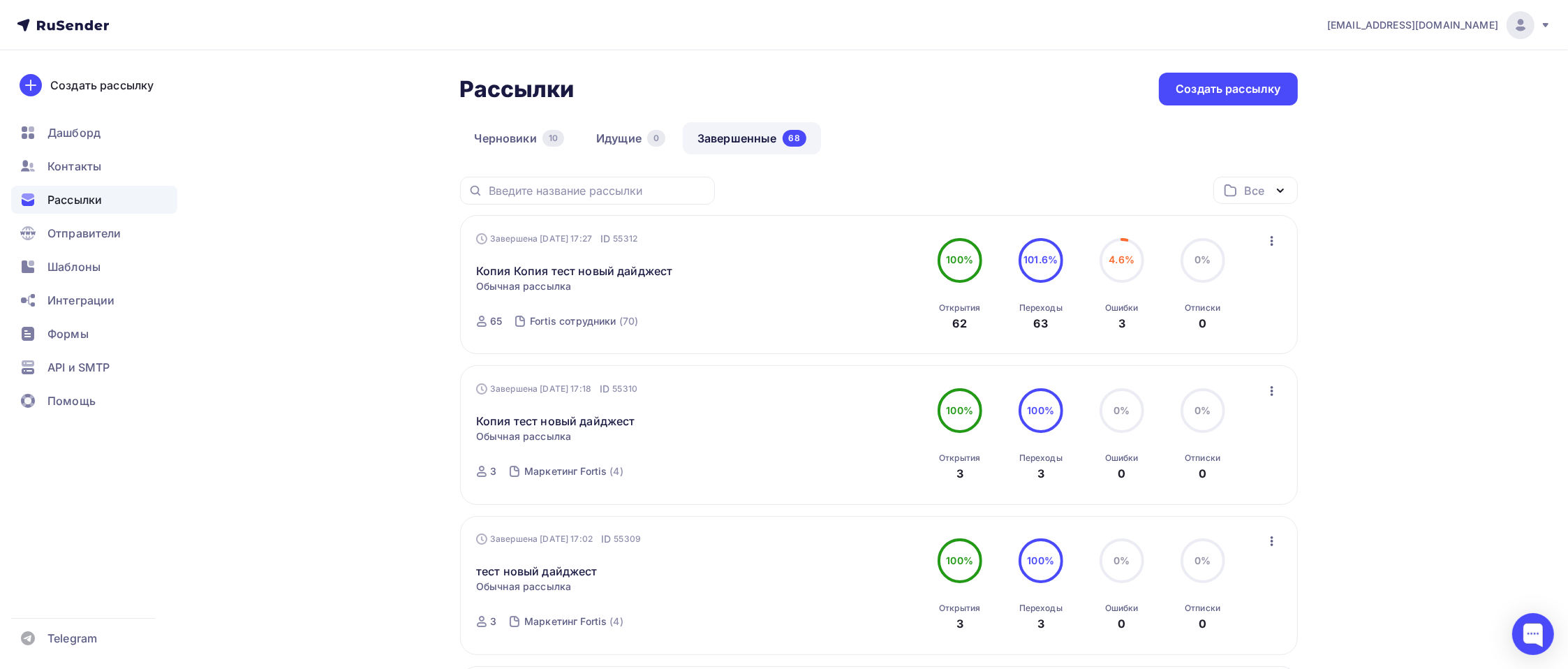
click at [1273, 237] on icon "button" at bounding box center [1271, 241] width 17 height 17
click at [1205, 327] on div "Копировать в новую" at bounding box center [1208, 333] width 143 height 17
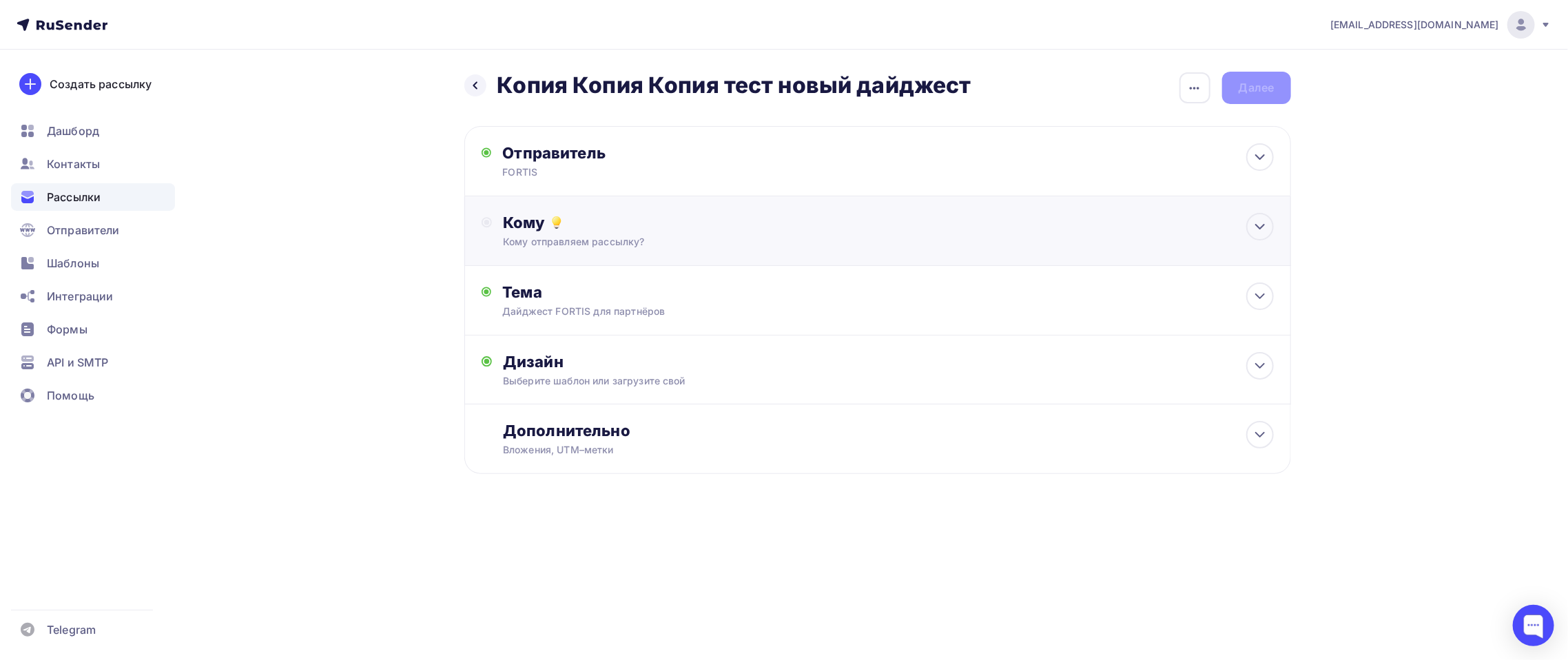
click at [568, 211] on div "Кому Кому отправляем рассылку? Списки получателей Выберите список Все списки id…" at bounding box center [877, 231] width 826 height 70
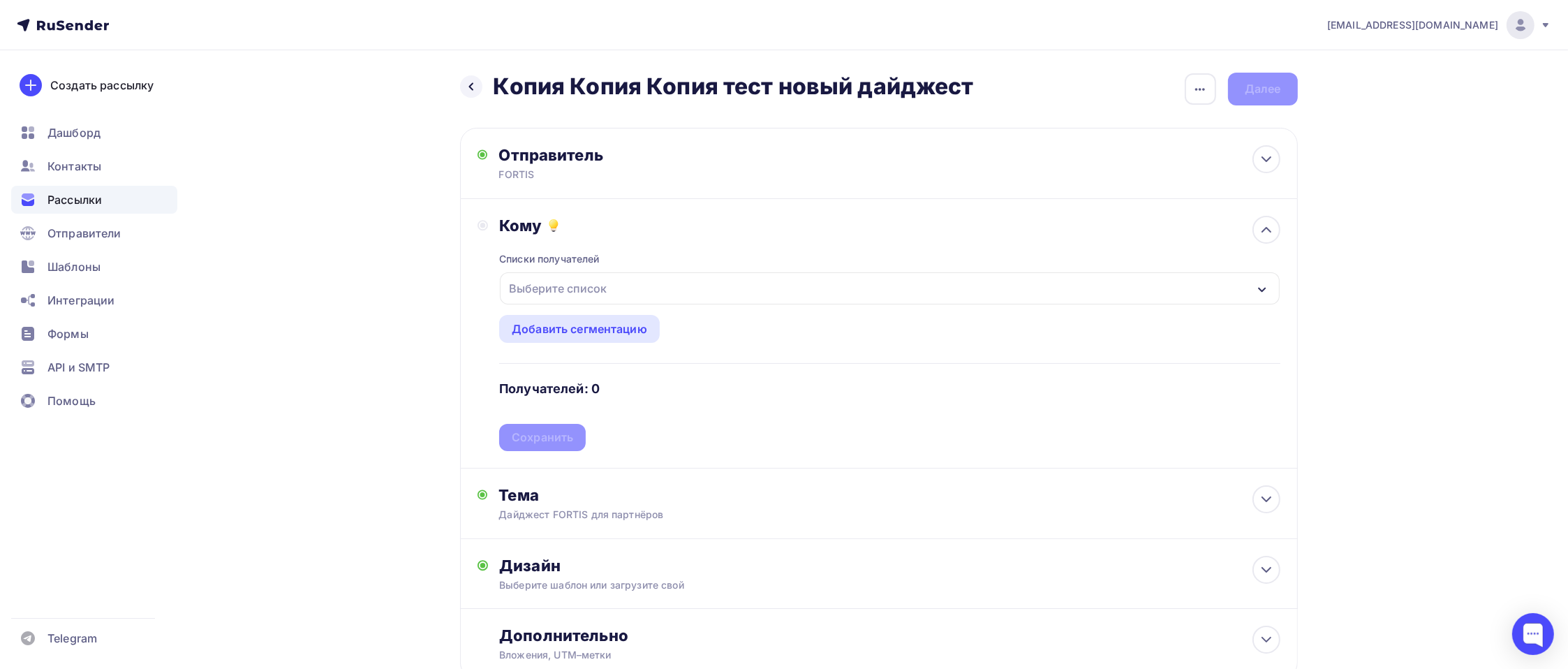
click at [572, 286] on div "Выберите список" at bounding box center [557, 288] width 109 height 25
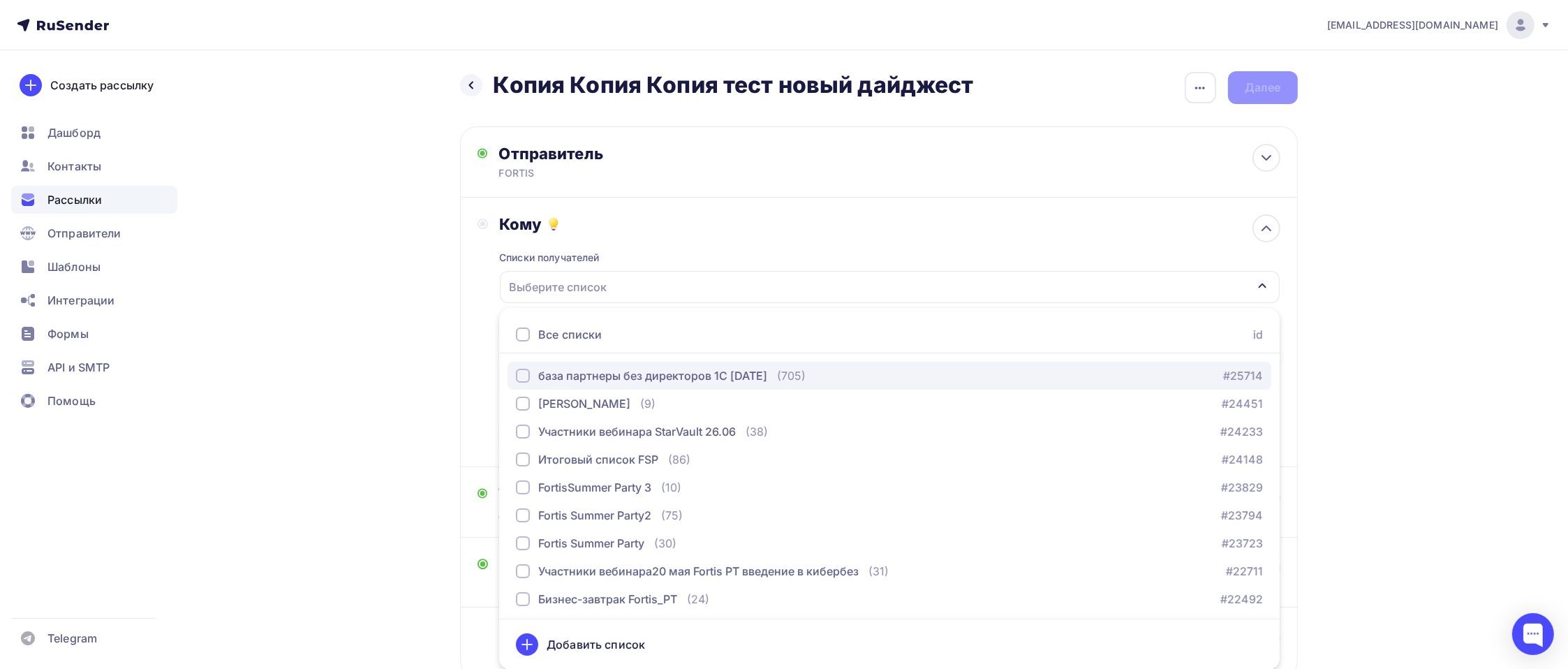
click at [572, 372] on div "база партнеры без директоров 1С [DATE]" at bounding box center [652, 376] width 229 height 17
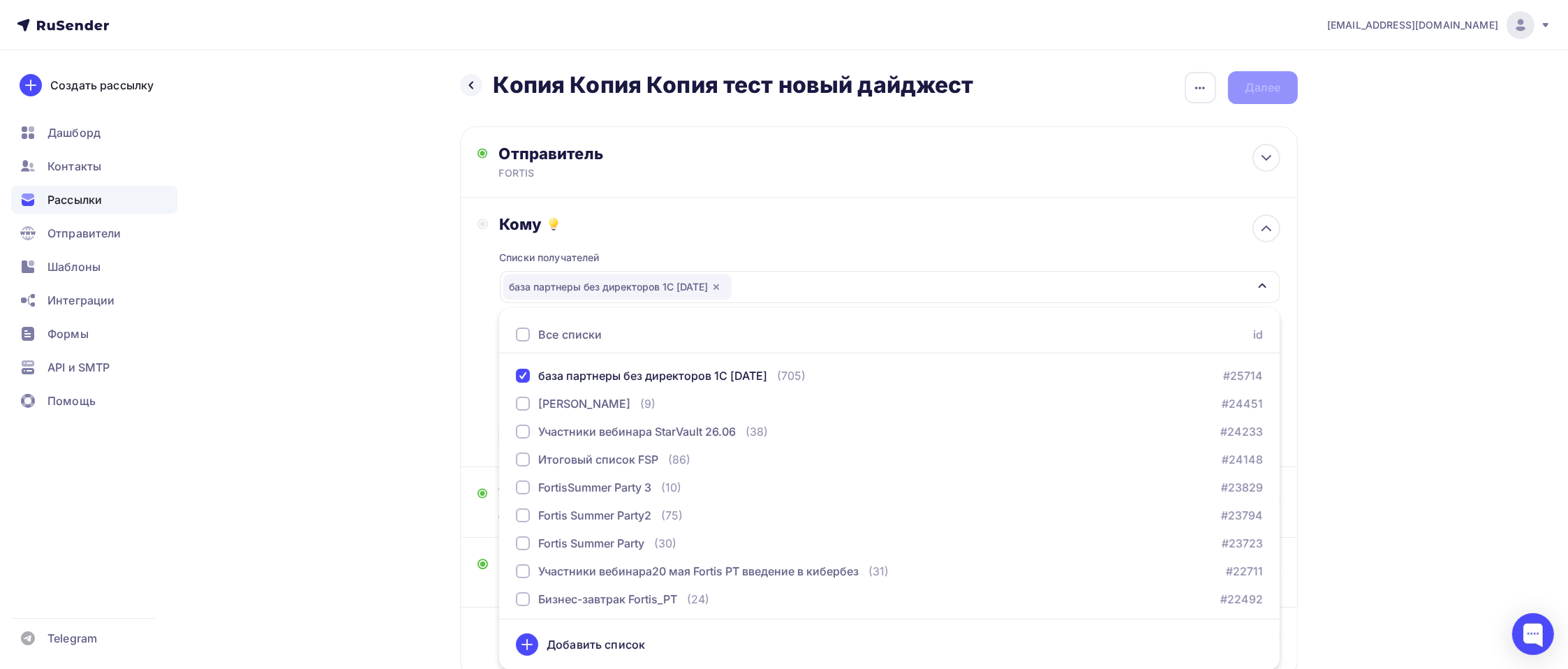
drag, startPoint x: 1364, startPoint y: 475, endPoint x: 1370, endPoint y: 495, distance: 20.9
click at [1364, 476] on div "pr@fortis.ru Аккаунт Тарифы Выйти Создать рассылку Дашборд Контакты Рассылки От…" at bounding box center [784, 382] width 1568 height 769
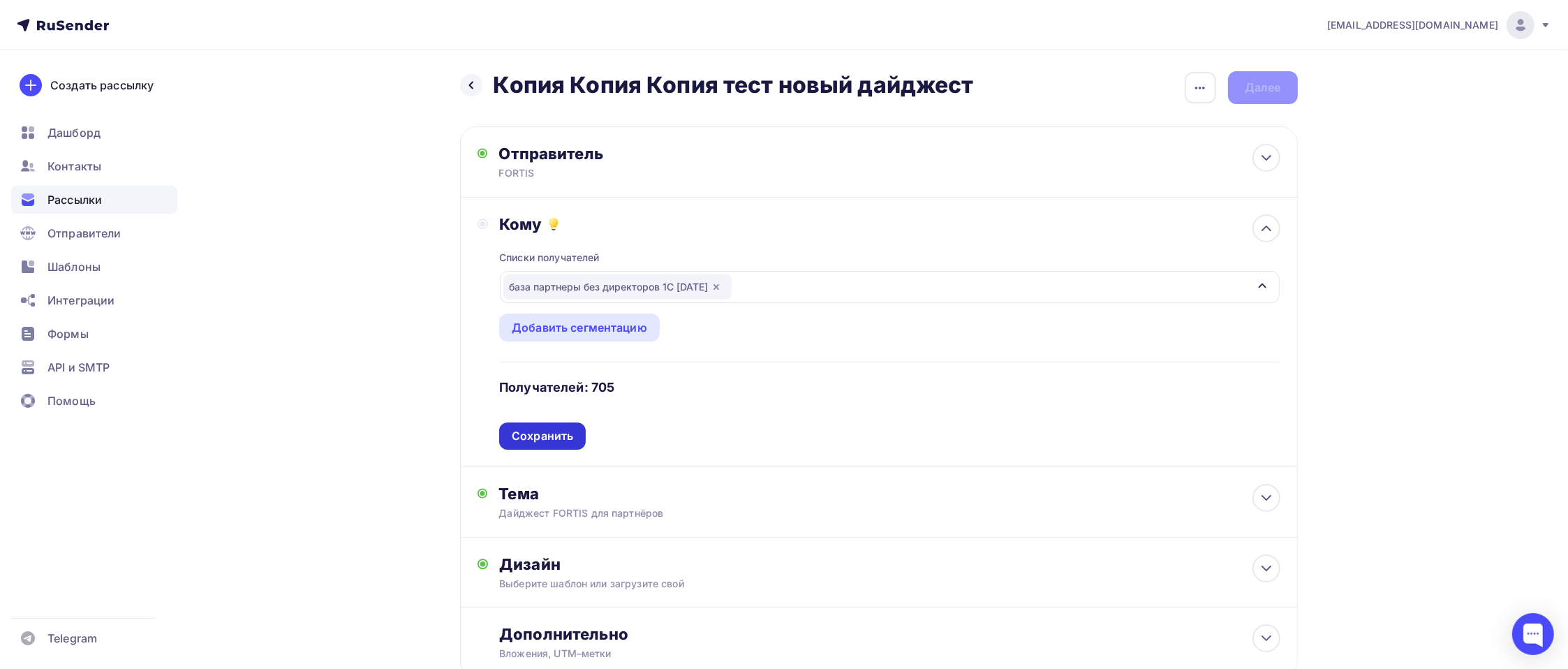
click at [566, 442] on div "Сохранить" at bounding box center [542, 436] width 62 height 16
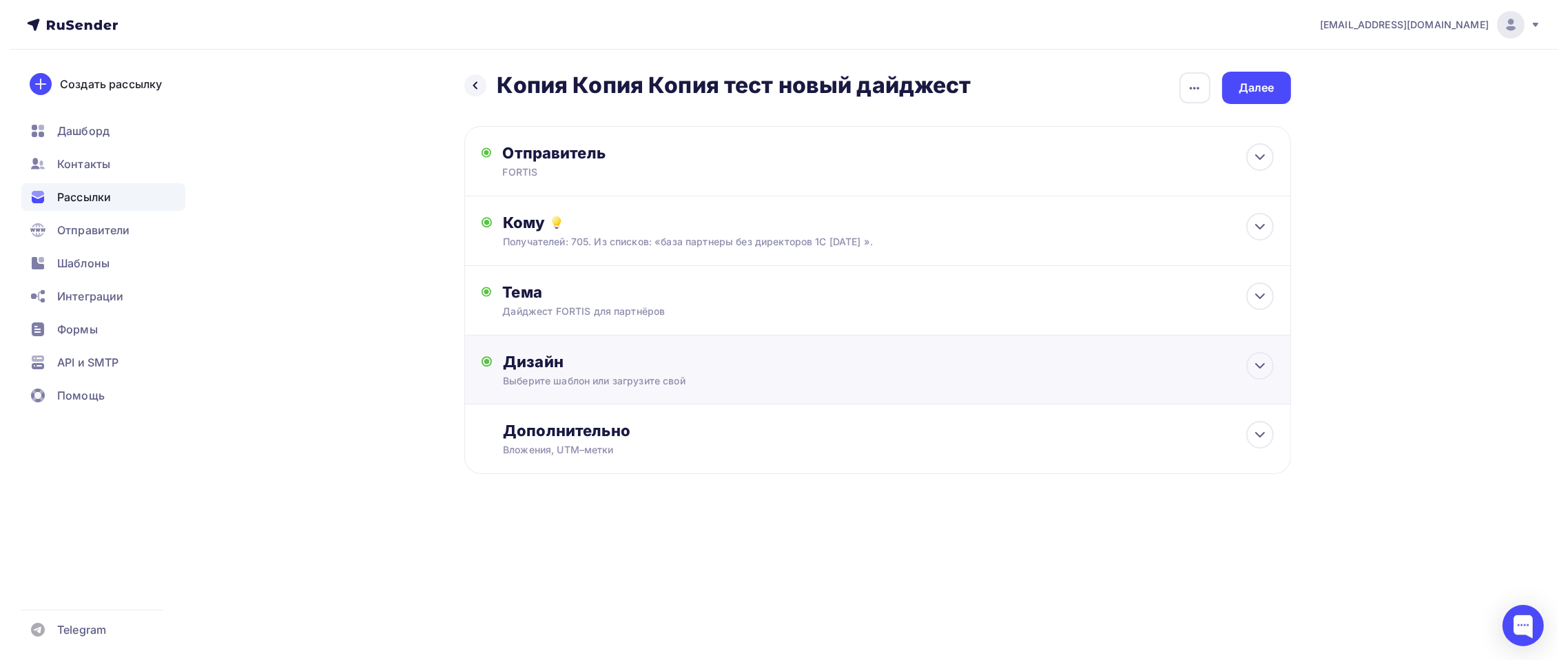
scroll to position [0, 0]
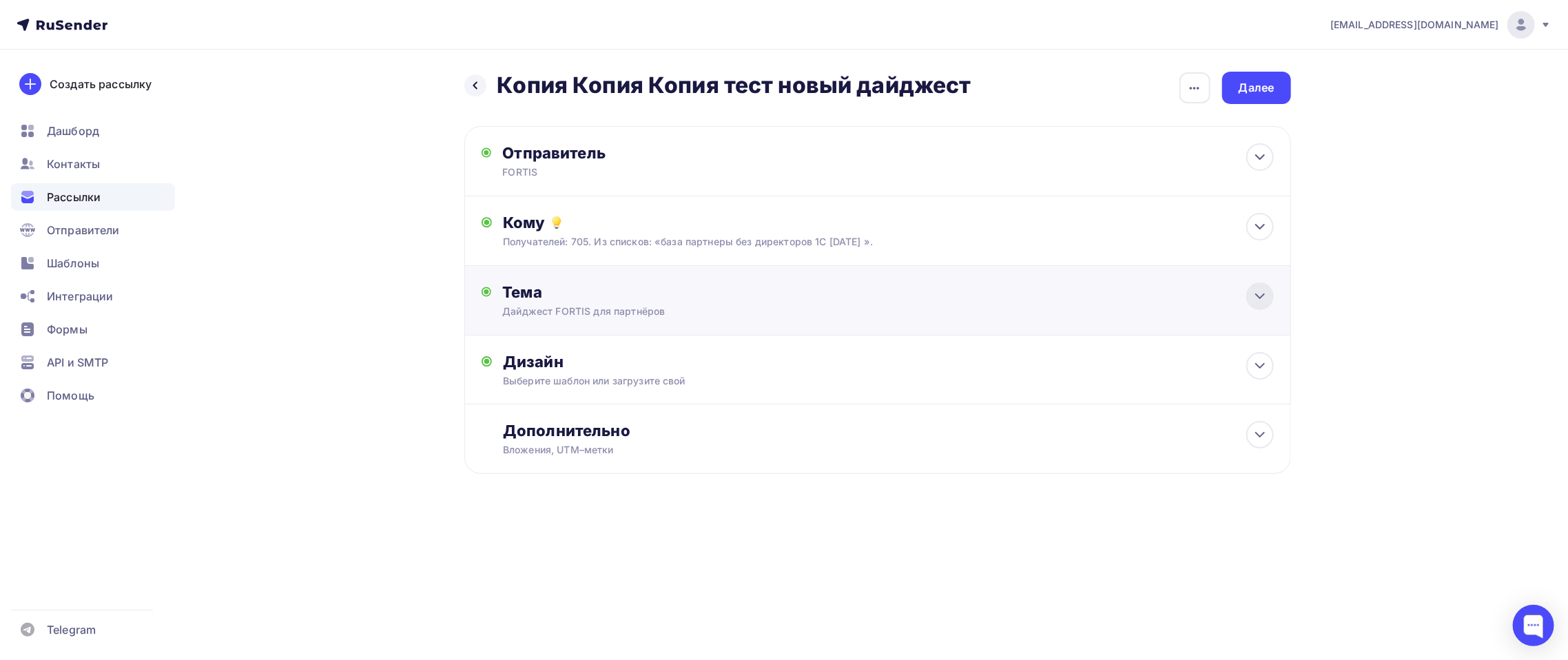
click at [1265, 300] on icon at bounding box center [1260, 296] width 16 height 16
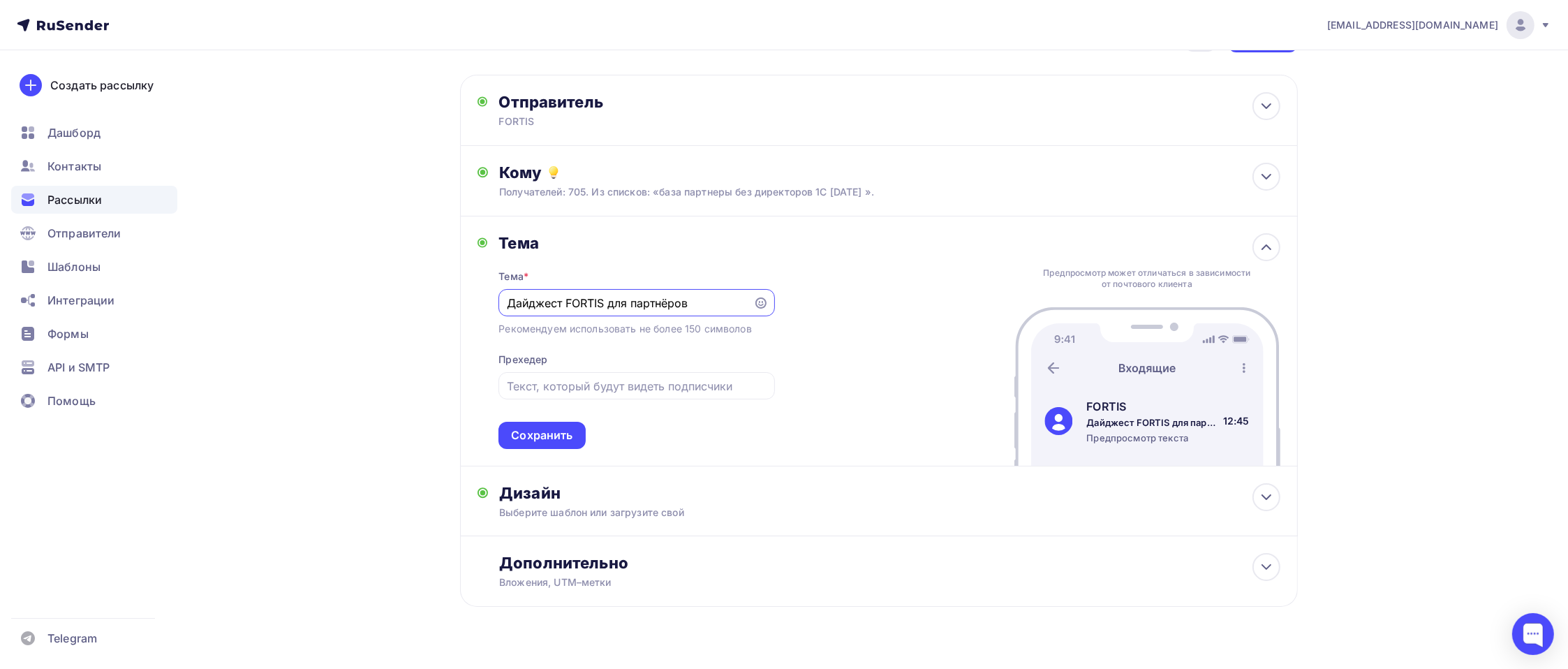
scroll to position [80, 0]
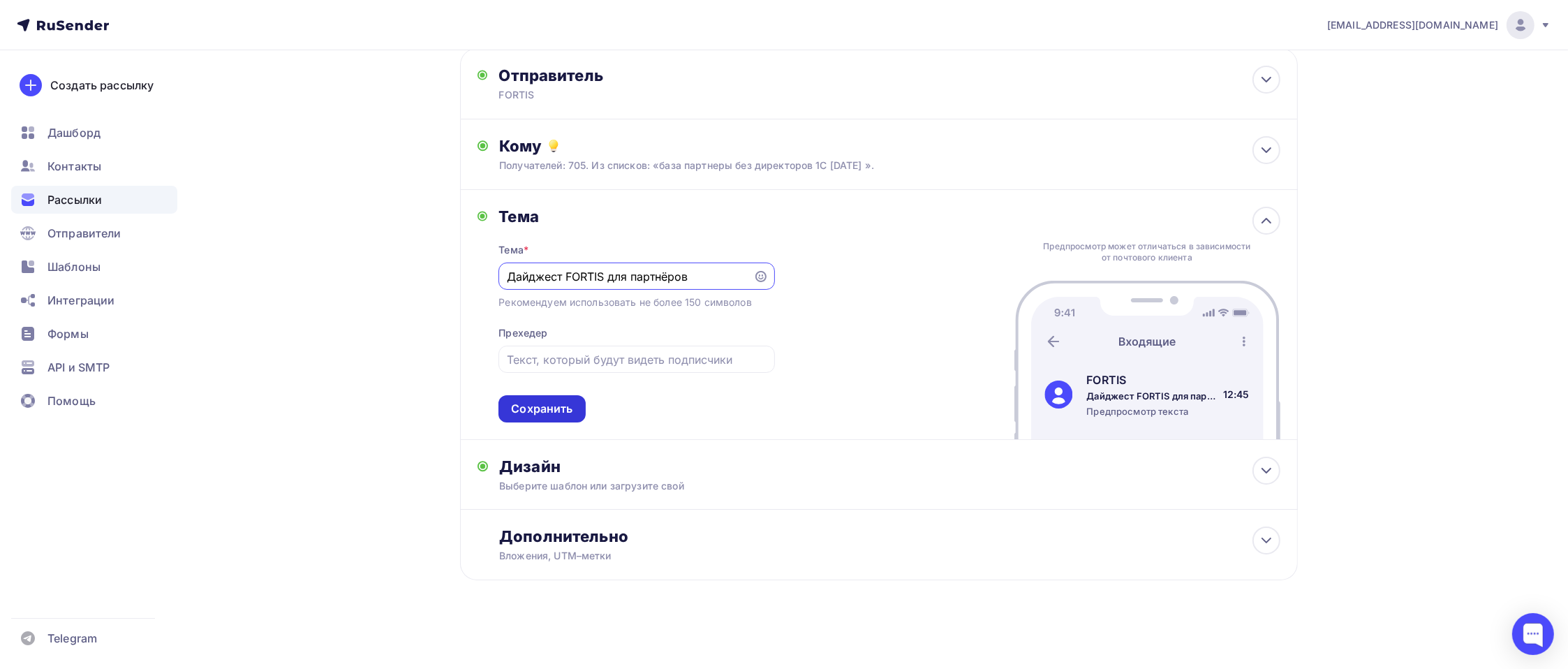
click at [566, 398] on div "Сохранить" at bounding box center [542, 408] width 87 height 27
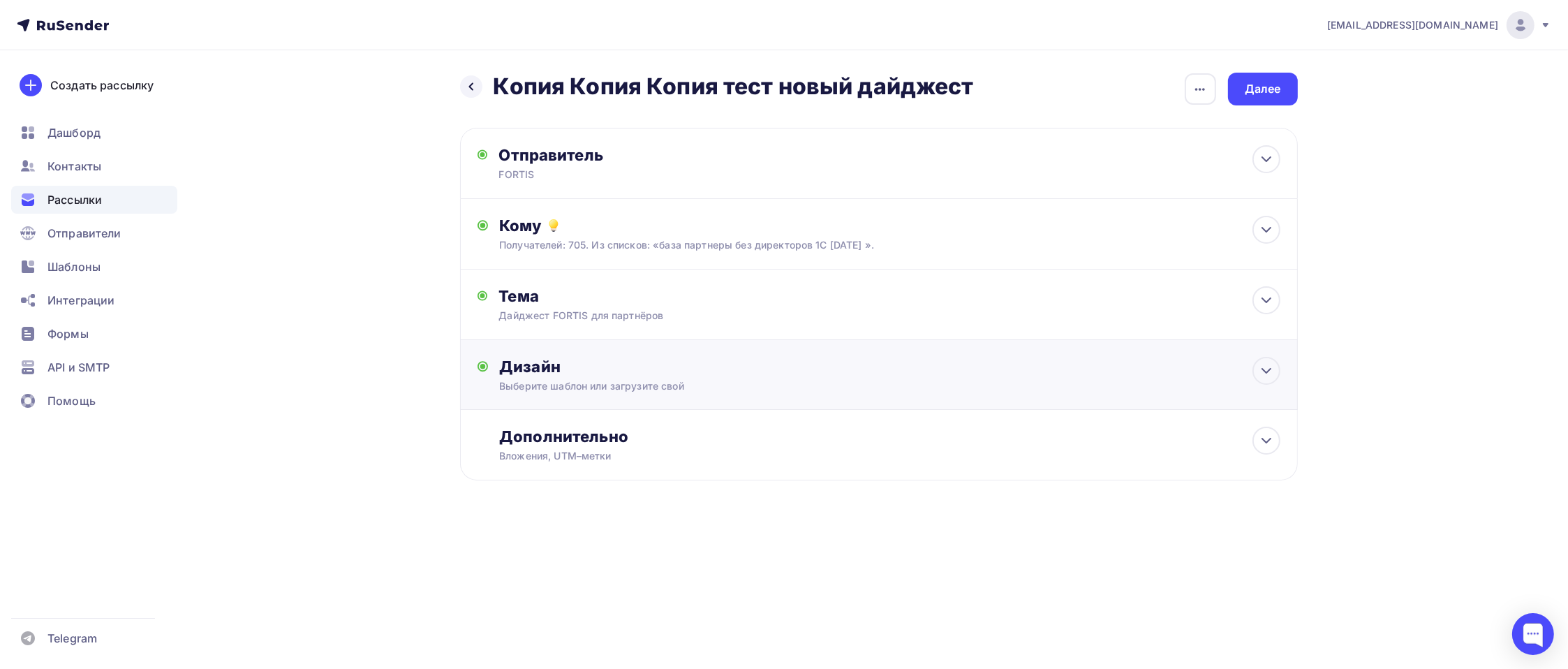
scroll to position [0, 0]
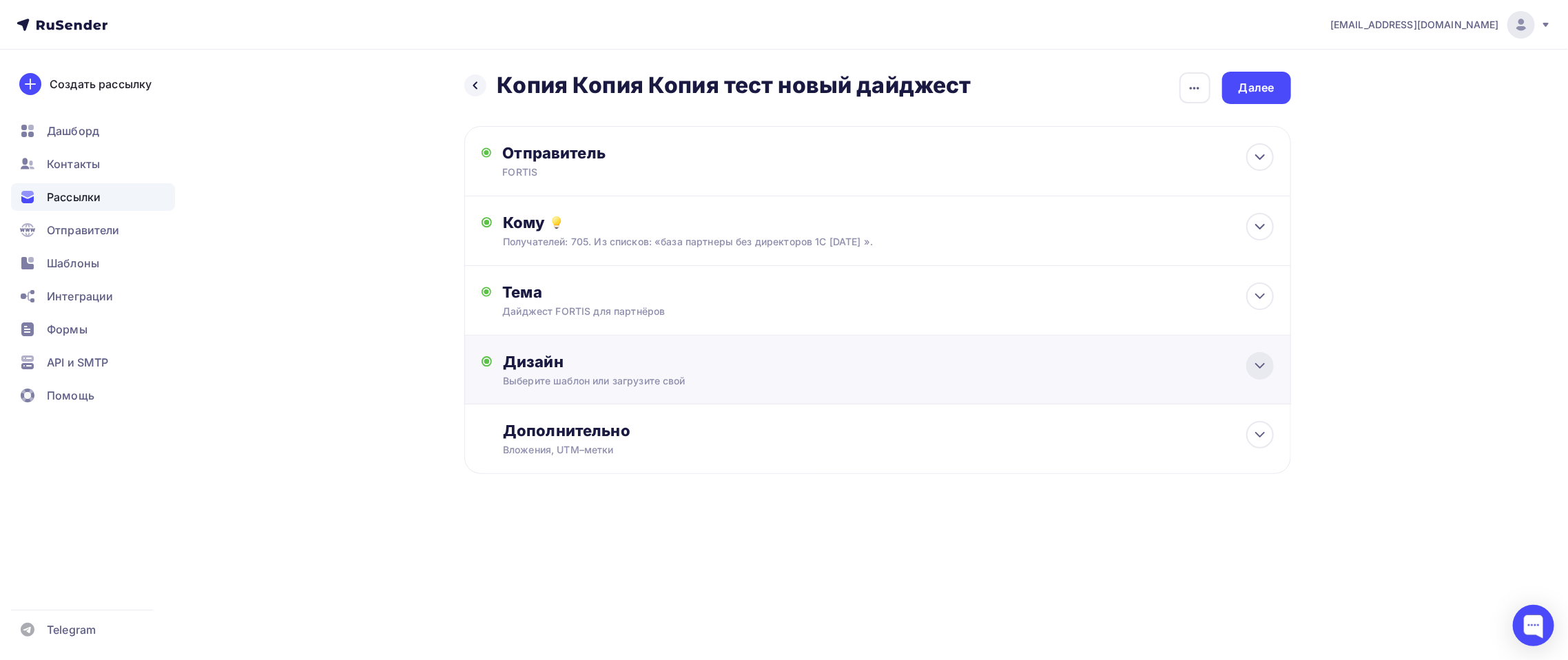
click at [1264, 366] on icon at bounding box center [1260, 366] width 16 height 16
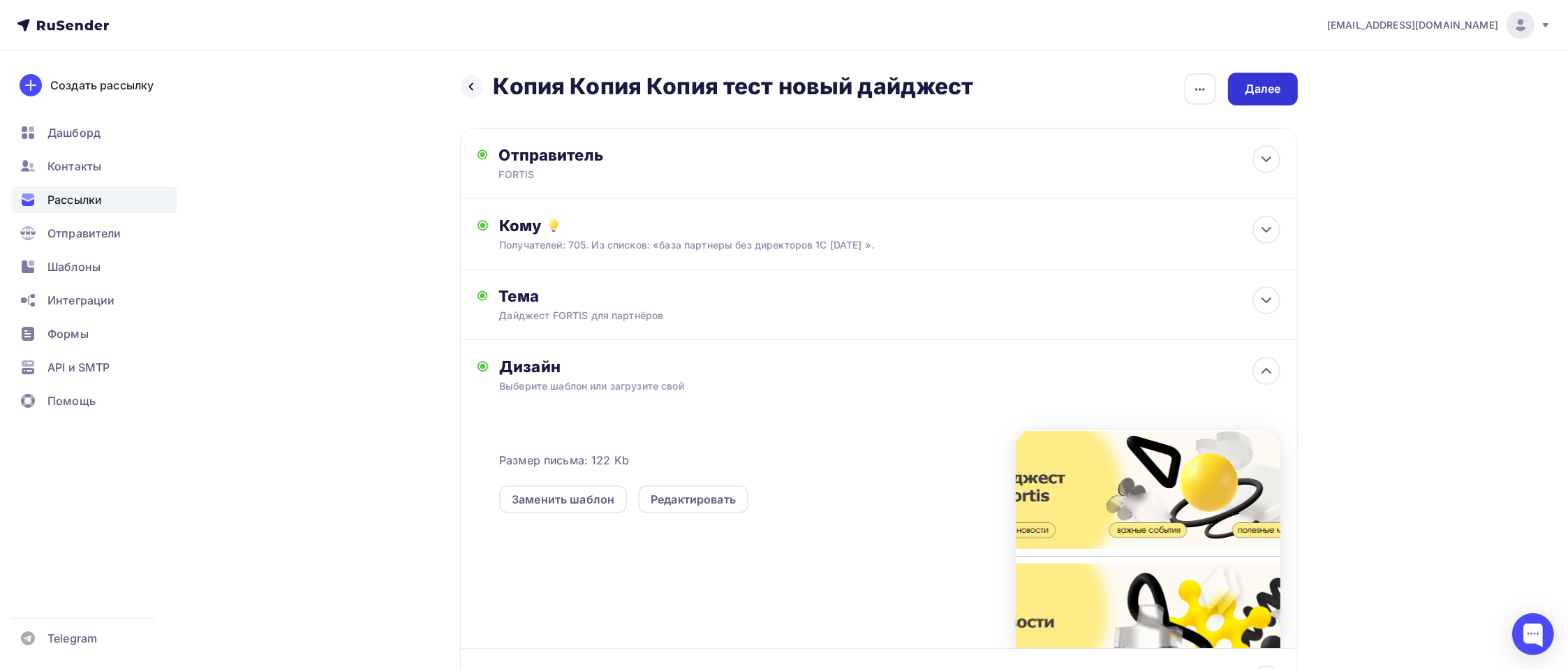
click at [1269, 87] on div "Далее" at bounding box center [1263, 88] width 37 height 16
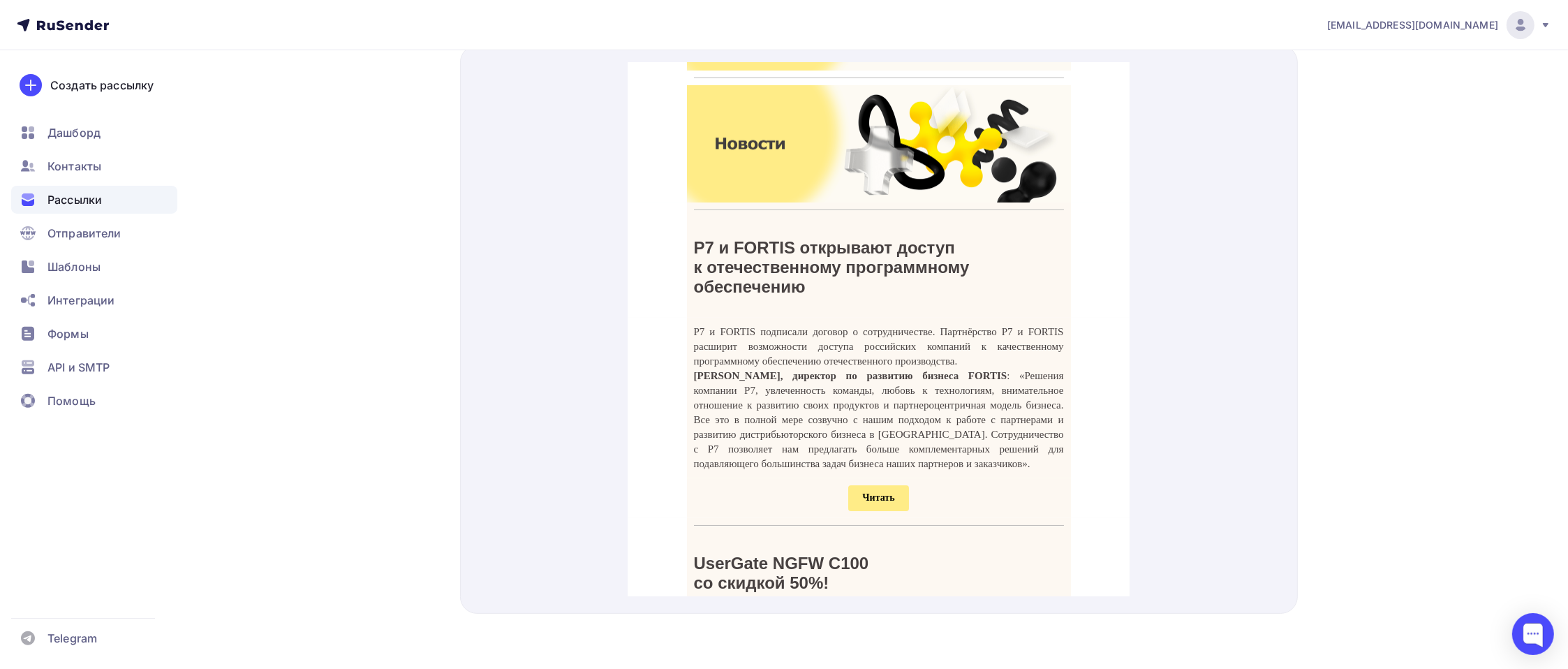
scroll to position [140, 0]
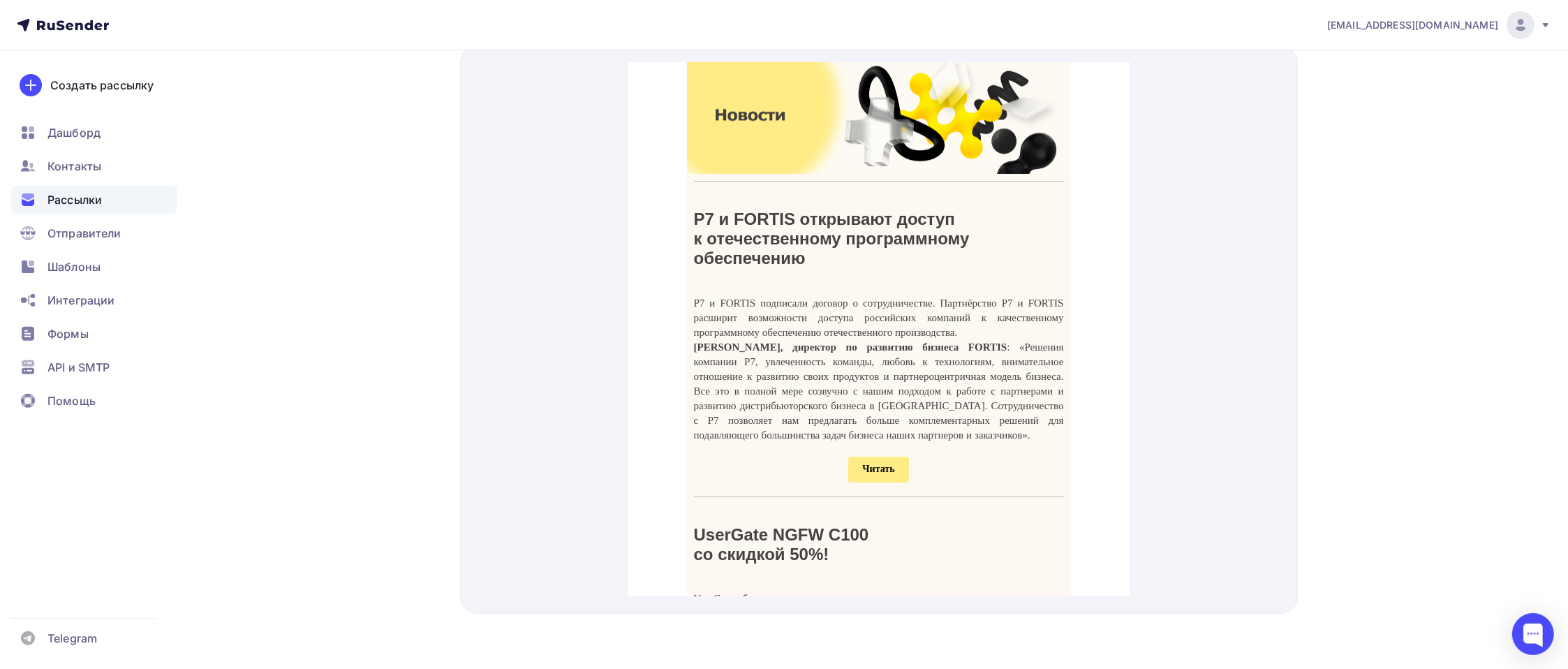
click at [871, 457] on span "Читать" at bounding box center [878, 452] width 32 height 11
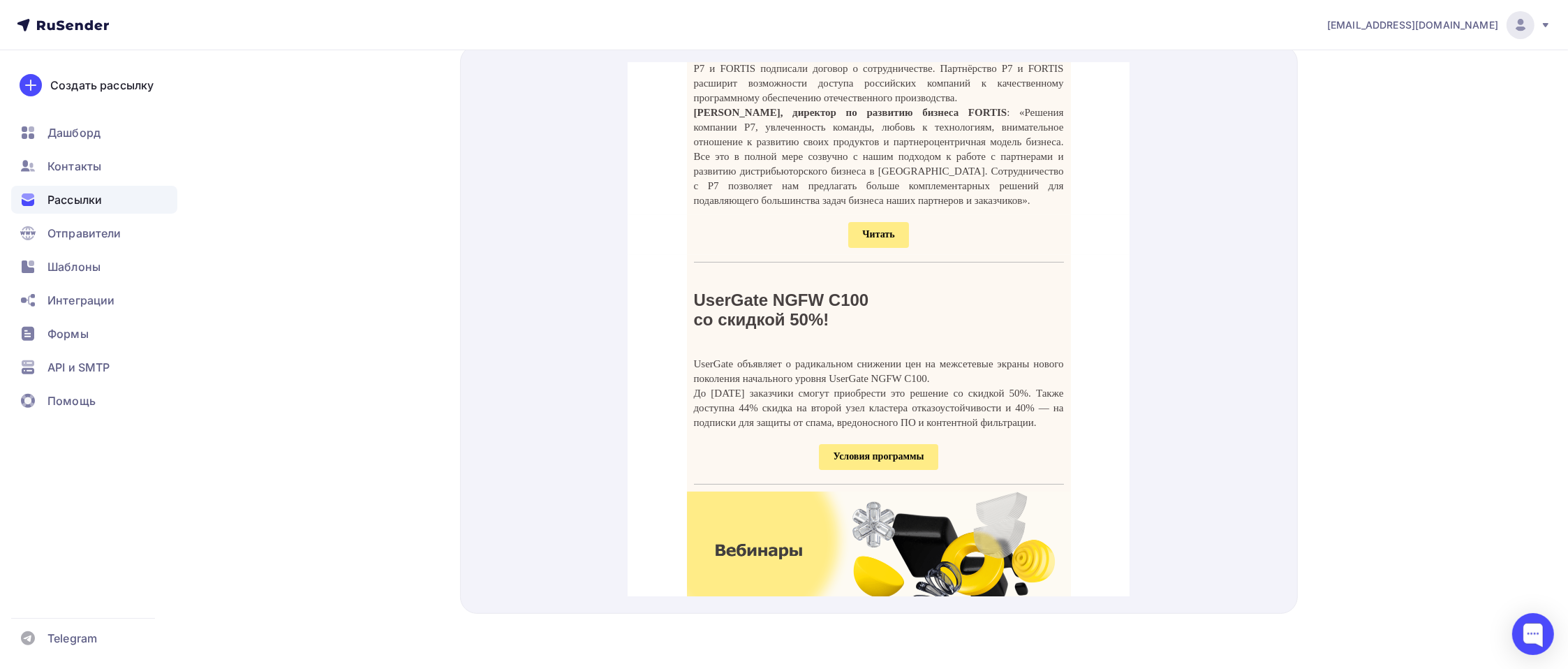
scroll to position [419, 0]
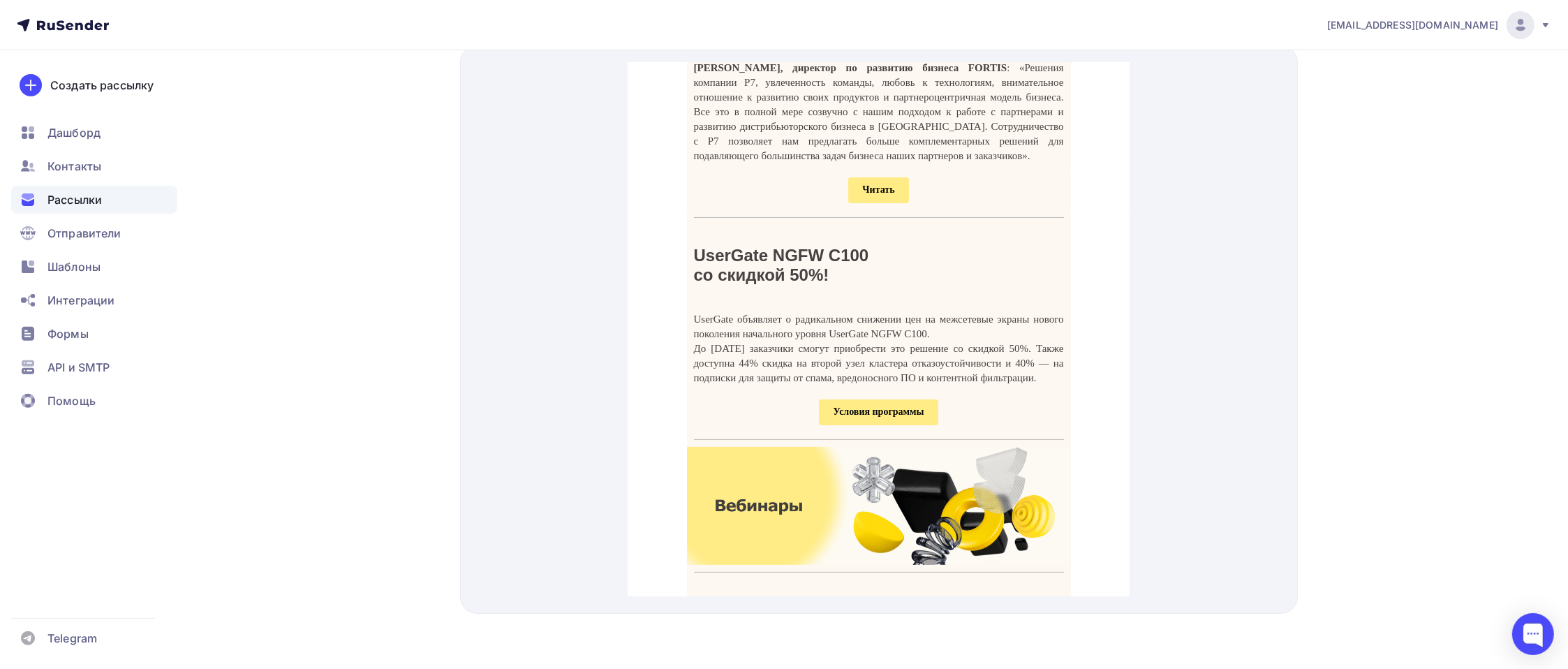
click at [885, 408] on span "Условия программы" at bounding box center [878, 395] width 118 height 26
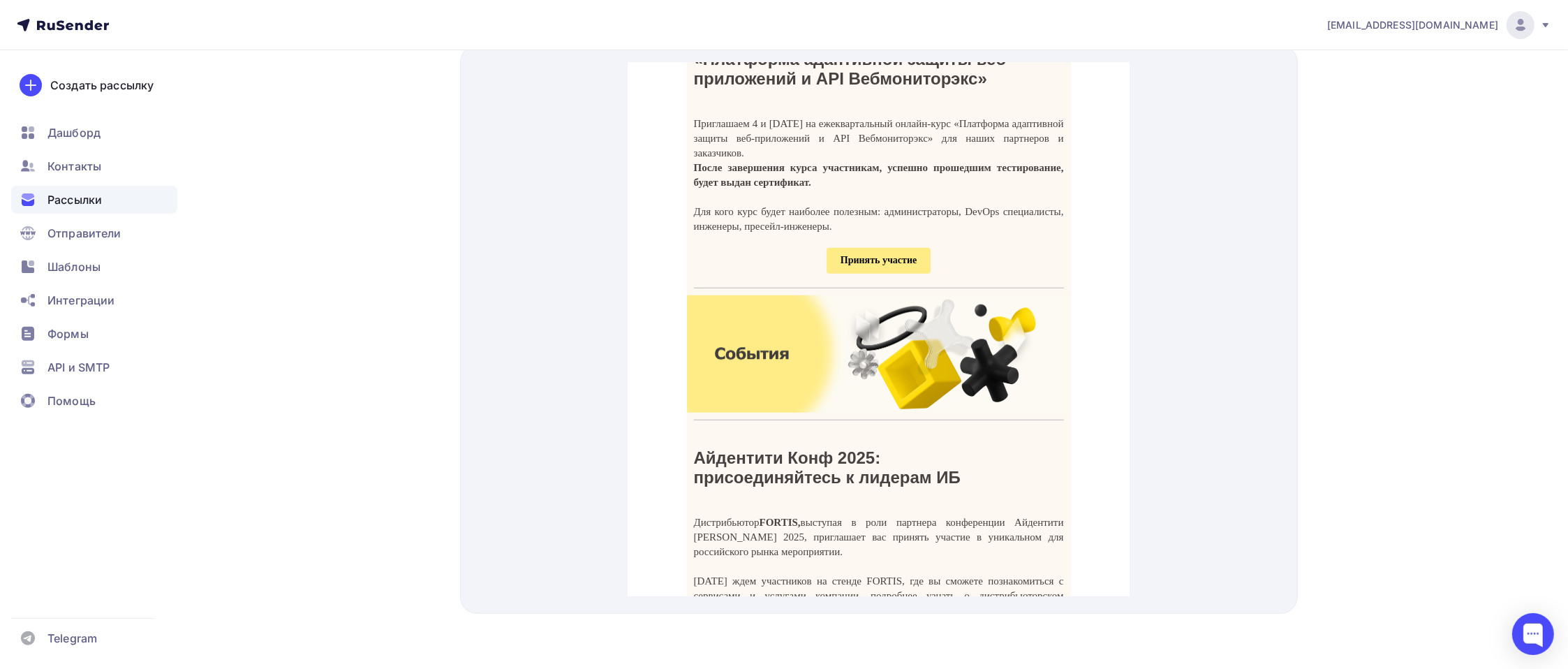
scroll to position [1396, 0]
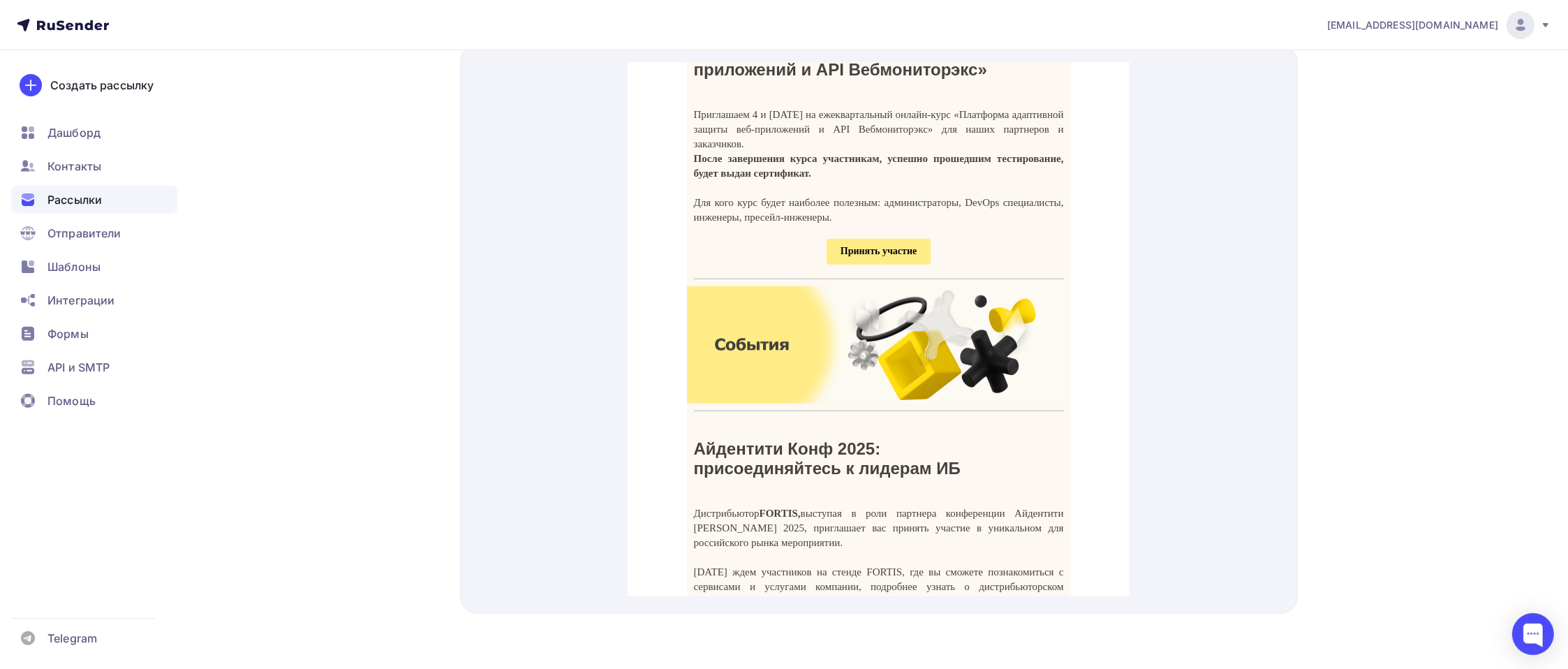
click at [894, 239] on span "Принять участие" at bounding box center [878, 234] width 76 height 11
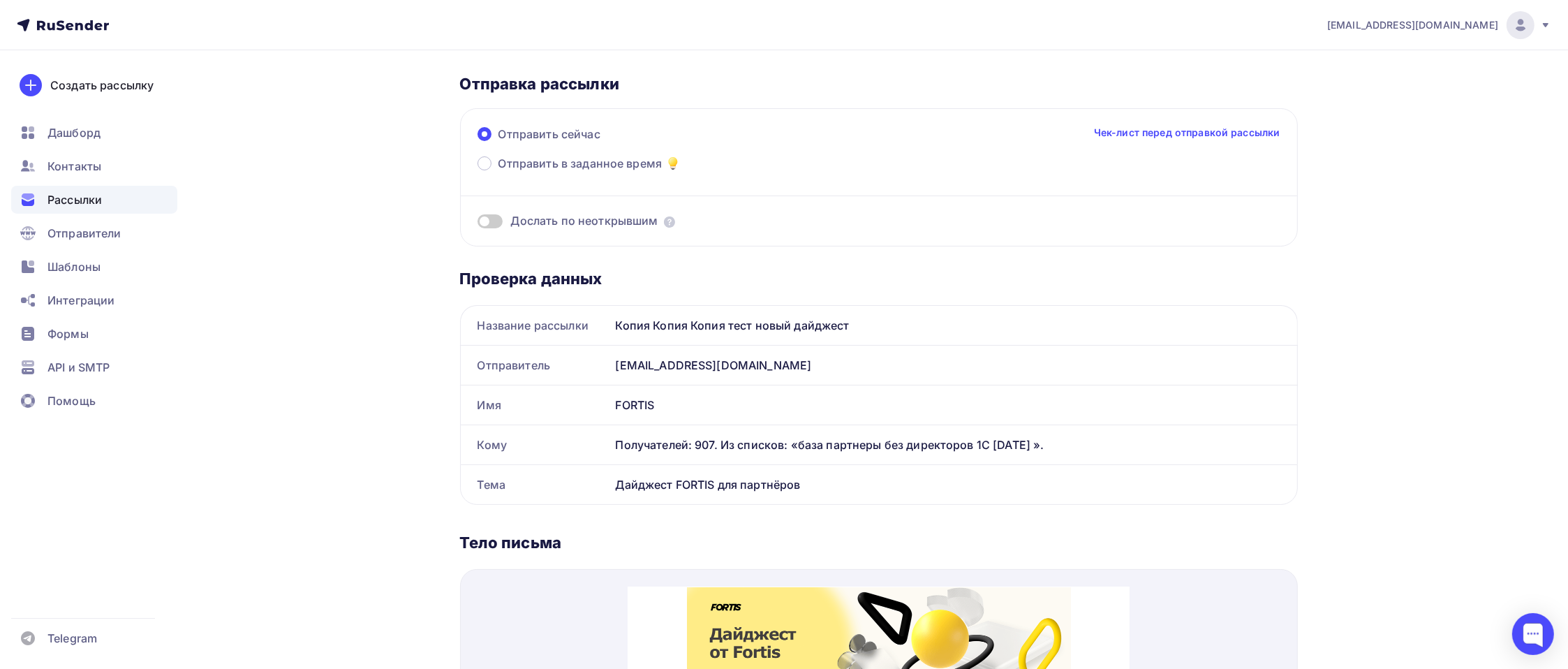
scroll to position [0, 0]
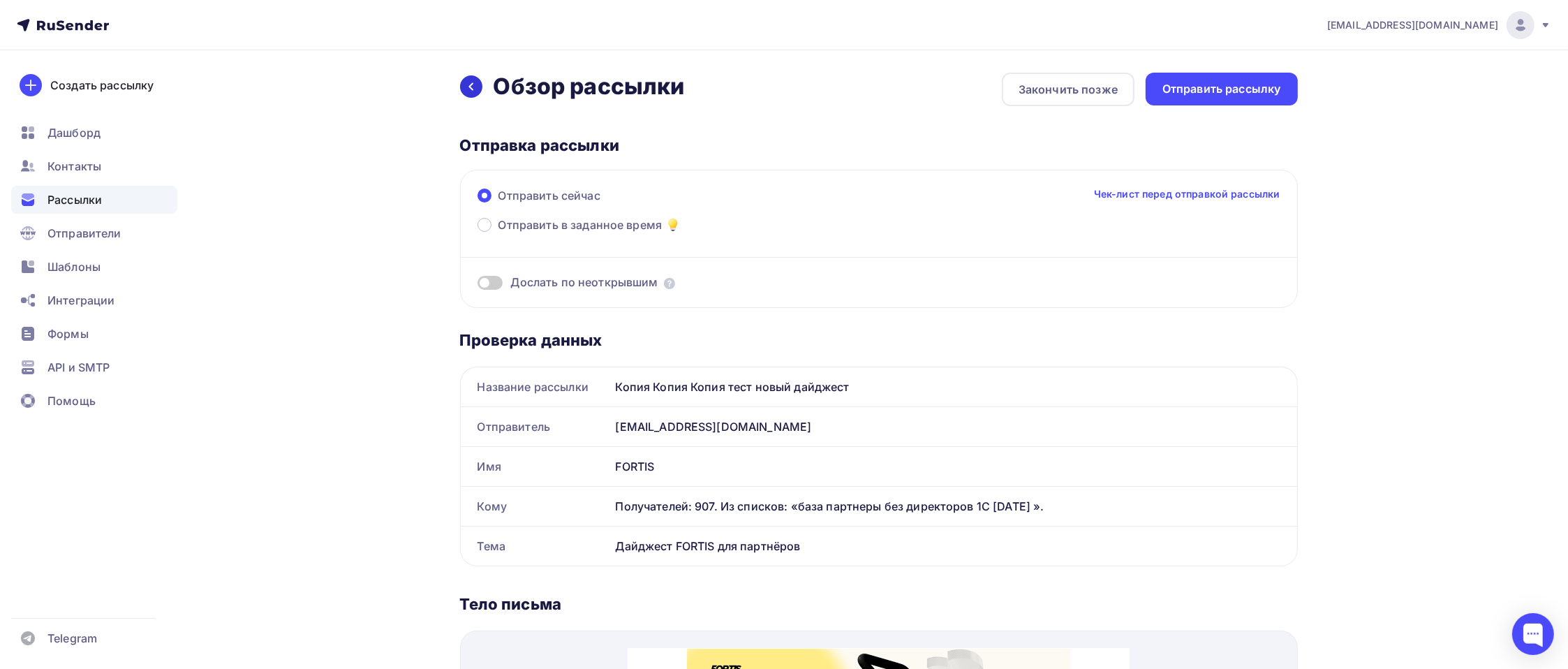
click at [476, 87] on icon at bounding box center [471, 86] width 11 height 11
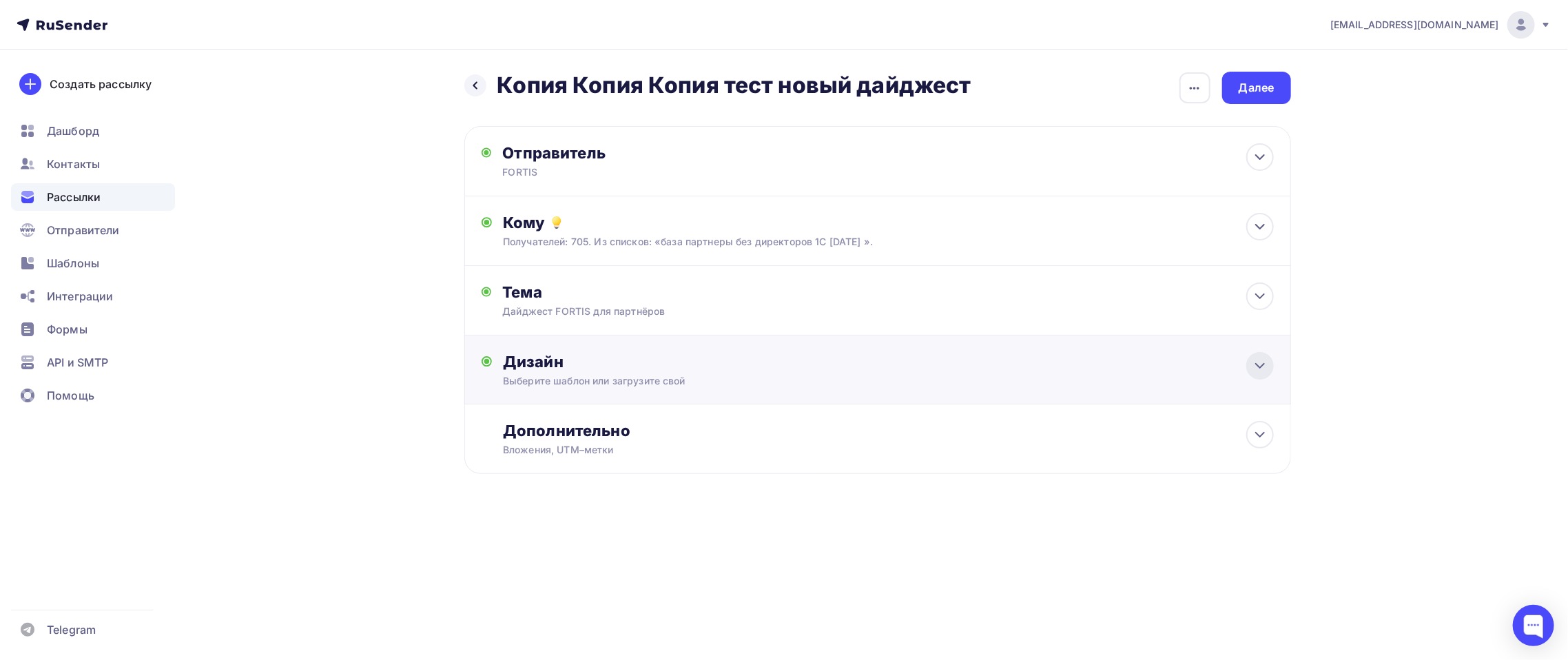
click at [1260, 365] on icon at bounding box center [1260, 366] width 16 height 16
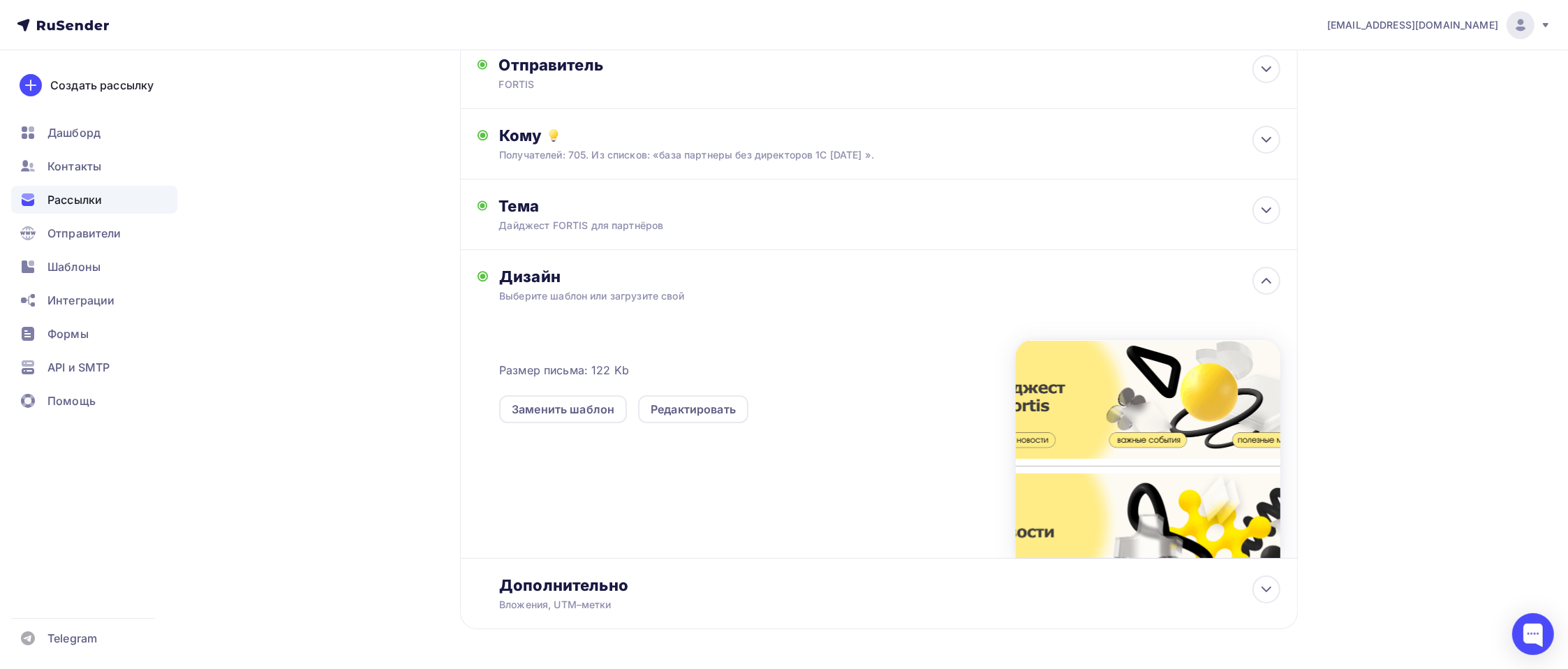
scroll to position [140, 0]
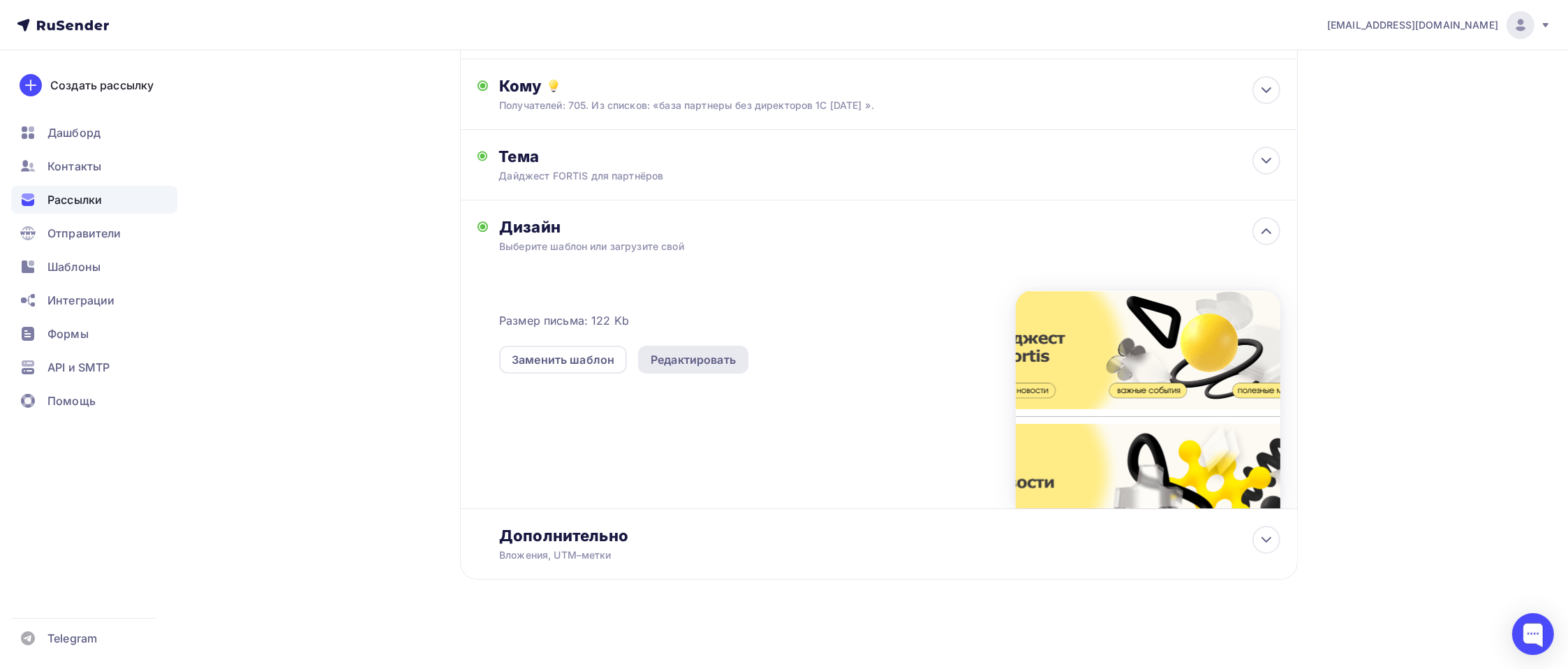
click at [719, 361] on div "Редактировать" at bounding box center [693, 359] width 85 height 17
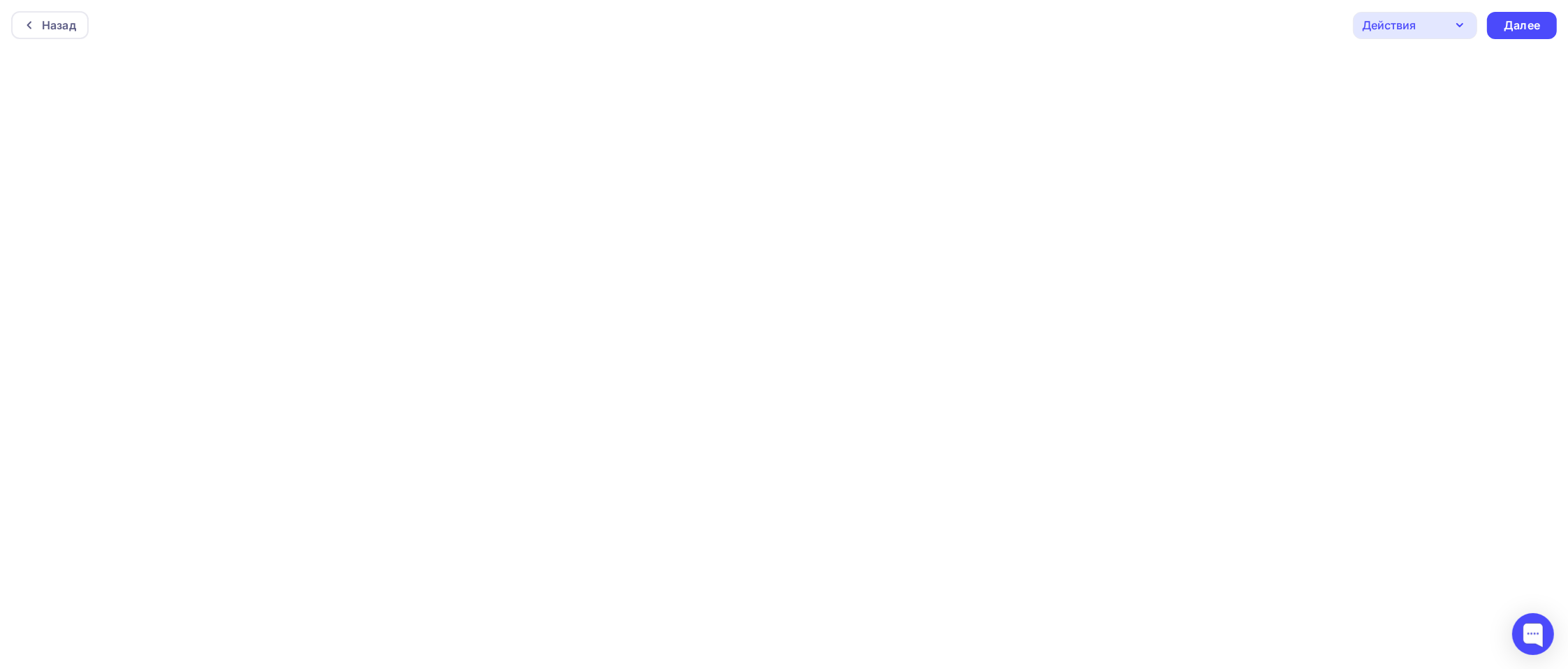
click at [1462, 20] on icon "button" at bounding box center [1460, 25] width 17 height 17
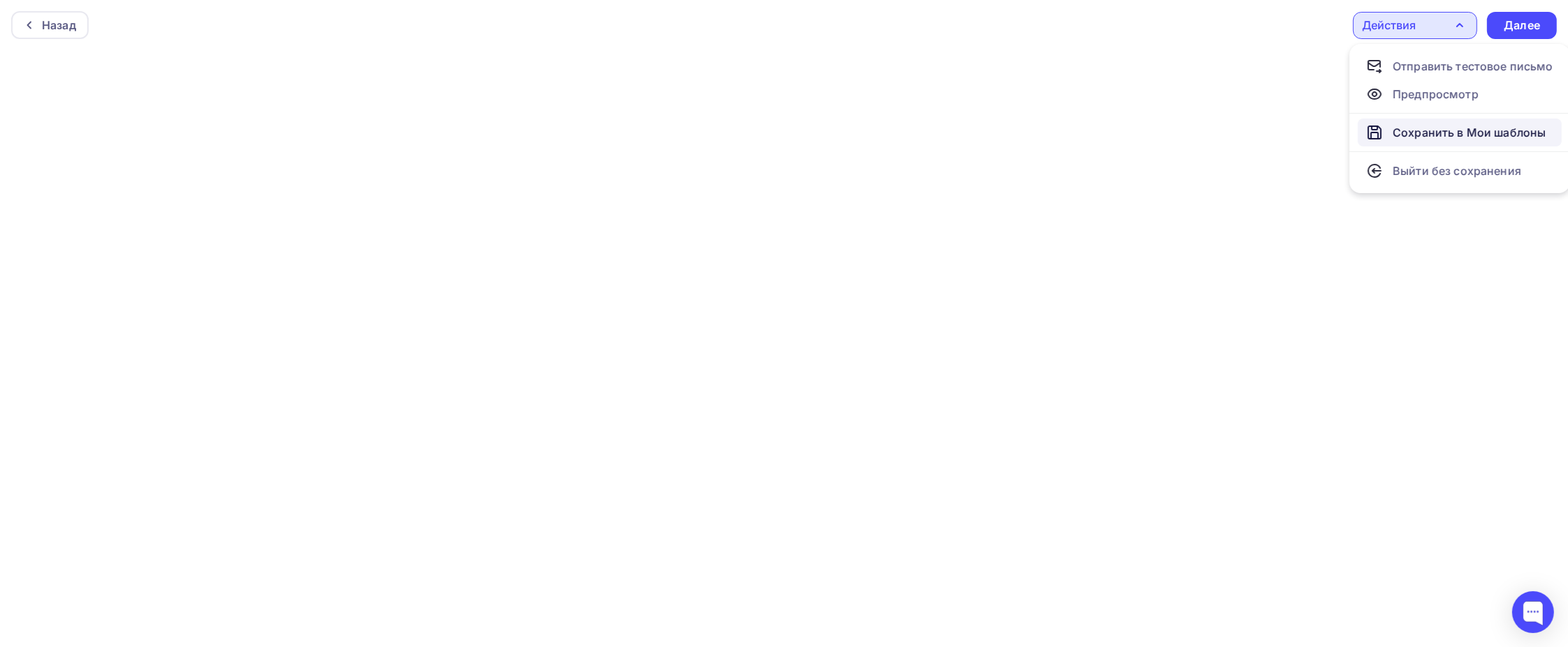
click at [1439, 134] on div "Сохранить в Мои шаблоны" at bounding box center [1468, 132] width 152 height 17
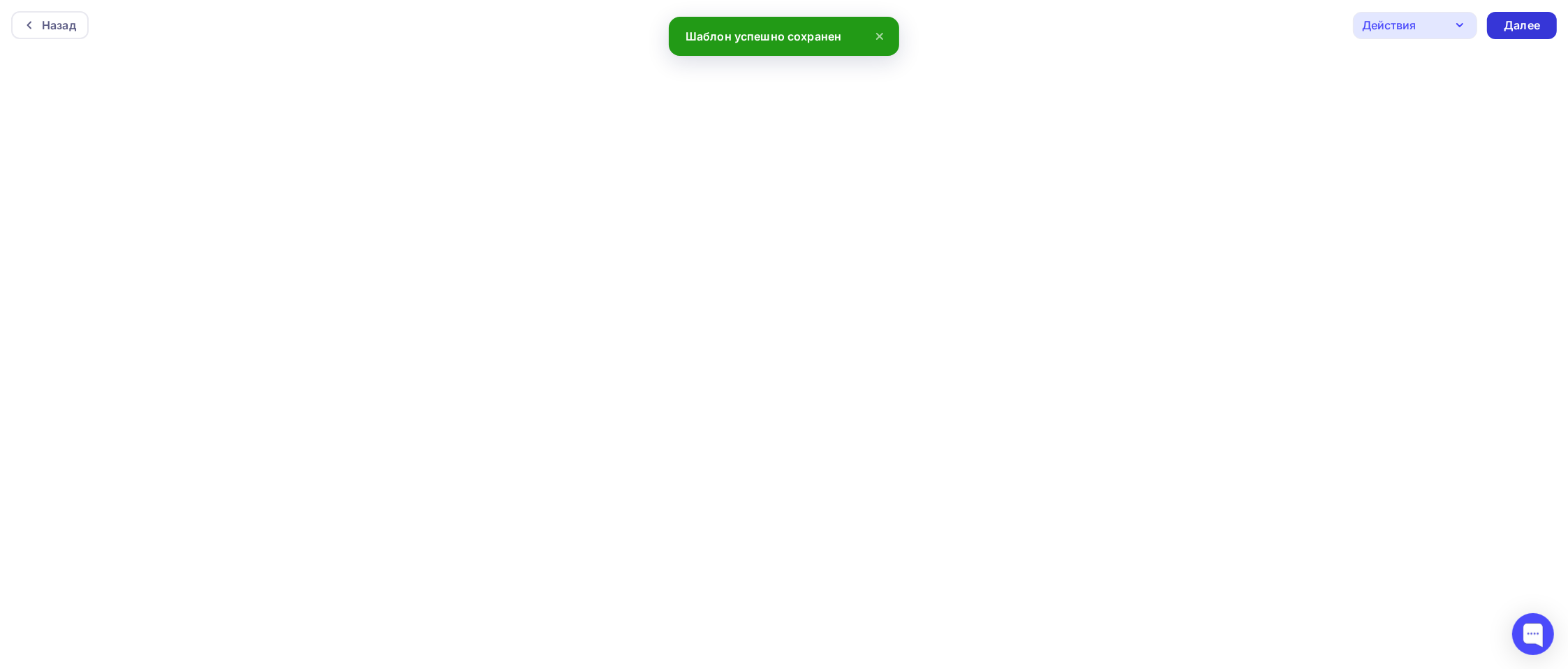
click at [1529, 27] on div "Далее" at bounding box center [1522, 25] width 37 height 16
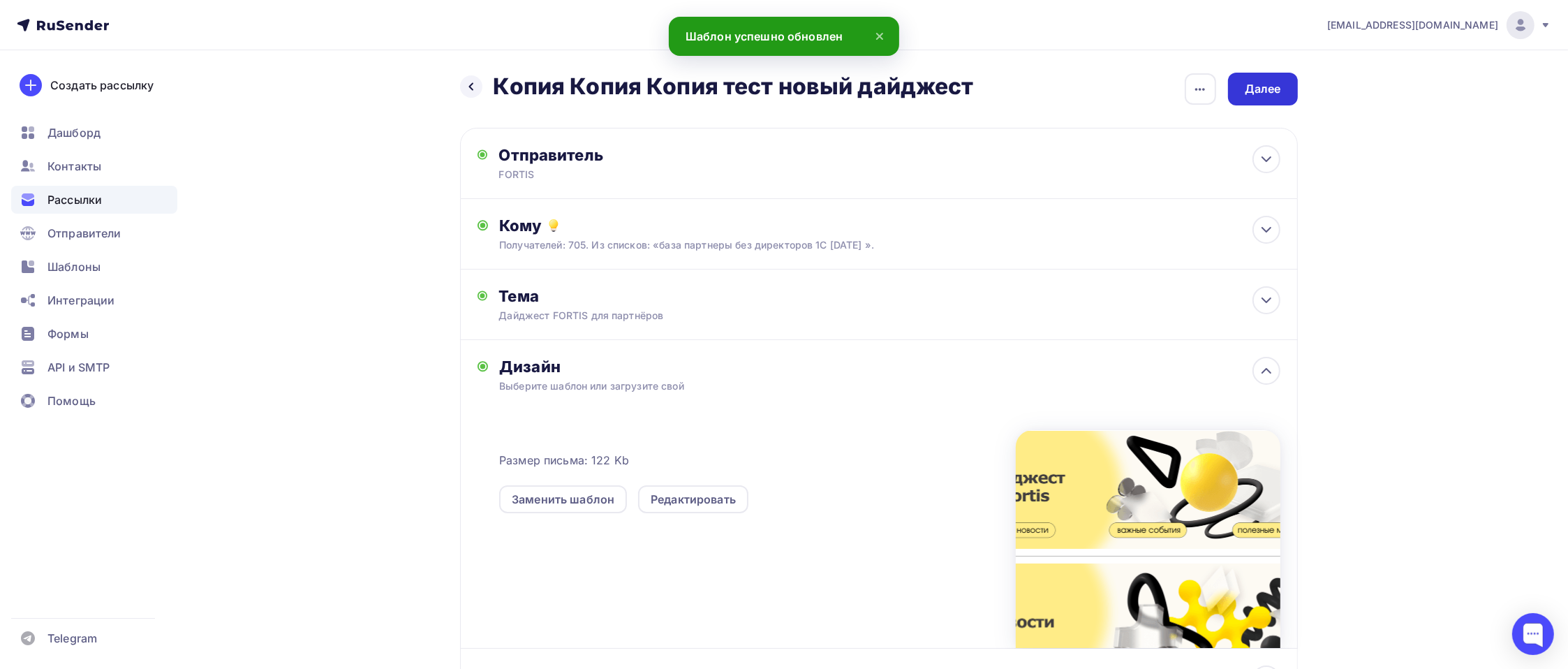
click at [1265, 93] on div "Далее" at bounding box center [1263, 88] width 37 height 16
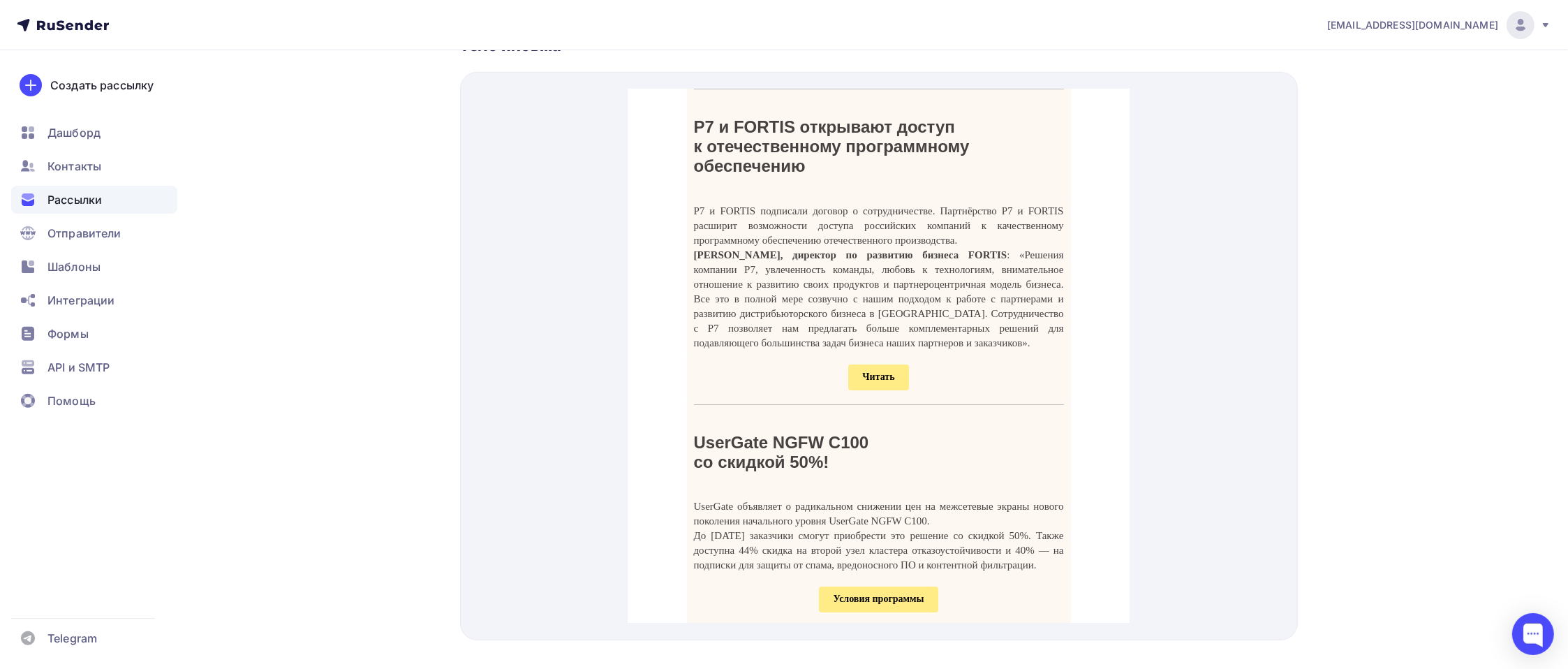
scroll to position [279, 0]
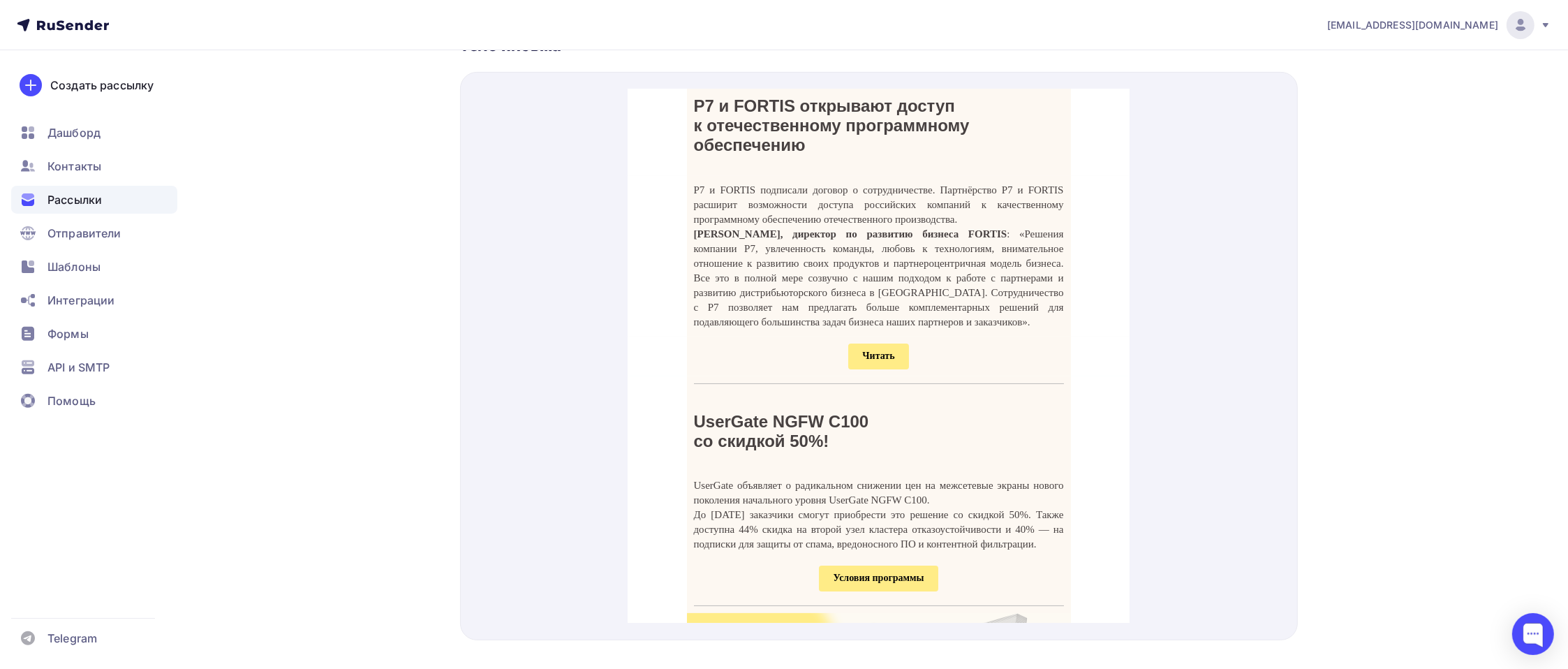
click at [870, 352] on span "Читать" at bounding box center [878, 339] width 60 height 26
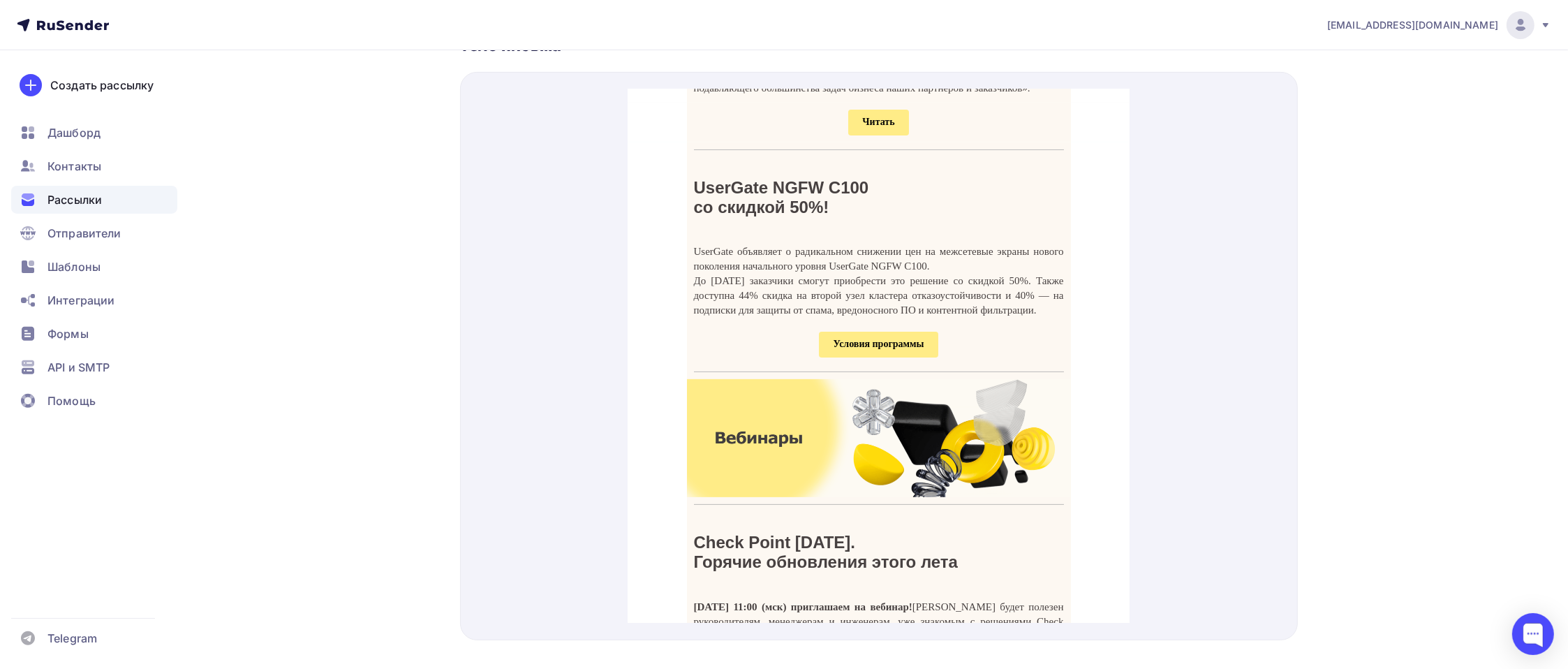
scroll to position [558, 0]
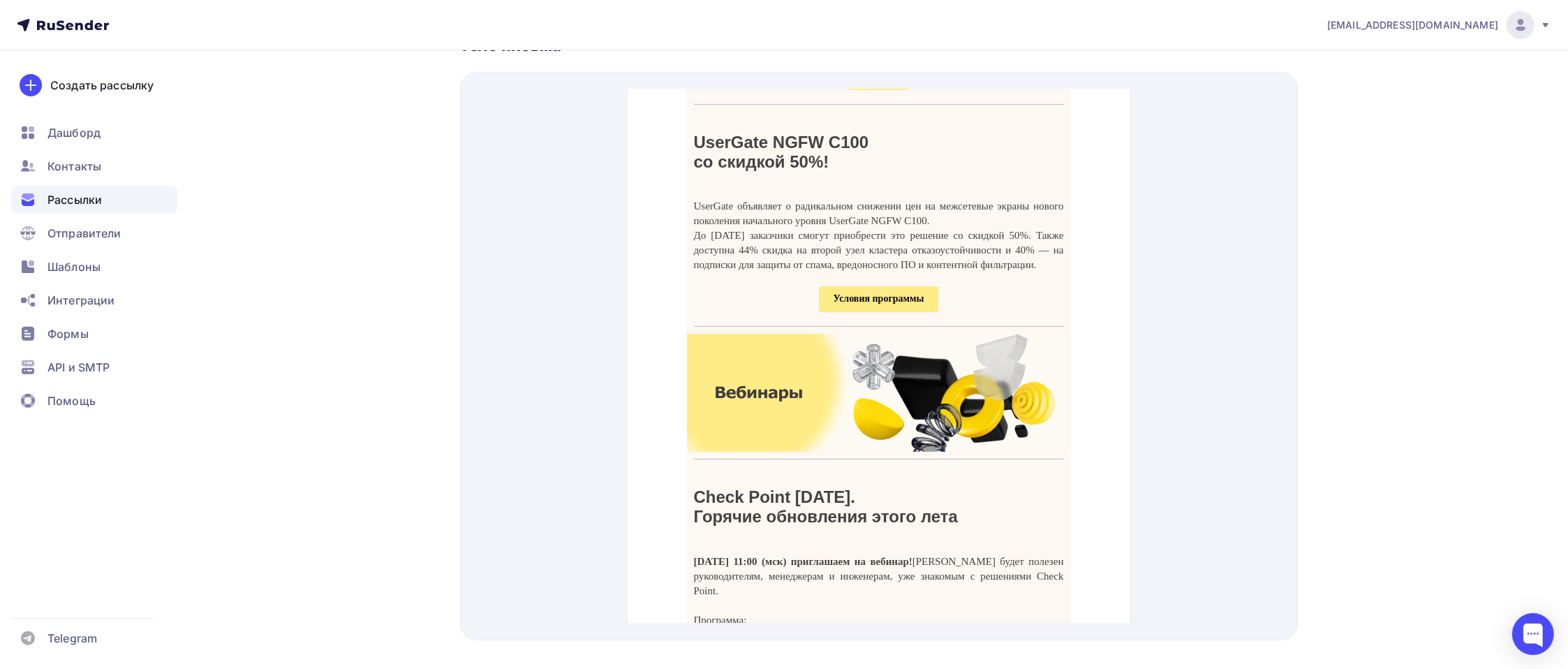
click at [861, 295] on span "Условия программы" at bounding box center [878, 282] width 118 height 26
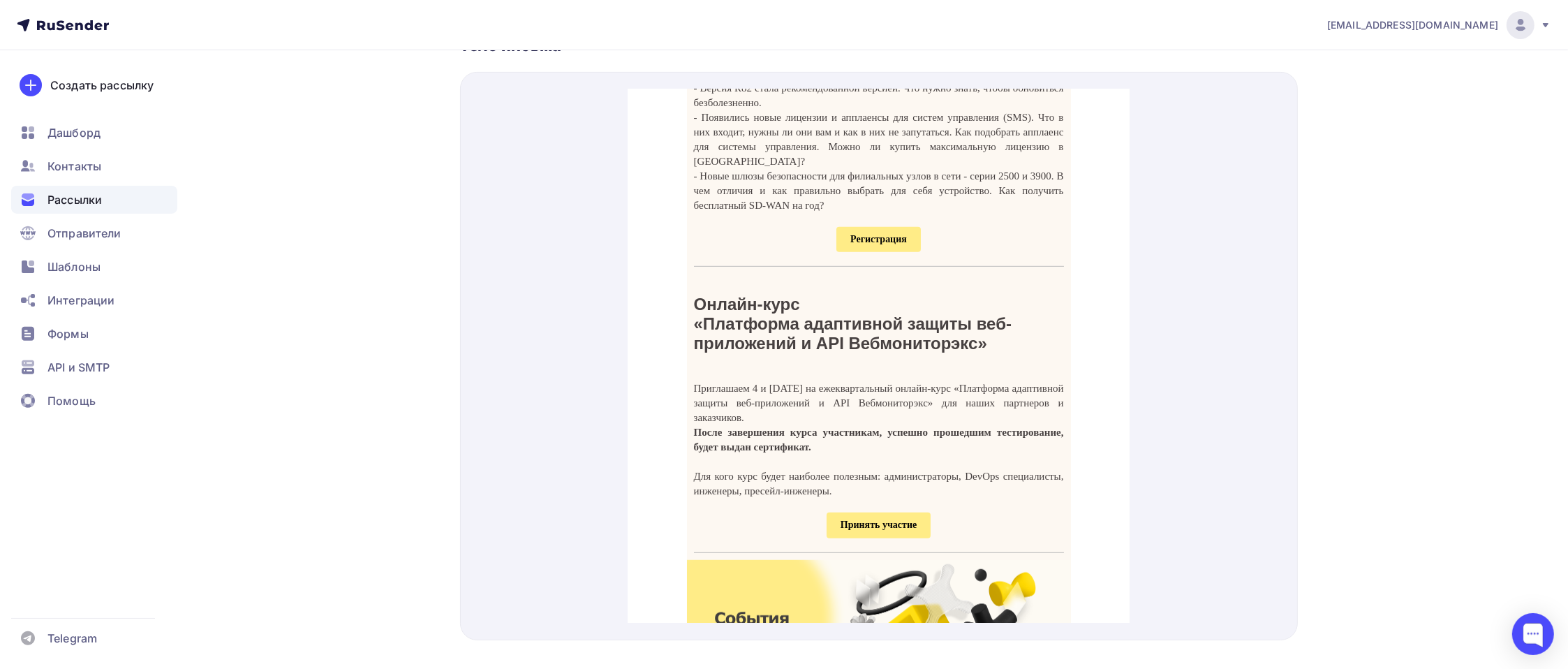
scroll to position [1116, 0]
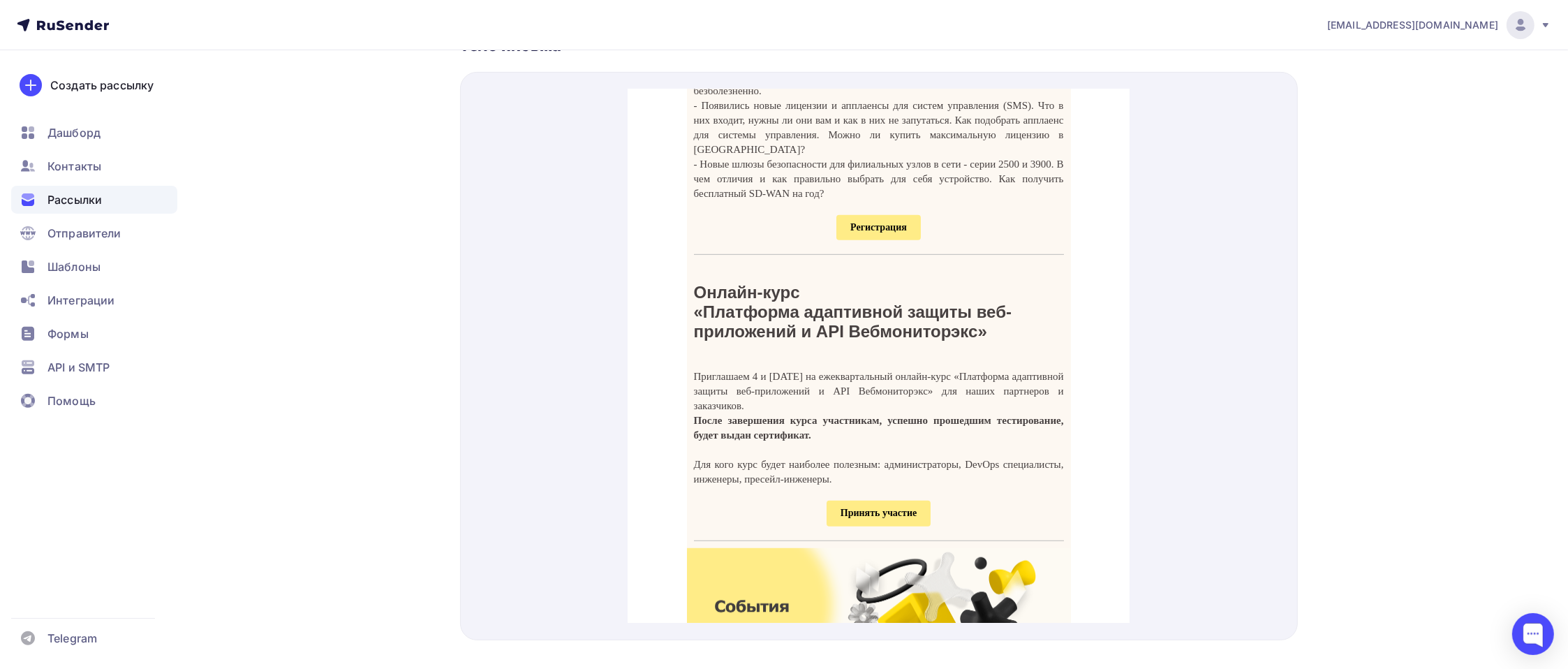
click at [881, 224] on span "Регистрация" at bounding box center [878, 211] width 84 height 26
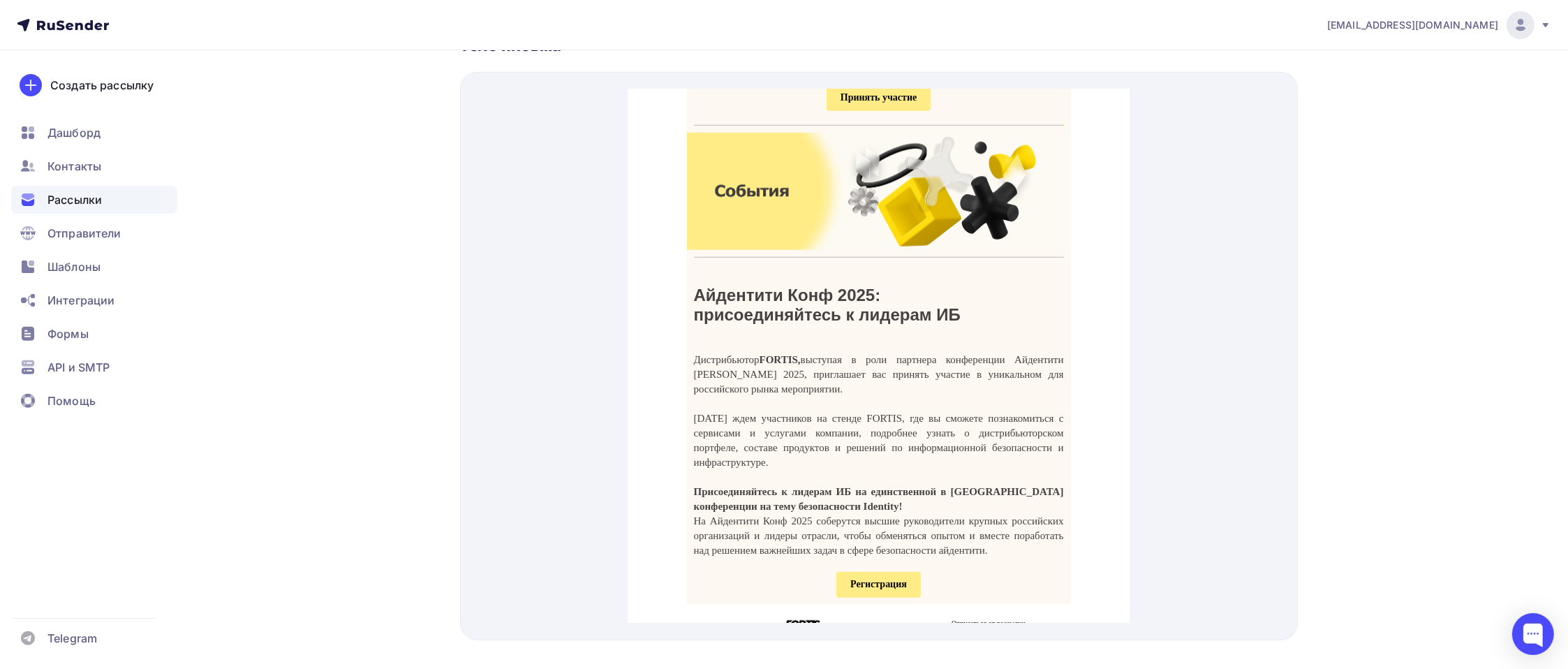
scroll to position [1535, 0]
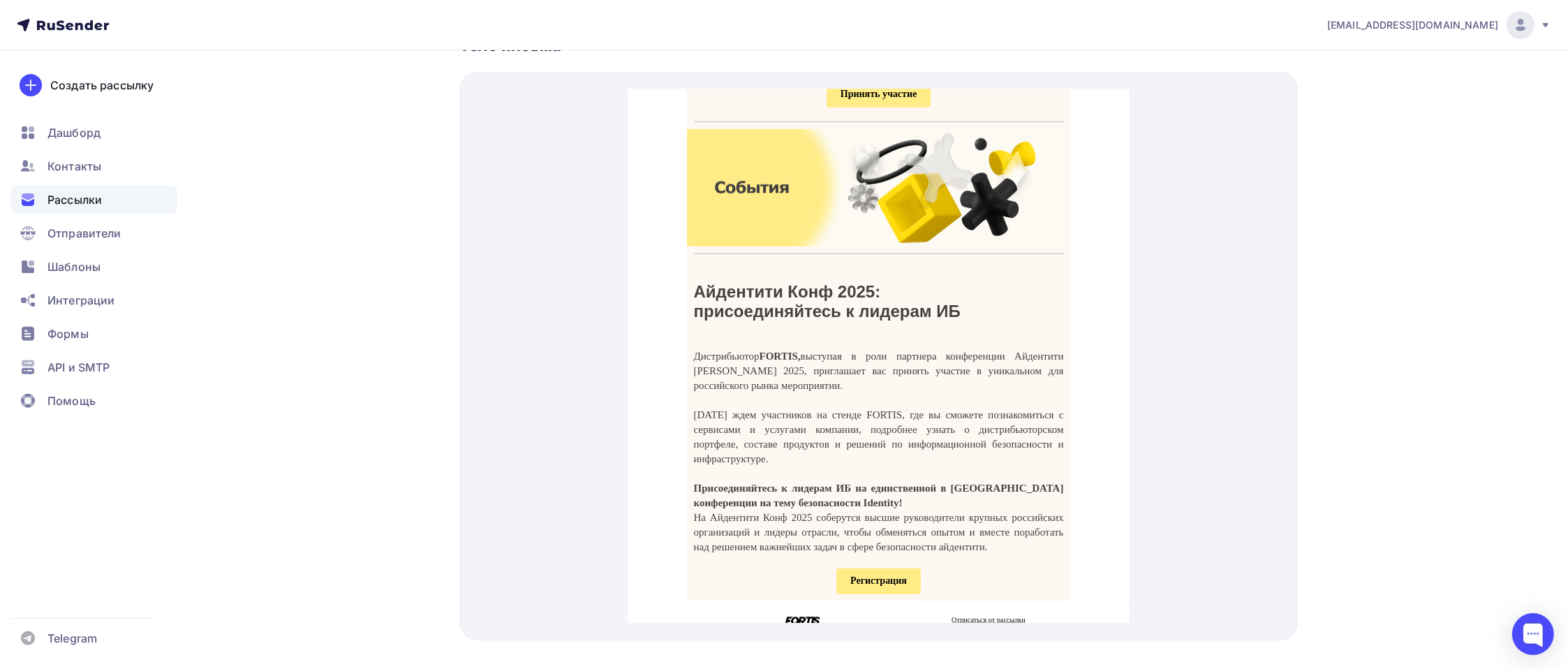
click at [850, 82] on span "Принять участие" at bounding box center [878, 77] width 76 height 11
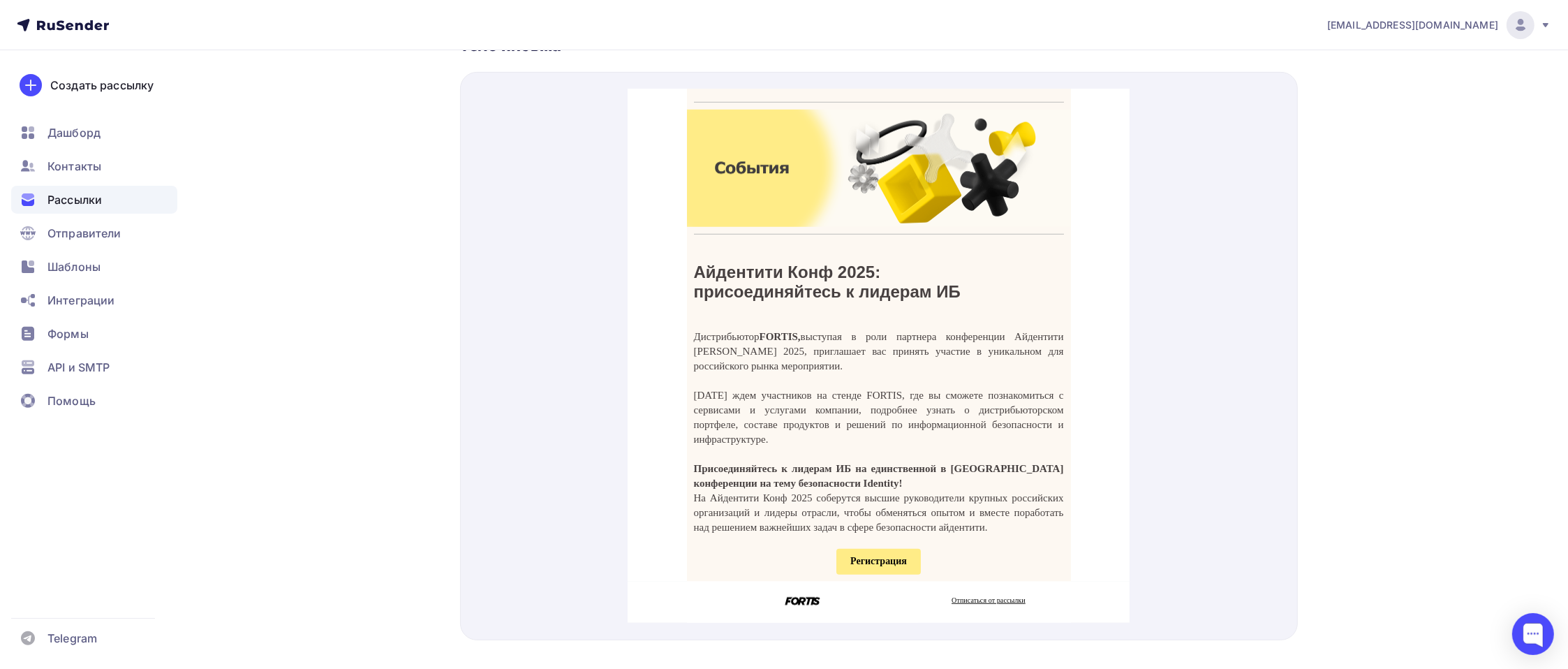
scroll to position [1638, 0]
click at [867, 549] on span "Регистрация" at bounding box center [878, 544] width 57 height 11
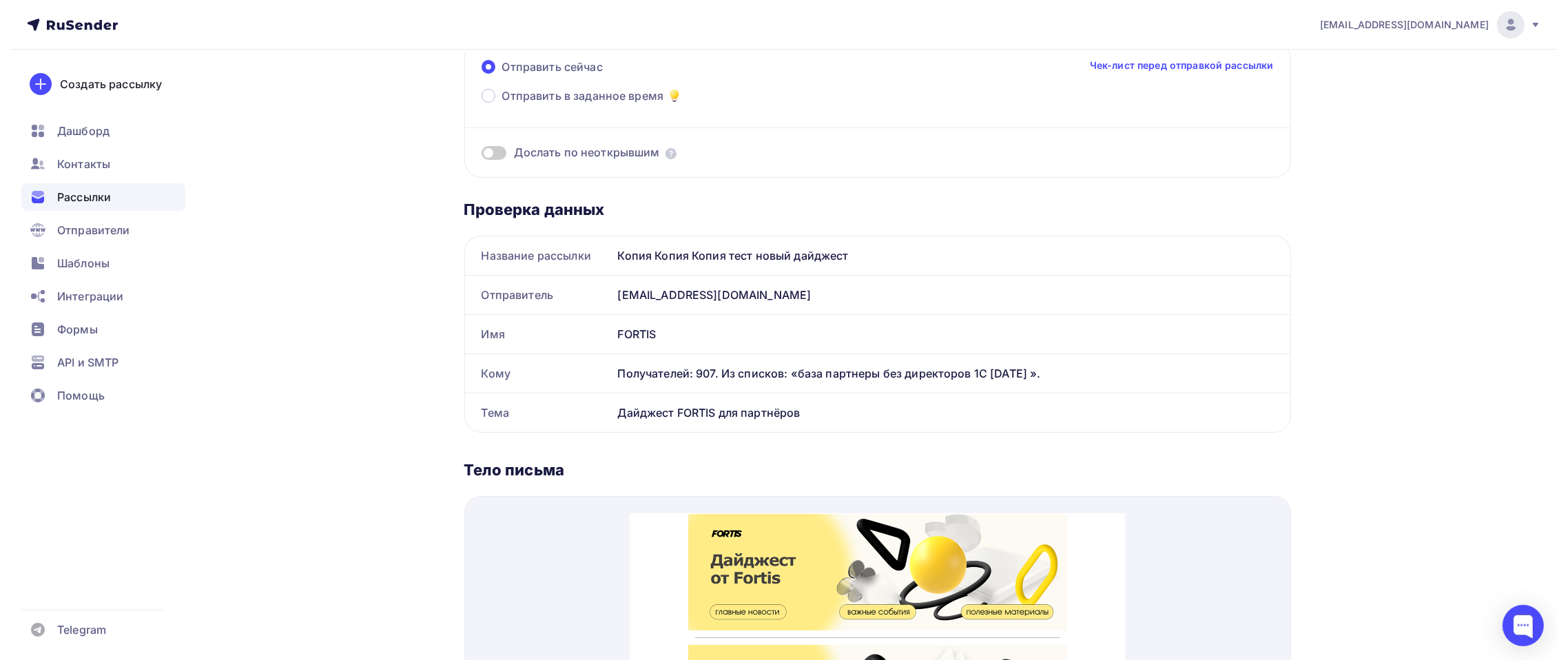
scroll to position [0, 0]
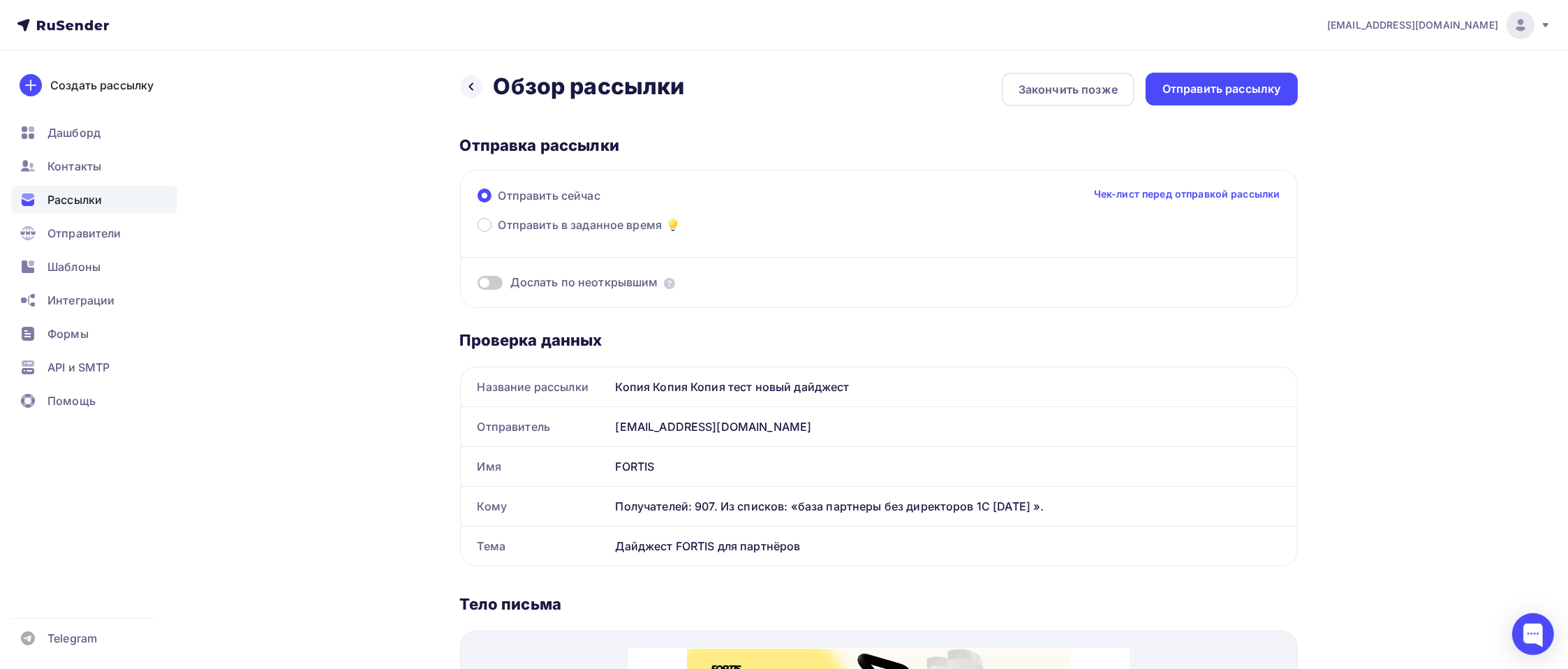
click at [1226, 112] on div "Назад Обзор рассылки Обзор рассылки Закончить позже Отправить рассылку Отправка…" at bounding box center [878, 635] width 837 height 1126
click at [1226, 85] on div "Отправить рассылку" at bounding box center [1221, 88] width 118 height 16
